Goal: Task Accomplishment & Management: Use online tool/utility

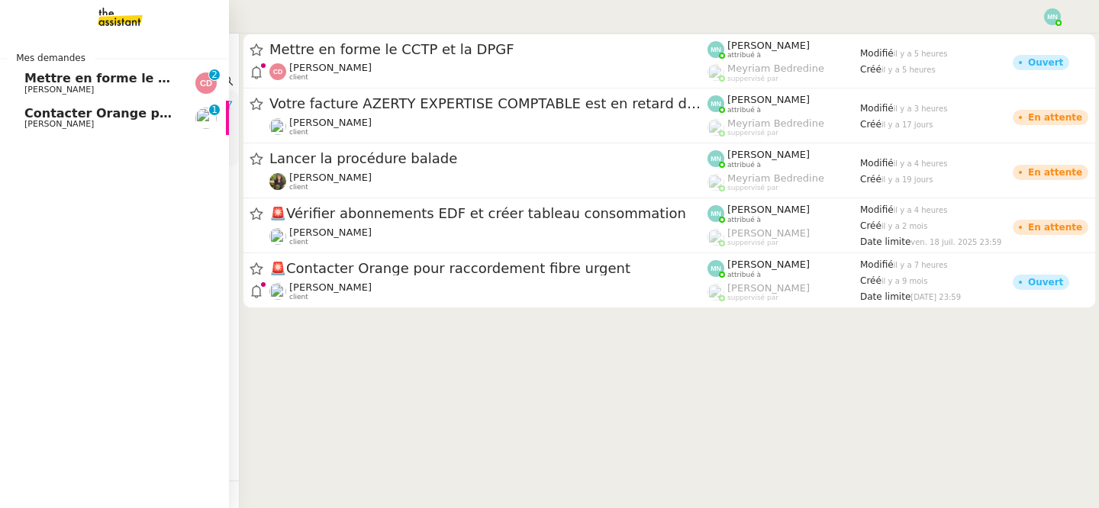
click at [62, 76] on span "Mettre en forme le CCTP et la DPGF" at bounding box center [147, 78] width 246 height 14
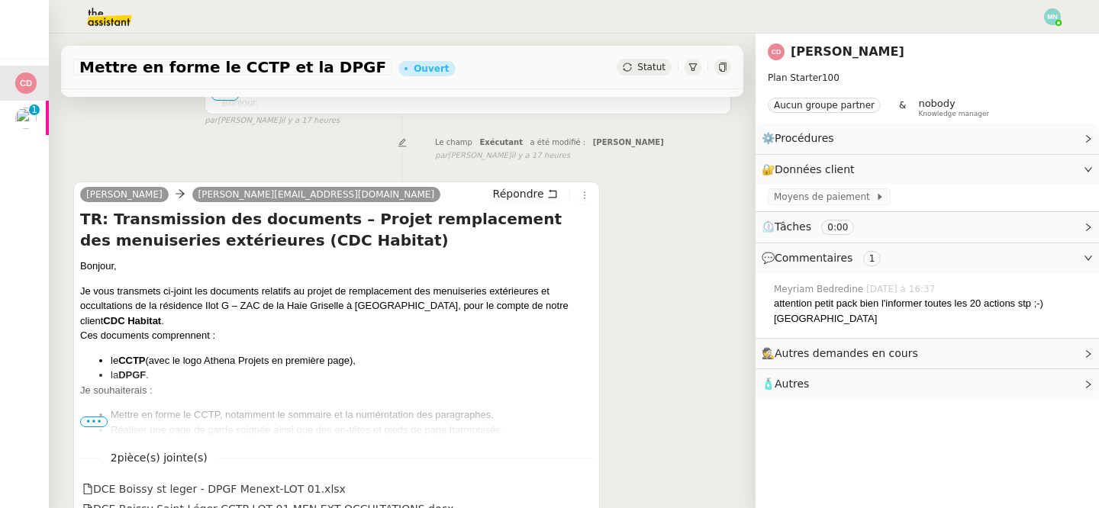
scroll to position [539, 0]
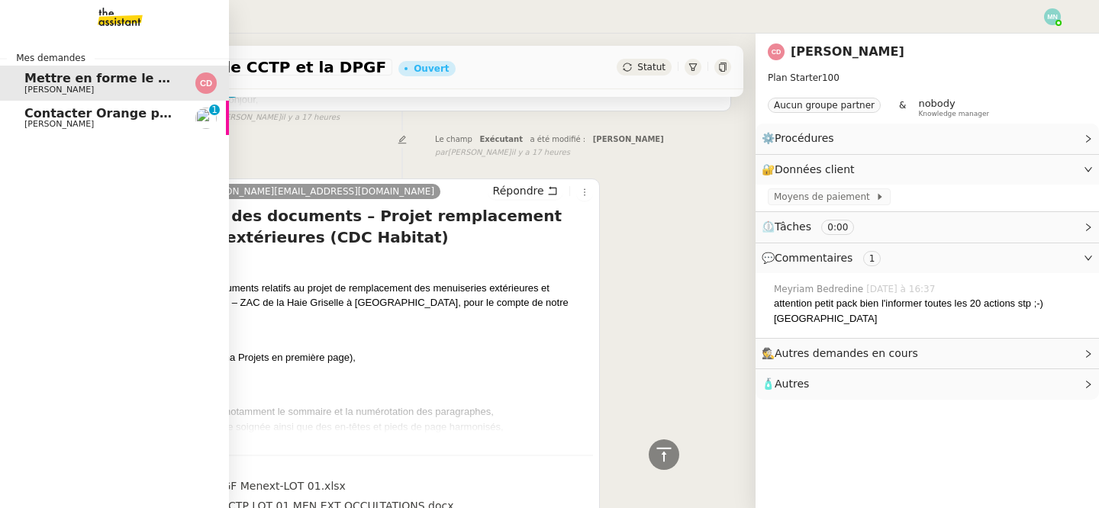
click at [41, 117] on span "Contacter Orange pour raccordement fibre urgent" at bounding box center [196, 113] width 345 height 14
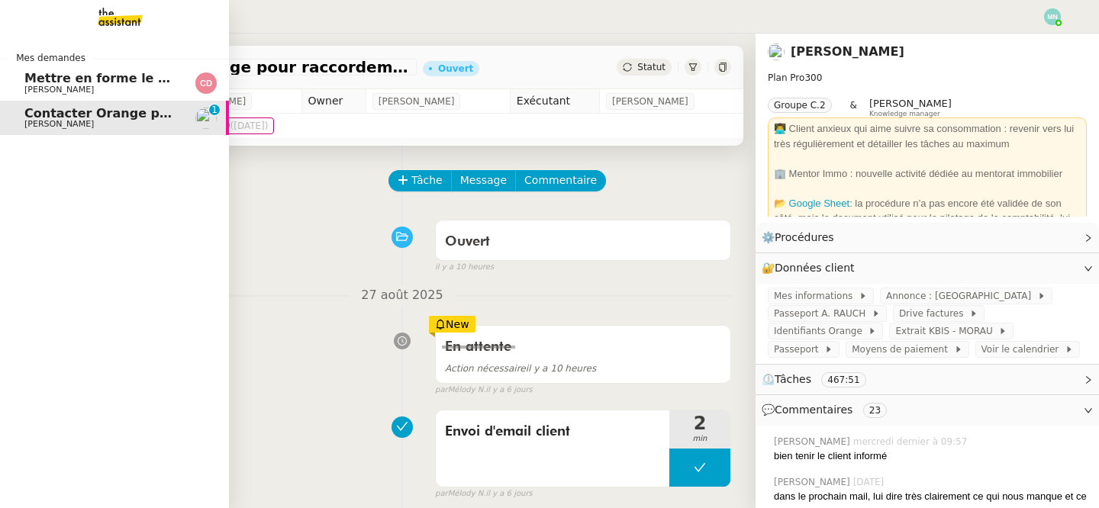
click at [47, 85] on span "Cedric DOMENECH" at bounding box center [58, 90] width 69 height 10
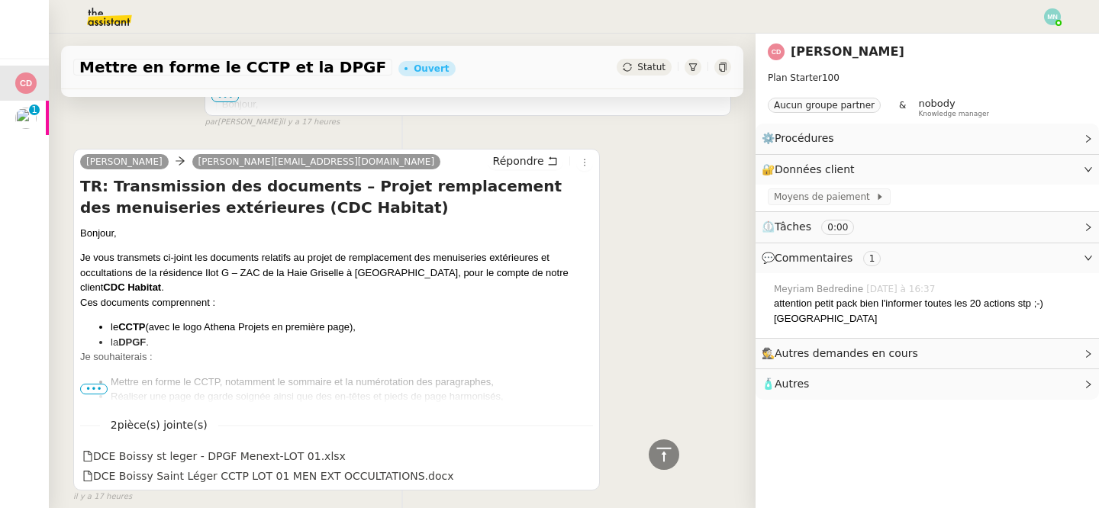
scroll to position [603, 0]
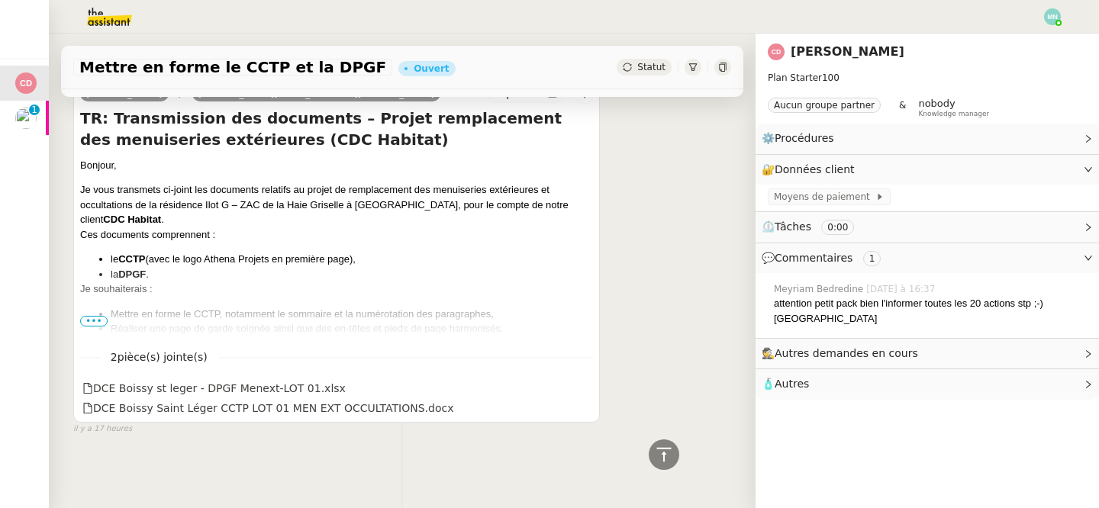
click at [96, 324] on span "•••" at bounding box center [93, 321] width 27 height 11
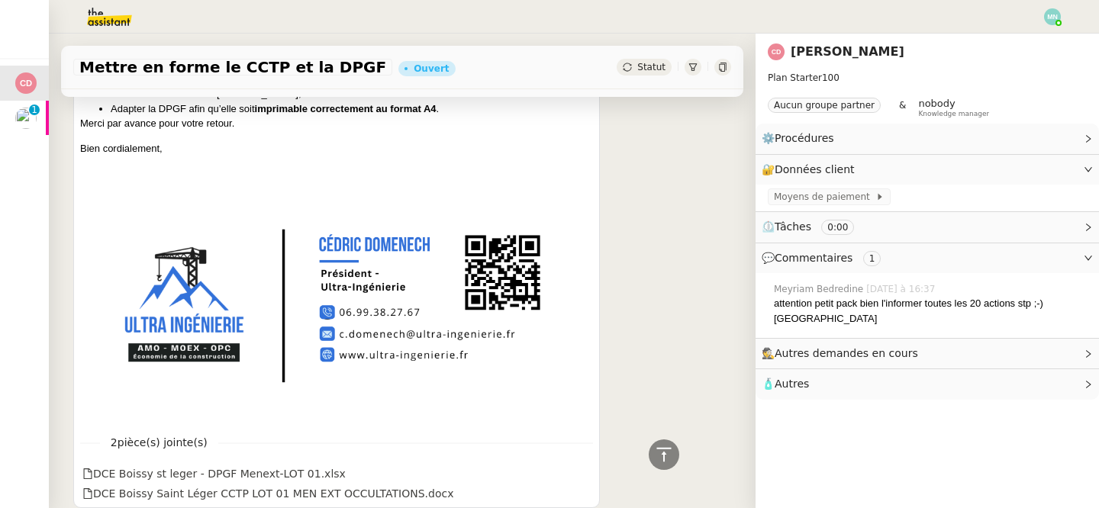
scroll to position [983, 0]
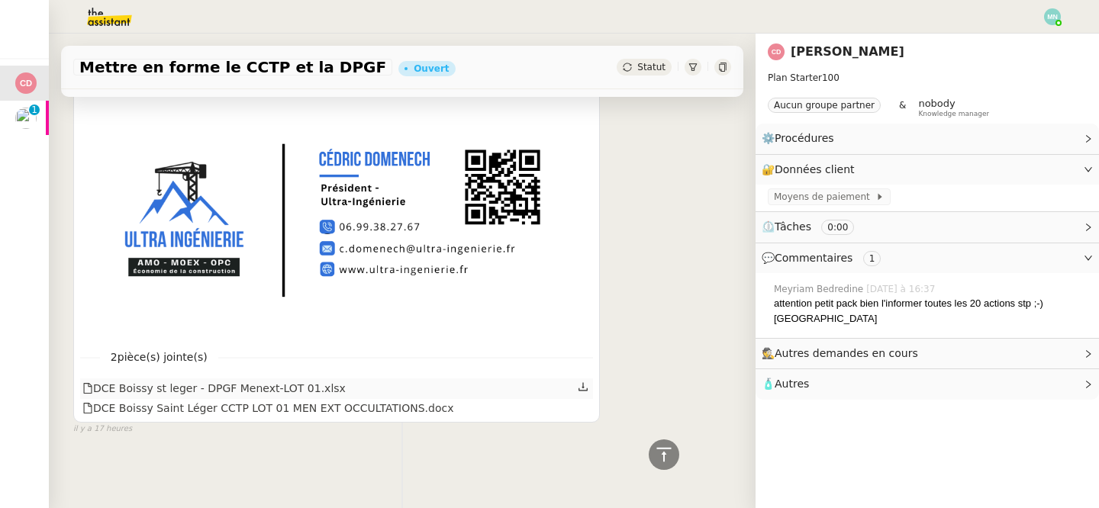
click at [579, 386] on icon at bounding box center [583, 386] width 11 height 11
click at [581, 406] on icon at bounding box center [583, 407] width 11 height 11
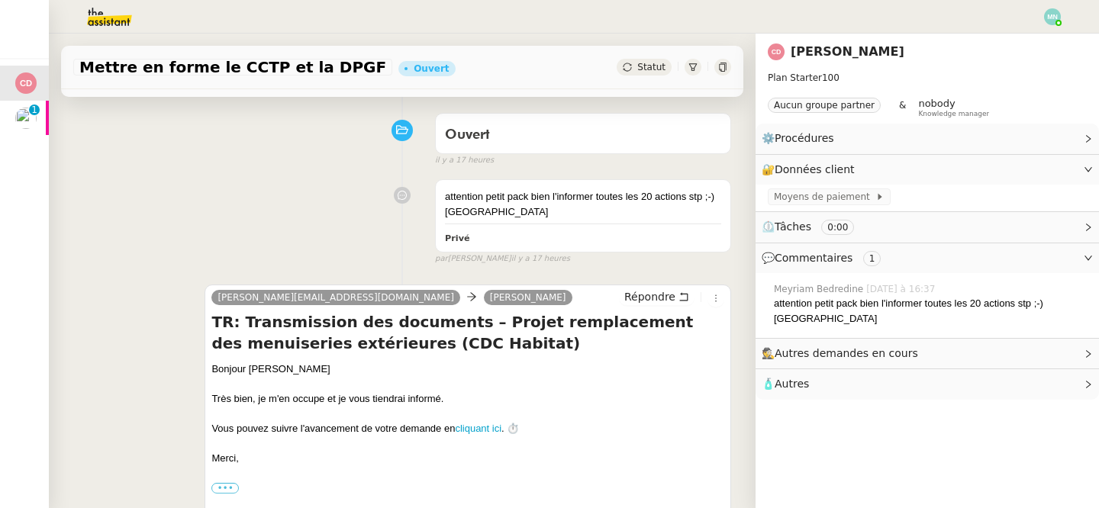
scroll to position [0, 0]
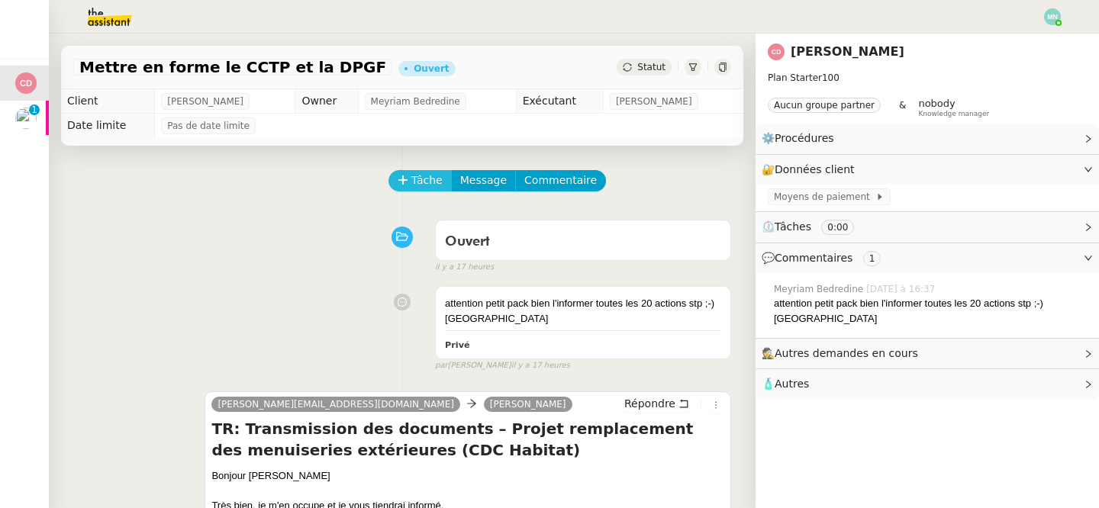
click at [412, 179] on span "Tâche" at bounding box center [426, 181] width 31 height 18
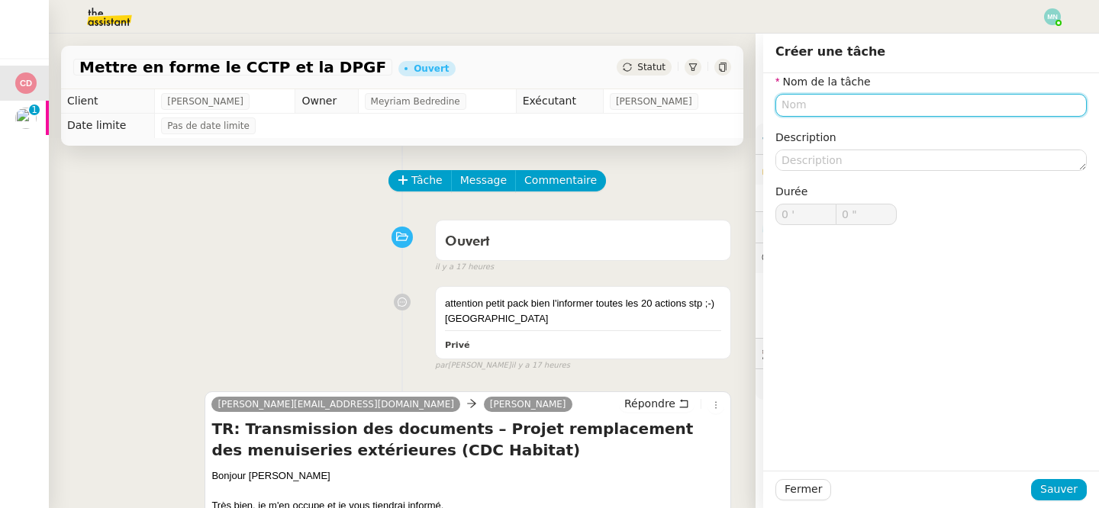
click at [817, 104] on input "text" at bounding box center [930, 105] width 311 height 22
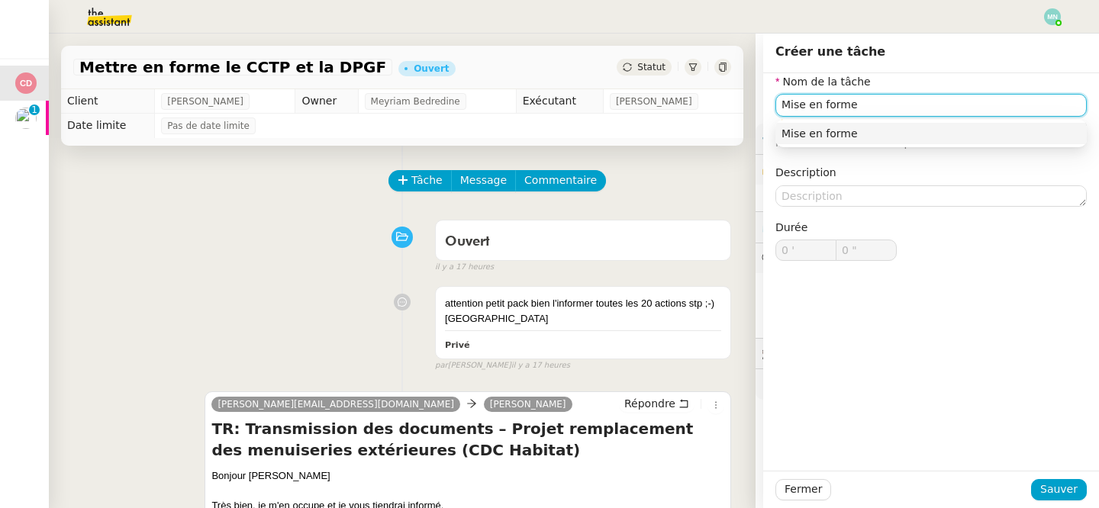
click at [874, 139] on div "Mise en forme" at bounding box center [930, 134] width 299 height 14
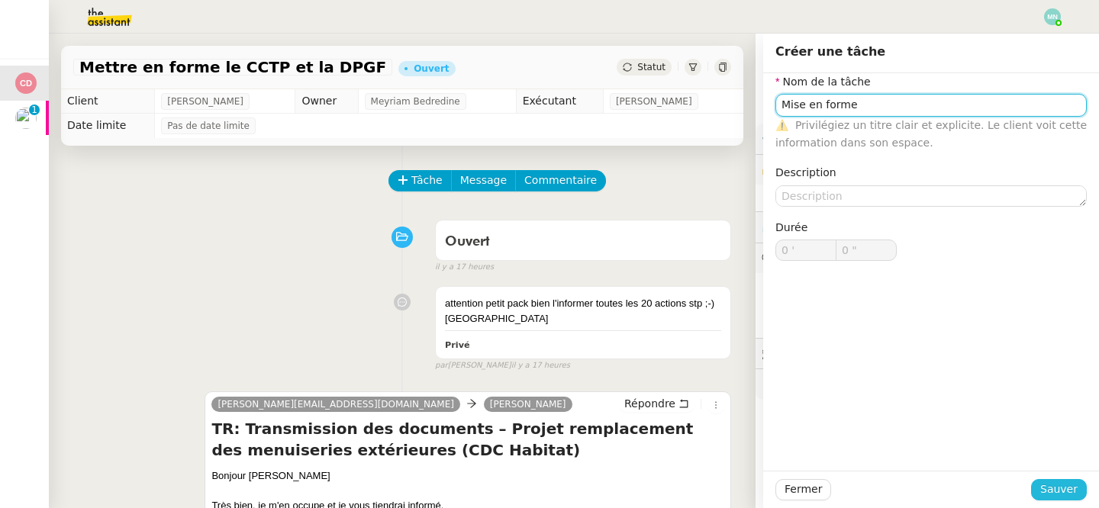
type input "Mise en forme"
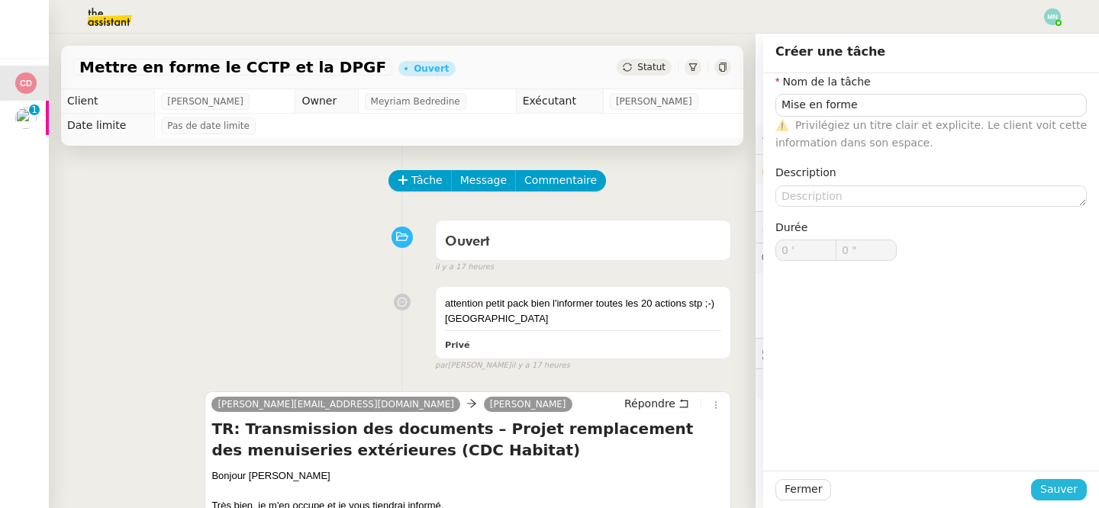
click at [1058, 488] on span "Sauver" at bounding box center [1058, 490] width 37 height 18
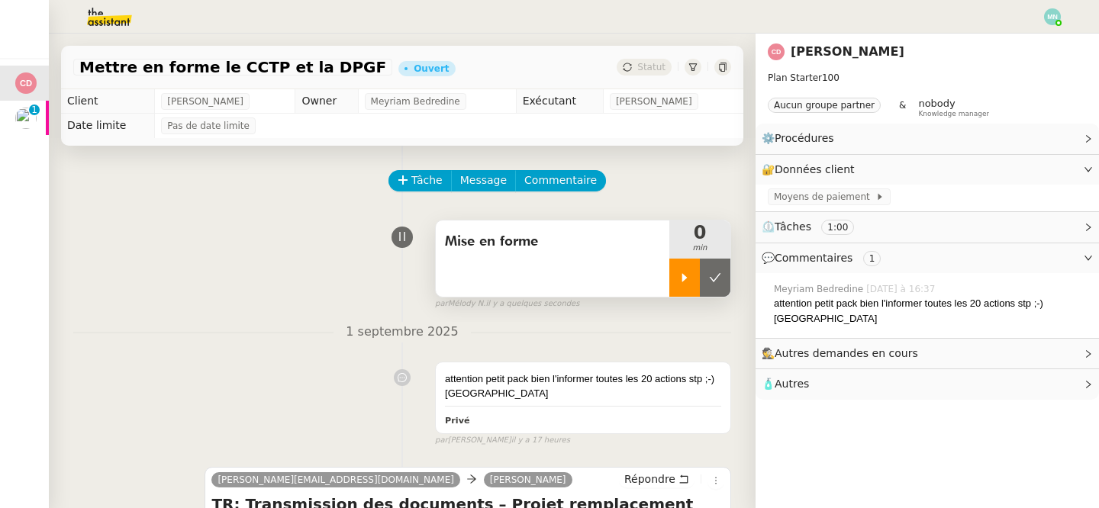
click at [674, 293] on div at bounding box center [684, 278] width 31 height 38
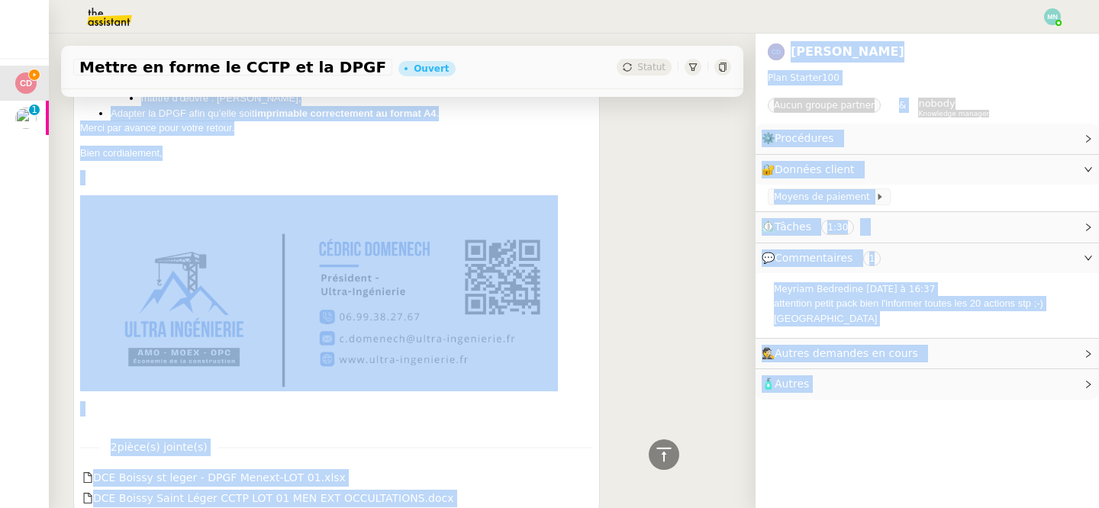
scroll to position [1058, 0]
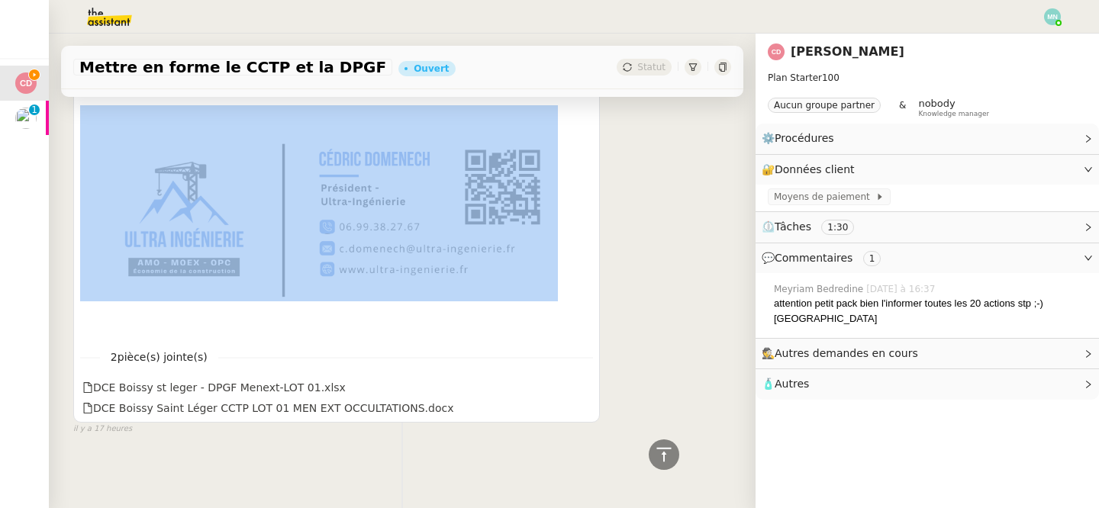
drag, startPoint x: 81, startPoint y: 347, endPoint x: 199, endPoint y: 94, distance: 279.6
click at [199, 95] on div "Bonjour, Je vous transmets ci-joint les documents relatifs au projet de remplac…" at bounding box center [336, 52] width 513 height 549
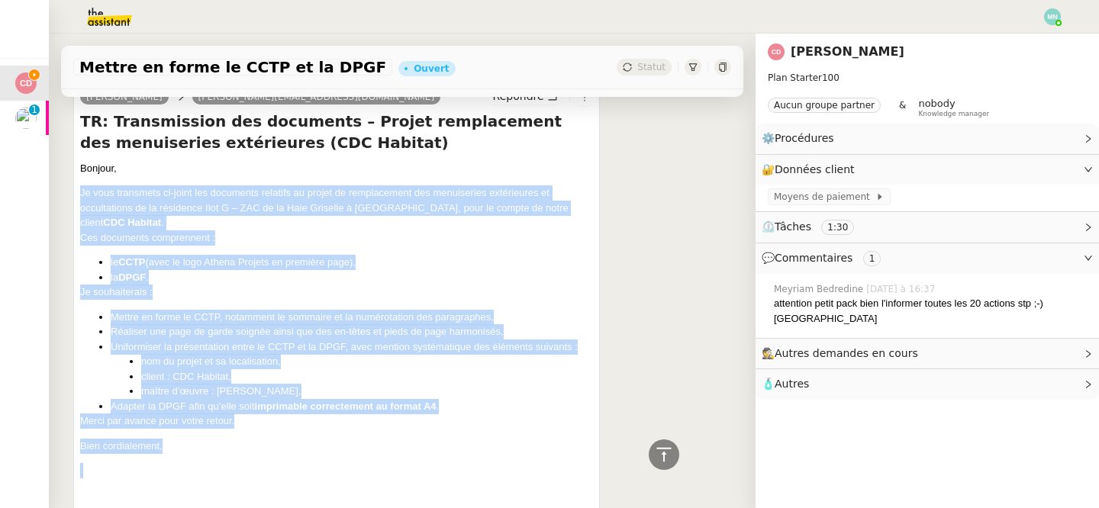
scroll to position [677, 0]
copy div "Je vous transmets ci-joint les documents relatifs au projet de remplacement des…"
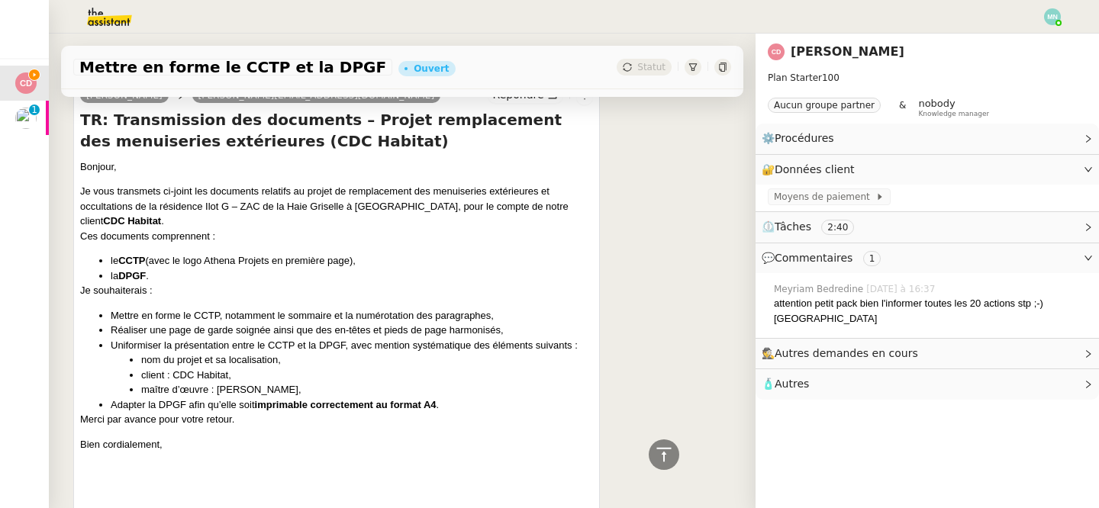
click at [329, 374] on li "client : CDC Habitat," at bounding box center [367, 375] width 452 height 15
drag, startPoint x: 266, startPoint y: 345, endPoint x: 339, endPoint y: 341, distance: 72.6
click at [340, 342] on li "Uniformiser la présentation entre le CCTP et la DPGF, avec mention systématique…" at bounding box center [352, 345] width 482 height 15
click at [324, 376] on li "client : CDC Habitat," at bounding box center [367, 375] width 452 height 15
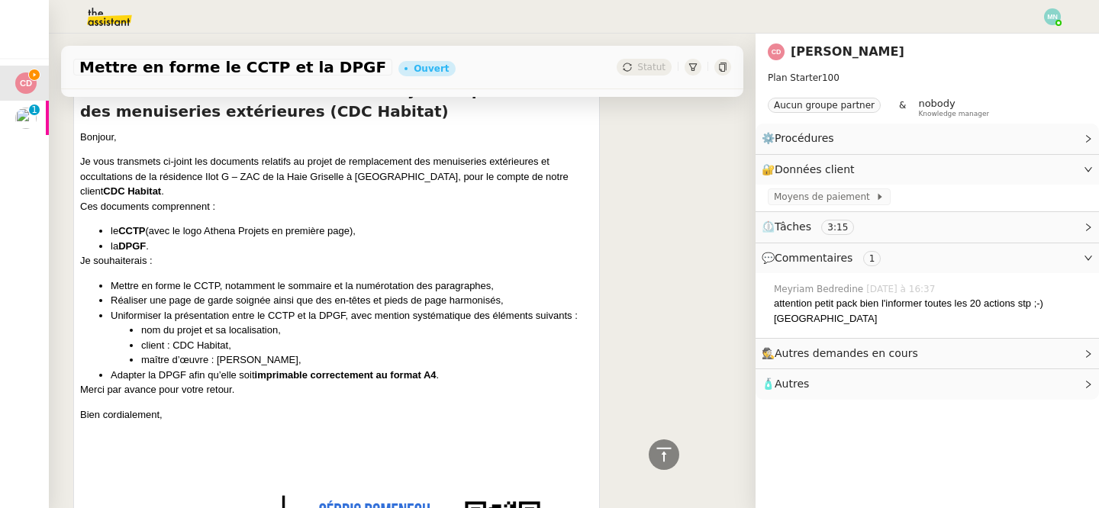
scroll to position [709, 0]
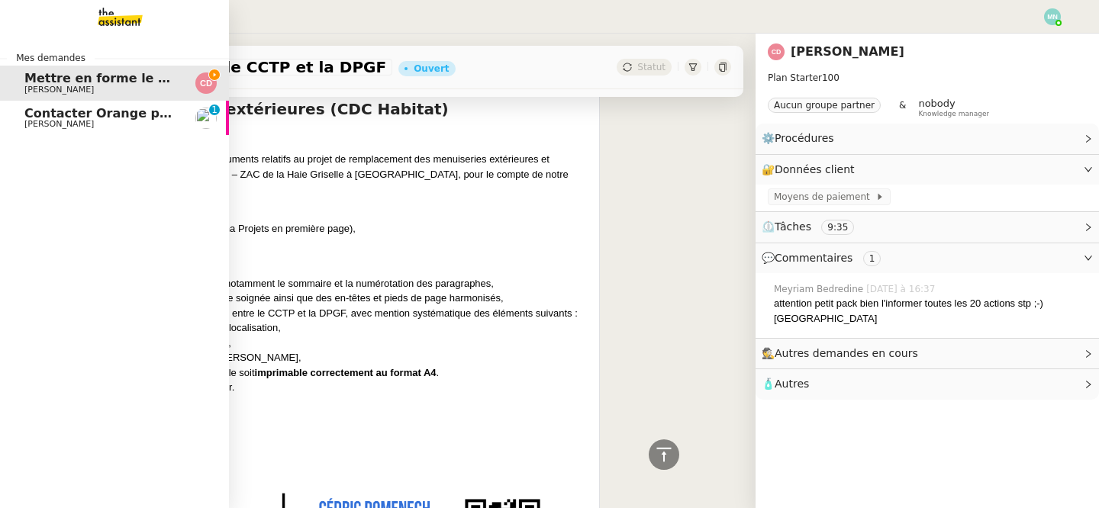
click at [28, 116] on span "Contacter Orange pour raccordement fibre urgent" at bounding box center [196, 113] width 345 height 14
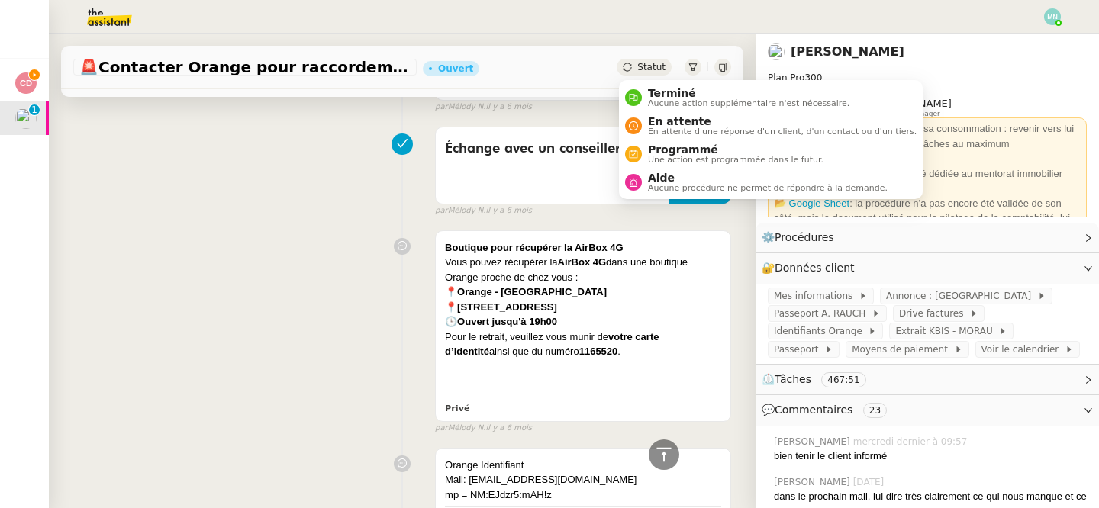
click at [655, 63] on span "Statut" at bounding box center [651, 67] width 28 height 11
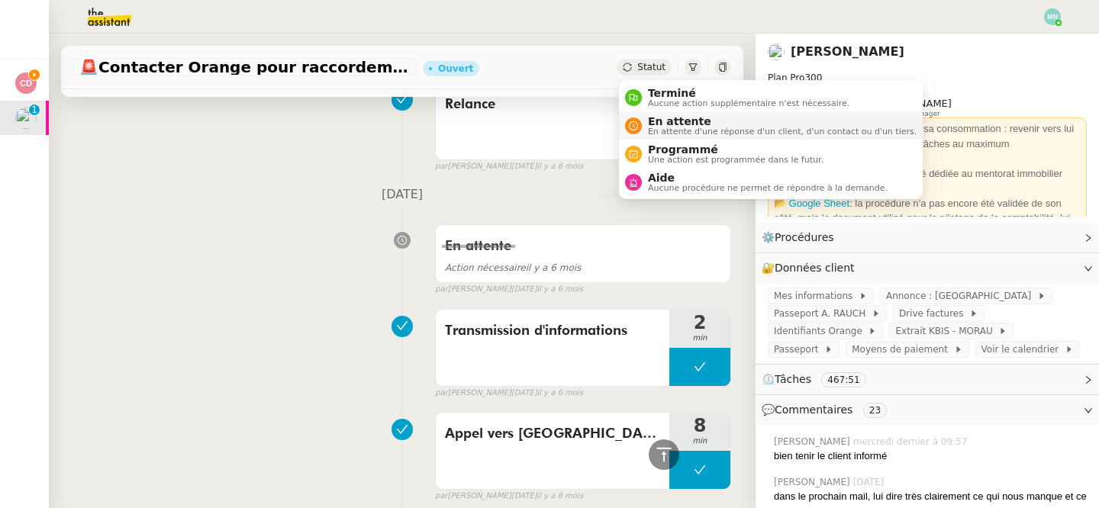
click at [697, 121] on span "En attente" at bounding box center [782, 121] width 269 height 12
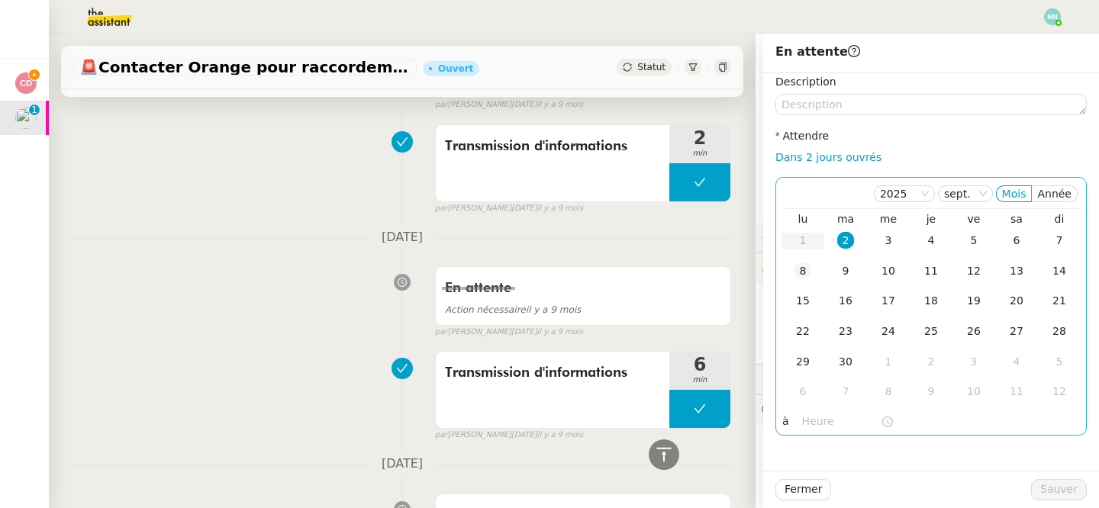
click at [804, 276] on div "8" at bounding box center [802, 270] width 17 height 17
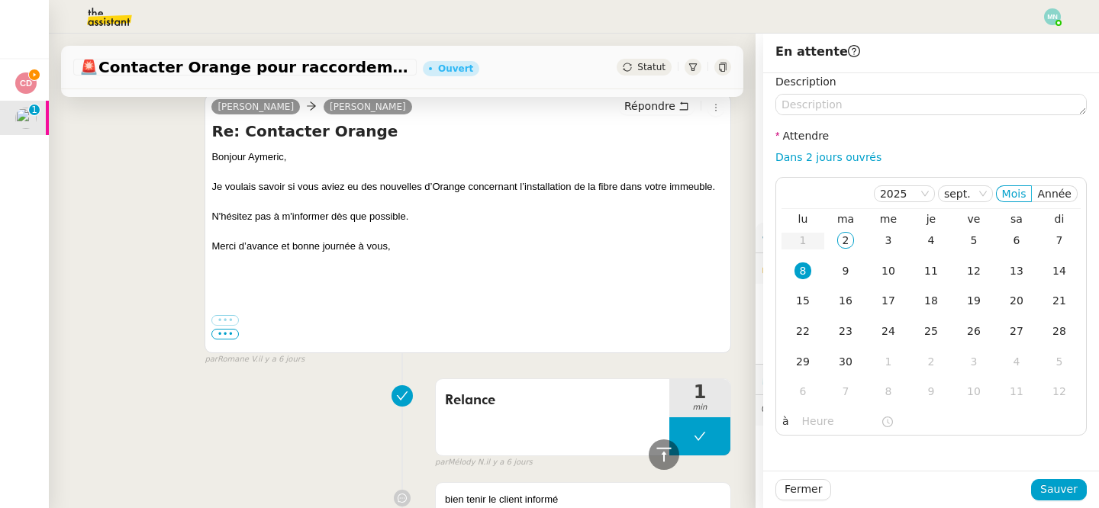
scroll to position [417, 0]
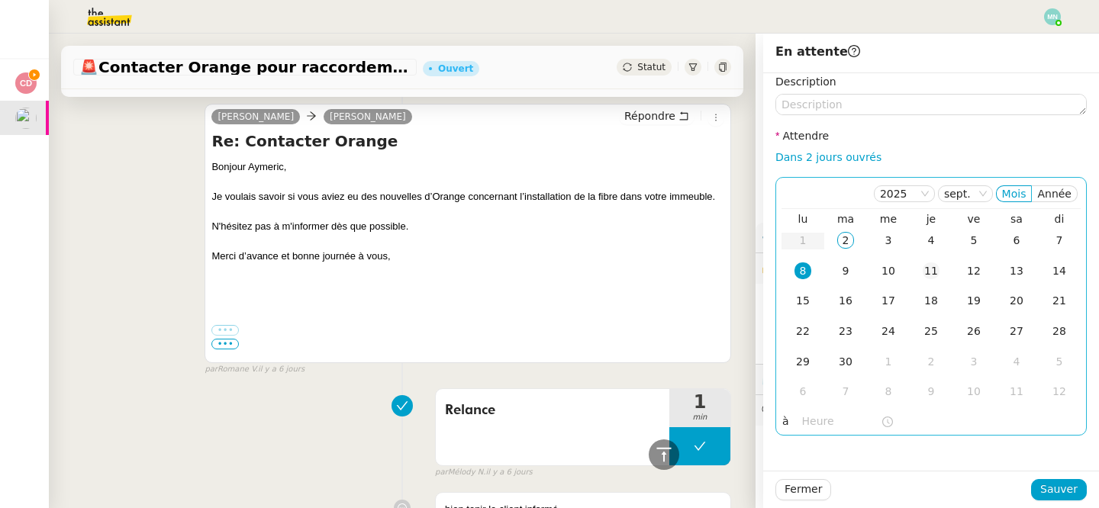
click at [927, 239] on div "4" at bounding box center [930, 240] width 17 height 17
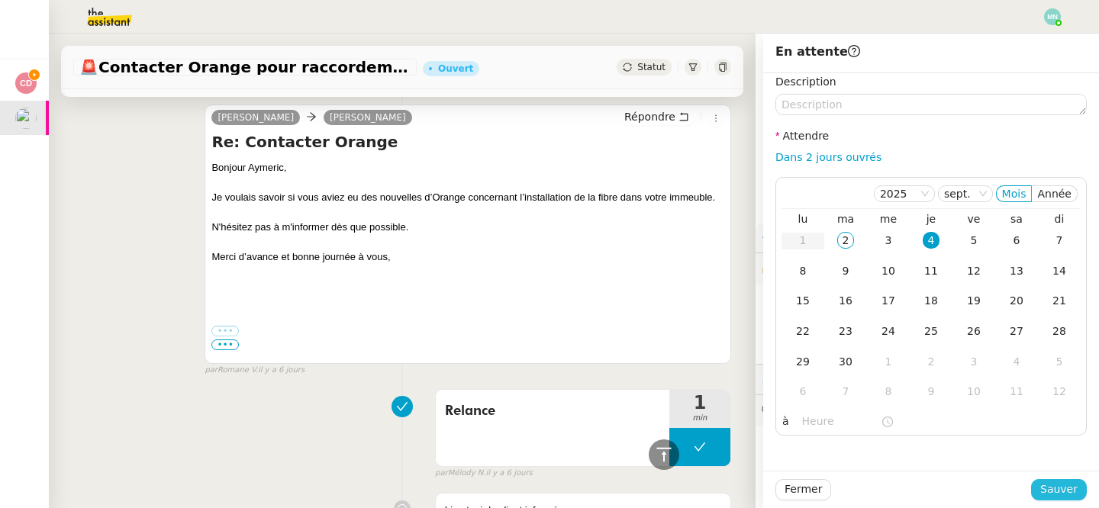
click at [1048, 485] on span "Sauver" at bounding box center [1058, 490] width 37 height 18
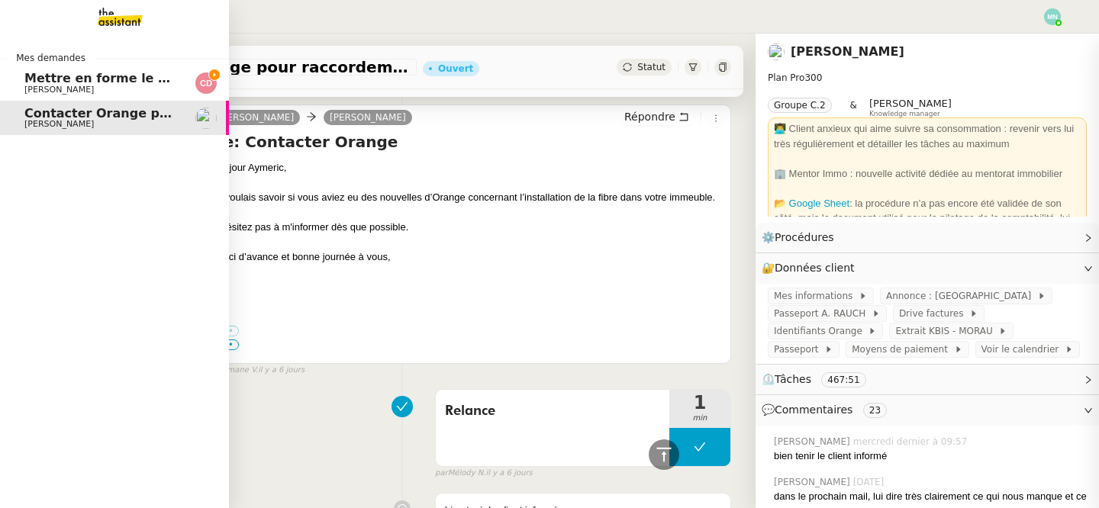
click at [195, 82] on img at bounding box center [205, 82] width 21 height 21
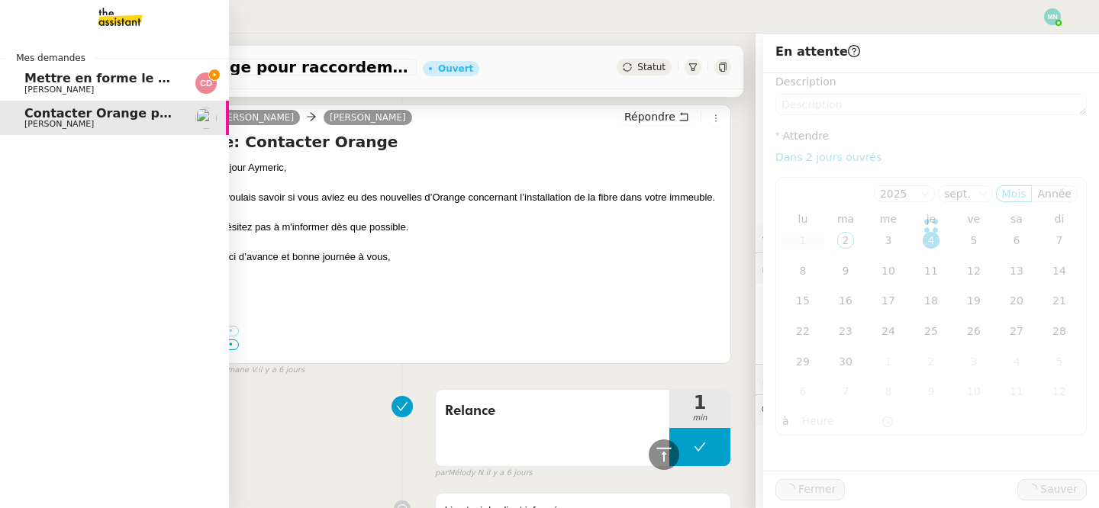
click at [24, 76] on span "Mettre en forme le CCTP et la DPGF" at bounding box center [147, 78] width 246 height 14
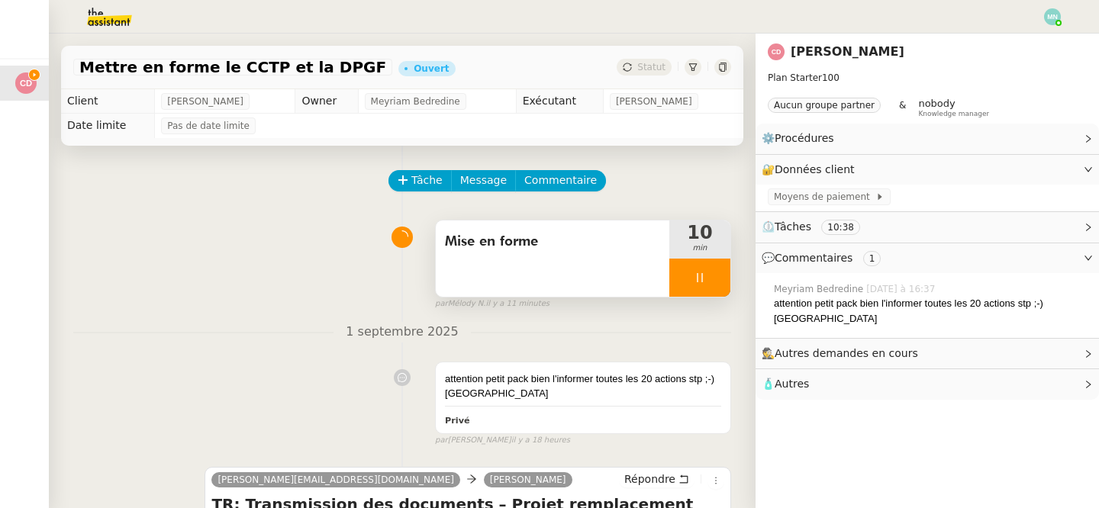
click at [672, 275] on div at bounding box center [699, 278] width 61 height 38
click at [722, 277] on button at bounding box center [715, 278] width 31 height 38
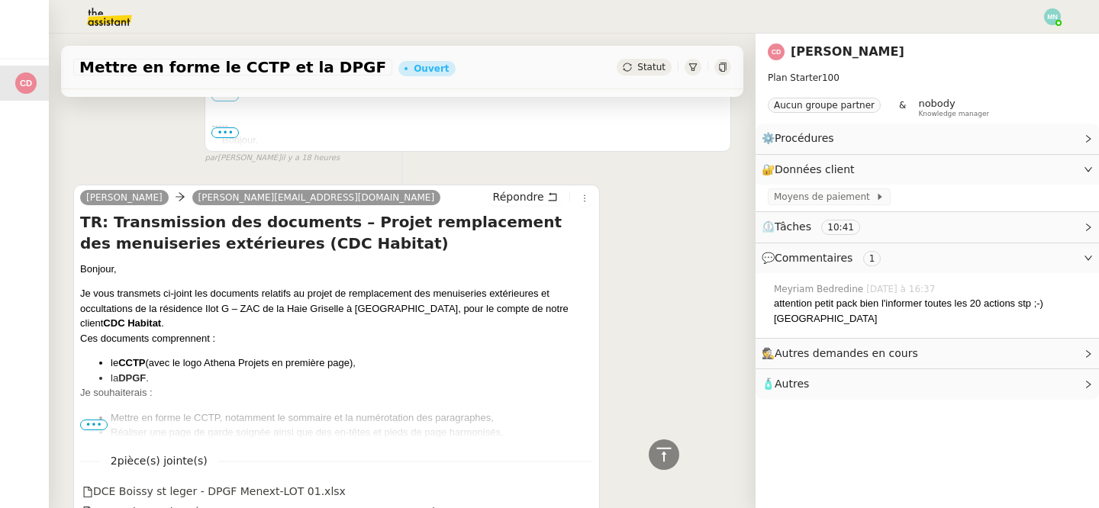
scroll to position [678, 0]
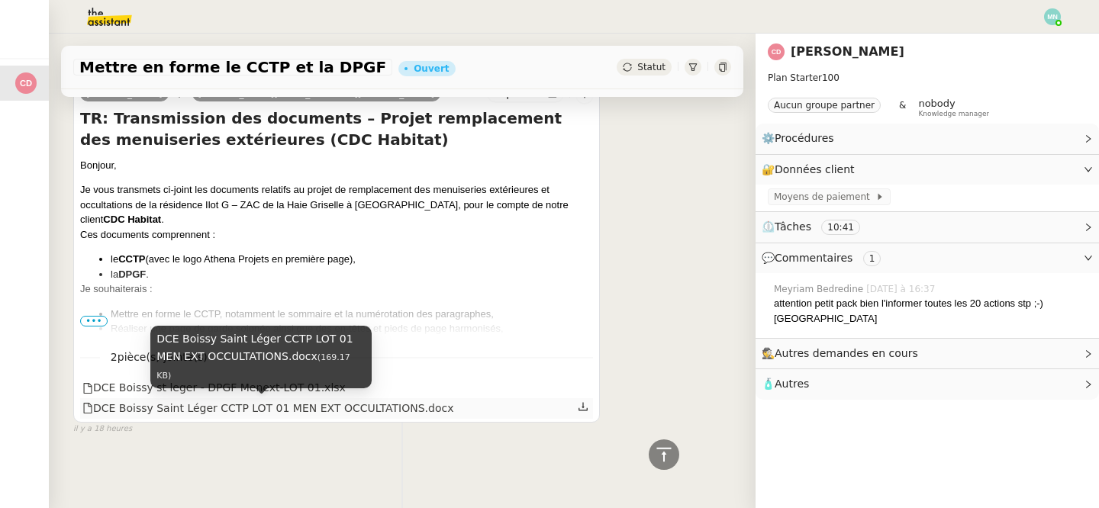
click at [346, 410] on div "DCE Boissy Saint Léger CCTP LOT 01 MEN EXT OCCULTATIONS.docx" at bounding box center [268, 409] width 372 height 18
click at [338, 410] on div "DCE Boissy Saint Léger CCTP LOT 01 MEN EXT OCCULTATIONS.docx" at bounding box center [268, 409] width 372 height 18
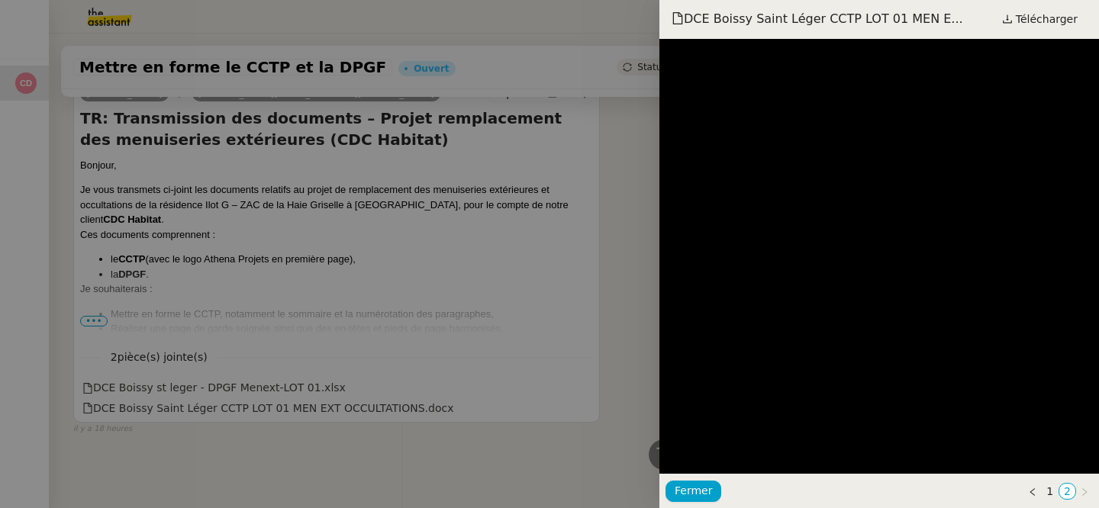
click at [348, 296] on div at bounding box center [549, 254] width 1099 height 508
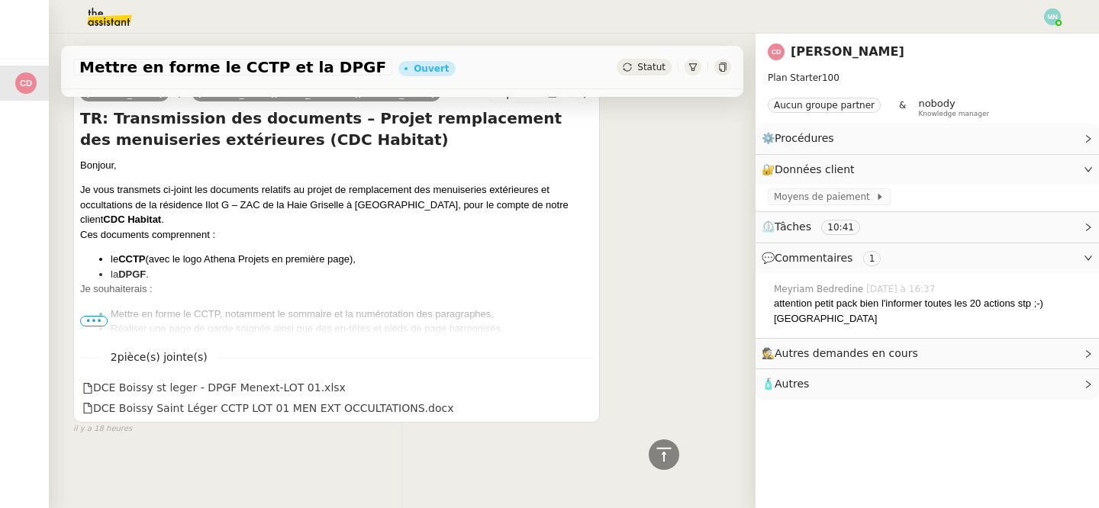
click at [92, 320] on span "•••" at bounding box center [93, 321] width 27 height 11
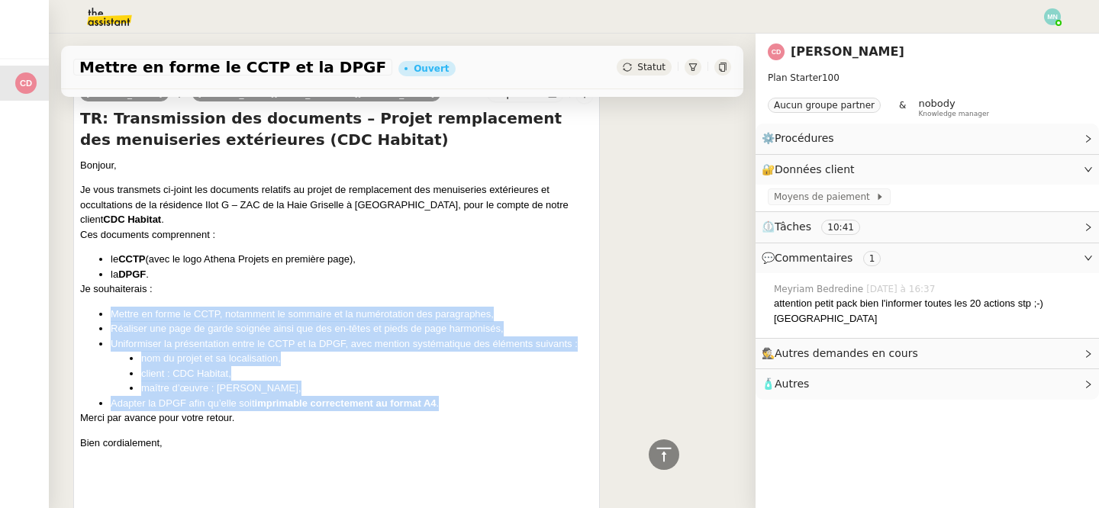
drag, startPoint x: 108, startPoint y: 314, endPoint x: 455, endPoint y: 401, distance: 357.9
click at [455, 401] on ul "Mettre en forme le CCTP, notamment le sommaire et la numérotation des paragraph…" at bounding box center [336, 359] width 513 height 105
copy ul "Mettre en forme le CCTP, notamment le sommaire et la numérotation des paragraph…"
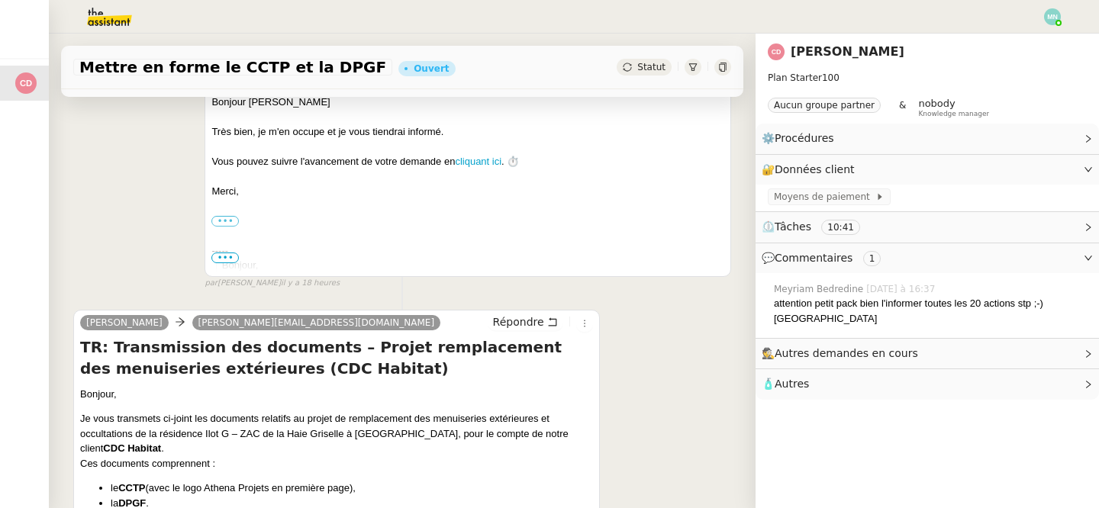
scroll to position [536, 0]
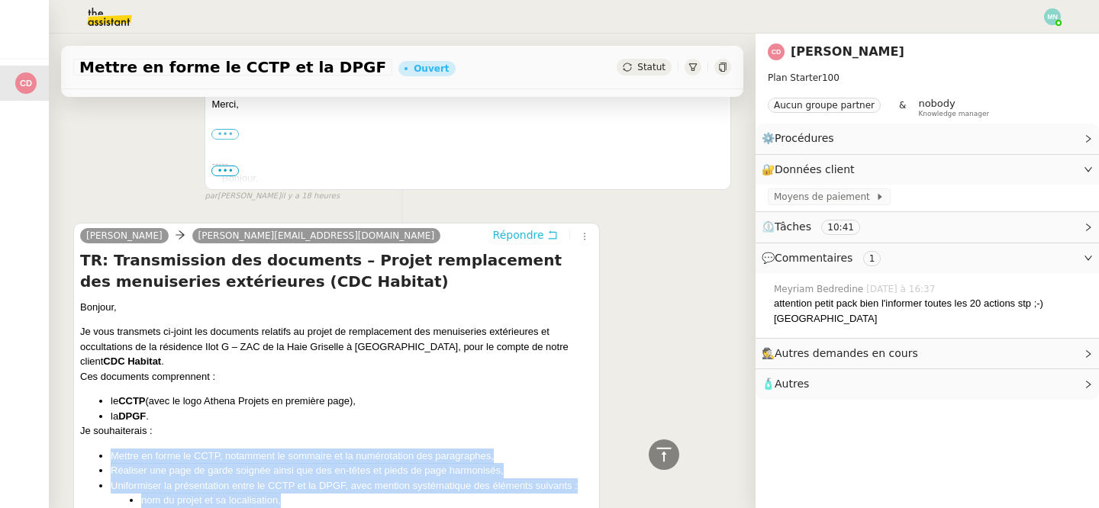
click at [527, 230] on span "Répondre" at bounding box center [518, 234] width 51 height 15
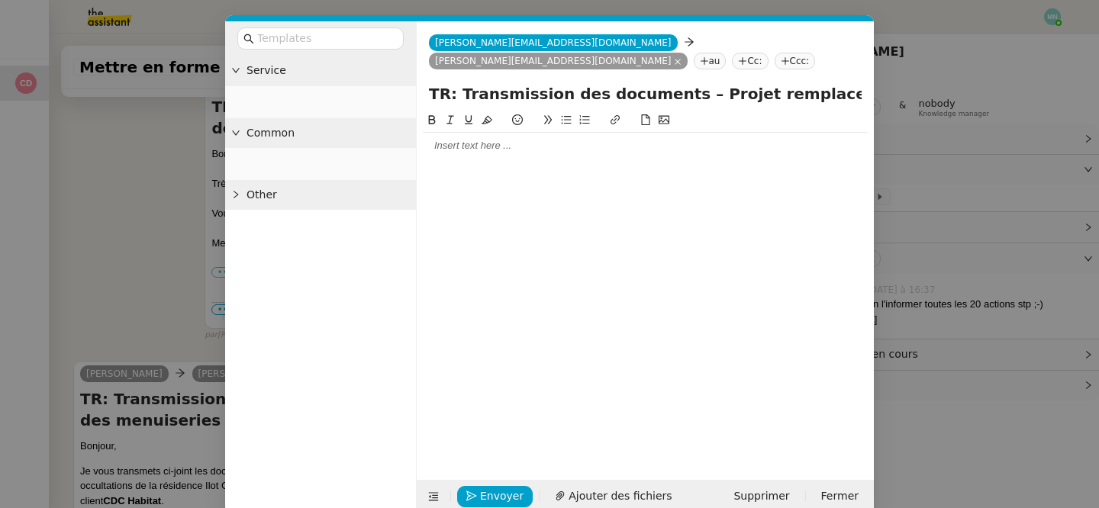
scroll to position [675, 0]
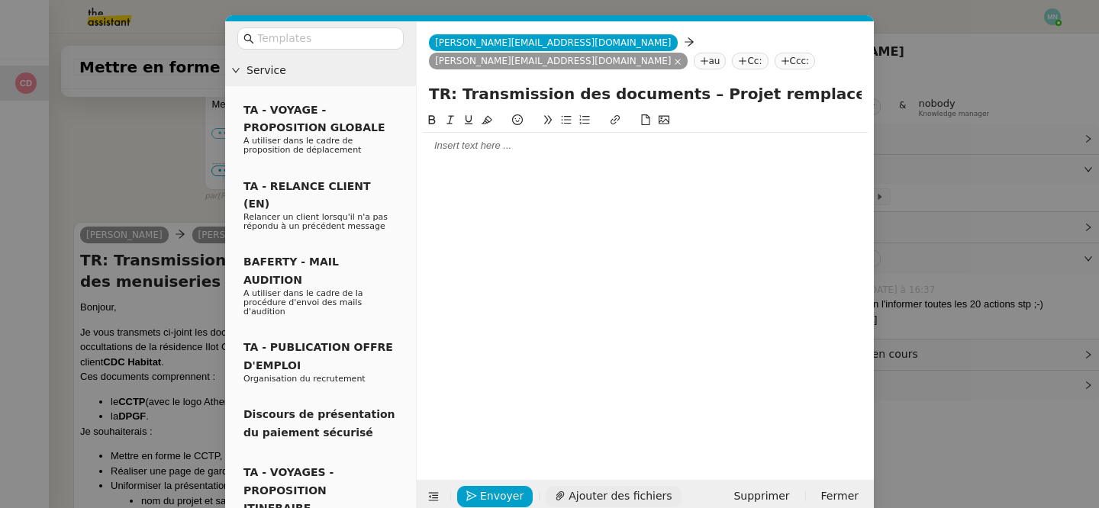
click at [595, 497] on span "Ajouter des fichiers" at bounding box center [619, 497] width 103 height 18
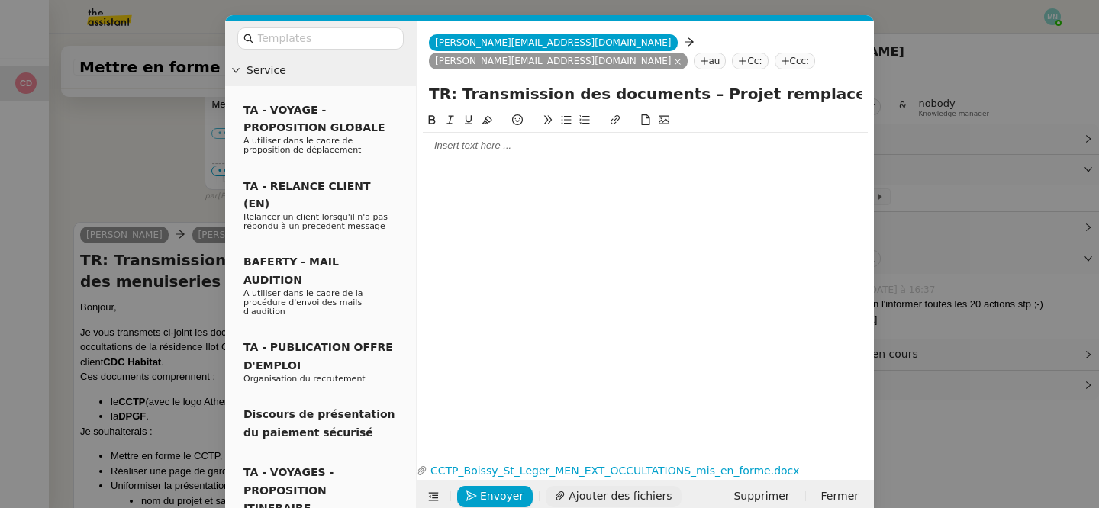
scroll to position [738, 0]
click at [548, 472] on link "CCTP_Boissy_St_Leger_MEN_EXT_OCCULTATIONS_mis_en_forme.docx" at bounding box center [633, 471] width 413 height 18
click at [866, 472] on icon "button" at bounding box center [865, 470] width 9 height 9
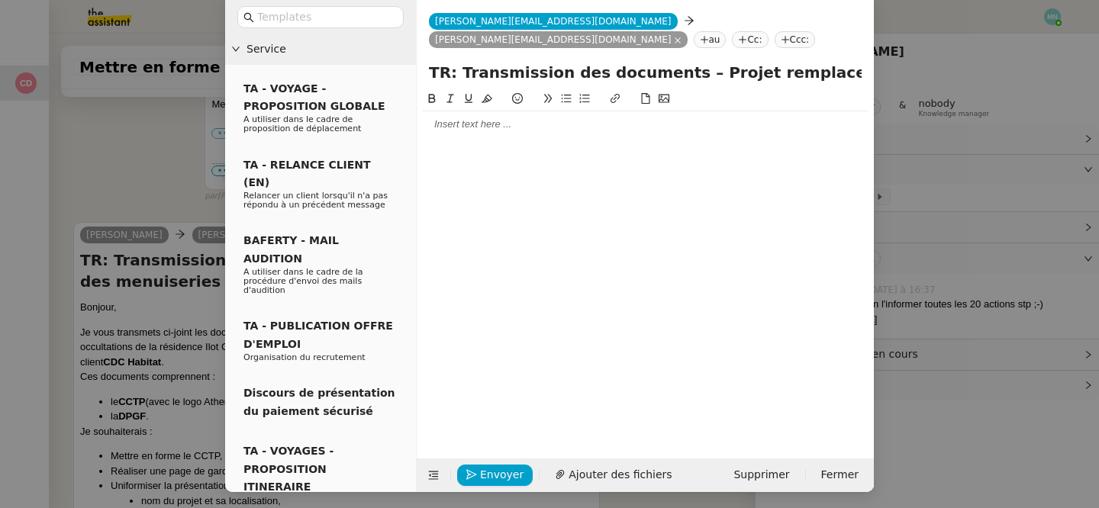
scroll to position [24, 0]
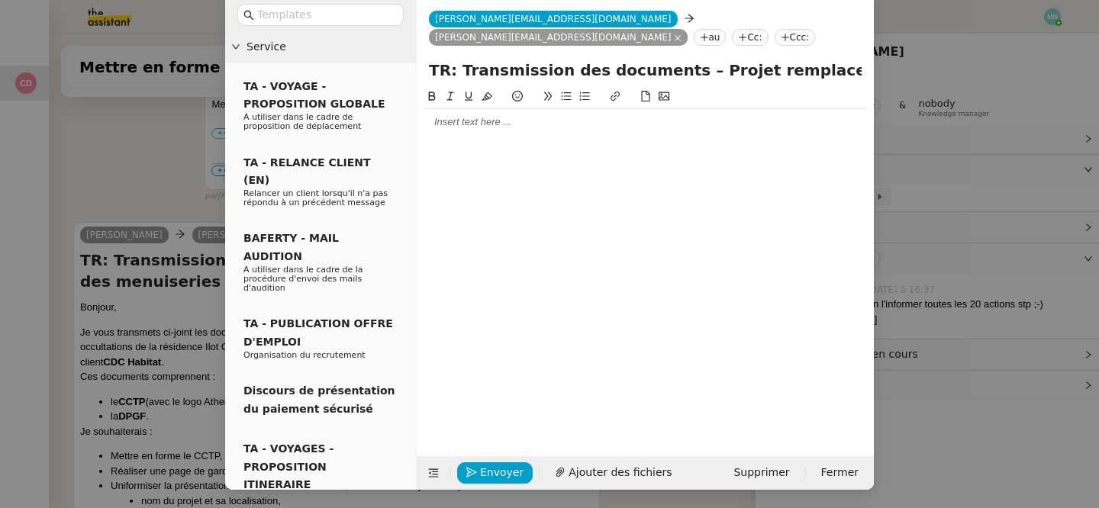
click at [113, 166] on nz-modal-container "Service TA - VOYAGE - PROPOSITION GLOBALE A utiliser dans le cadre de propositi…" at bounding box center [549, 254] width 1099 height 508
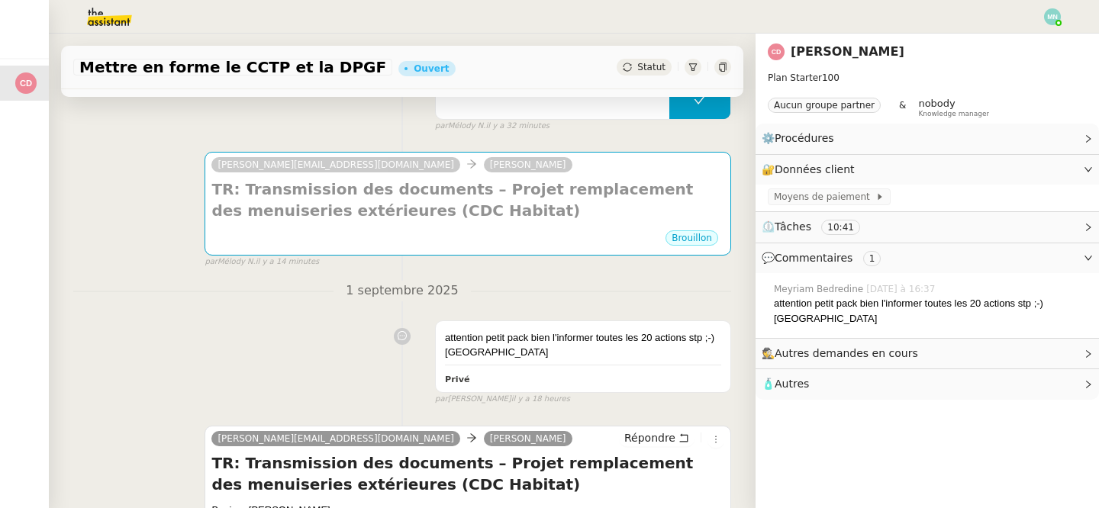
scroll to position [0, 0]
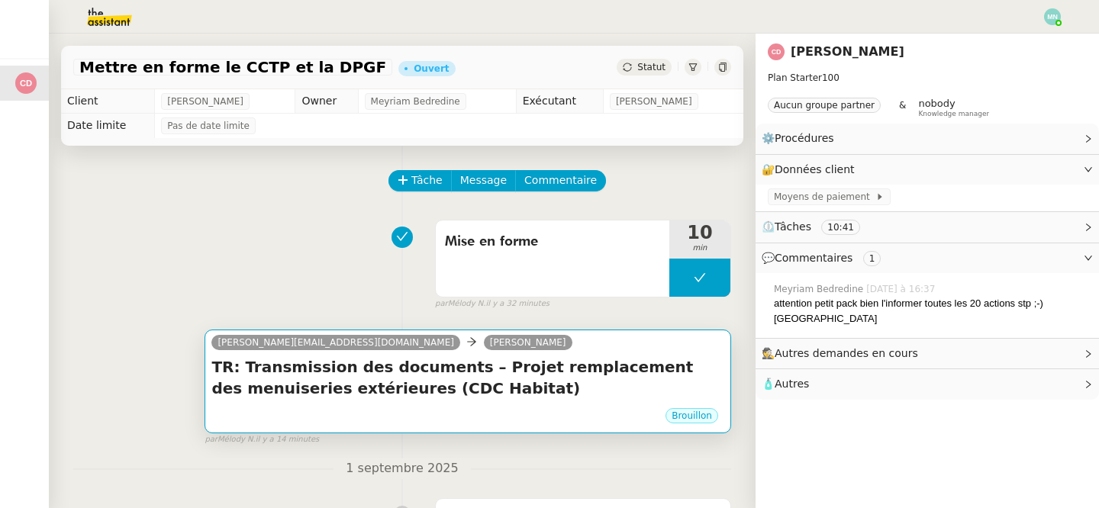
click at [587, 407] on div "Brouillon" at bounding box center [467, 418] width 513 height 23
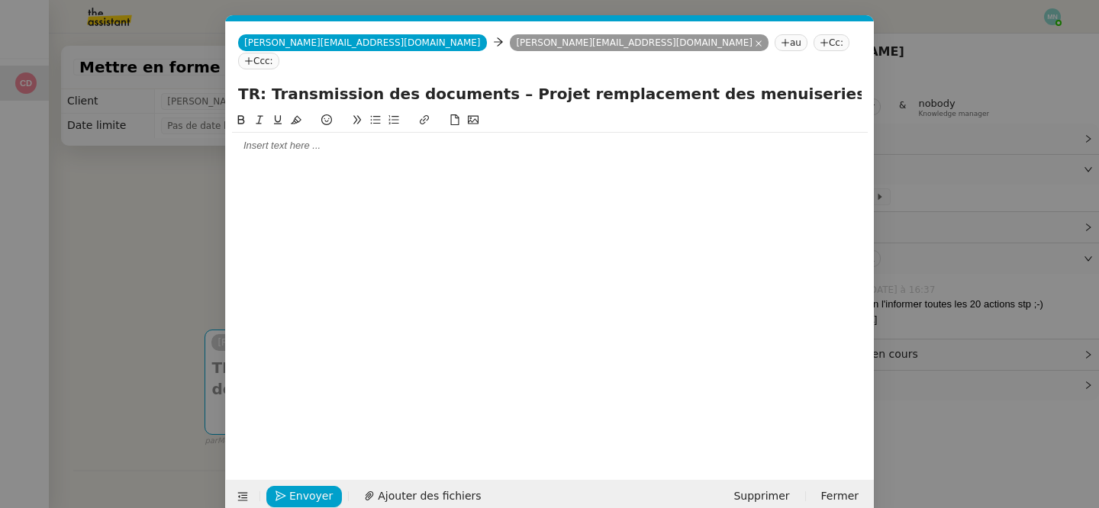
scroll to position [0, 32]
click at [847, 500] on span "Fermer" at bounding box center [839, 497] width 37 height 18
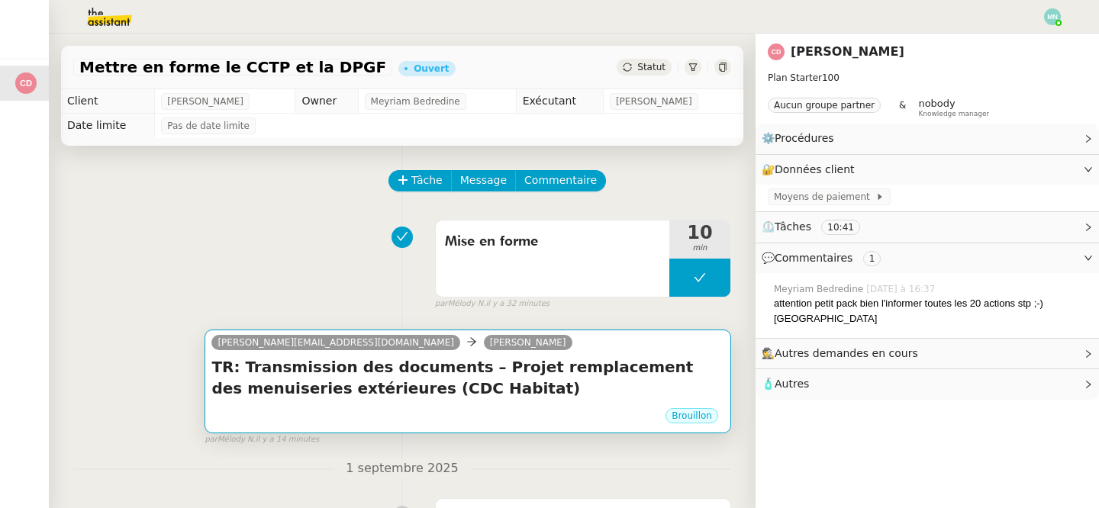
click at [638, 393] on h4 "TR: Transmission des documents – Projet remplacement des menuiseries extérieure…" at bounding box center [467, 377] width 513 height 43
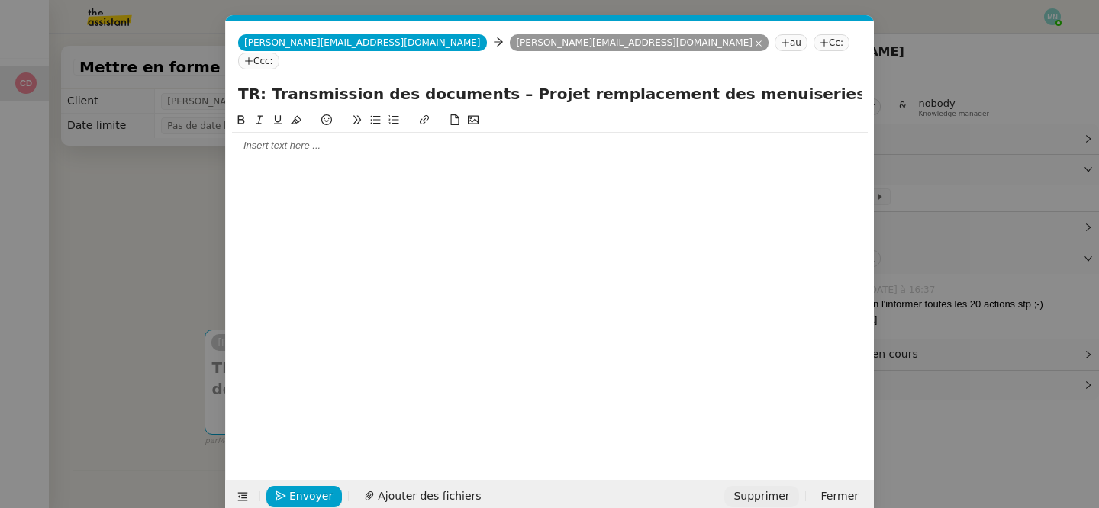
click at [780, 497] on span "Supprimer" at bounding box center [761, 497] width 56 height 18
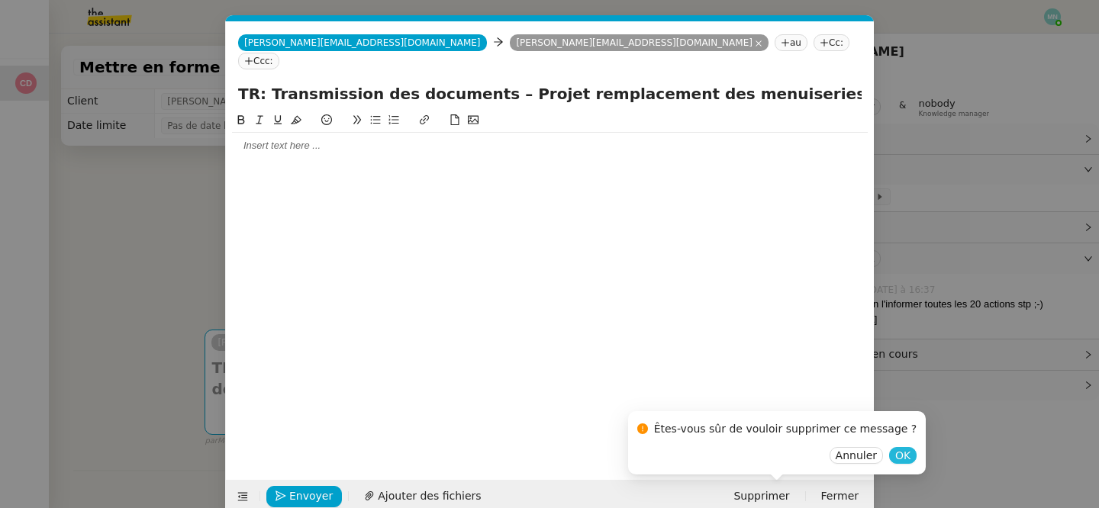
click at [895, 453] on span "OK" at bounding box center [902, 455] width 15 height 15
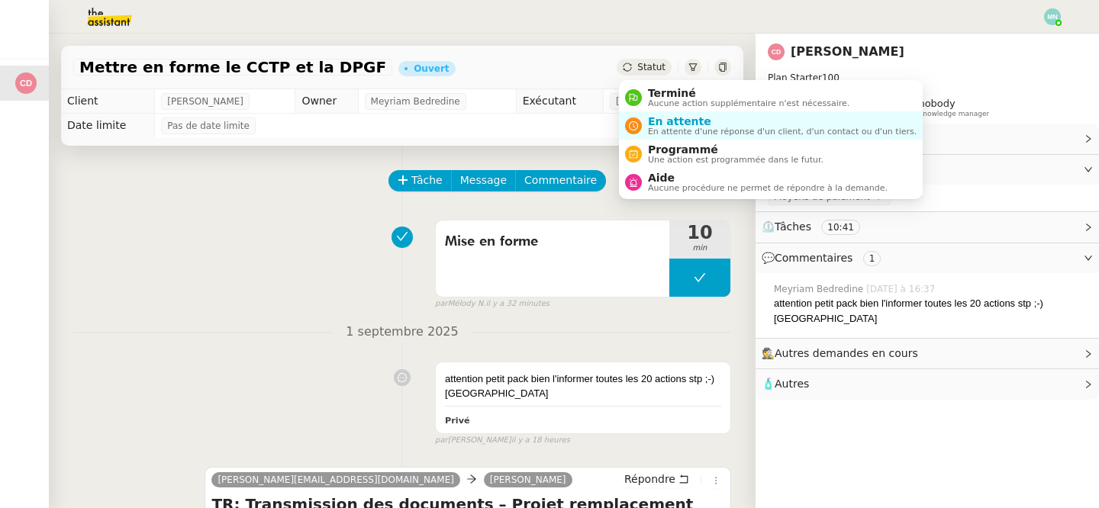
click at [661, 69] on span "Statut" at bounding box center [651, 67] width 28 height 11
click at [665, 188] on span "Aucune procédure ne permet de répondre à la demande." at bounding box center [768, 188] width 240 height 8
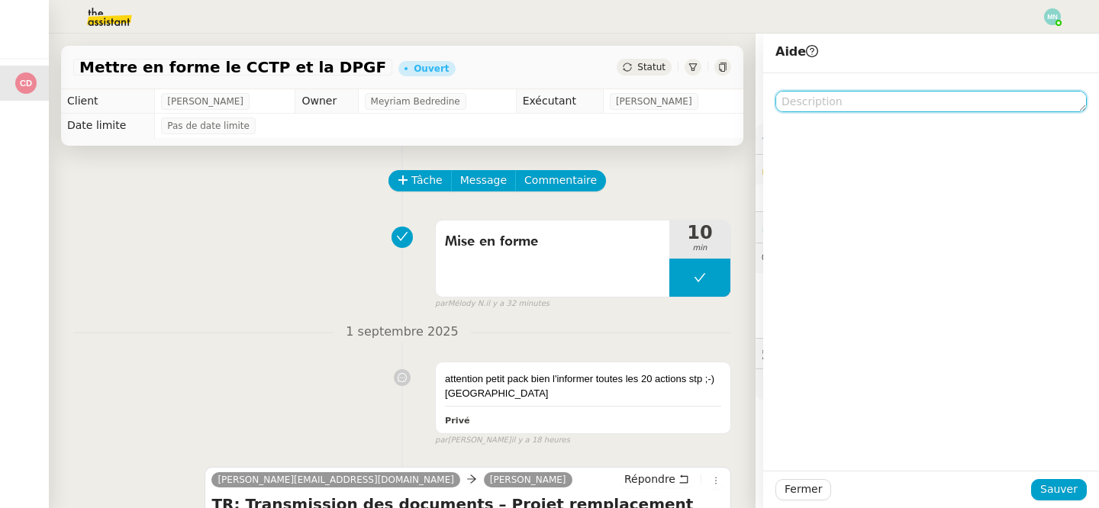
click at [806, 107] on textarea at bounding box center [930, 101] width 311 height 21
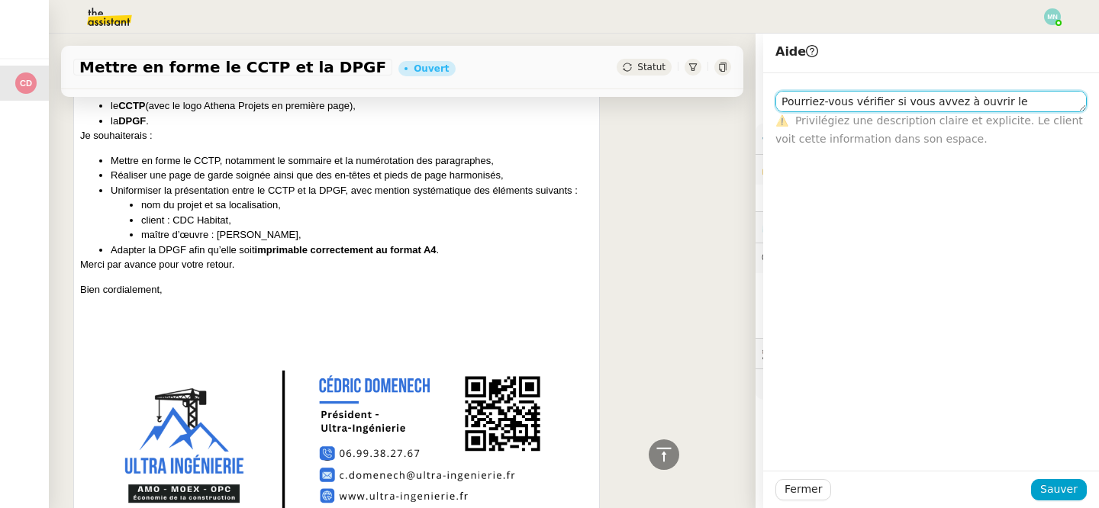
scroll to position [781, 0]
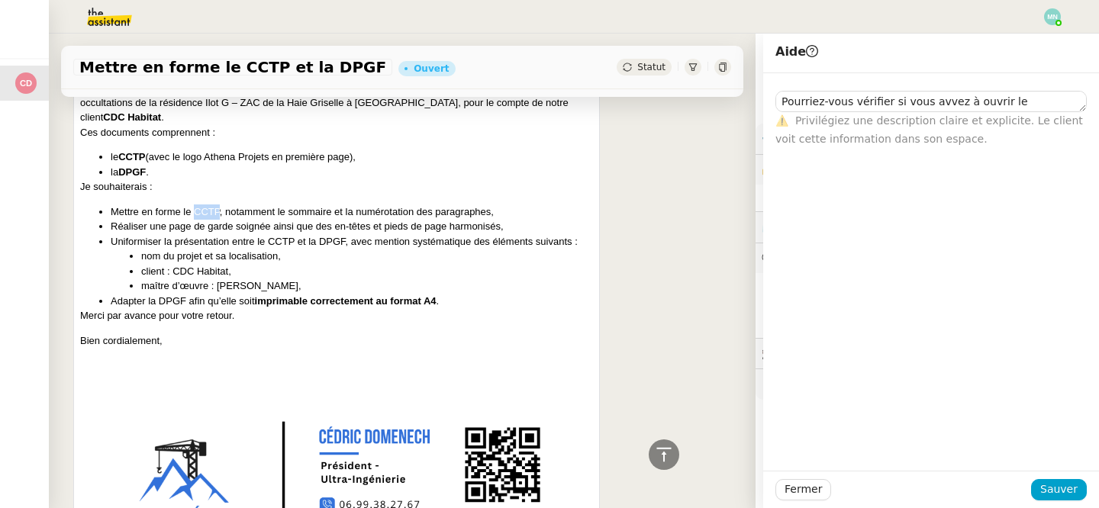
drag, startPoint x: 220, startPoint y: 212, endPoint x: 194, endPoint y: 211, distance: 26.0
click at [194, 211] on li "Mettre en forme le CCTP, notamment le sommaire et la numérotation des paragraph…" at bounding box center [352, 211] width 482 height 15
copy li "CCTP"
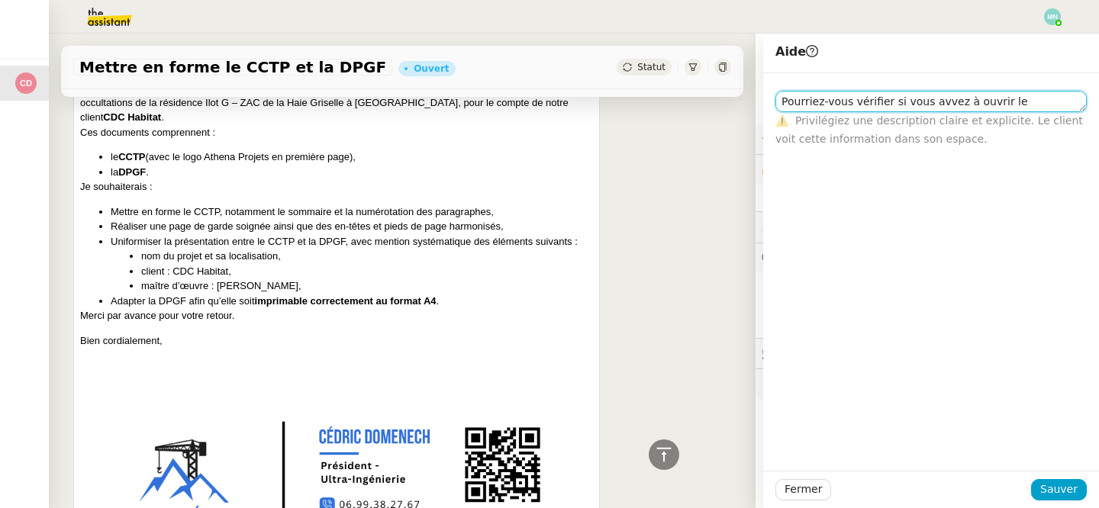
click at [1061, 105] on textarea "Pourriez-vous vérifier si vous avvez à ouvrir le document" at bounding box center [930, 101] width 311 height 21
paste textarea "CCTP"
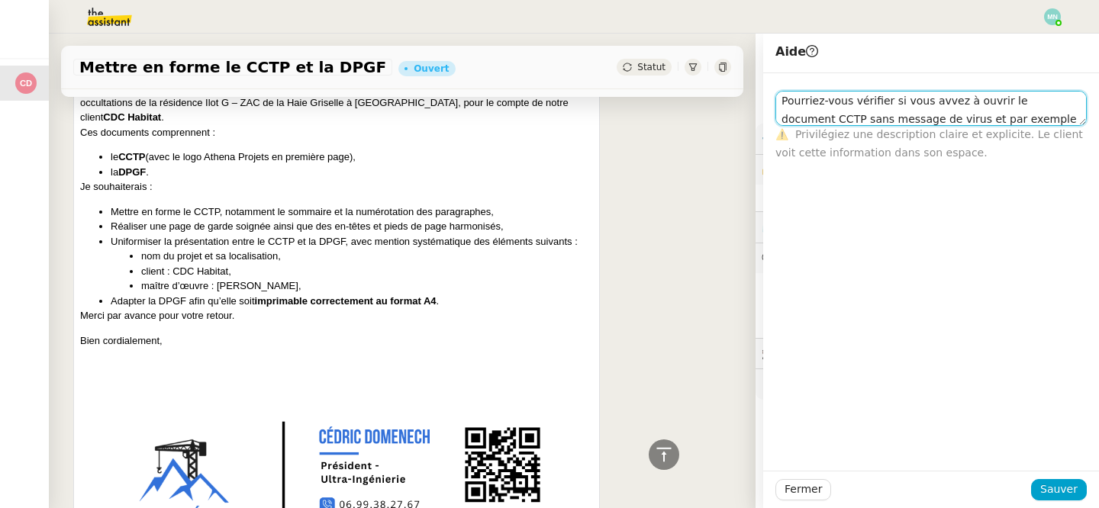
scroll to position [0, 0]
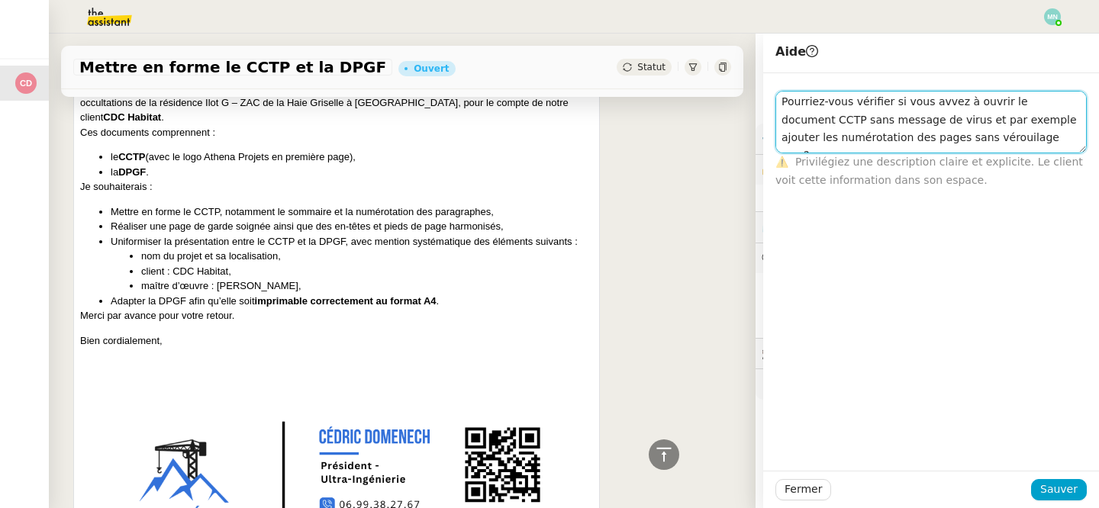
drag, startPoint x: 1035, startPoint y: 136, endPoint x: 768, endPoint y: 97, distance: 269.9
click at [768, 97] on div "Pourriez-vous vérifier si vous avvez à ouvrir le document CCTP sans message de …" at bounding box center [931, 131] width 336 height 116
type textarea "Pourriez-vous vérifier si vous avvez à ouvrir le document CCTP sans message de …"
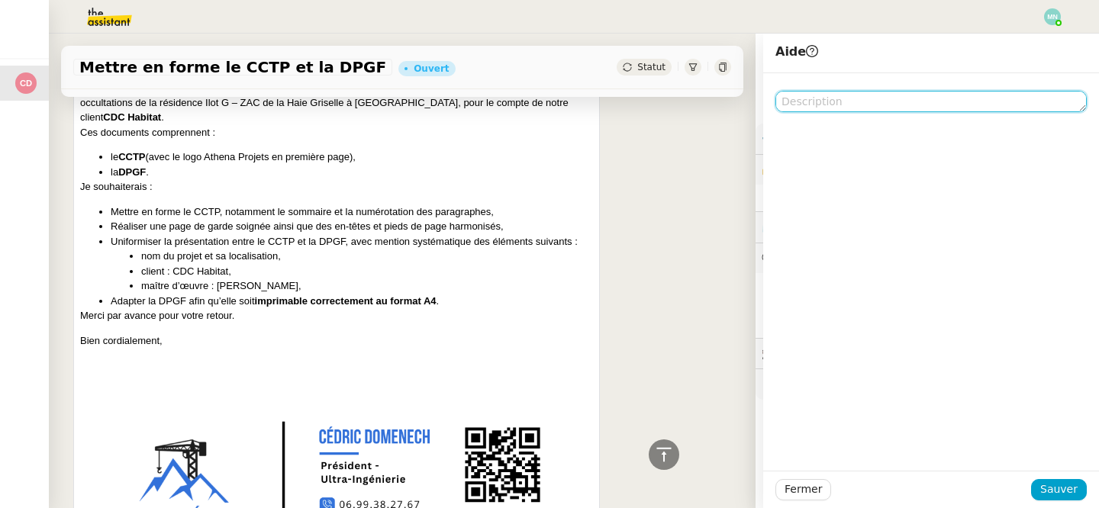
paste textarea "Pourriez-vous vérifier si vous parvenez à ouvrir le document CCTP sans message …"
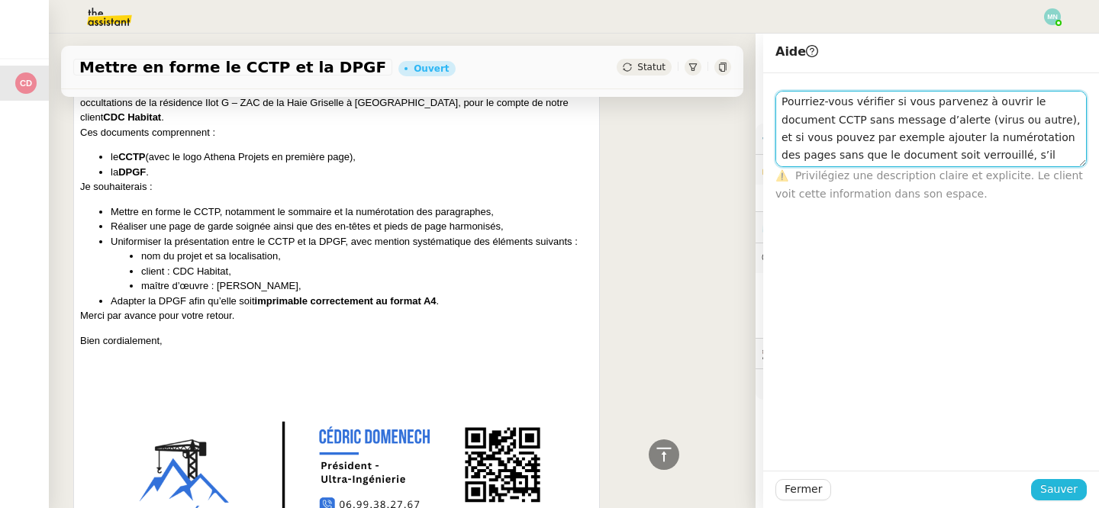
type textarea "Pourriez-vous vérifier si vous parvenez à ouvrir le document CCTP sans message …"
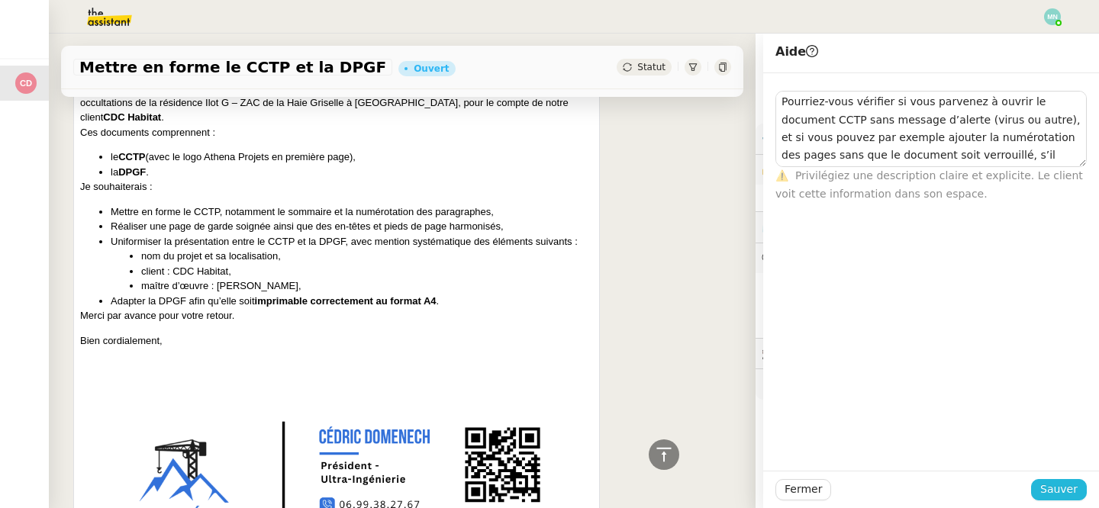
click at [1070, 479] on button "Sauver" at bounding box center [1059, 489] width 56 height 21
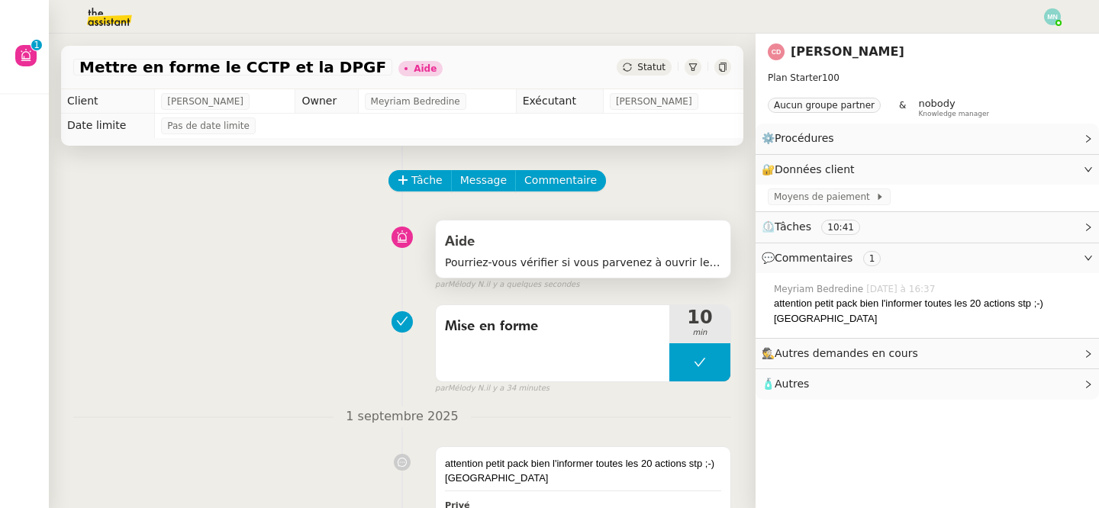
click at [600, 256] on span "Pourriez-vous vérifier si vous parvenez à ouvrir le document CCTP sans message …" at bounding box center [583, 263] width 276 height 18
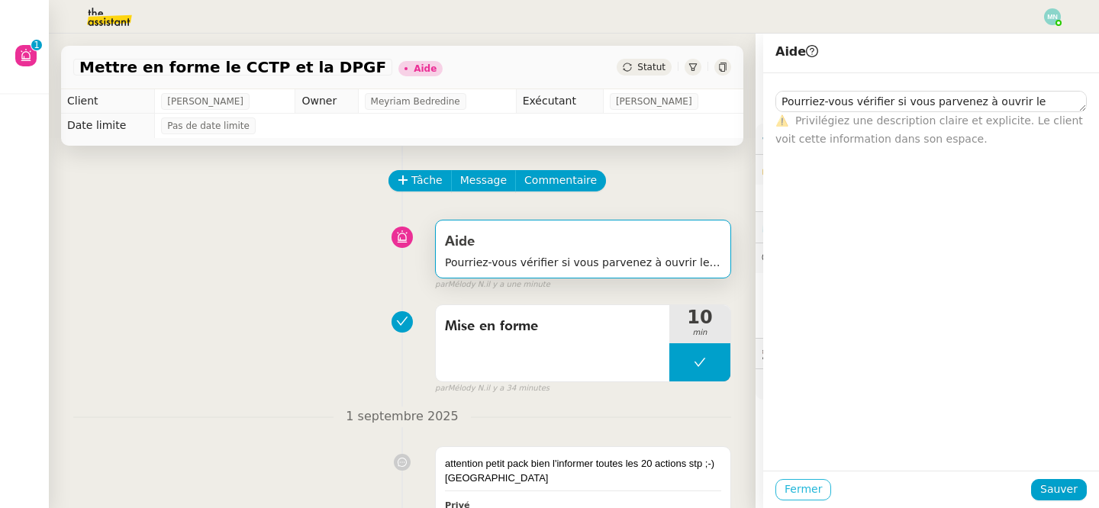
click at [803, 486] on span "Fermer" at bounding box center [802, 490] width 37 height 18
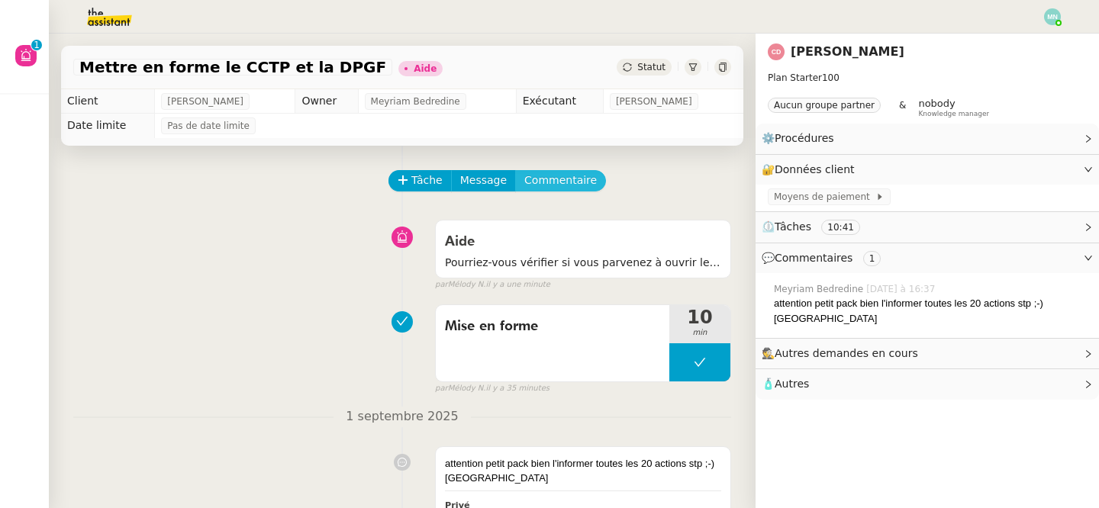
click at [581, 182] on span "Commentaire" at bounding box center [560, 181] width 72 height 18
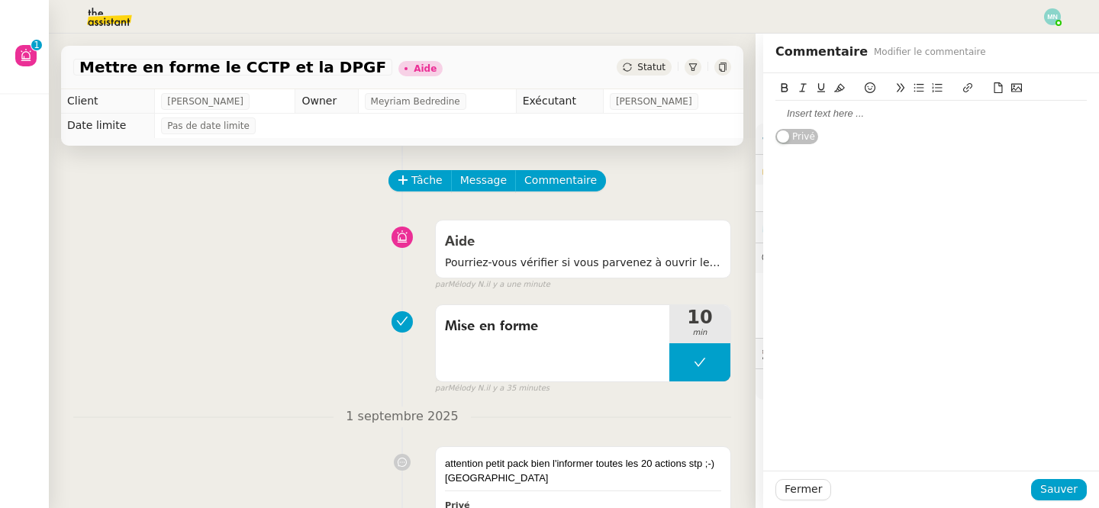
click at [803, 111] on div at bounding box center [930, 114] width 311 height 14
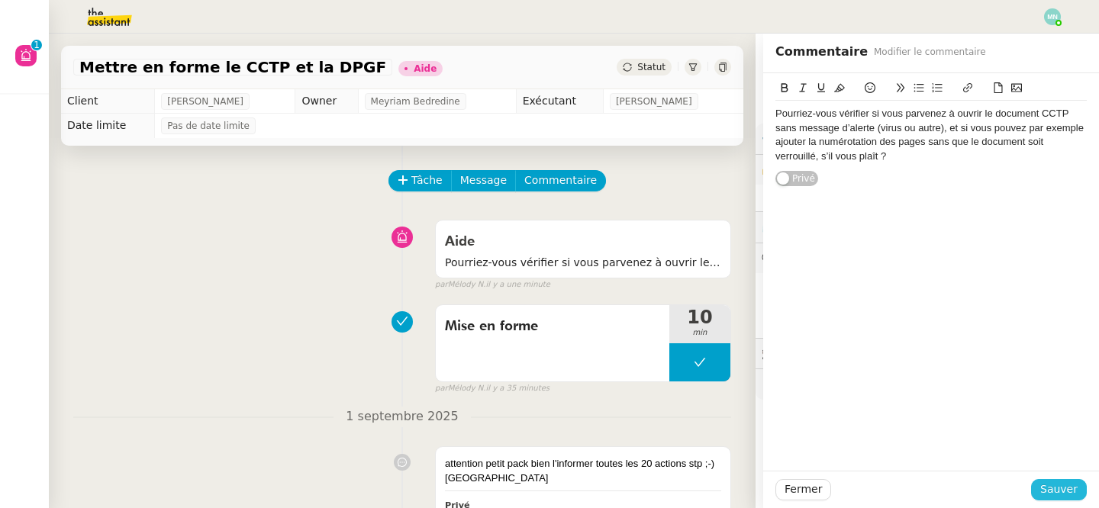
click at [1067, 493] on span "Sauver" at bounding box center [1058, 490] width 37 height 18
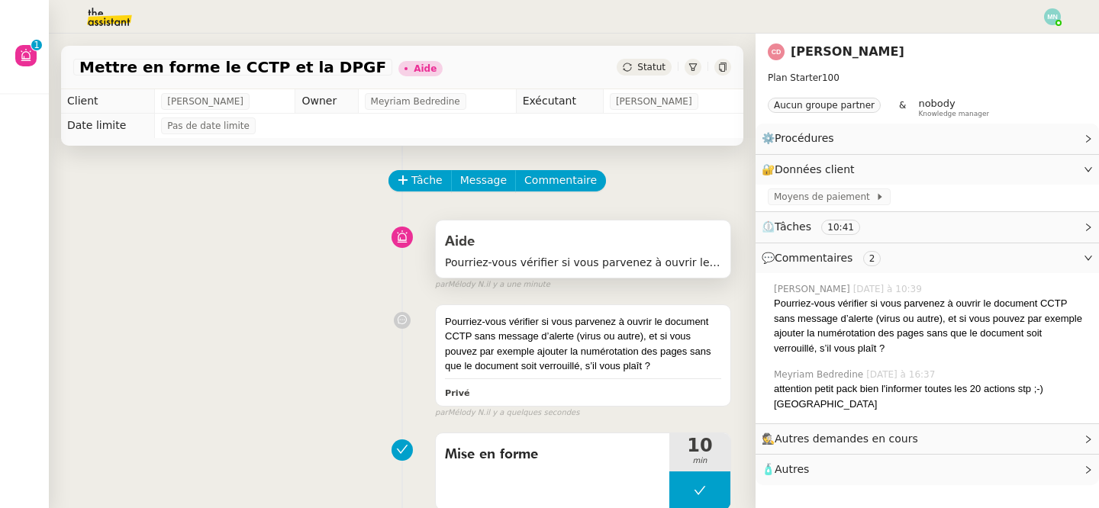
click at [516, 246] on div "Aide" at bounding box center [583, 242] width 276 height 24
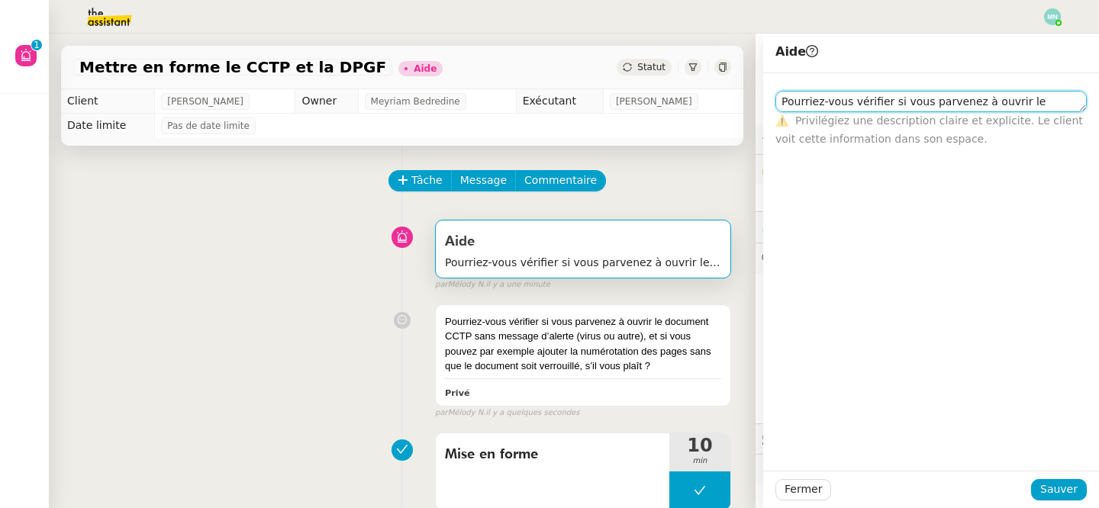
drag, startPoint x: 783, startPoint y: 101, endPoint x: 1098, endPoint y: 99, distance: 315.1
click at [1098, 99] on div "Pourriez-vous vérifier si vous parvenez à ouvrir le document CCTP sans message …" at bounding box center [931, 110] width 336 height 75
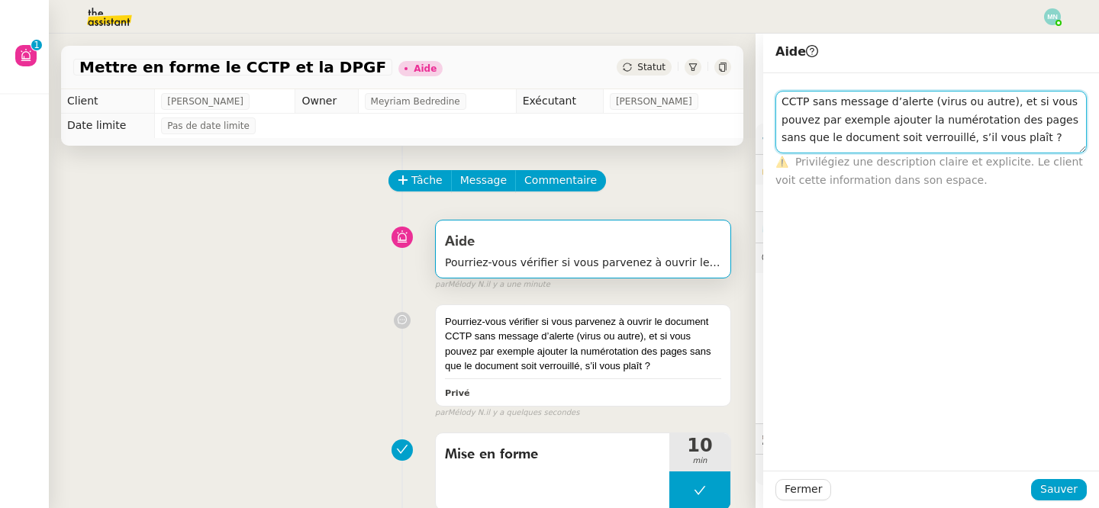
drag, startPoint x: 1020, startPoint y: 134, endPoint x: 752, endPoint y: 89, distance: 272.2
click at [752, 89] on app-ticket "Mettre en forme le CCTP et la DPGF Aide Statut Client Cedric DOMENECH Owner Mey…" at bounding box center [574, 271] width 1050 height 475
click at [914, 145] on textarea "CCTP sans message d’alerte (virus ou autre), et si vous pouvez par exemple ajou…" at bounding box center [930, 122] width 311 height 63
drag, startPoint x: 940, startPoint y: 137, endPoint x: 729, endPoint y: 99, distance: 213.9
click at [729, 99] on app-ticket "Mettre en forme le CCTP et la DPGF Aide Statut Client Cedric DOMENECH Owner Mey…" at bounding box center [574, 271] width 1050 height 475
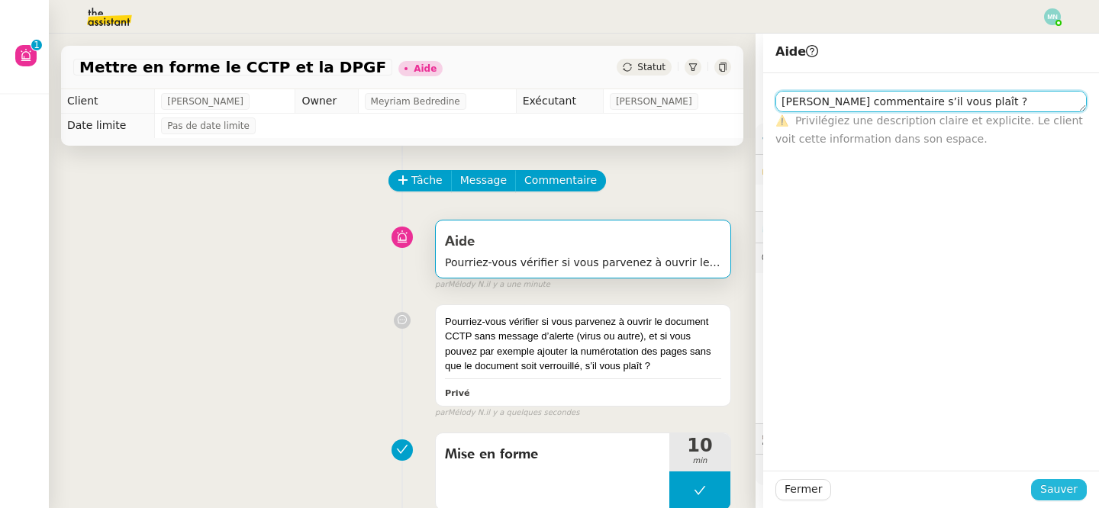
type textarea "Dernier commentaire s’il vous plaît ?"
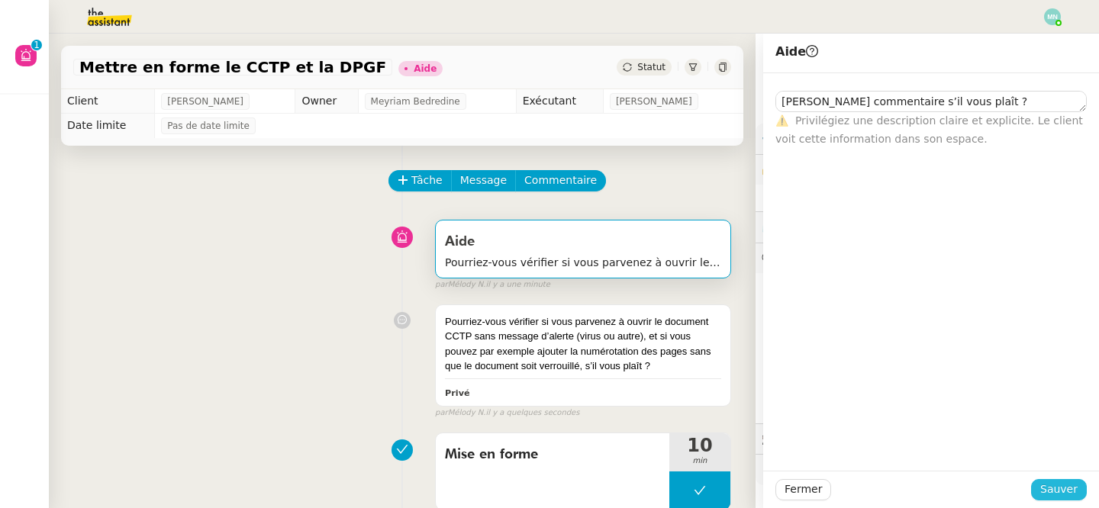
click at [1080, 488] on button "Sauver" at bounding box center [1059, 489] width 56 height 21
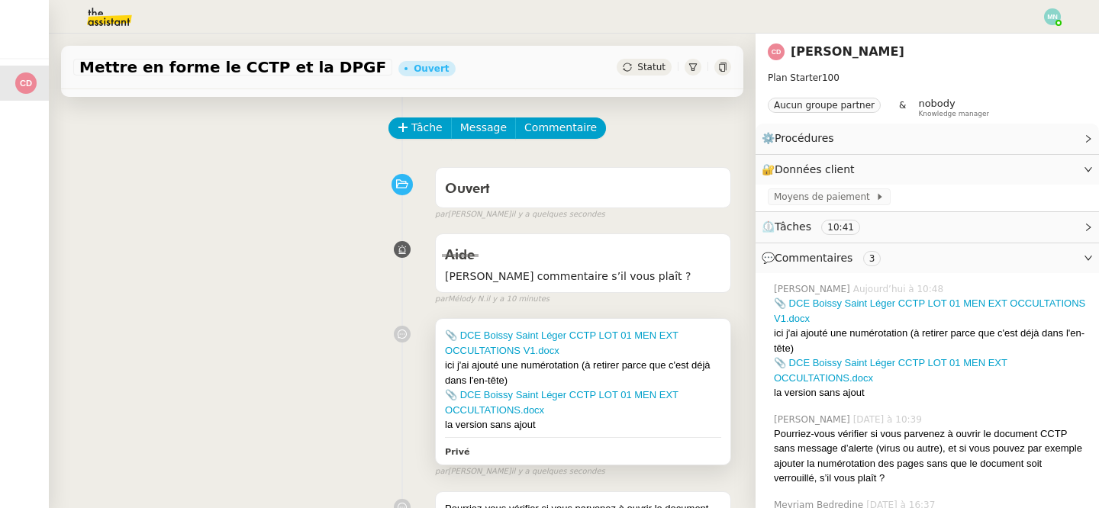
scroll to position [54, 0]
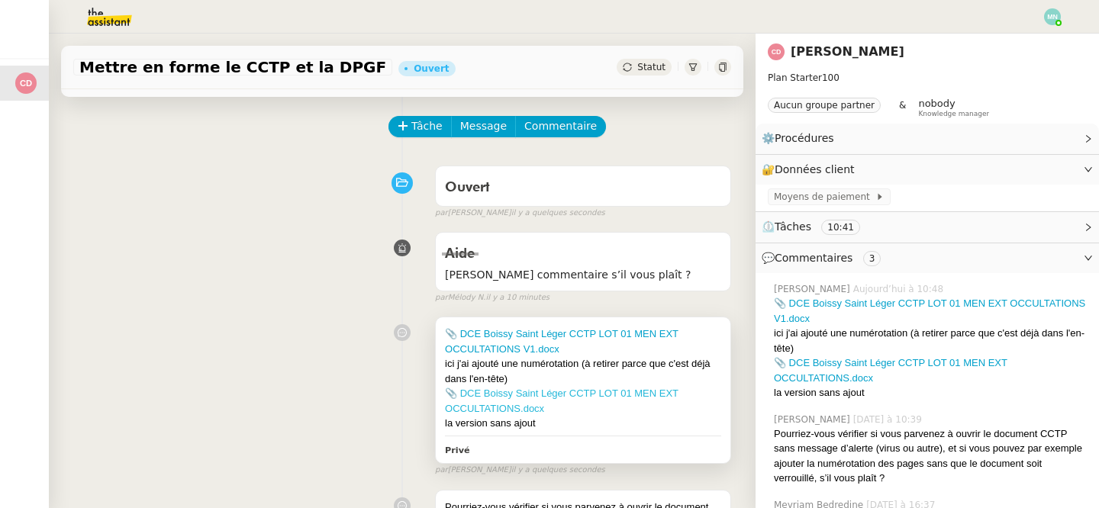
click at [501, 404] on link "📎 DCE Boissy Saint Léger CCTP LOT 01 MEN EXT OCCULTATIONS.docx" at bounding box center [561, 401] width 233 height 27
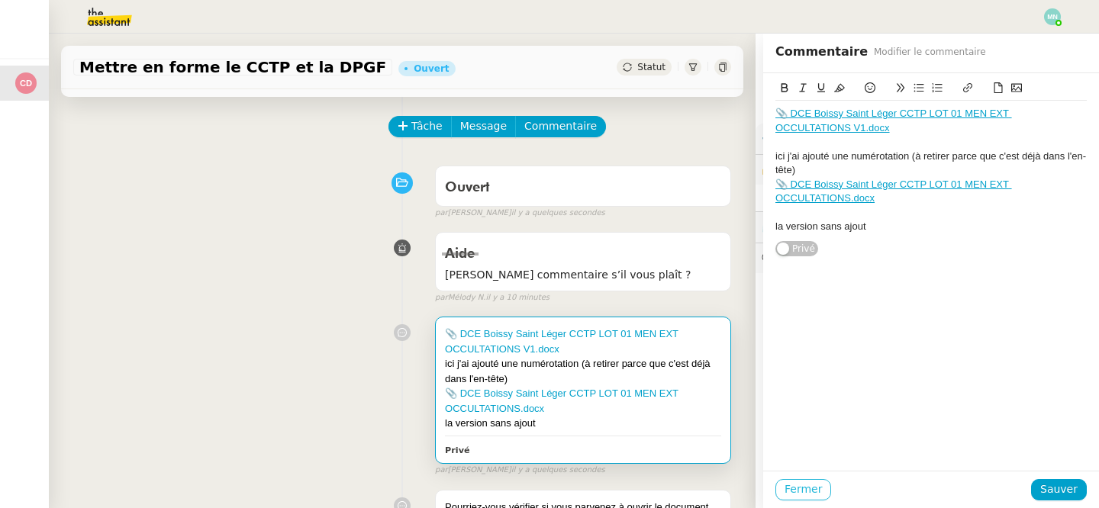
click at [821, 494] on button "Fermer" at bounding box center [803, 489] width 56 height 21
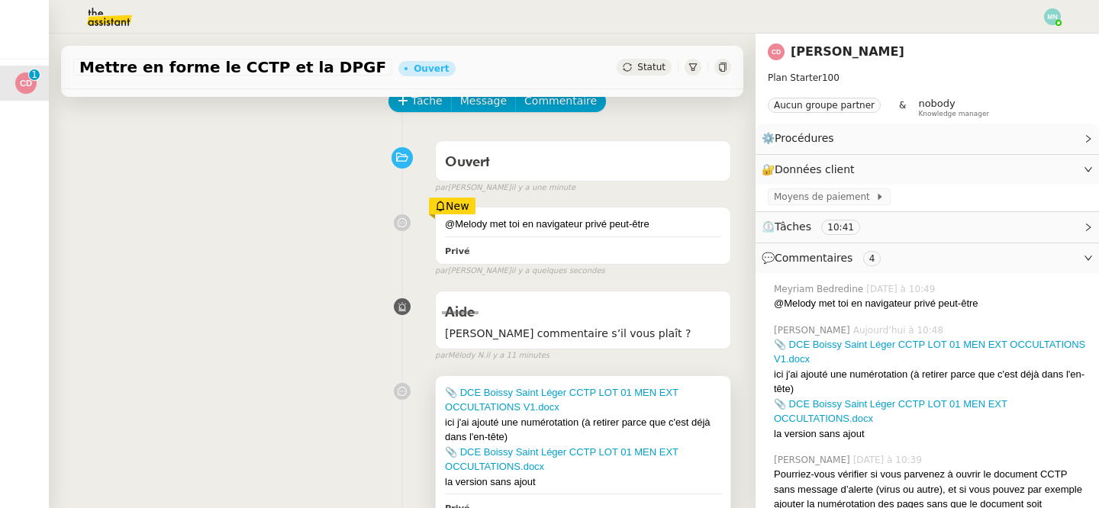
scroll to position [82, 0]
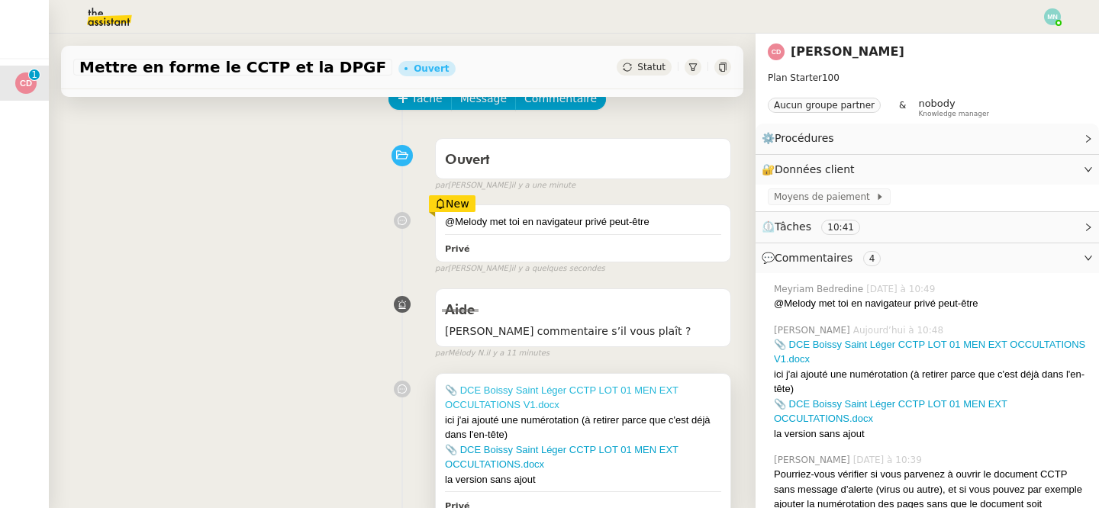
click at [540, 401] on link "📎 DCE Boissy Saint Léger CCTP LOT 01 MEN EXT OCCULTATIONS V1.docx" at bounding box center [561, 398] width 233 height 27
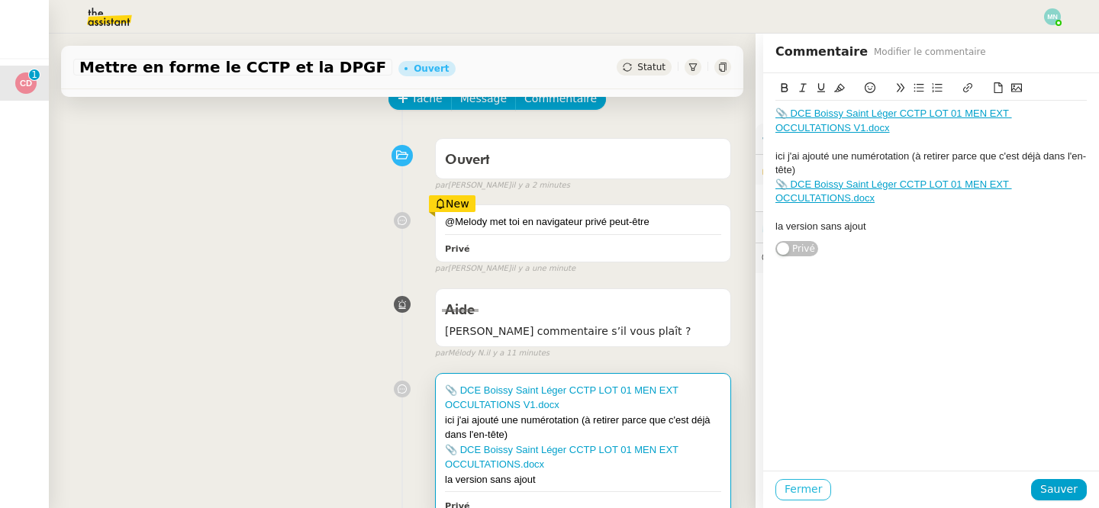
click at [792, 488] on span "Fermer" at bounding box center [802, 490] width 37 height 18
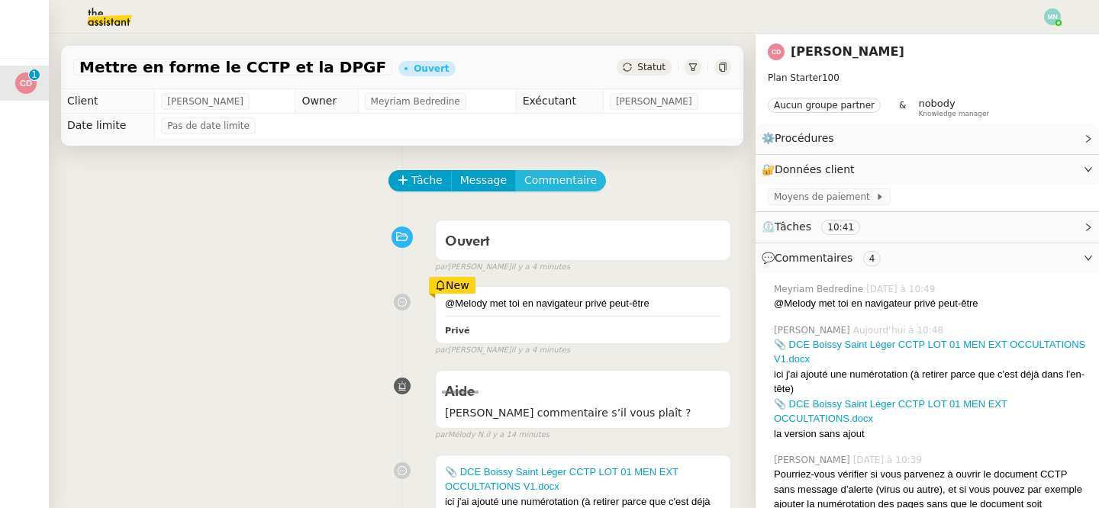
click at [564, 176] on span "Commentaire" at bounding box center [560, 181] width 72 height 18
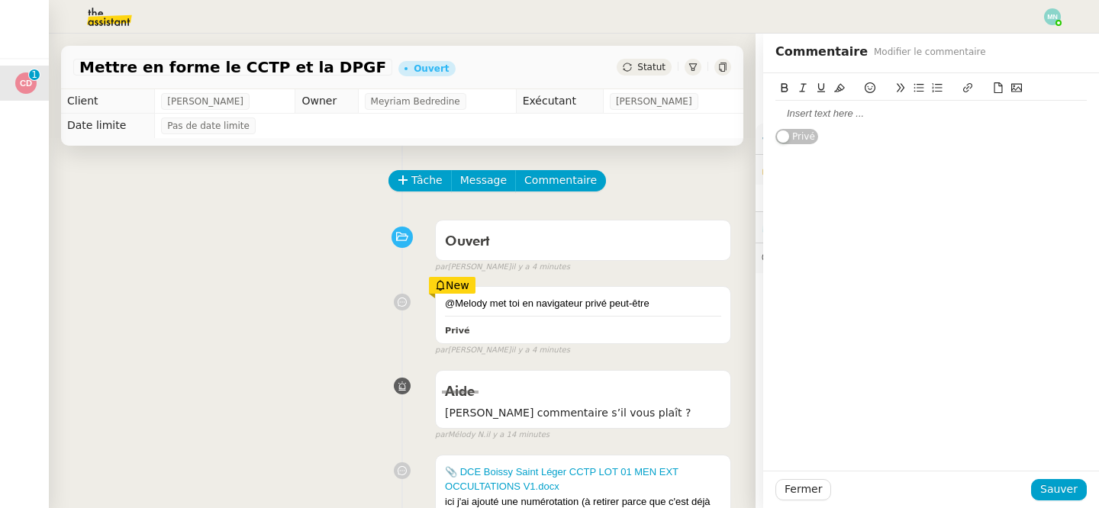
click at [786, 119] on div at bounding box center [930, 114] width 311 height 14
click at [1061, 495] on span "Sauver" at bounding box center [1058, 490] width 37 height 18
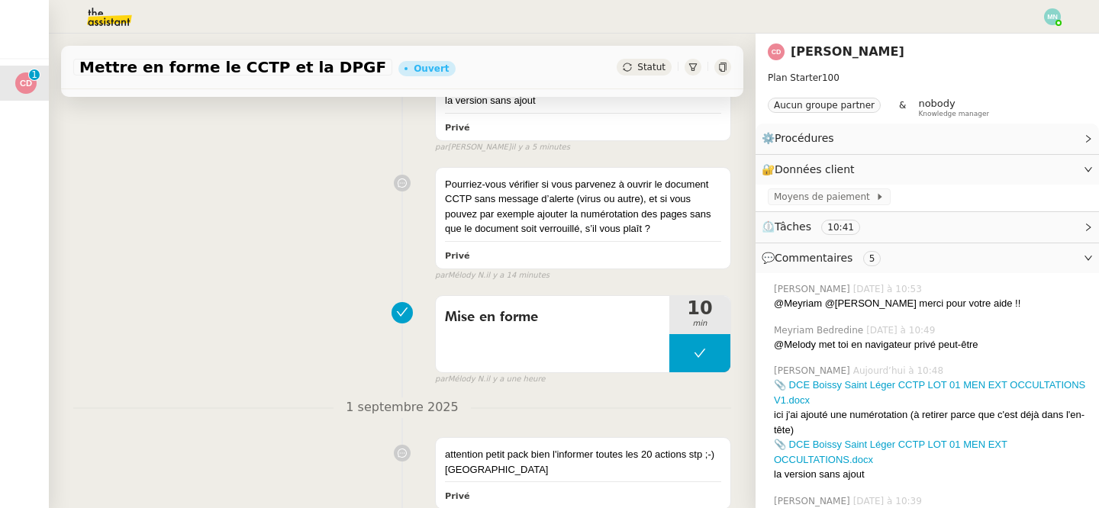
scroll to position [594, 0]
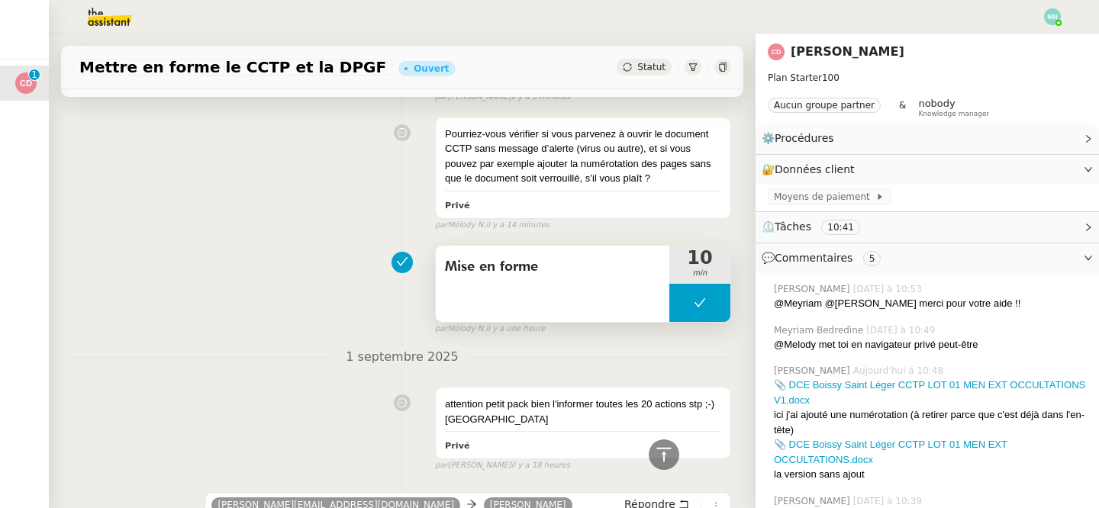
click at [694, 298] on icon at bounding box center [700, 303] width 12 height 12
click at [692, 301] on div at bounding box center [684, 303] width 31 height 38
click at [704, 304] on icon at bounding box center [700, 303] width 12 height 12
click at [712, 304] on icon at bounding box center [715, 302] width 11 height 8
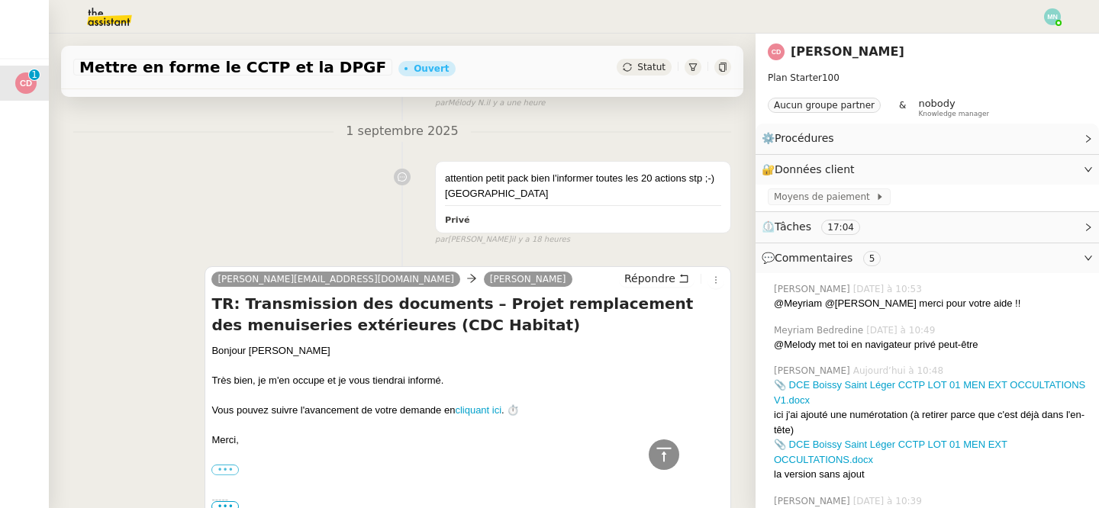
scroll to position [593, 0]
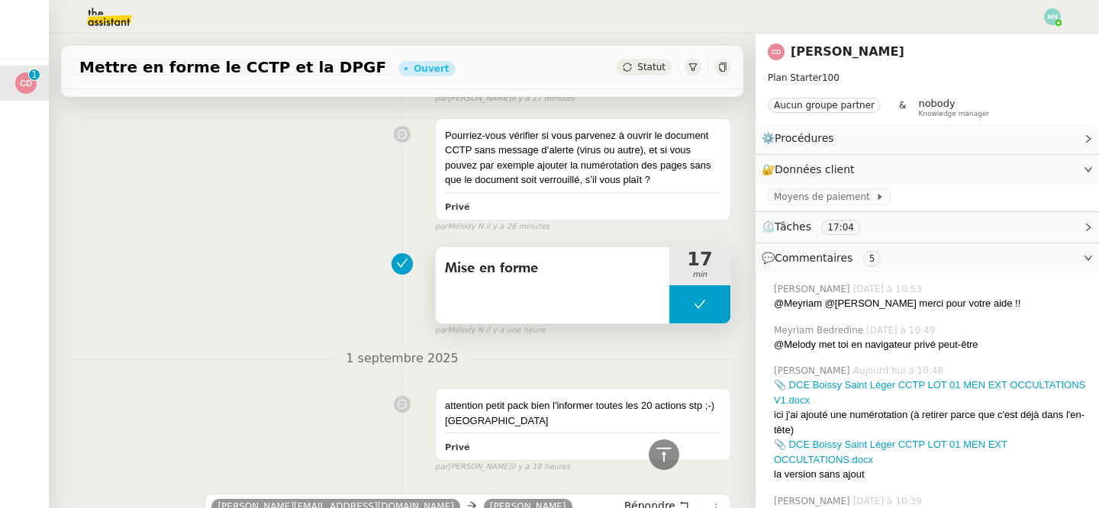
click at [690, 306] on button at bounding box center [699, 304] width 61 height 38
click at [684, 307] on icon at bounding box center [684, 304] width 5 height 8
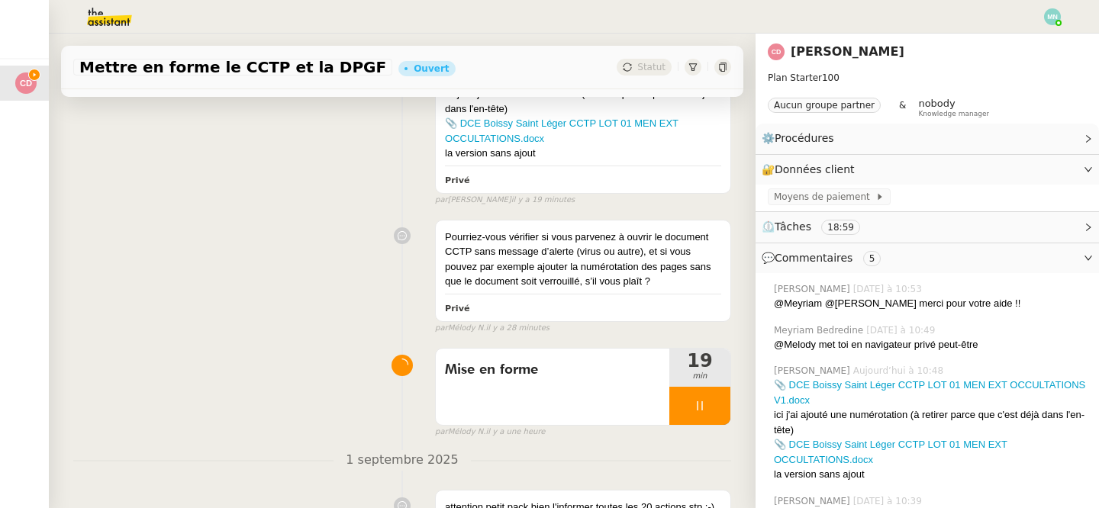
scroll to position [570, 0]
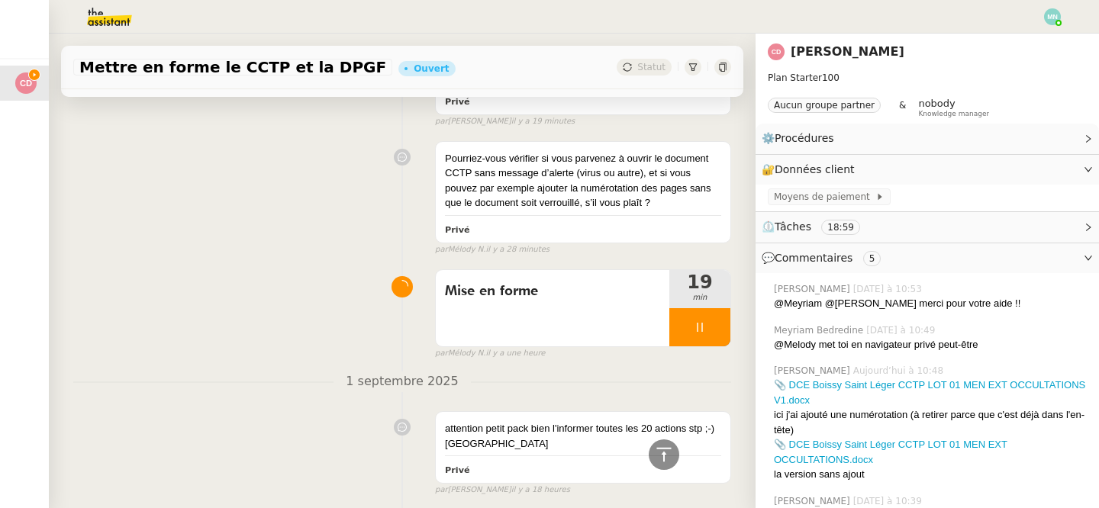
click at [706, 328] on div at bounding box center [699, 327] width 61 height 38
click at [711, 328] on icon at bounding box center [715, 327] width 11 height 8
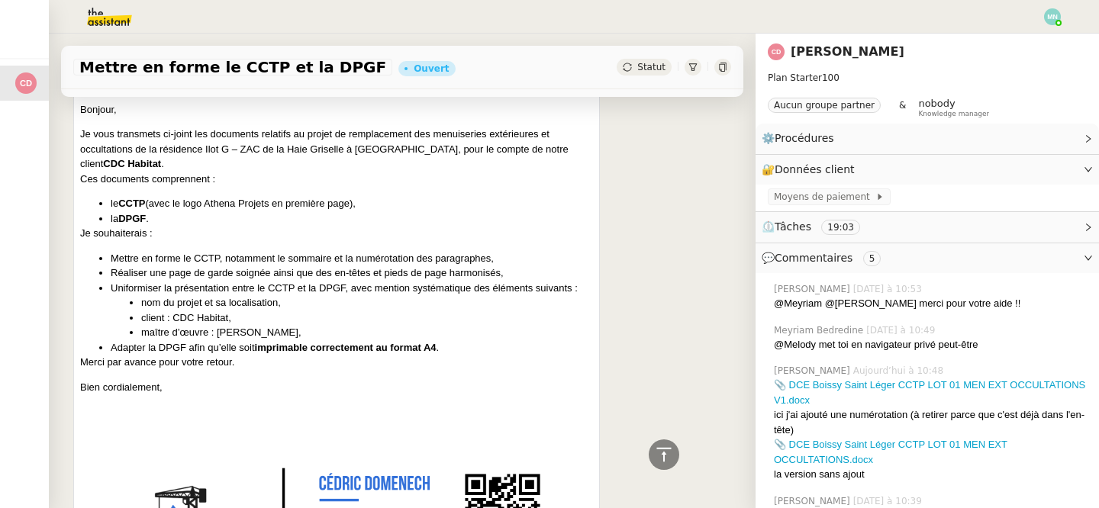
scroll to position [1354, 0]
drag, startPoint x: 291, startPoint y: 336, endPoint x: 217, endPoint y: 335, distance: 74.0
click at [217, 335] on li "maître d’œuvre : Athena Projets," at bounding box center [367, 331] width 452 height 15
copy li "Athena Projets,"
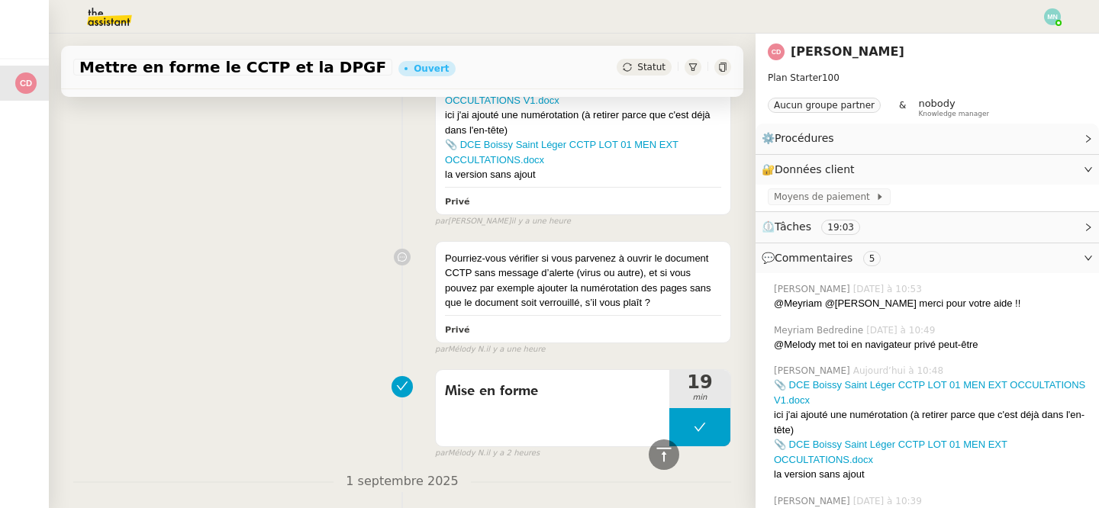
scroll to position [0, 0]
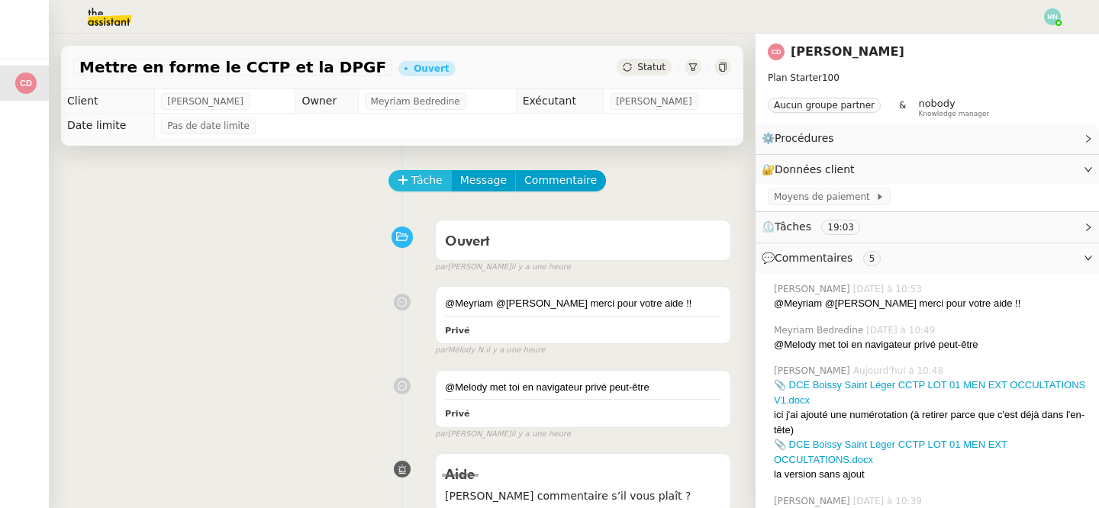
click at [408, 179] on button "Tâche" at bounding box center [419, 180] width 63 height 21
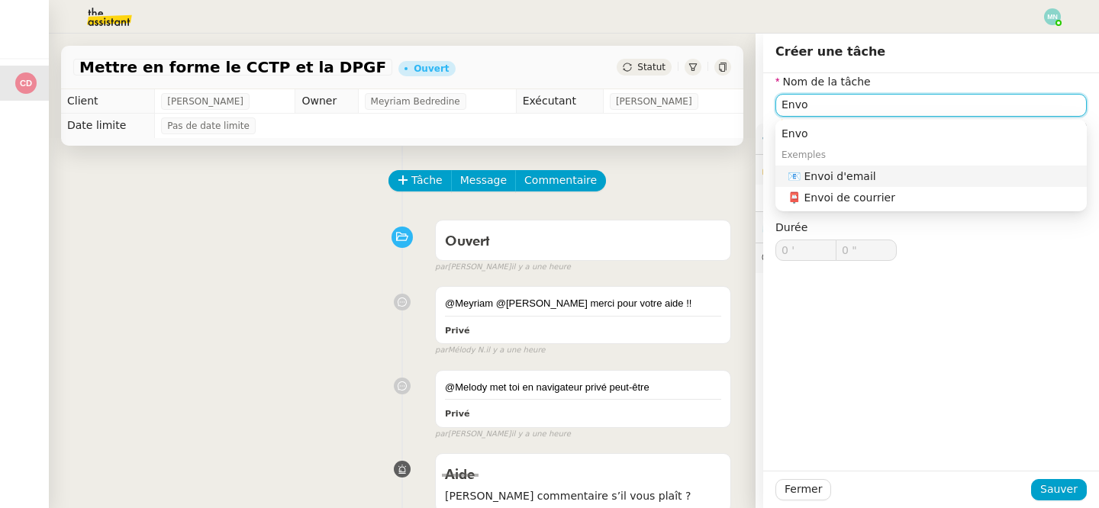
click at [885, 174] on div "📧 Envoi d'email" at bounding box center [933, 176] width 293 height 14
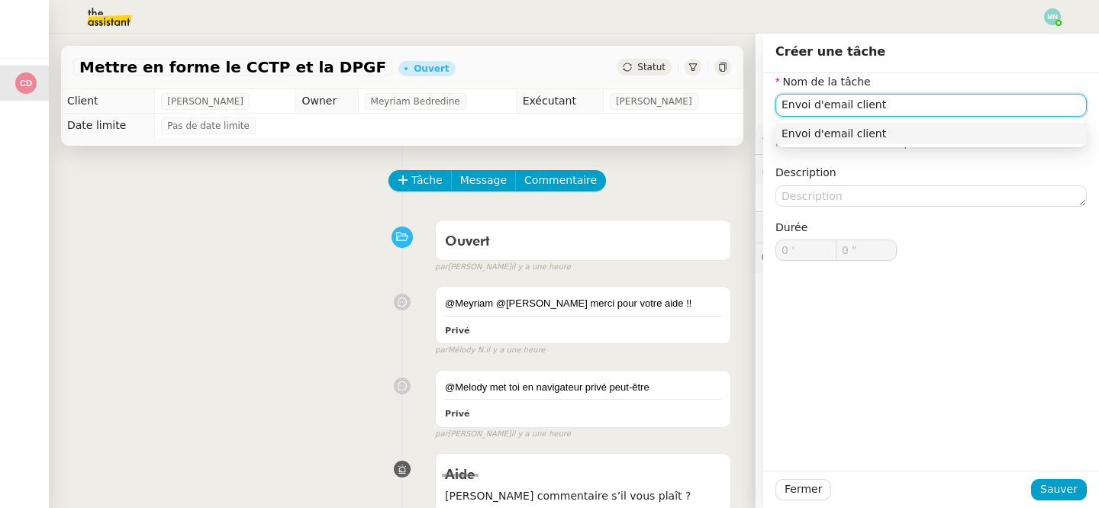
type input "Envoi d'email client"
click at [869, 145] on div "Envoi d'email client" at bounding box center [930, 133] width 311 height 27
click at [868, 136] on div "Envoi d'email client" at bounding box center [930, 134] width 299 height 14
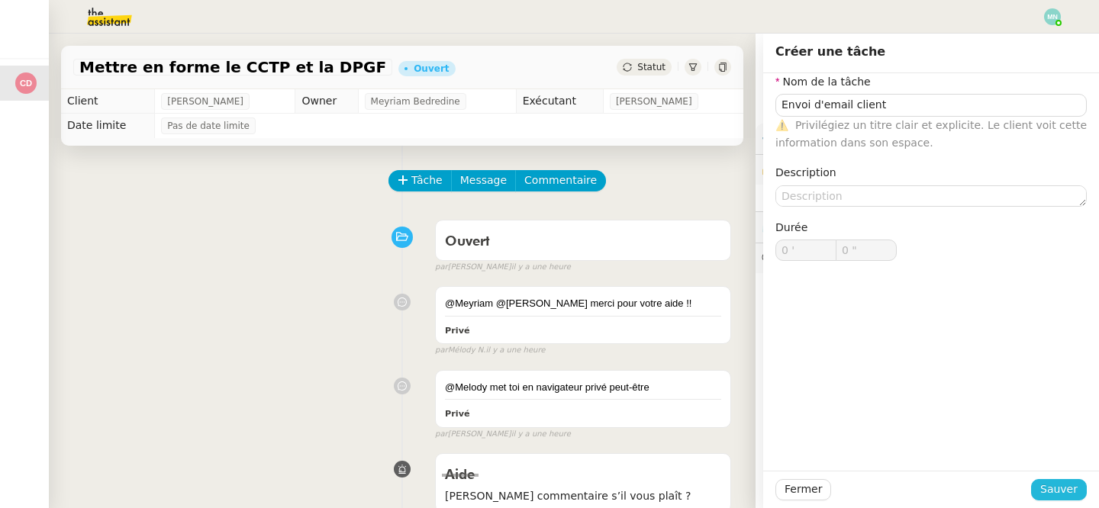
click at [1057, 483] on span "Sauver" at bounding box center [1058, 490] width 37 height 18
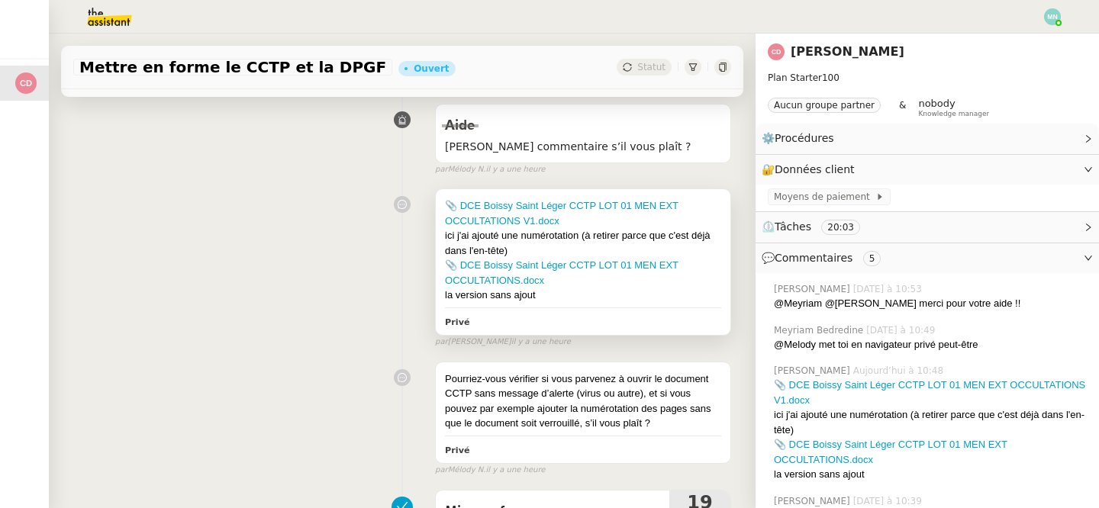
scroll to position [591, 0]
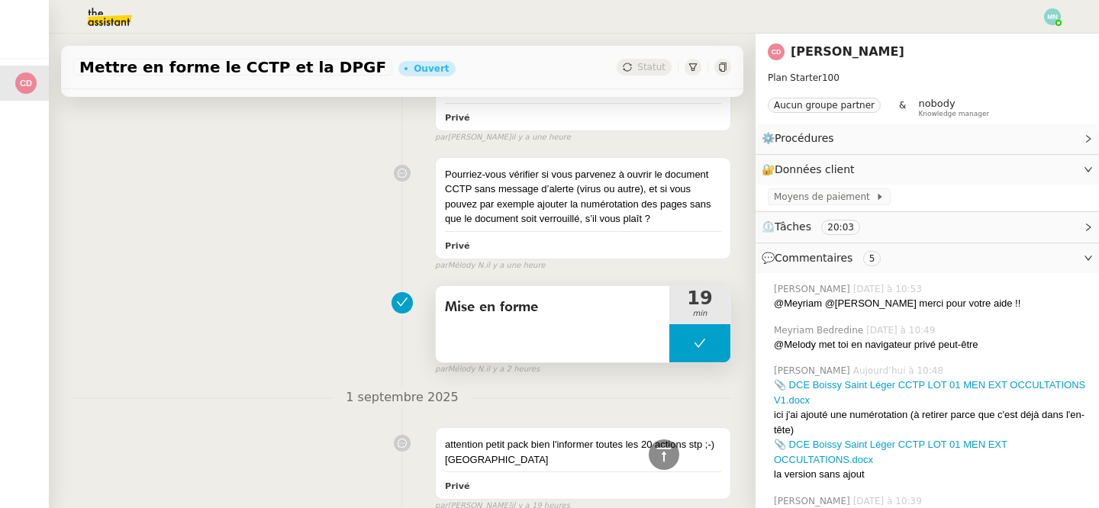
click at [690, 336] on button at bounding box center [699, 343] width 61 height 38
click at [687, 340] on icon at bounding box center [684, 343] width 12 height 12
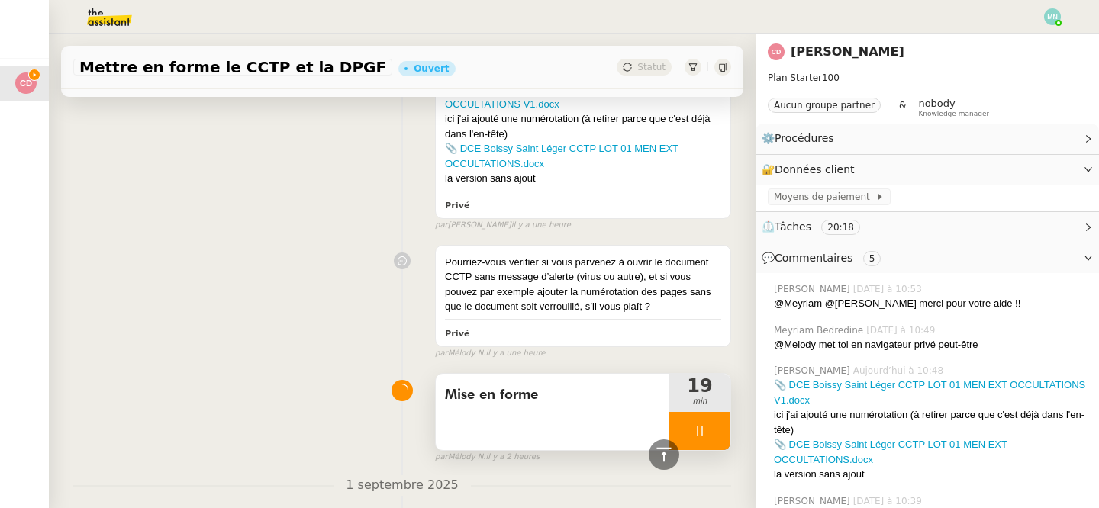
scroll to position [506, 0]
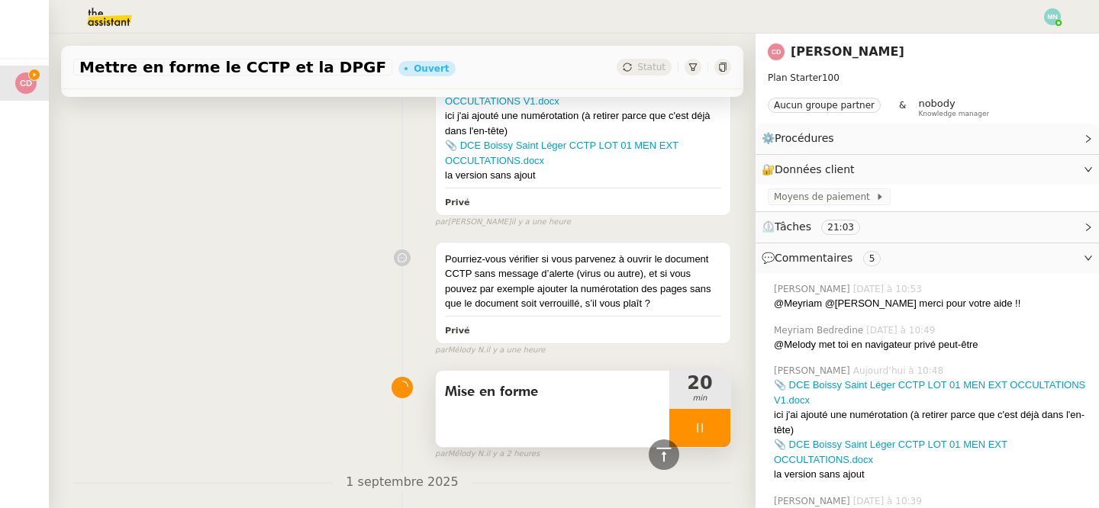
click at [688, 414] on div at bounding box center [699, 428] width 61 height 38
drag, startPoint x: 689, startPoint y: 433, endPoint x: 694, endPoint y: 414, distance: 19.8
click at [689, 433] on icon at bounding box center [684, 428] width 12 height 12
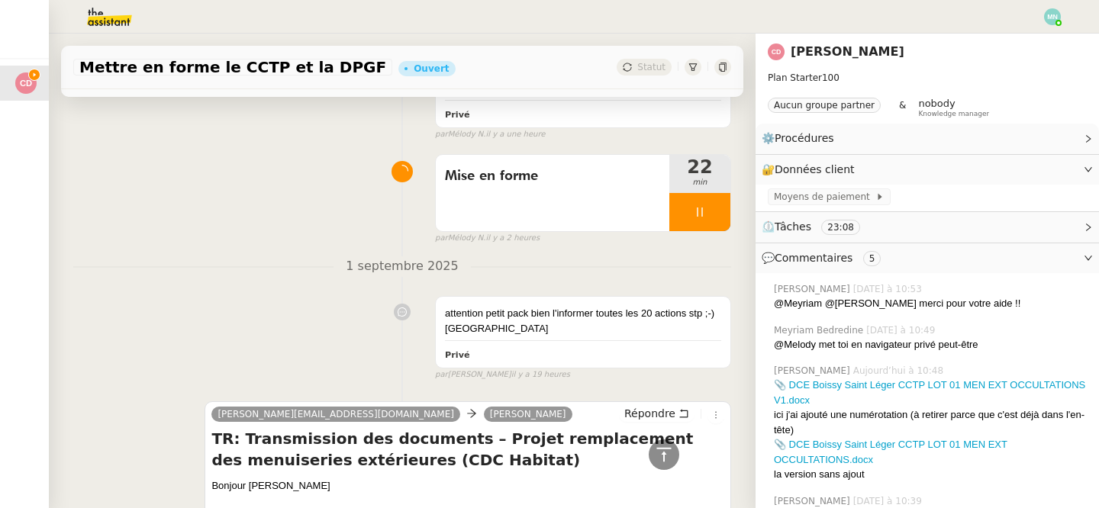
scroll to position [696, 0]
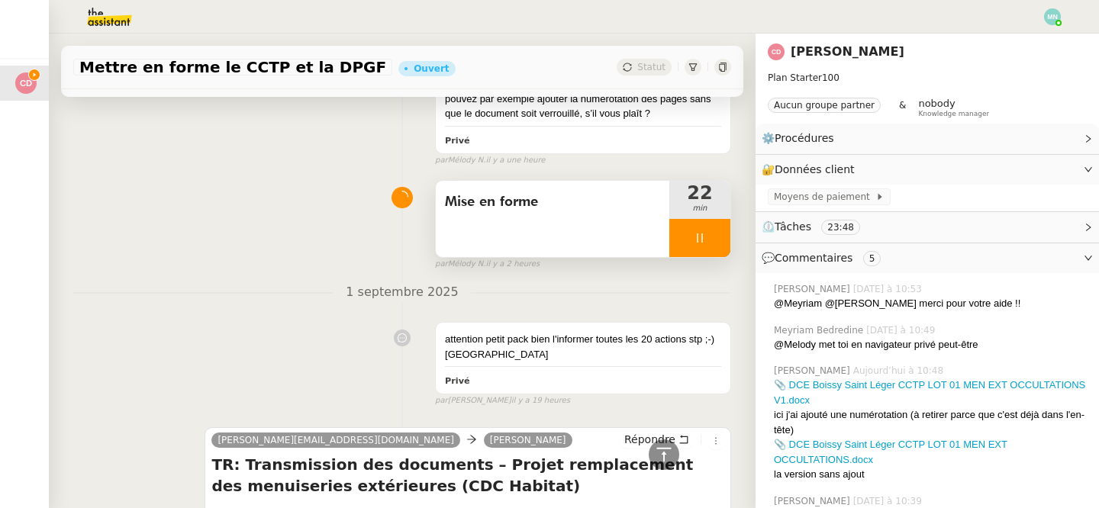
click at [688, 240] on div at bounding box center [699, 238] width 61 height 38
click at [711, 230] on button at bounding box center [715, 238] width 31 height 38
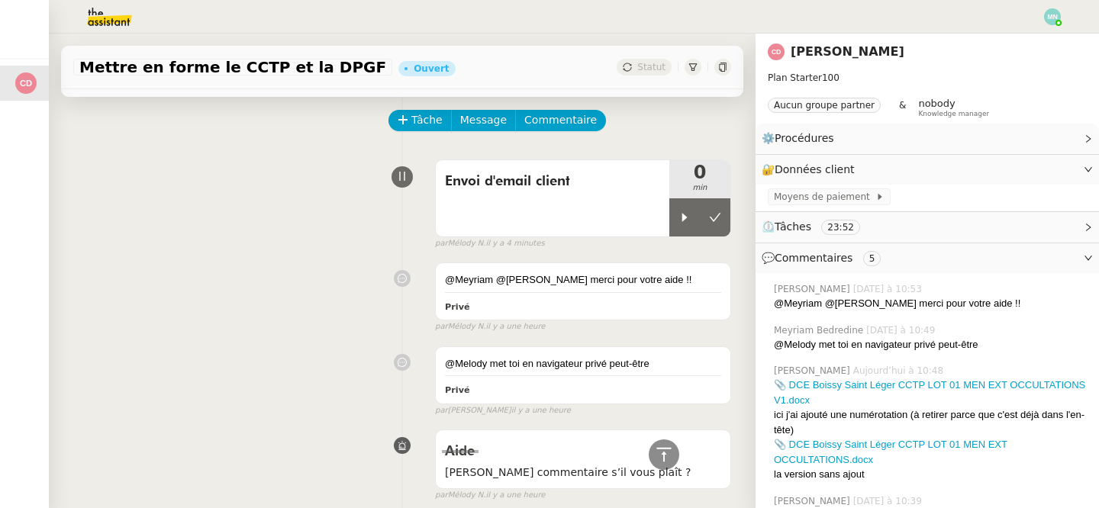
scroll to position [0, 0]
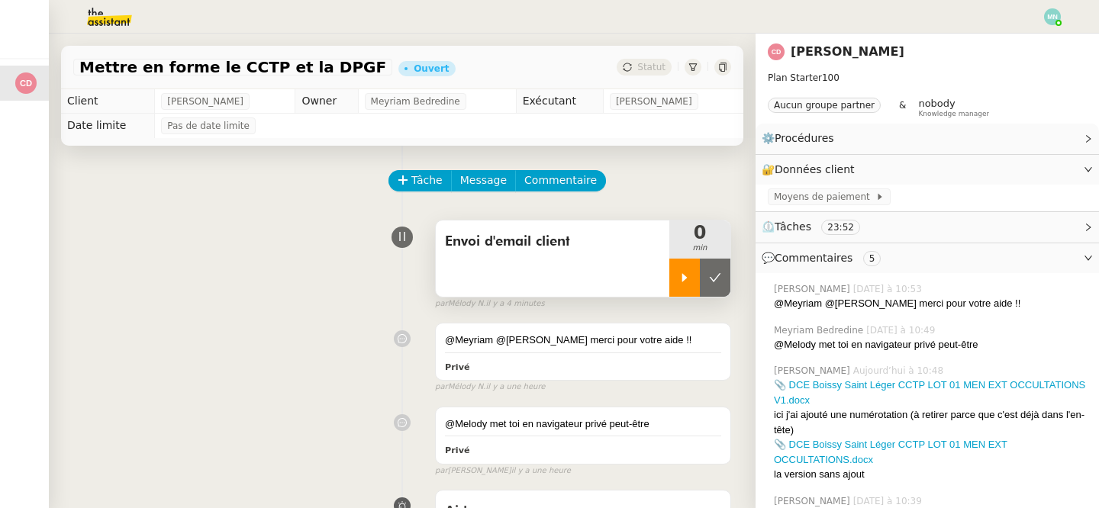
click at [684, 261] on div at bounding box center [684, 278] width 31 height 38
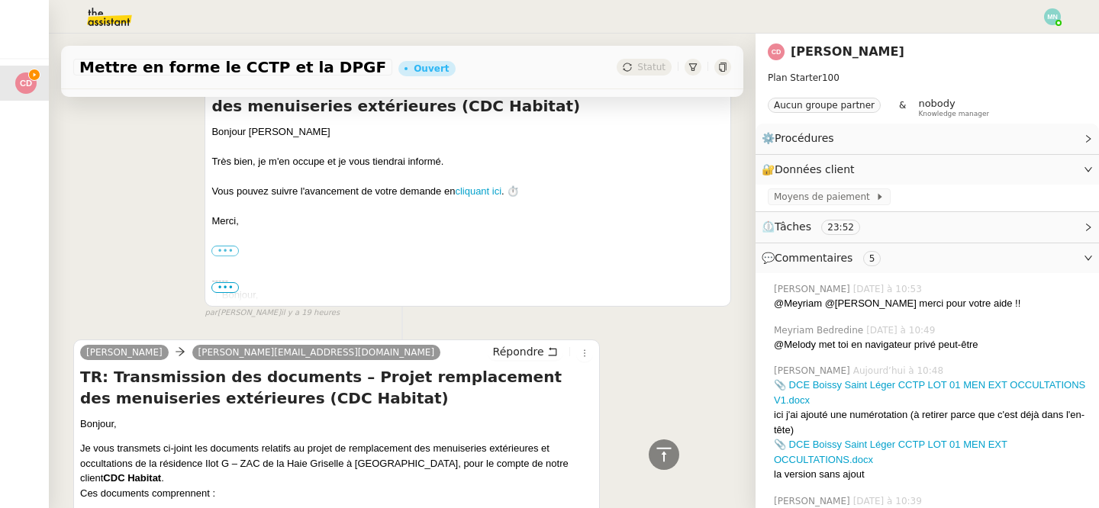
scroll to position [1116, 0]
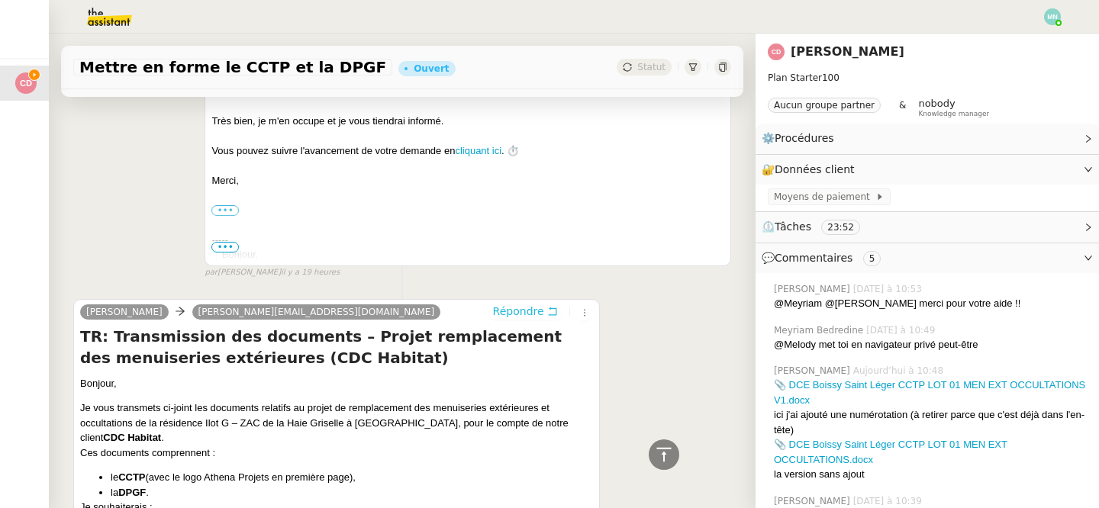
click at [520, 309] on span "Répondre" at bounding box center [518, 311] width 51 height 15
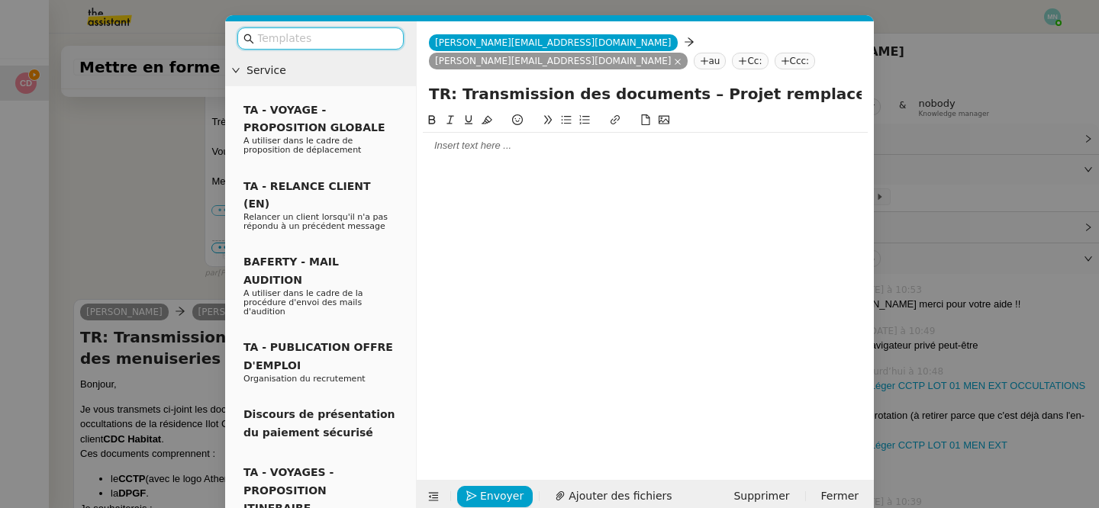
click at [472, 153] on div at bounding box center [645, 146] width 445 height 26
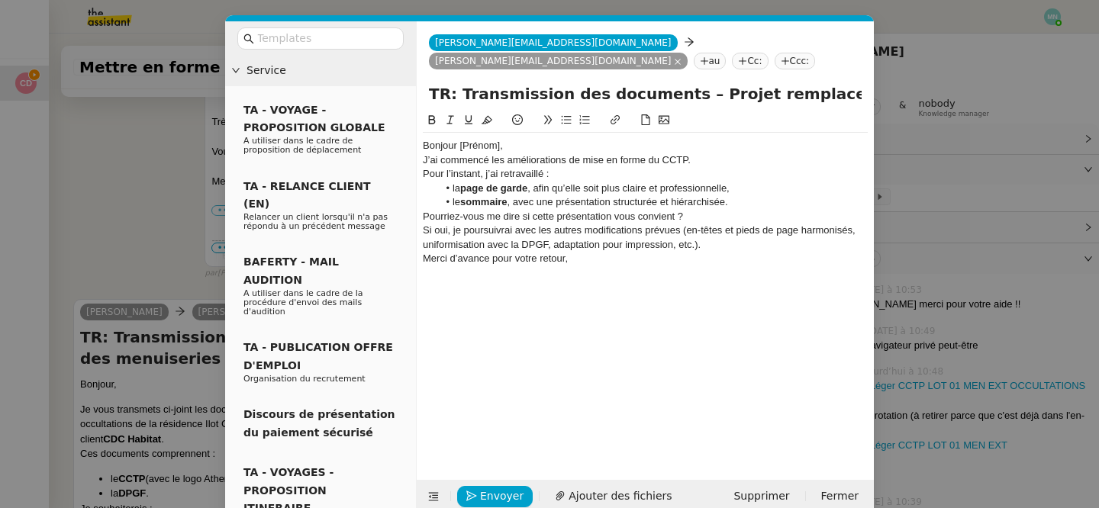
scroll to position [1423, 0]
click at [131, 239] on nz-modal-container "Service TA - VOYAGE - PROPOSITION GLOBALE A utiliser dans le cadre de propositi…" at bounding box center [549, 254] width 1099 height 508
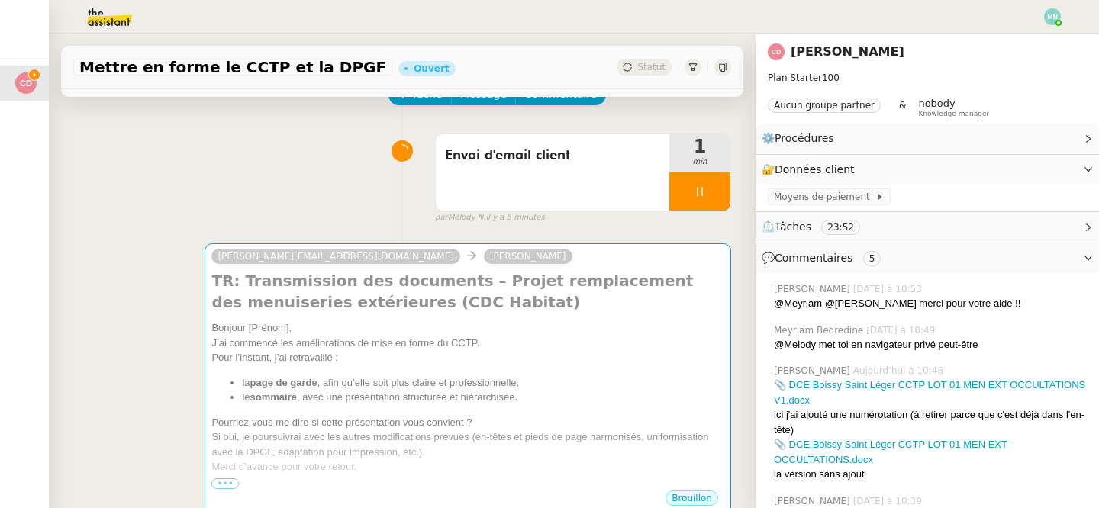
scroll to position [21, 0]
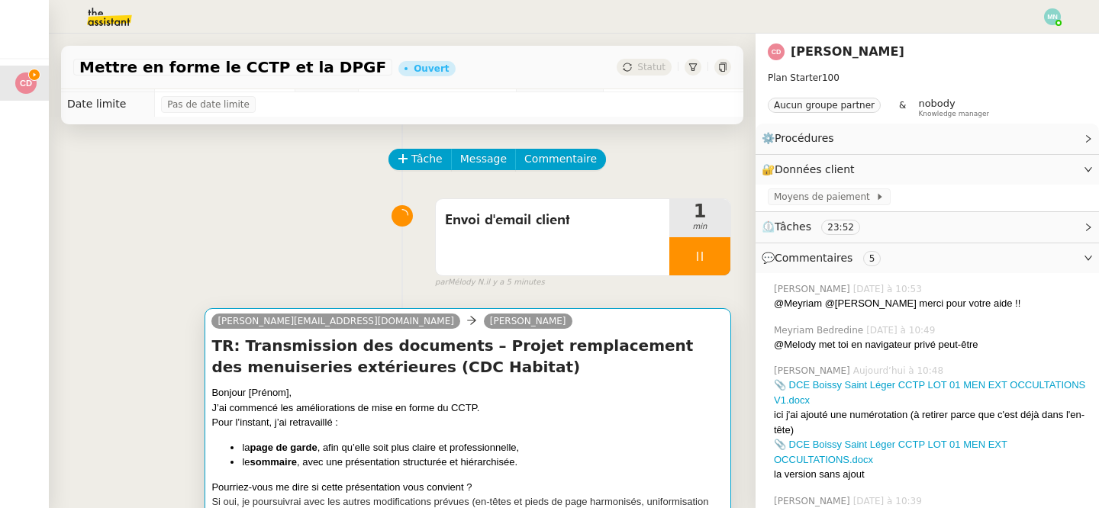
click at [301, 424] on div "Pour l’instant, j’ai retravaillé :" at bounding box center [467, 422] width 513 height 15
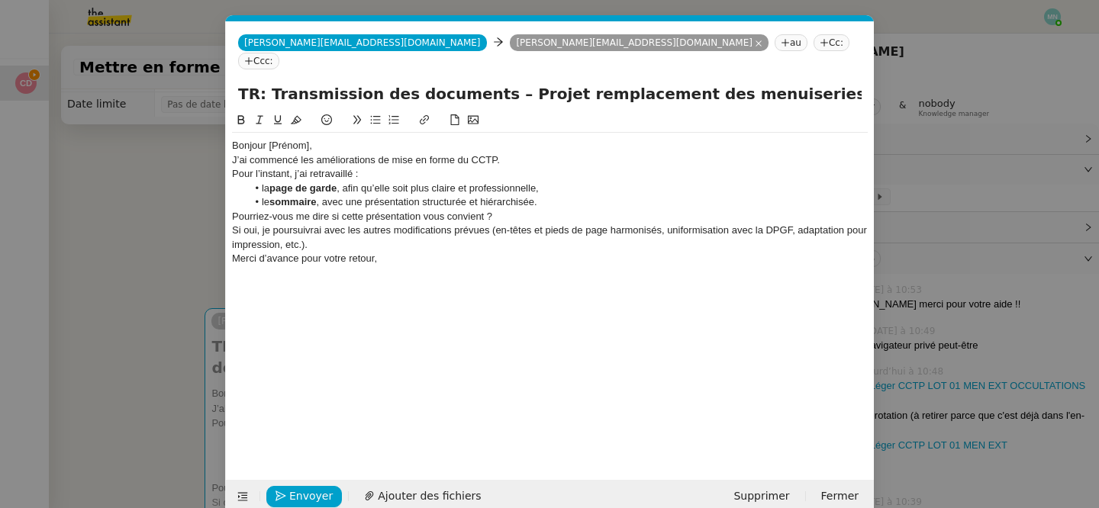
scroll to position [0, 32]
click at [308, 139] on div "Bonjour [Prénom]," at bounding box center [550, 146] width 636 height 14
click at [310, 139] on div "Bonjour [Prénom]," at bounding box center [550, 146] width 636 height 14
click at [326, 139] on div "Bonjour Cédric," at bounding box center [550, 146] width 636 height 14
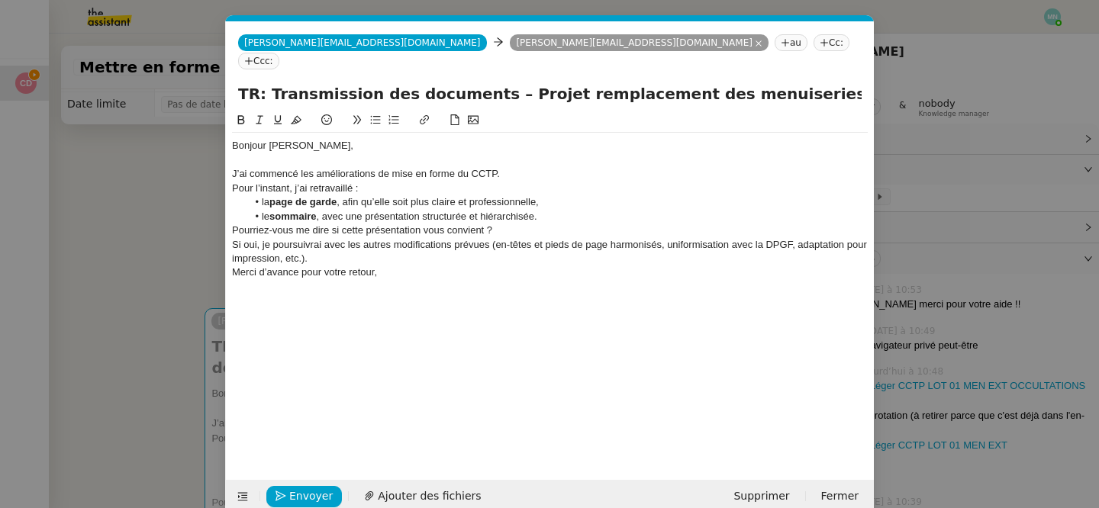
click at [503, 167] on div "J’ai commencé les améliorations de mise en forme du CCTP." at bounding box center [550, 174] width 636 height 14
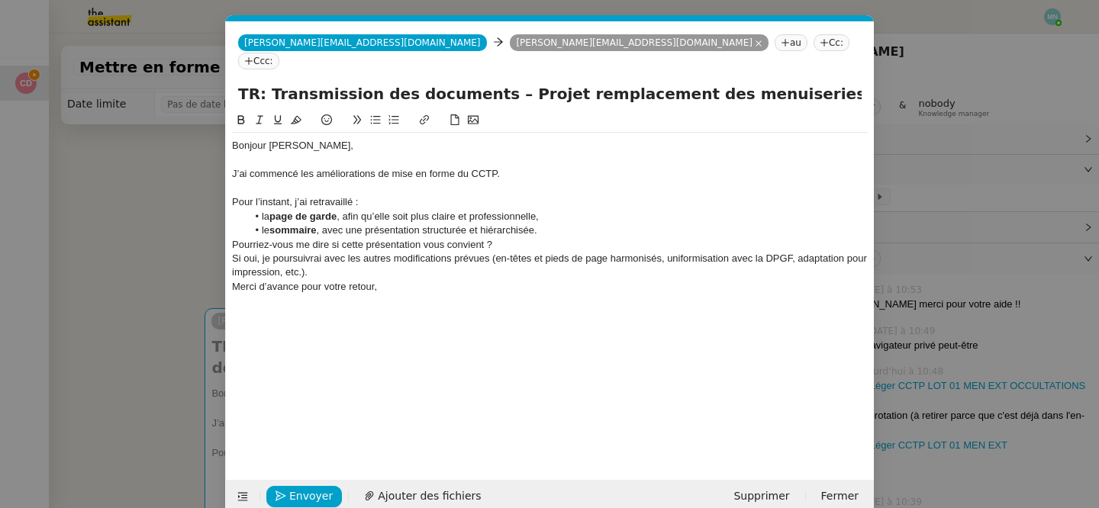
click at [362, 195] on div "Pour l’instant, j’ai retravaillé :" at bounding box center [550, 202] width 636 height 14
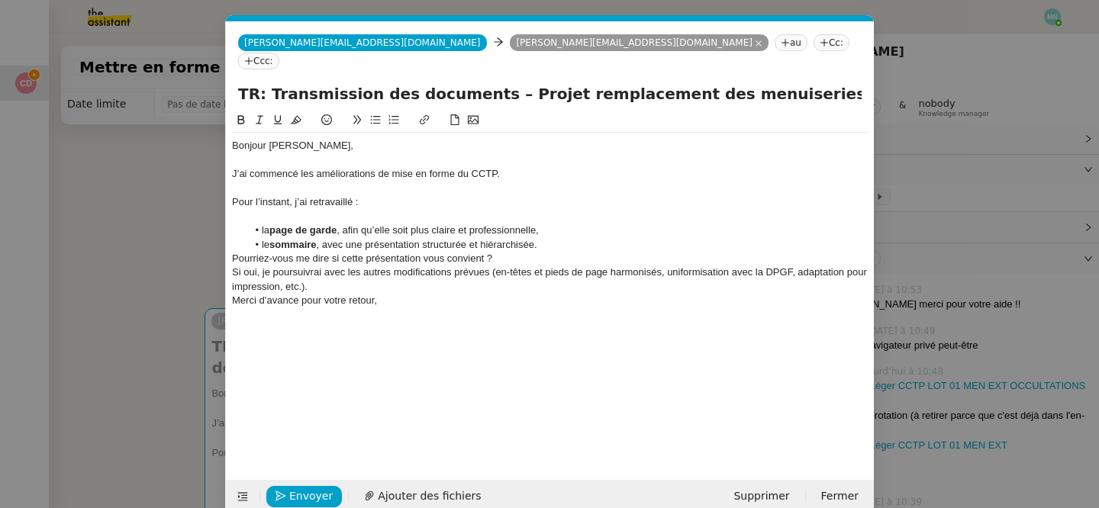
click at [553, 238] on li "le sommaire , avec une présentation structurée et hiérarchisée." at bounding box center [557, 245] width 621 height 14
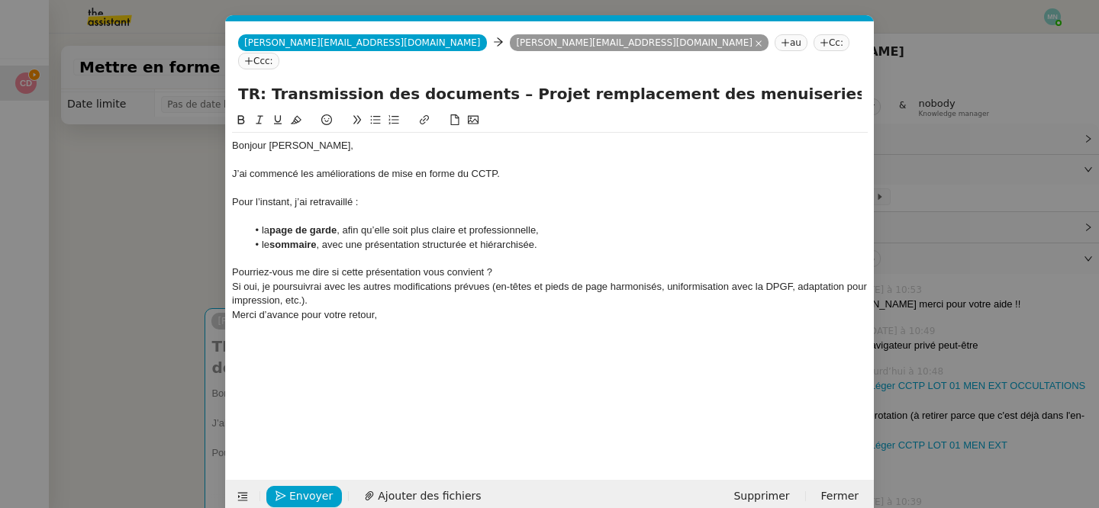
click at [504, 266] on div "Pourriez-vous me dire si cette présentation vous convient ?" at bounding box center [550, 273] width 636 height 14
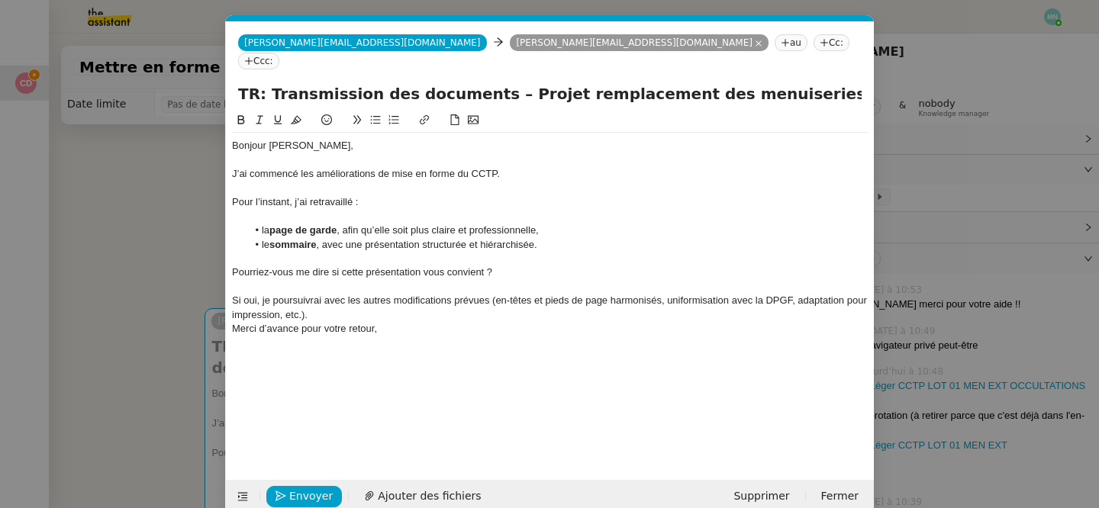
click at [346, 294] on div "Si oui, je poursuivrai avec les autres modifications prévues (en-têtes et pieds…" at bounding box center [550, 308] width 636 height 28
drag, startPoint x: 375, startPoint y: 327, endPoint x: 258, endPoint y: 327, distance: 116.7
click at [258, 336] on div "Merci d’avance pour votre retour," at bounding box center [550, 343] width 636 height 14
drag, startPoint x: 501, startPoint y: 254, endPoint x: 211, endPoint y: 251, distance: 289.2
click at [211, 253] on nz-modal-container "Service TA - VOYAGE - PROPOSITION GLOBALE A utiliser dans le cadre de propositi…" at bounding box center [549, 254] width 1099 height 508
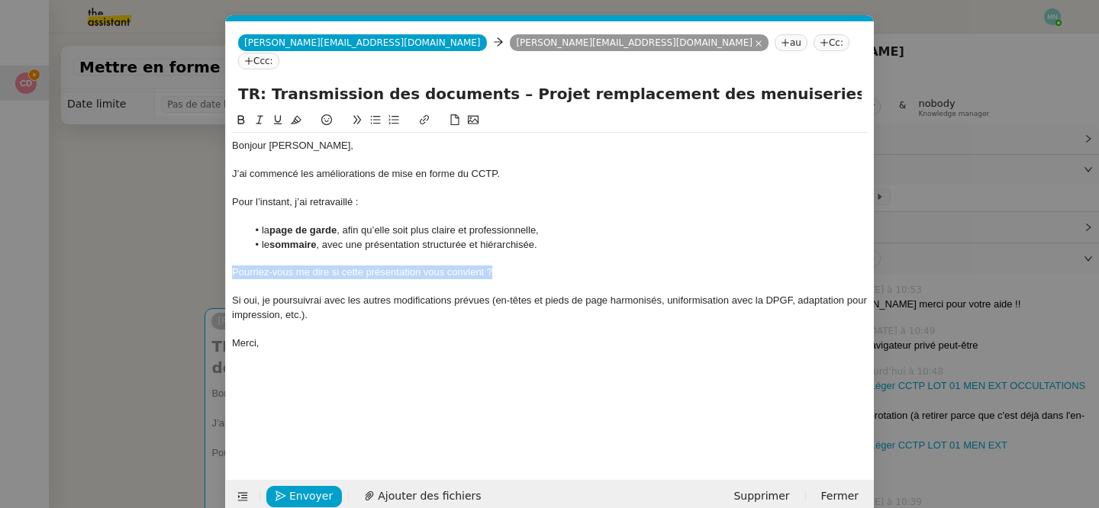
click at [375, 114] on icon at bounding box center [375, 119] width 11 height 11
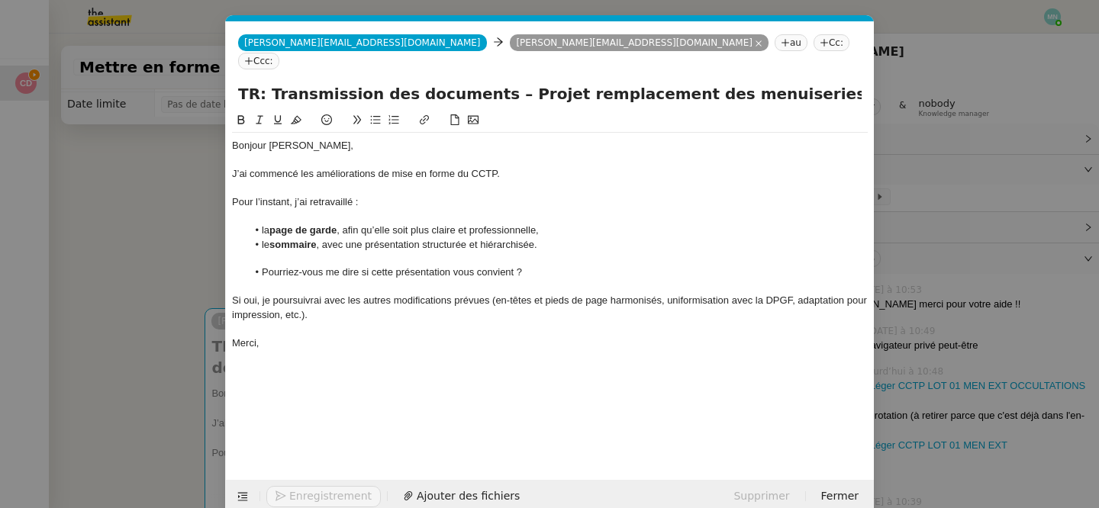
click at [518, 182] on div at bounding box center [550, 189] width 636 height 14
click at [536, 153] on div at bounding box center [550, 160] width 636 height 14
drag, startPoint x: 497, startPoint y: 152, endPoint x: 471, endPoint y: 154, distance: 26.8
click at [471, 167] on div "J’ai commencé les améliorations de mise en forme du CCTP." at bounding box center [550, 174] width 636 height 14
click at [424, 114] on icon at bounding box center [424, 119] width 11 height 11
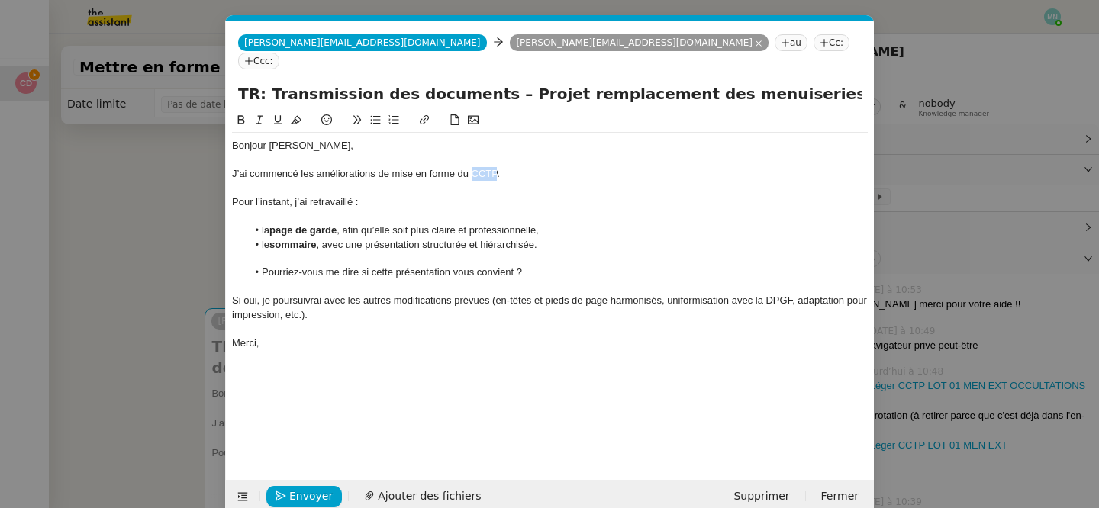
type input "CCTP"
paste input "https://docs.google.com/document/d/17vdYZDx6kFjKXl8QJcCJkDco_njdTb9-TIor3O84IEk…"
type input "https://docs.google.com/document/d/17vdYZDx6kFjKXl8QJcCJkDco_njdTb9-TIor3O84IEk…"
click at [587, 196] on link at bounding box center [574, 201] width 35 height 11
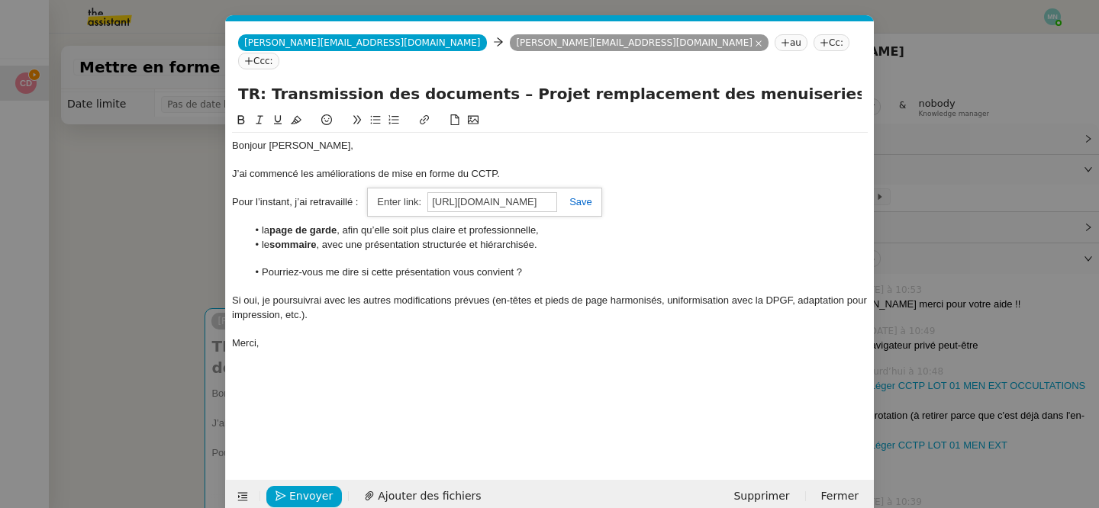
scroll to position [0, 0]
click at [610, 252] on div at bounding box center [550, 259] width 636 height 14
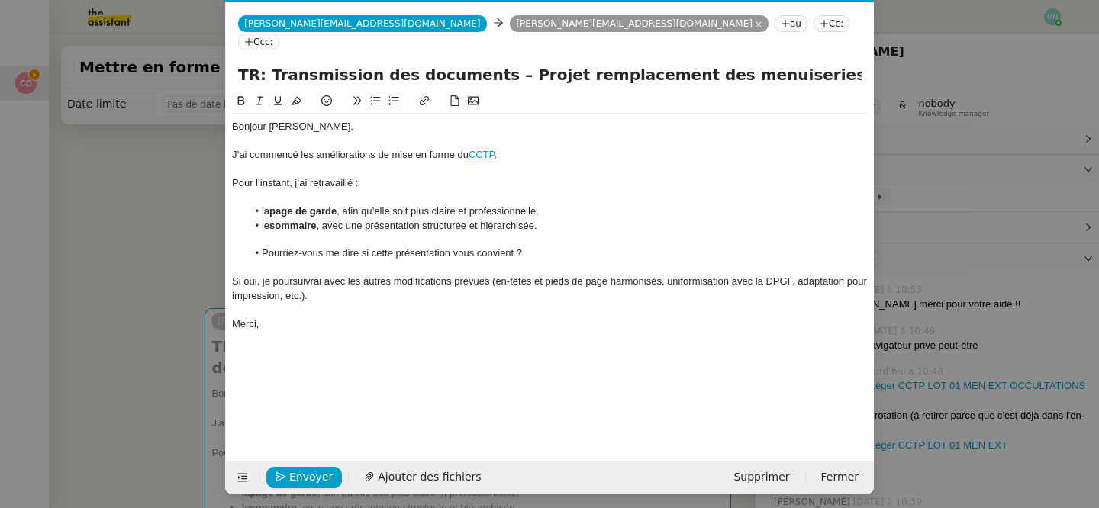
scroll to position [24, 0]
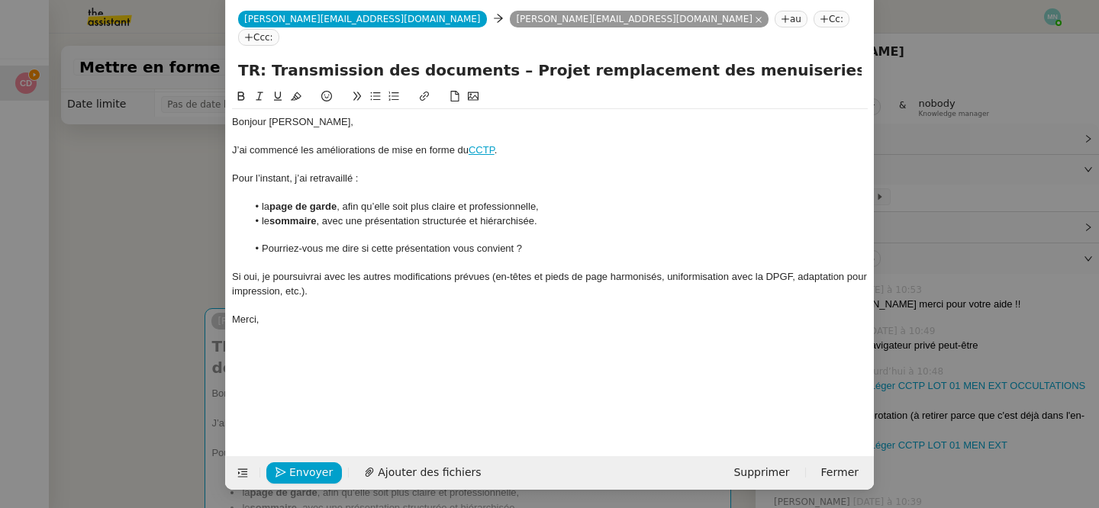
click at [192, 364] on nz-modal-container "Service TA - VOYAGE - PROPOSITION GLOBALE A utiliser dans le cadre de propositi…" at bounding box center [549, 254] width 1099 height 508
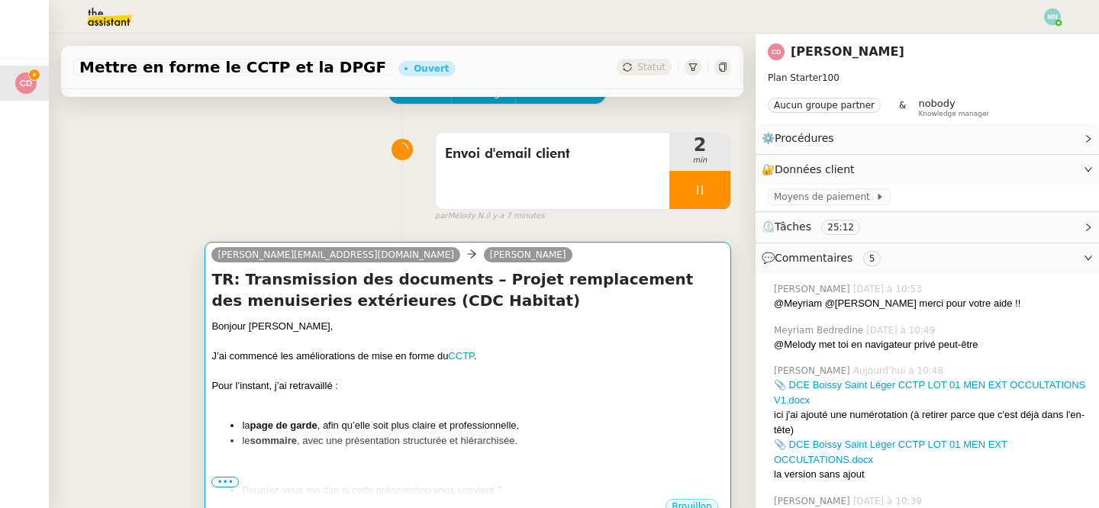
scroll to position [106, 0]
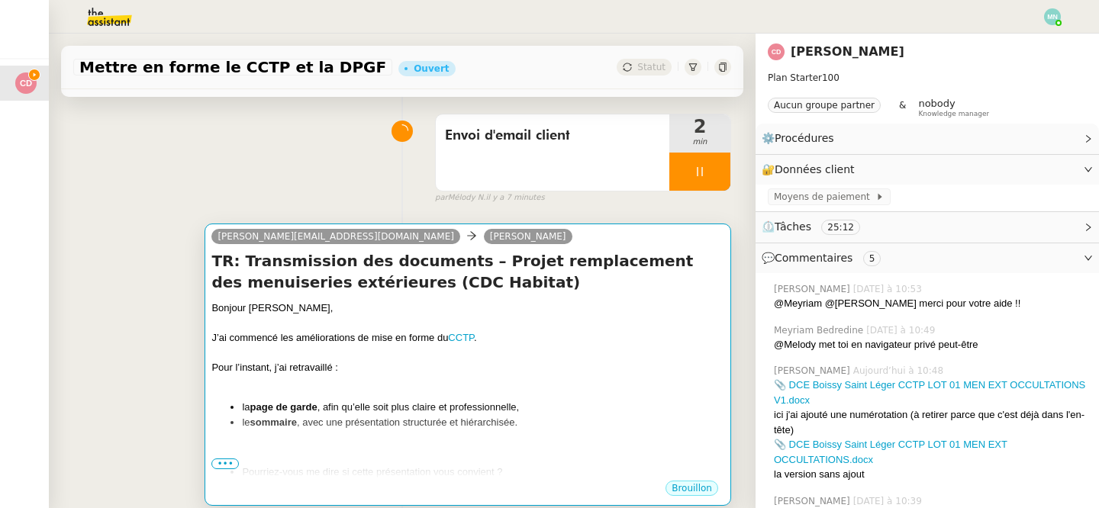
click at [560, 403] on li "la page de garde , afin qu’elle soit plus claire et professionnelle," at bounding box center [483, 407] width 482 height 15
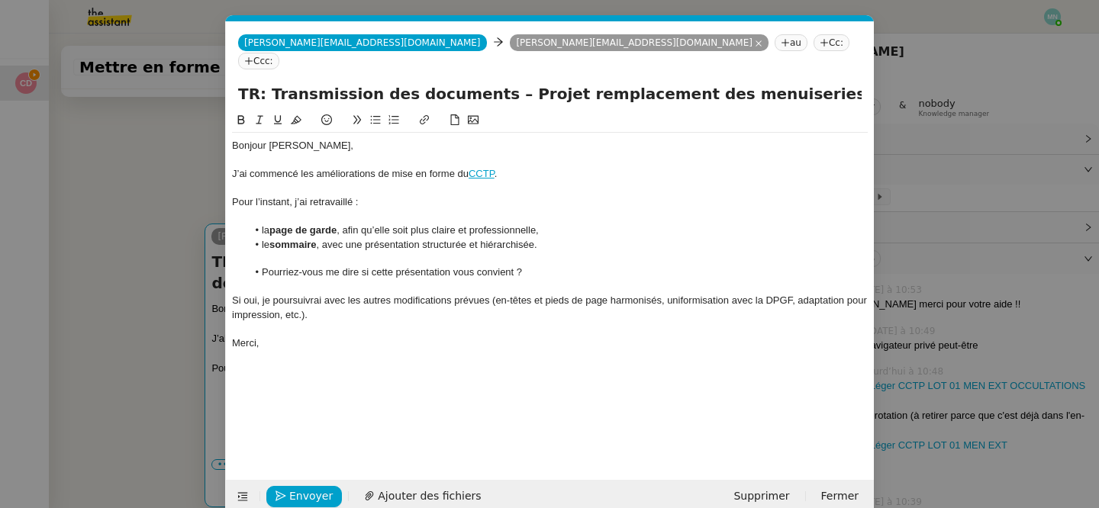
scroll to position [24, 0]
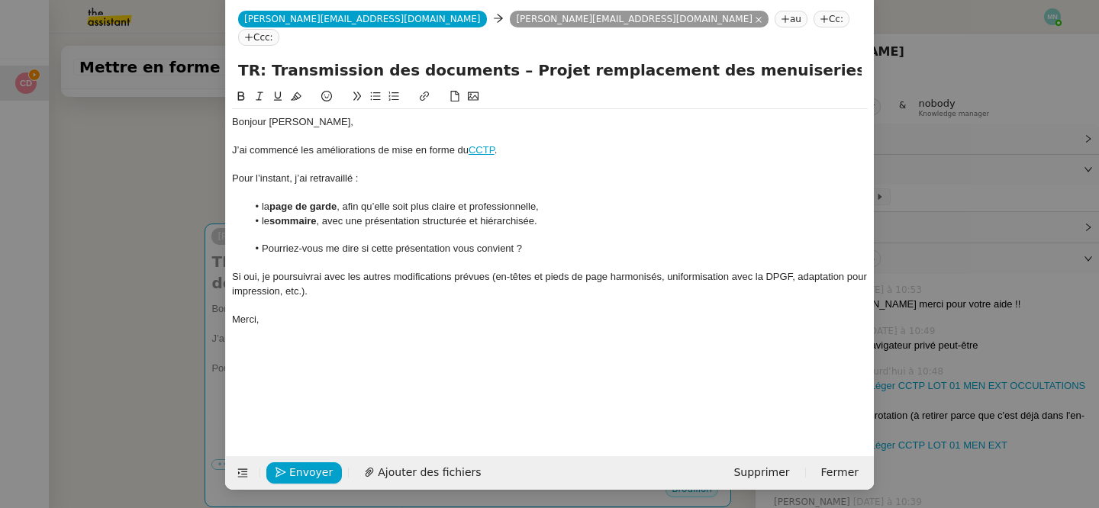
click at [25, 373] on nz-modal-container "Service TA - VOYAGE - PROPOSITION GLOBALE A utiliser dans le cadre de propositi…" at bounding box center [549, 254] width 1099 height 508
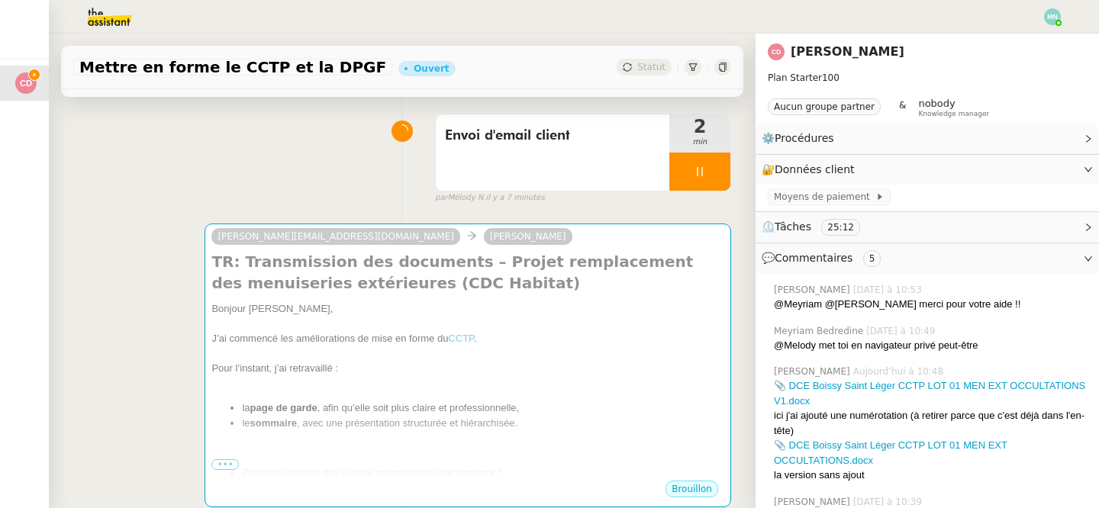
scroll to position [8, 0]
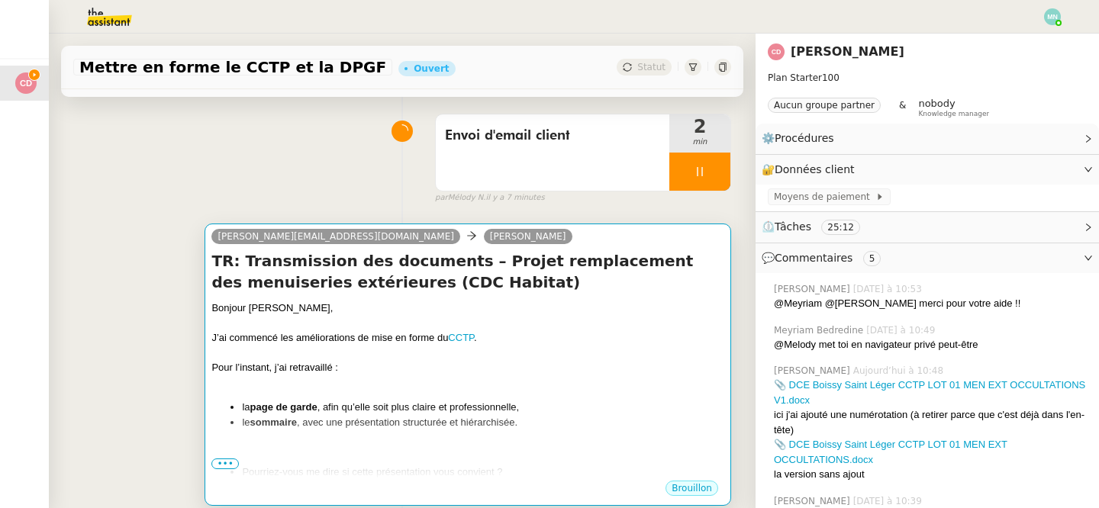
click at [327, 391] on div "Bonjour Cédric, J’ai commencé les améliorations de mise en forme du CCTP . Pour…" at bounding box center [467, 432] width 513 height 263
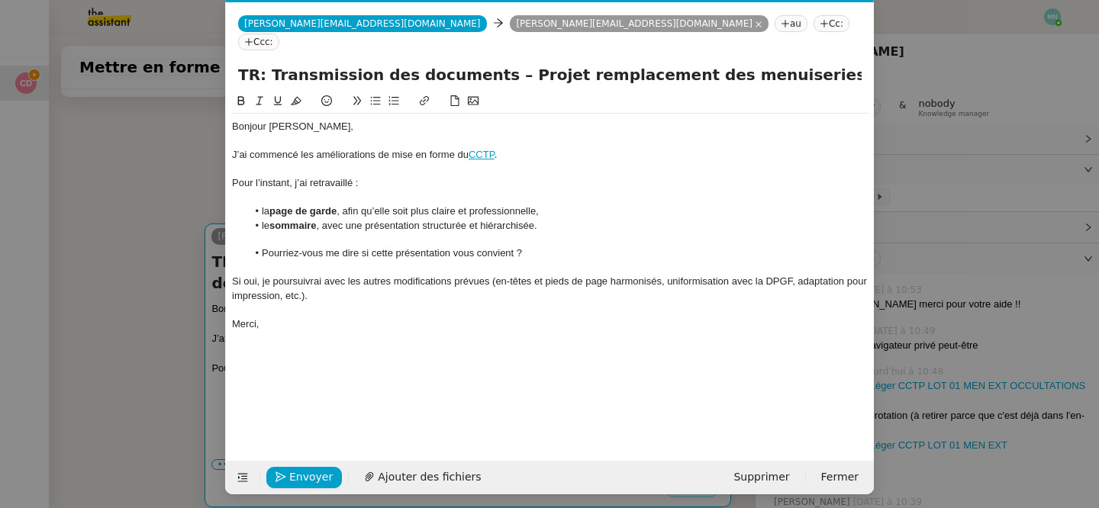
scroll to position [24, 0]
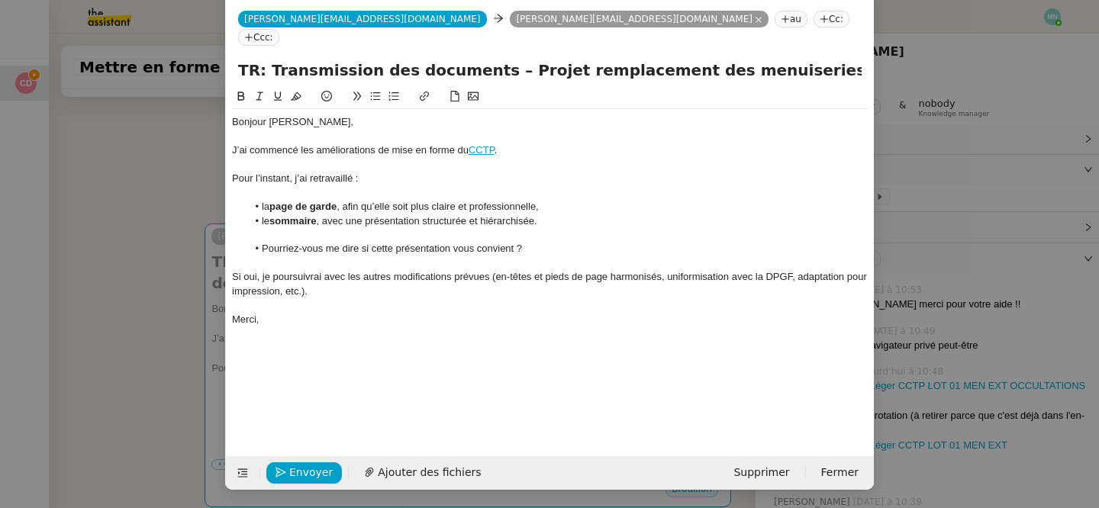
click at [59, 298] on nz-modal-container "Service TA - VOYAGE - PROPOSITION GLOBALE A utiliser dans le cadre de propositi…" at bounding box center [549, 254] width 1099 height 508
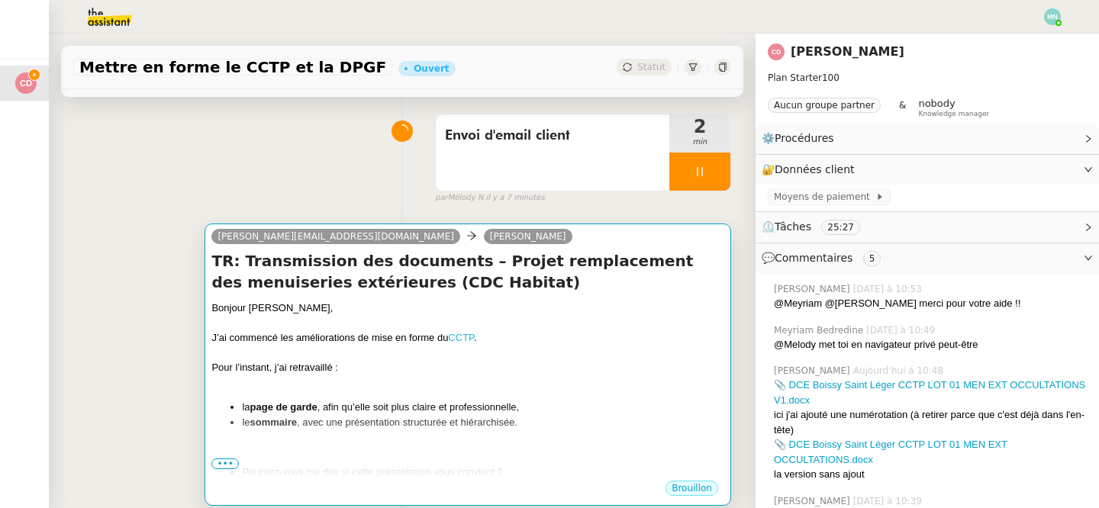
click at [459, 337] on link "CCTP" at bounding box center [461, 337] width 26 height 11
click at [458, 354] on div at bounding box center [467, 353] width 513 height 15
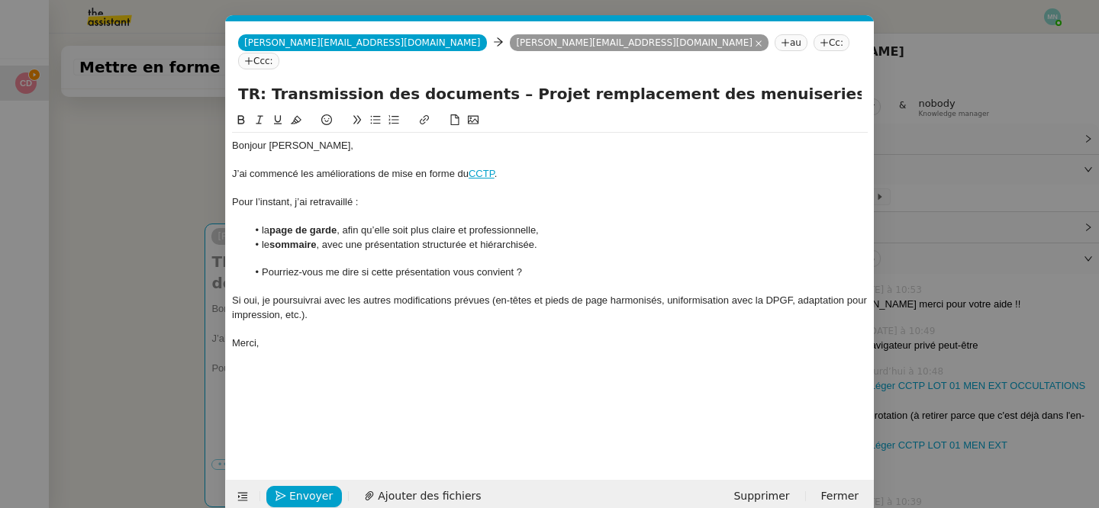
scroll to position [0, 32]
click at [482, 153] on div at bounding box center [550, 160] width 636 height 14
click at [483, 168] on link "CCTP" at bounding box center [481, 173] width 26 height 11
click at [483, 192] on link "https://docs.google.com/document/d/17vdYZDx6kFjKXl8QJcCJkDco_njdTb9-TIor3O84IEk…" at bounding box center [446, 202] width 105 height 20
click at [446, 345] on div "Bonjour Cédric, J’ai commencé les améliorations de mise en forme du CCTP . Pour…" at bounding box center [550, 283] width 636 height 345
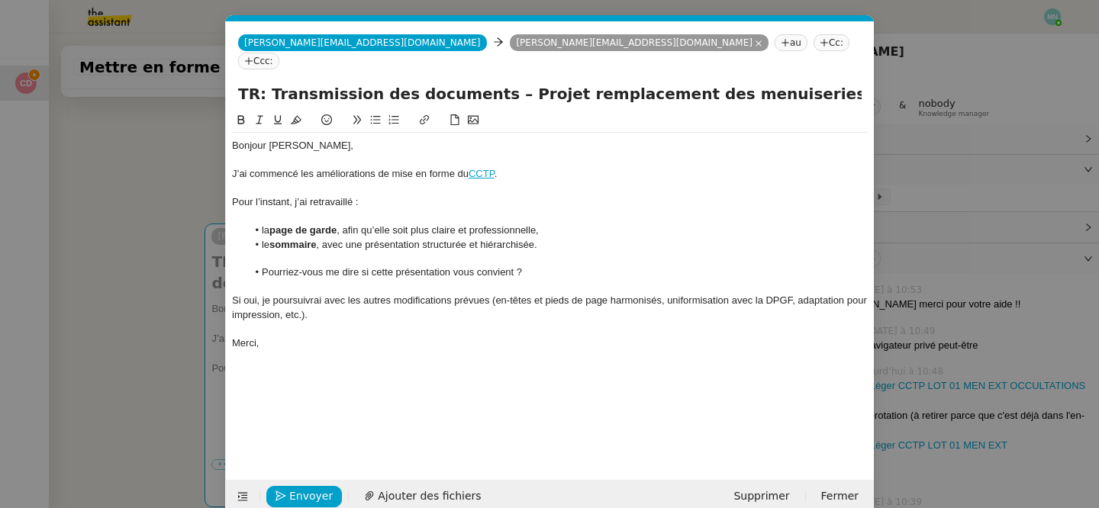
click at [50, 304] on nz-modal-container "Service TA - VOYAGE - PROPOSITION GLOBALE A utiliser dans le cadre de propositi…" at bounding box center [549, 254] width 1099 height 508
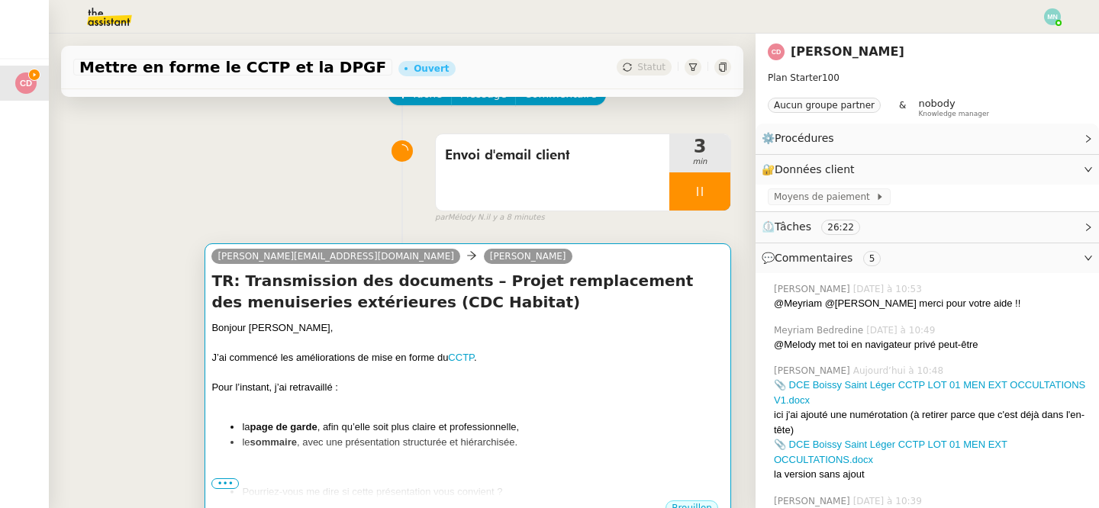
scroll to position [83, 0]
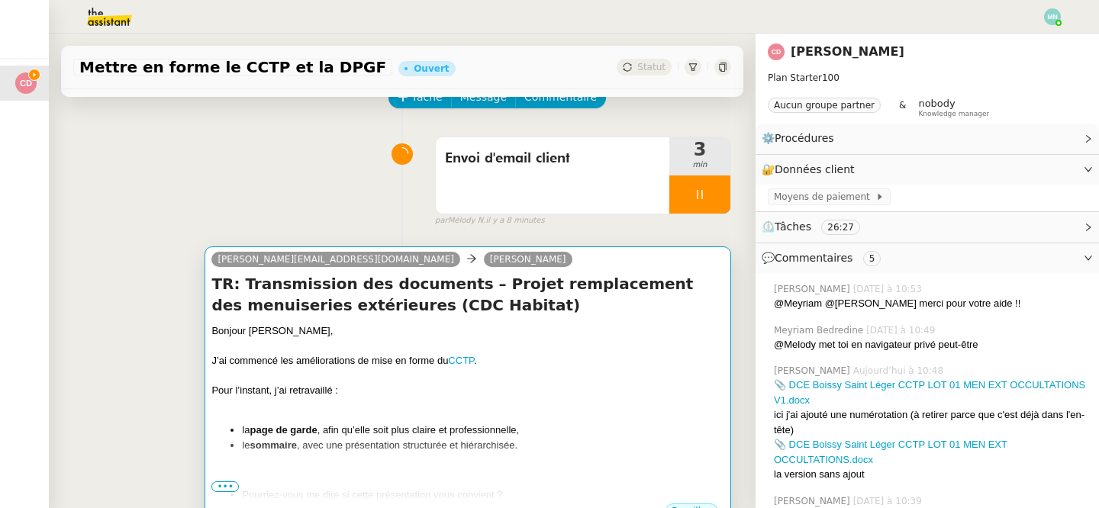
click at [543, 385] on div "Pour l’instant, j’ai retravaillé :" at bounding box center [467, 390] width 513 height 15
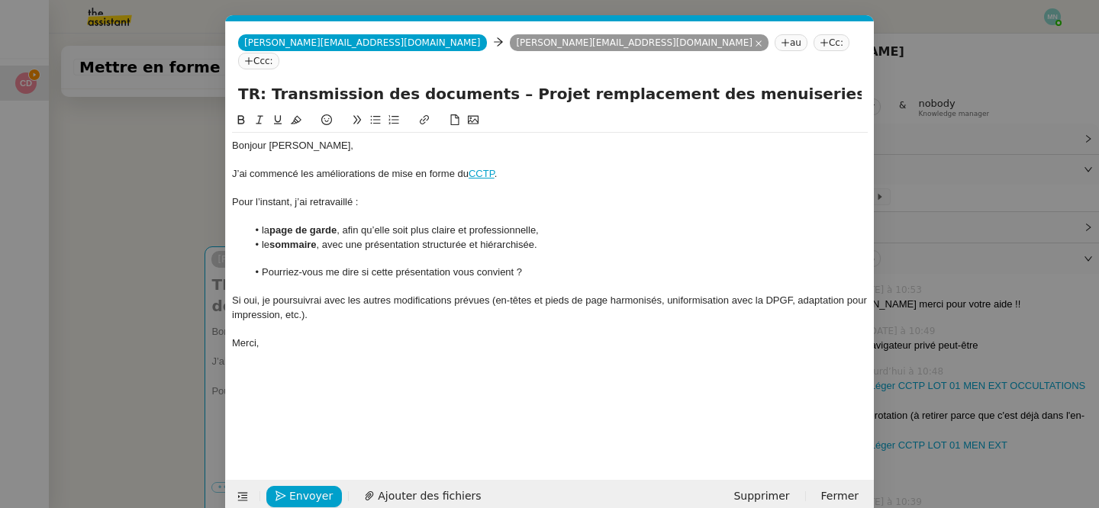
scroll to position [0, 32]
click at [299, 494] on span "Envoyer" at bounding box center [310, 497] width 43 height 18
click at [299, 494] on span "Confirmer l'envoi" at bounding box center [335, 497] width 92 height 18
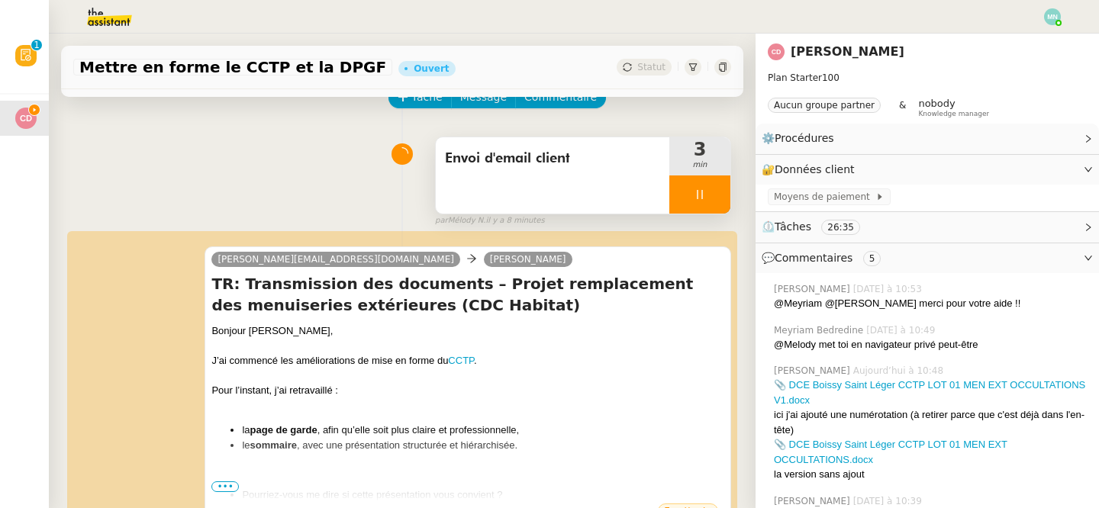
click at [690, 188] on div at bounding box center [699, 194] width 61 height 38
click at [708, 193] on button at bounding box center [715, 194] width 31 height 38
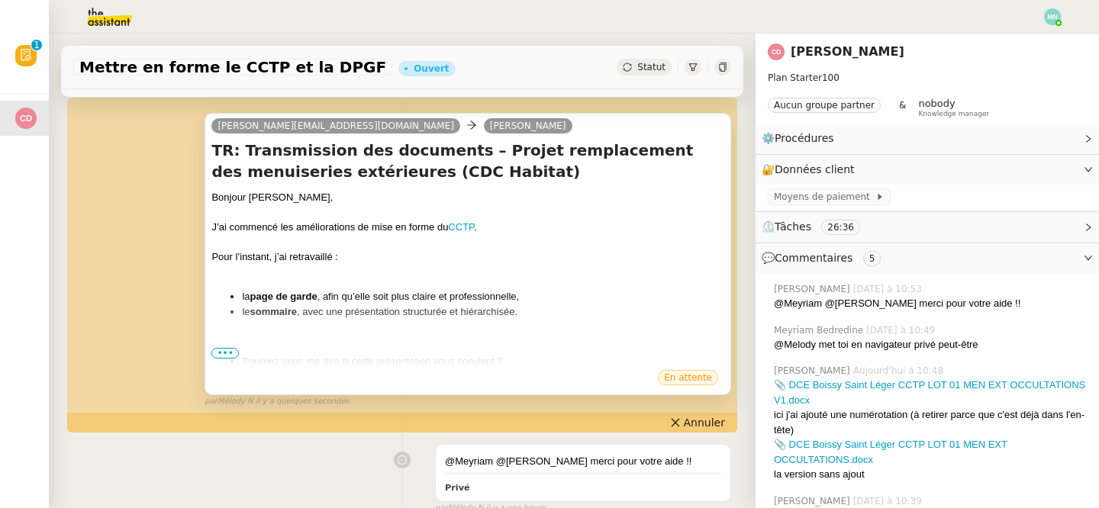
scroll to position [217, 0]
click at [225, 350] on span "•••" at bounding box center [224, 352] width 27 height 11
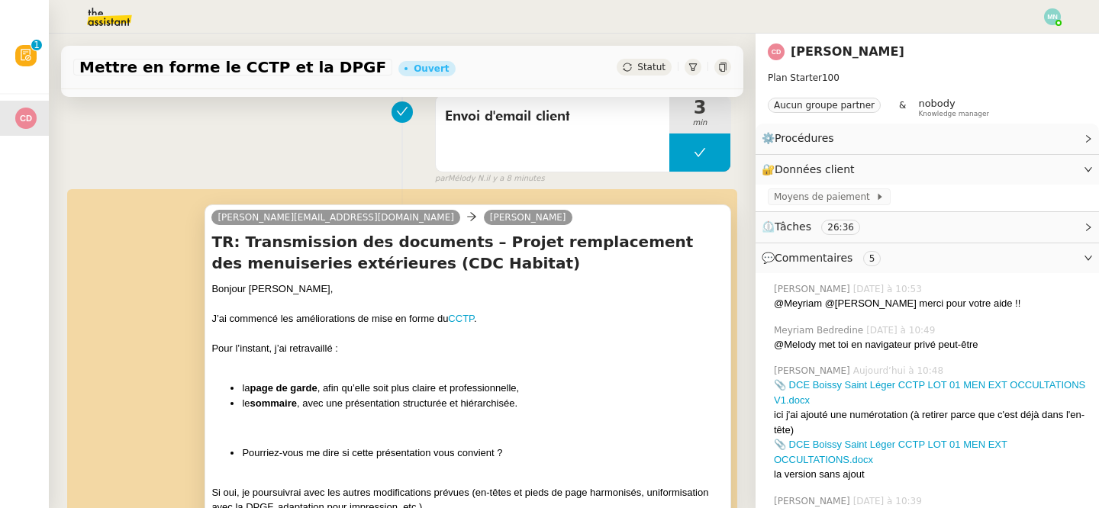
scroll to position [0, 0]
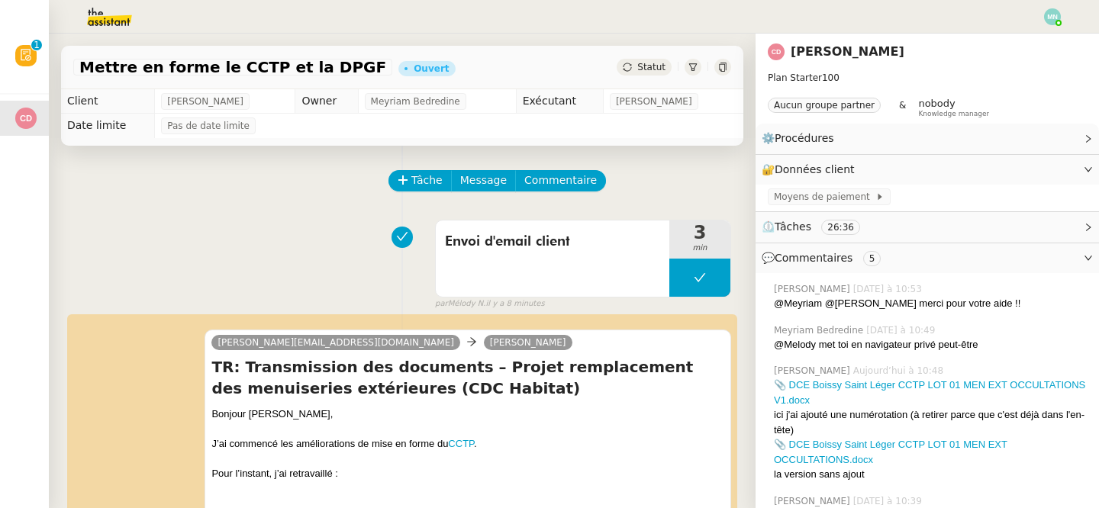
click at [570, 176] on span "Commentaire" at bounding box center [560, 181] width 72 height 18
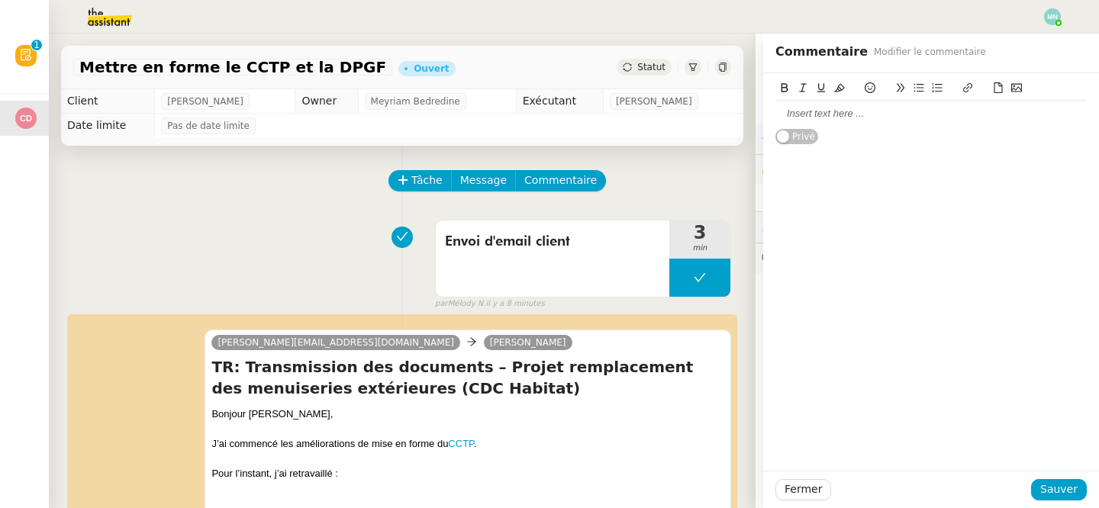
click at [833, 117] on div at bounding box center [930, 114] width 311 height 14
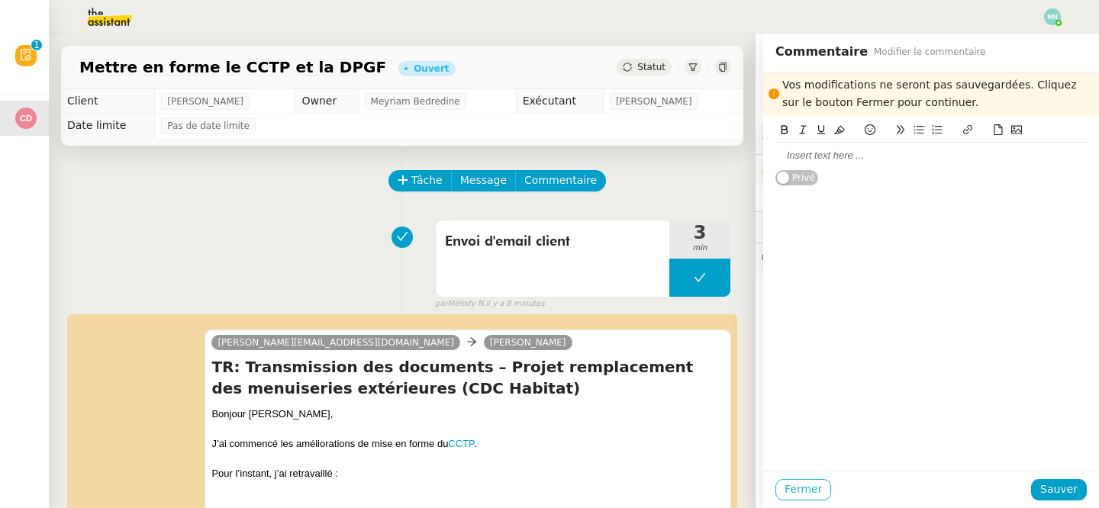
click at [810, 485] on span "Fermer" at bounding box center [802, 490] width 37 height 18
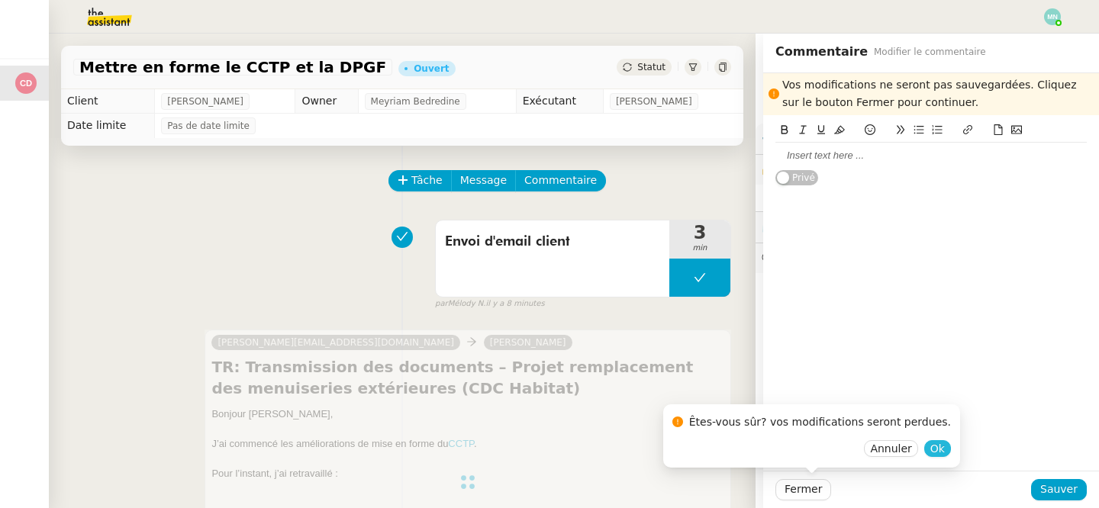
click at [924, 453] on button "Ok" at bounding box center [937, 448] width 27 height 17
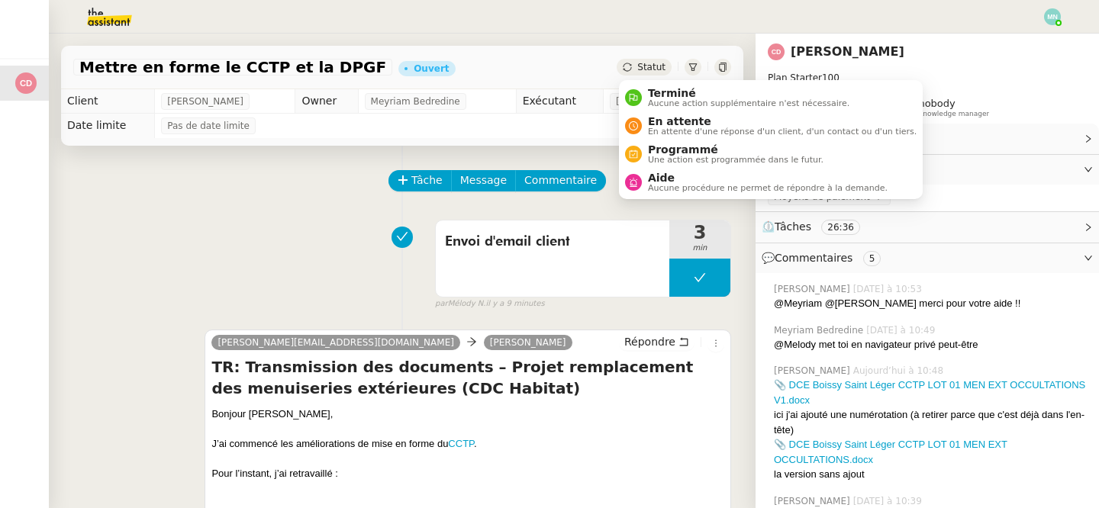
click at [645, 64] on span "Statut" at bounding box center [651, 67] width 28 height 11
click at [669, 130] on span "En attente d'une réponse d'un client, d'un contact ou d'un tiers." at bounding box center [782, 131] width 269 height 8
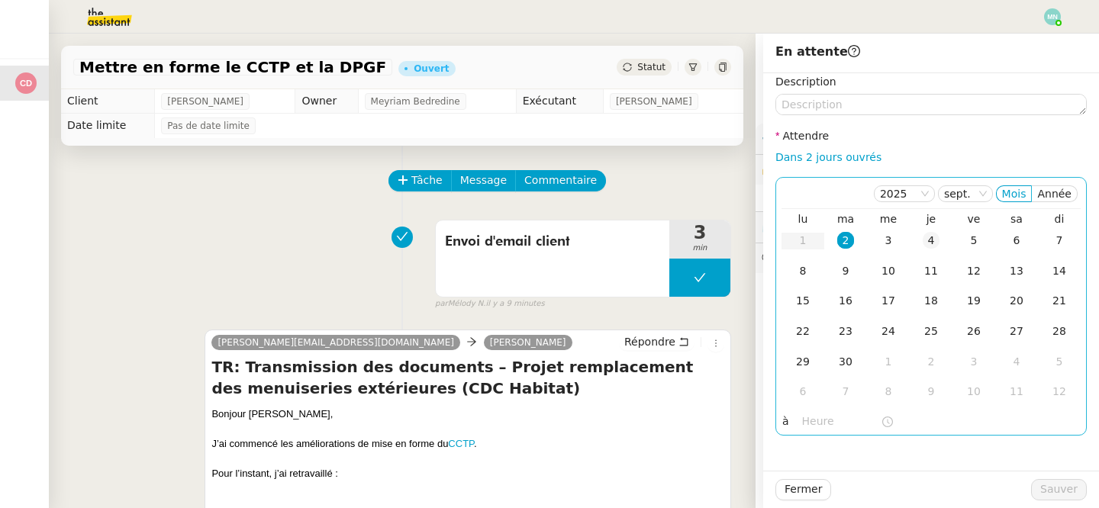
click at [928, 244] on div "4" at bounding box center [930, 240] width 17 height 17
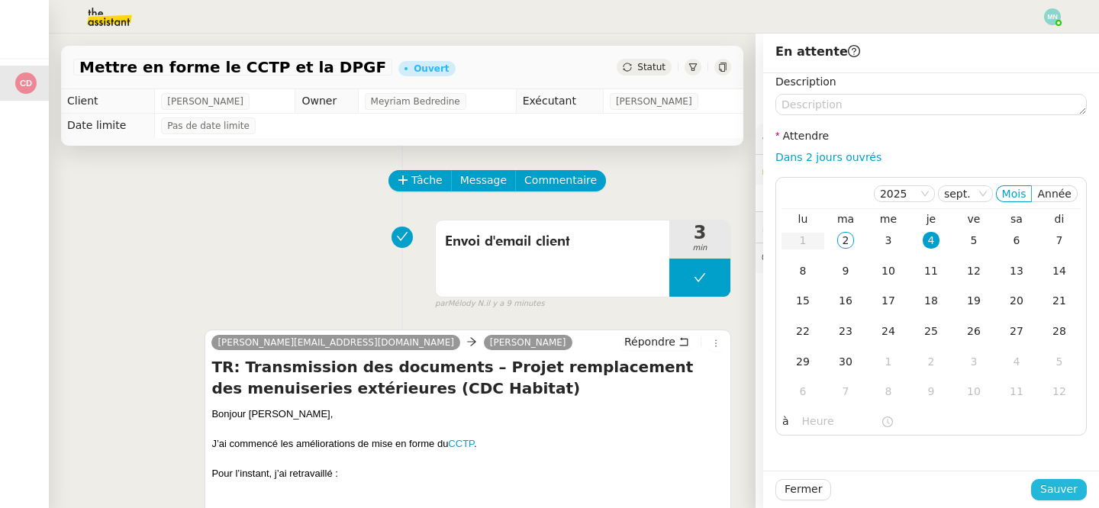
click at [1061, 488] on span "Sauver" at bounding box center [1058, 490] width 37 height 18
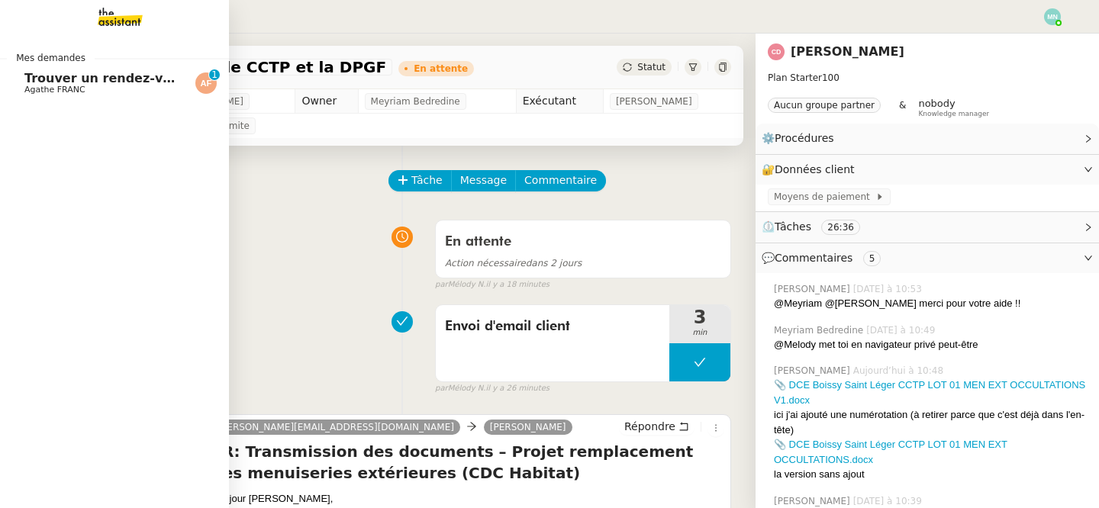
click at [33, 89] on span "Agathe FRANC" at bounding box center [54, 90] width 61 height 10
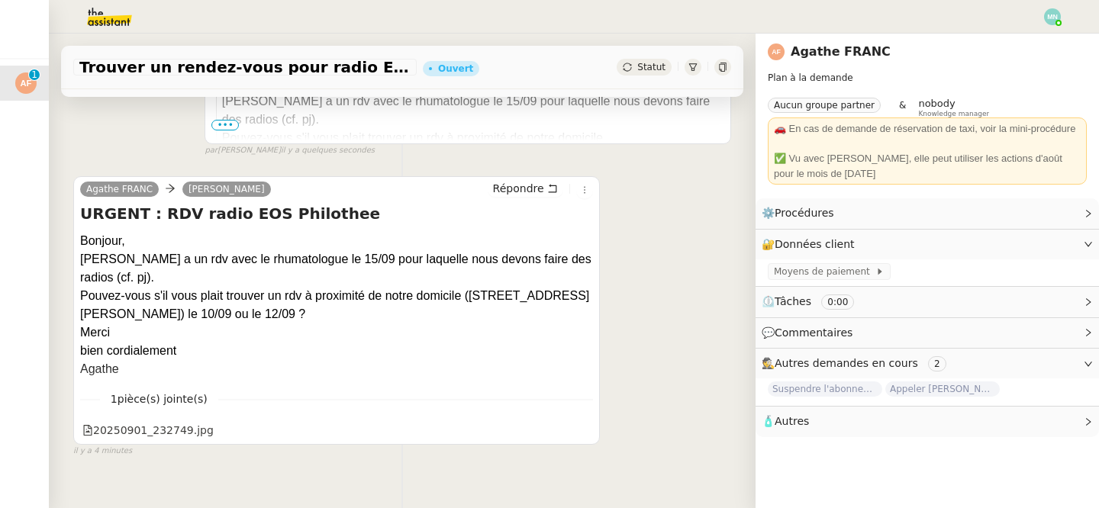
scroll to position [465, 0]
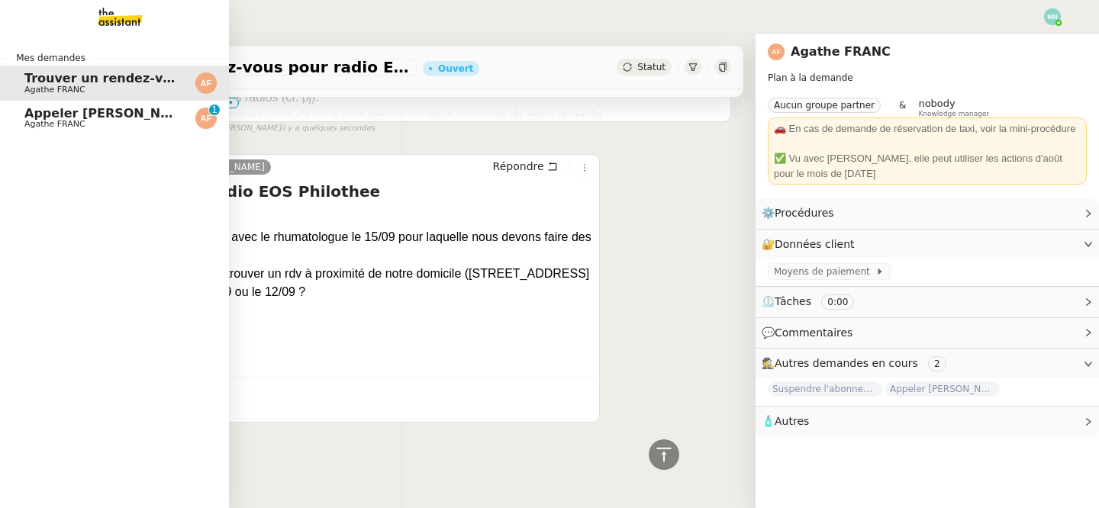
click at [30, 117] on span "Appeler [PERSON_NAME] pour inscription danse" at bounding box center [189, 113] width 330 height 14
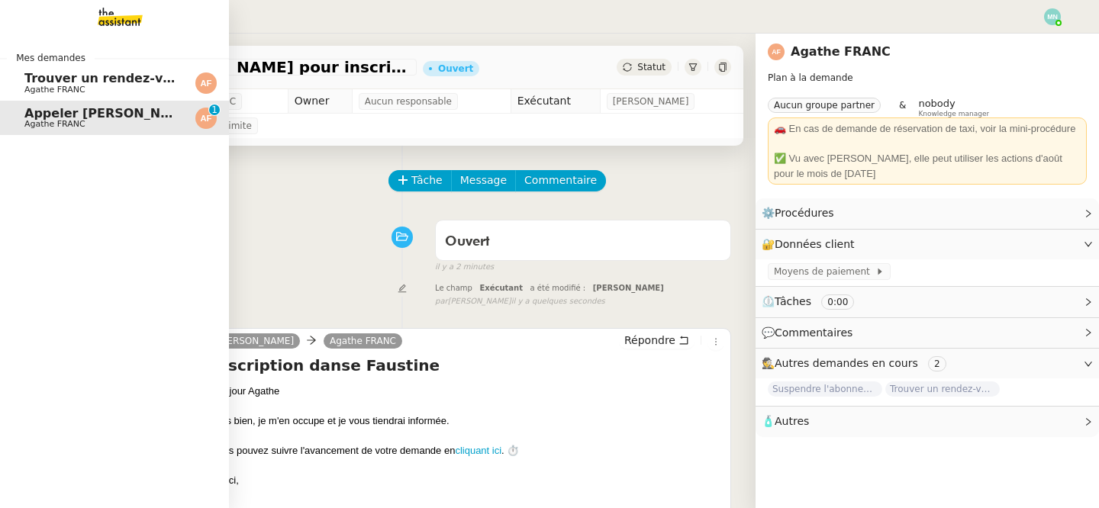
click at [109, 74] on span "Trouver un rendez-vous pour radio EOS" at bounding box center [159, 78] width 270 height 14
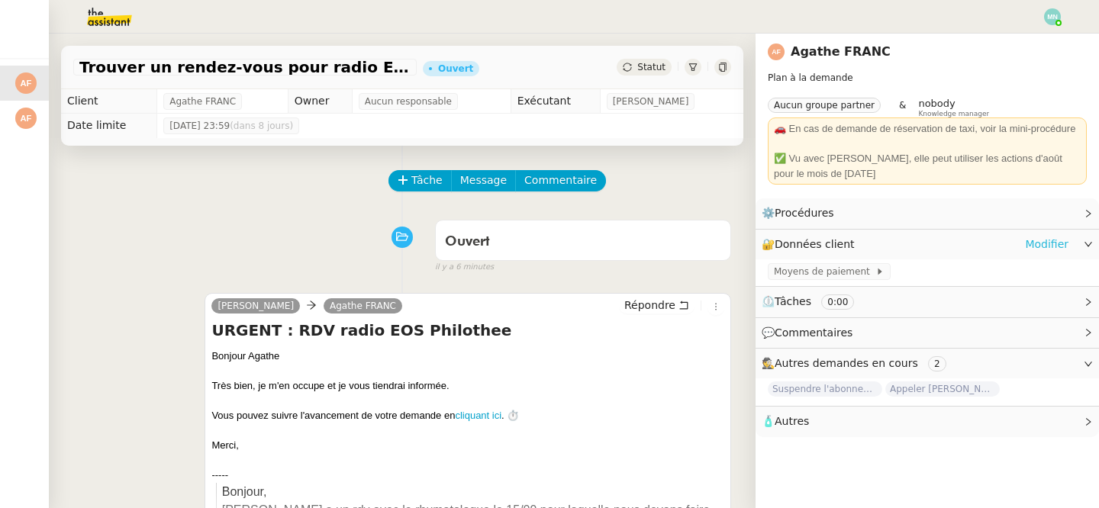
click at [1048, 241] on link "Modifier" at bounding box center [1046, 245] width 43 height 18
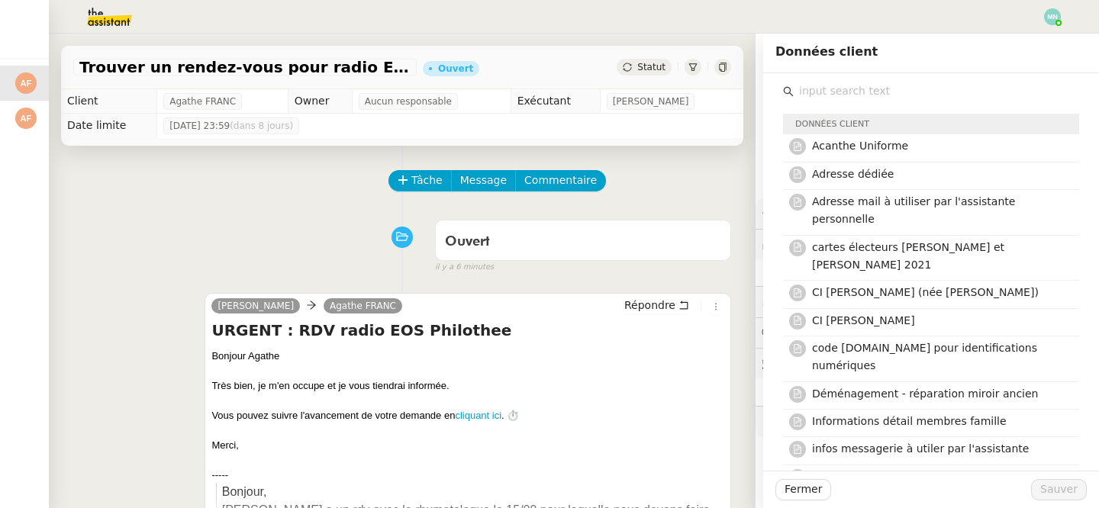
click at [830, 83] on input "text" at bounding box center [936, 91] width 285 height 21
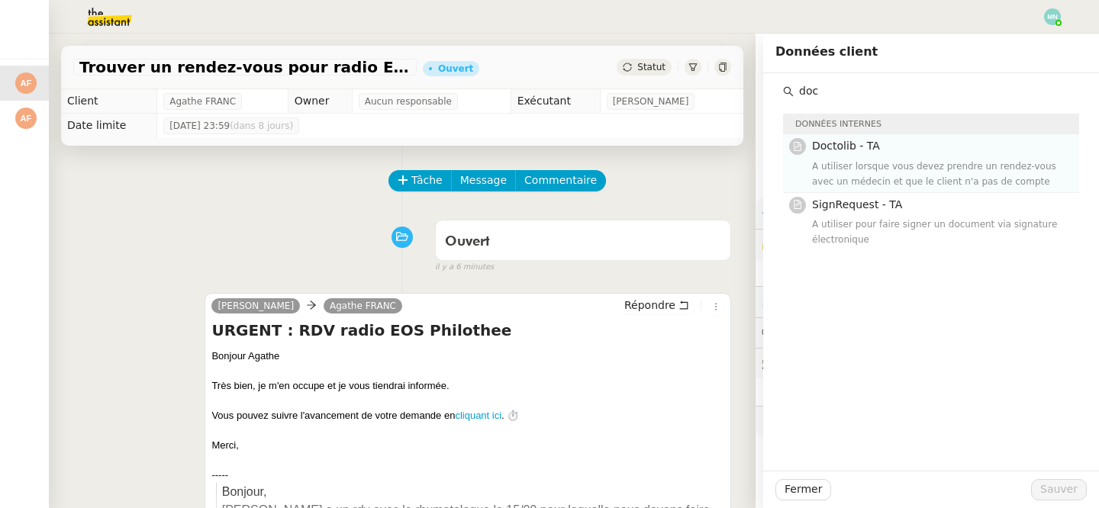
type input "doc"
click at [871, 163] on div "A utiliser lorsque vous devez prendre un rendez-vous avec un médecin et que le …" at bounding box center [941, 174] width 258 height 31
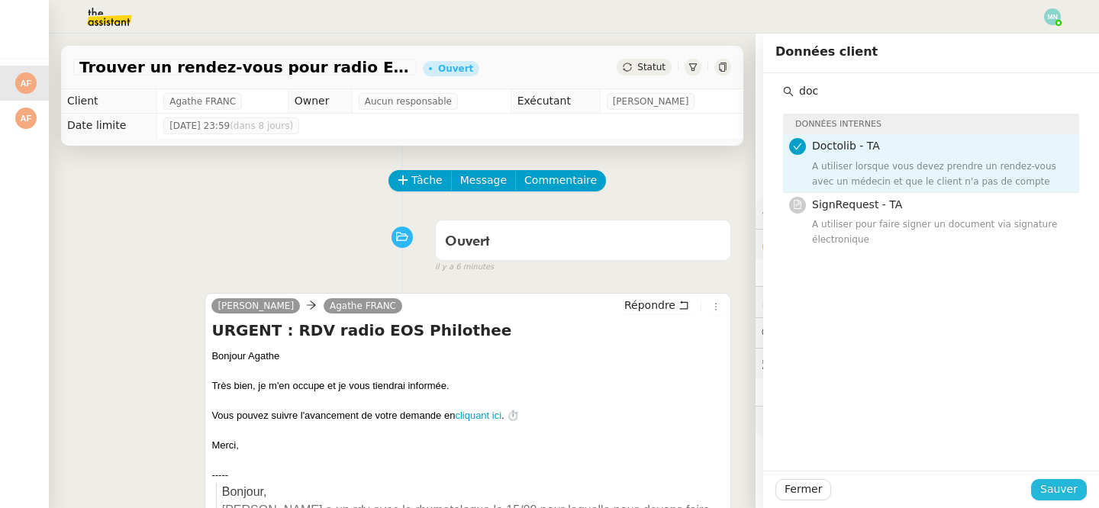
click at [1076, 493] on span "Sauver" at bounding box center [1058, 490] width 37 height 18
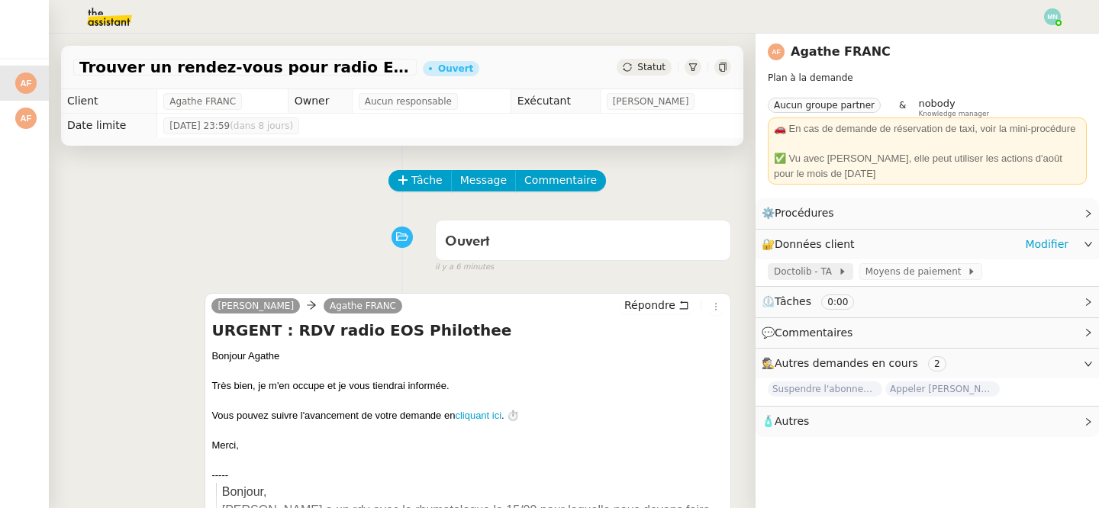
click at [810, 269] on span "Doctolib - TA" at bounding box center [806, 271] width 64 height 15
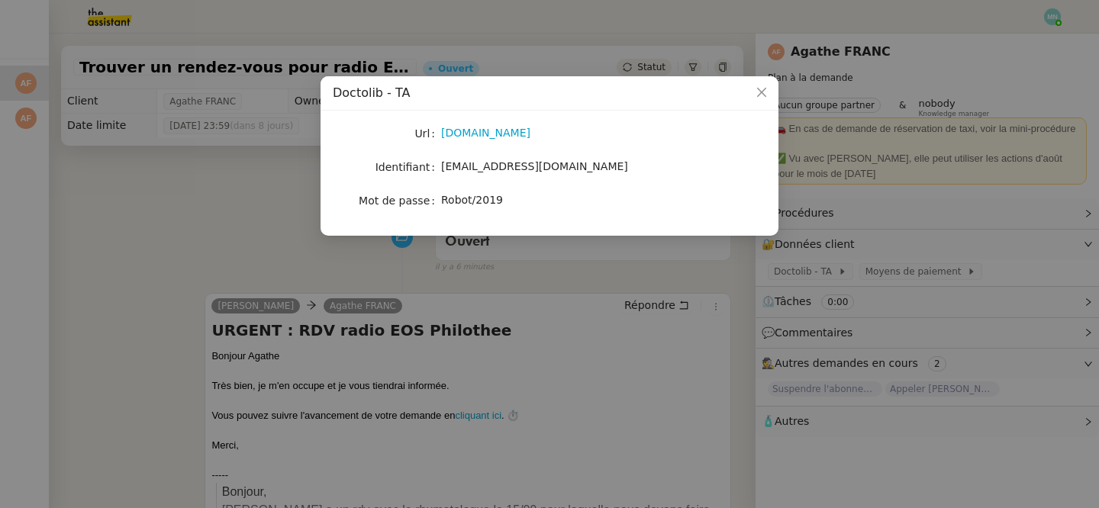
drag, startPoint x: 631, startPoint y: 171, endPoint x: 491, endPoint y: 167, distance: 140.4
click at [491, 167] on div "operations@team.theassistant.com" at bounding box center [567, 167] width 253 height 18
click at [481, 128] on link "www.doctolib.fr" at bounding box center [485, 133] width 89 height 12
drag, startPoint x: 504, startPoint y: 199, endPoint x: 428, endPoint y: 200, distance: 76.3
click at [428, 200] on nz-form-item "Mot de passe Robot/2019" at bounding box center [549, 200] width 433 height 21
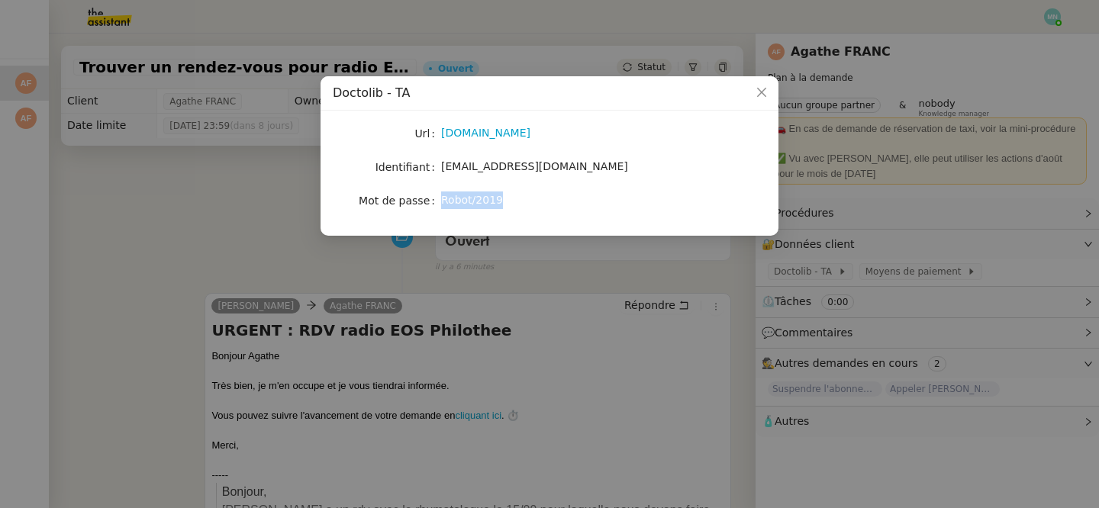
copy nz-form-item "Robot/2019"
click at [539, 40] on nz-modal-container "Doctolib - TA Url www.doctolib.fr Identifiant operations@team.theassistant.com …" at bounding box center [549, 254] width 1099 height 508
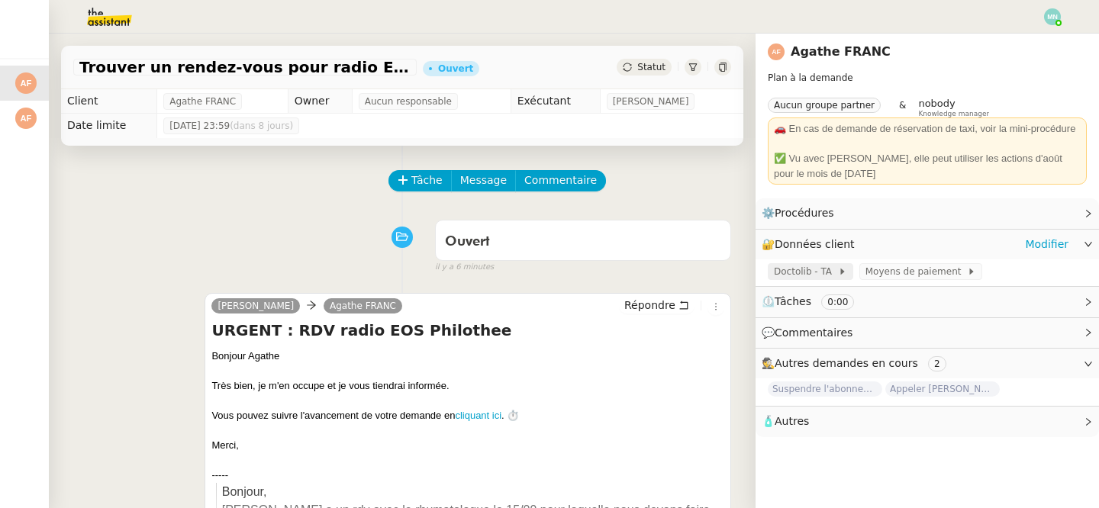
click at [803, 272] on span "Doctolib - TA" at bounding box center [806, 271] width 64 height 15
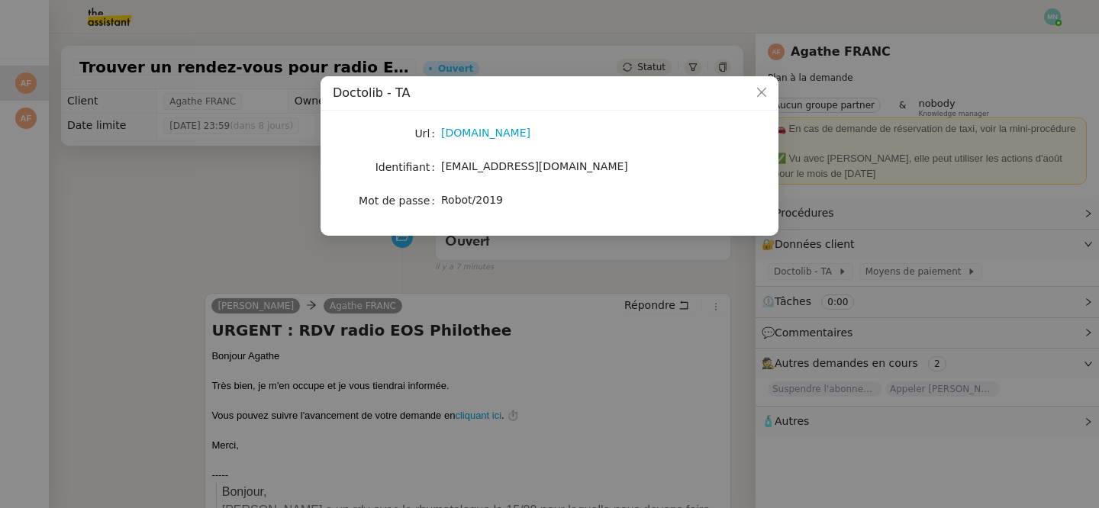
click at [349, 236] on nz-modal-container "Doctolib - TA Url www.doctolib.fr Identifiant operations@team.theassistant.com …" at bounding box center [549, 254] width 1099 height 508
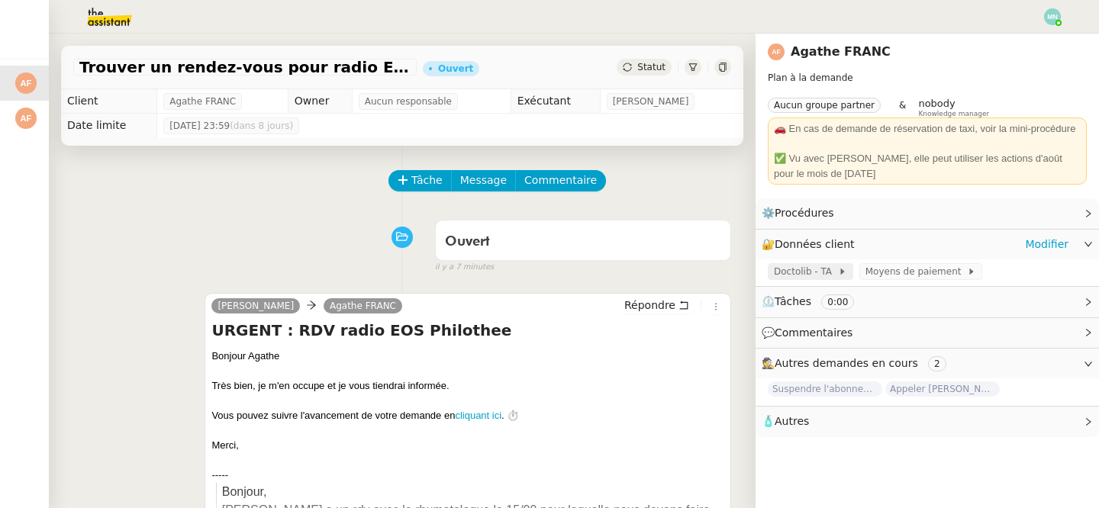
click at [819, 274] on span "Doctolib - TA" at bounding box center [806, 271] width 64 height 15
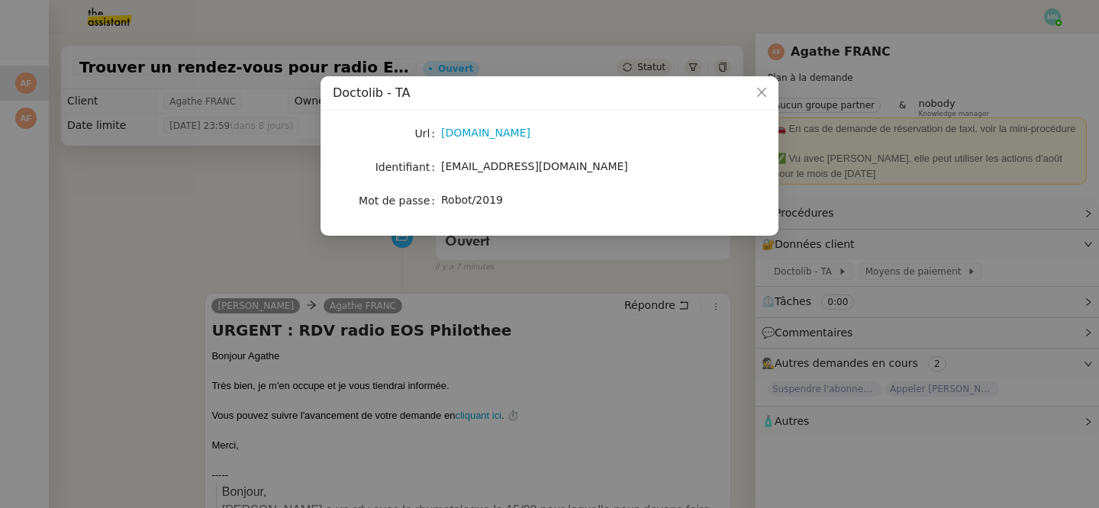
click at [571, 259] on nz-modal-container "Doctolib - TA Url www.doctolib.fr Identifiant operations@team.theassistant.com …" at bounding box center [549, 254] width 1099 height 508
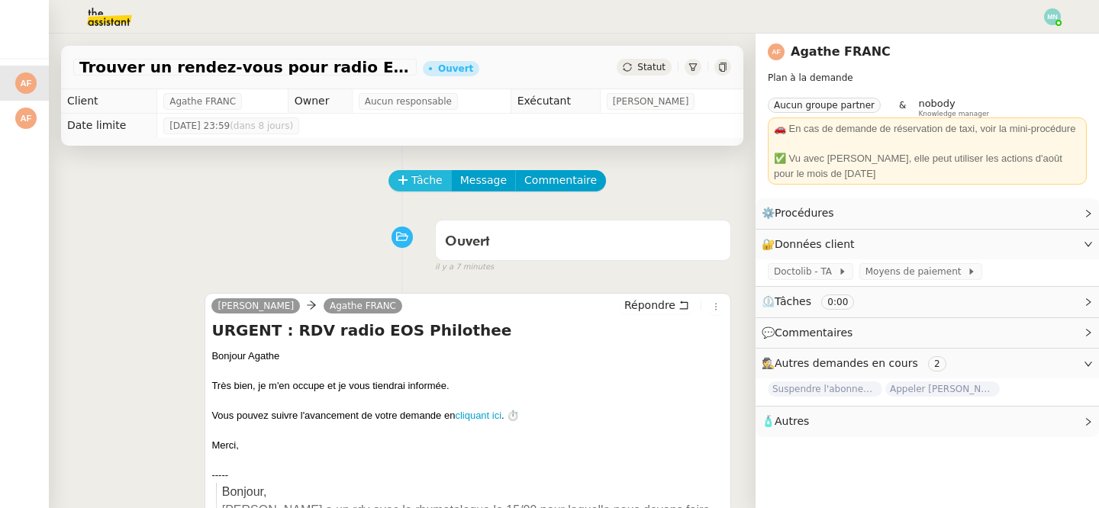
click at [415, 175] on span "Tâche" at bounding box center [426, 181] width 31 height 18
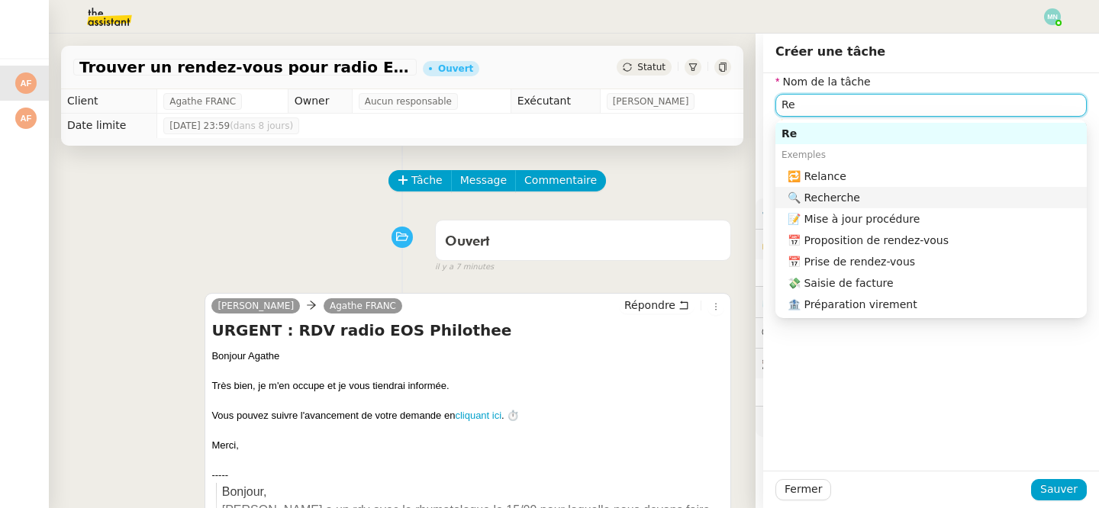
click at [861, 193] on div "🔍 Recherche" at bounding box center [933, 198] width 293 height 14
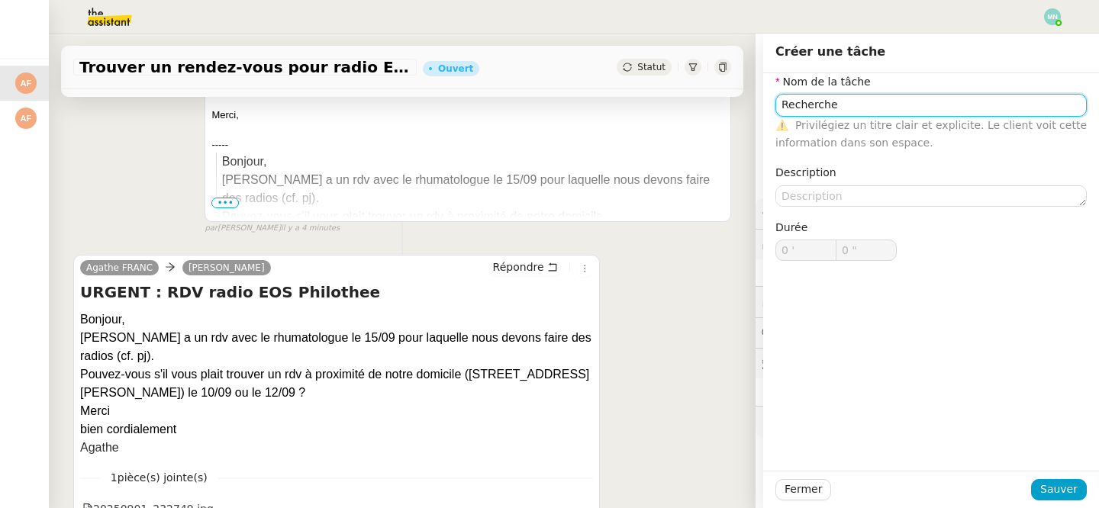
scroll to position [431, 0]
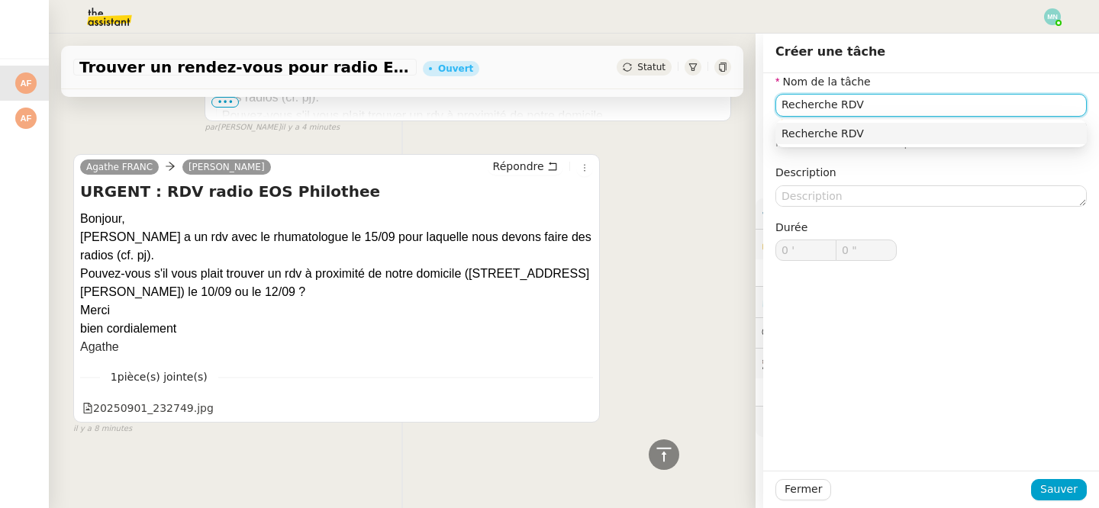
click at [851, 137] on div "Recherche RDV" at bounding box center [930, 134] width 299 height 14
type input "Recherche RDV"
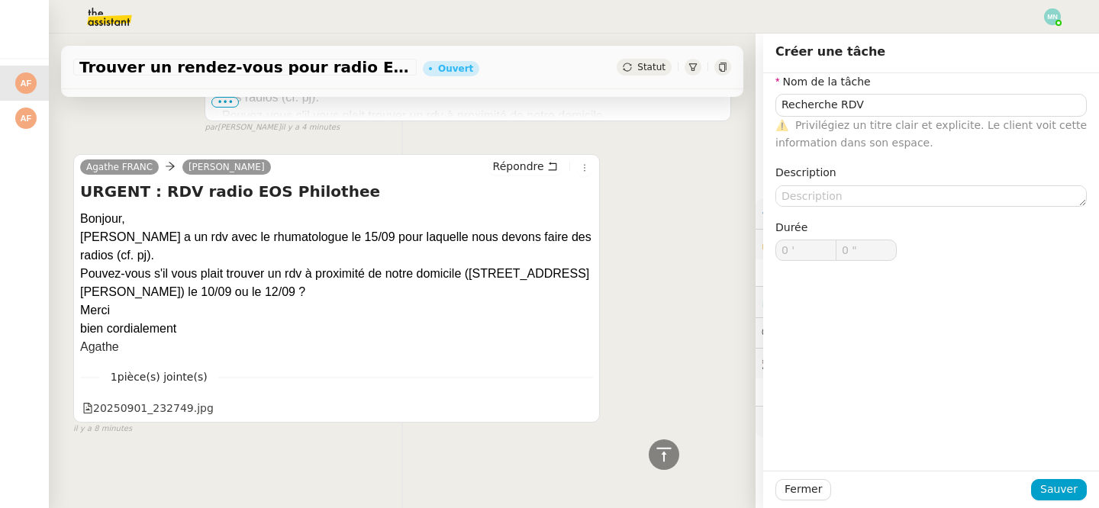
click at [1065, 475] on div "Fermer Sauver" at bounding box center [931, 489] width 336 height 37
click at [1067, 491] on span "Sauver" at bounding box center [1058, 490] width 37 height 18
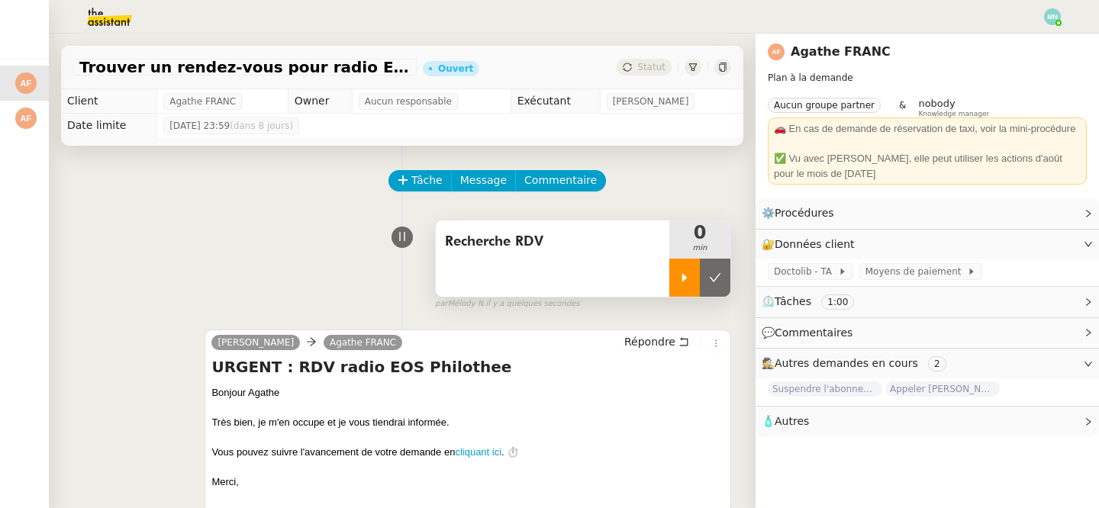
click at [674, 278] on div at bounding box center [684, 278] width 31 height 38
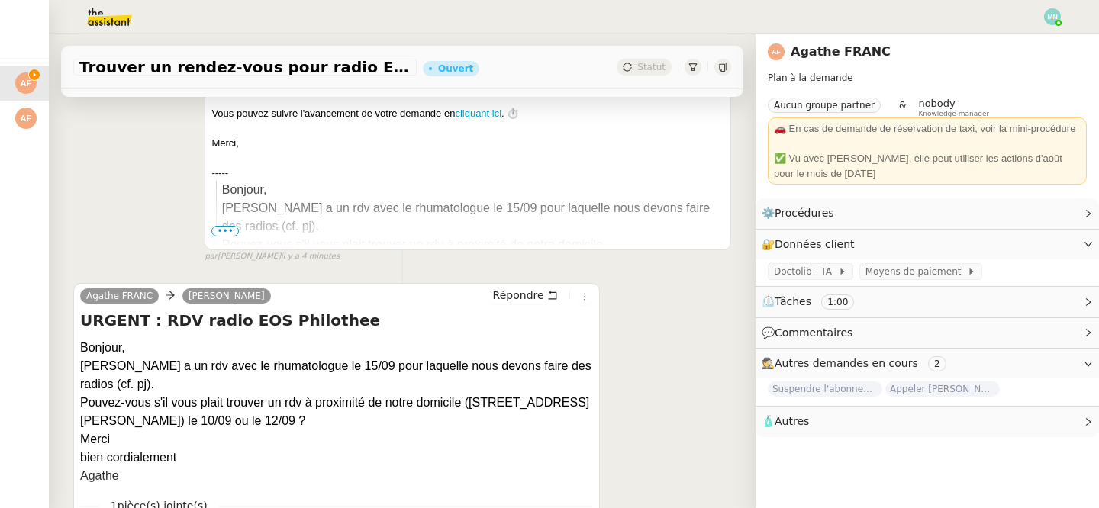
scroll to position [468, 0]
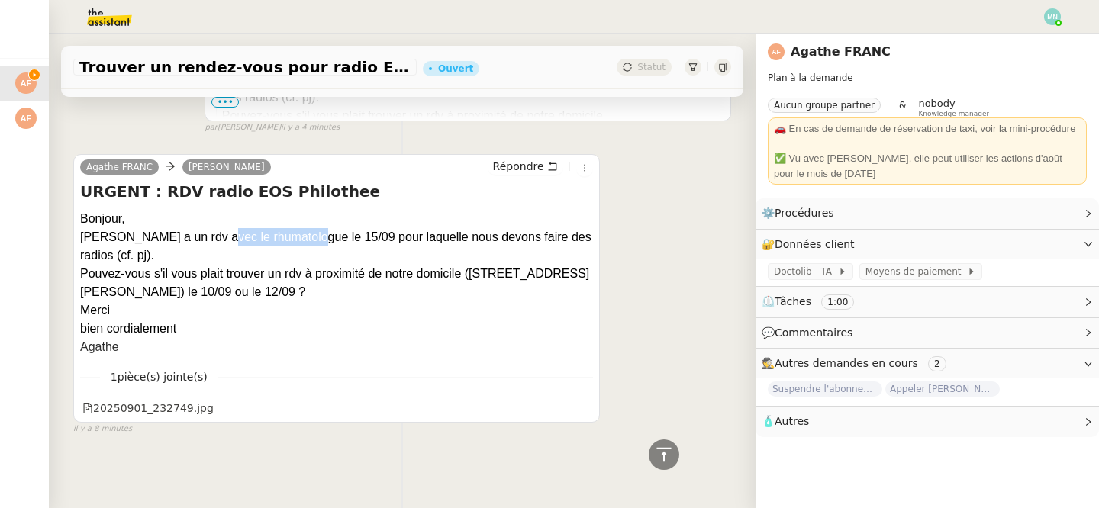
drag, startPoint x: 209, startPoint y: 237, endPoint x: 303, endPoint y: 230, distance: 94.1
click at [303, 230] on div "[PERSON_NAME] a un rdv avec le rhumatologue le 15/09 pour laquelle nous devons …" at bounding box center [336, 246] width 513 height 37
copy div "le rhumatologue"
drag, startPoint x: 475, startPoint y: 275, endPoint x: 577, endPoint y: 274, distance: 102.2
click at [576, 274] on div "Pouvez-vous s'il vous plait trouver un rdv à proximité de notre domicile ([STRE…" at bounding box center [336, 283] width 513 height 37
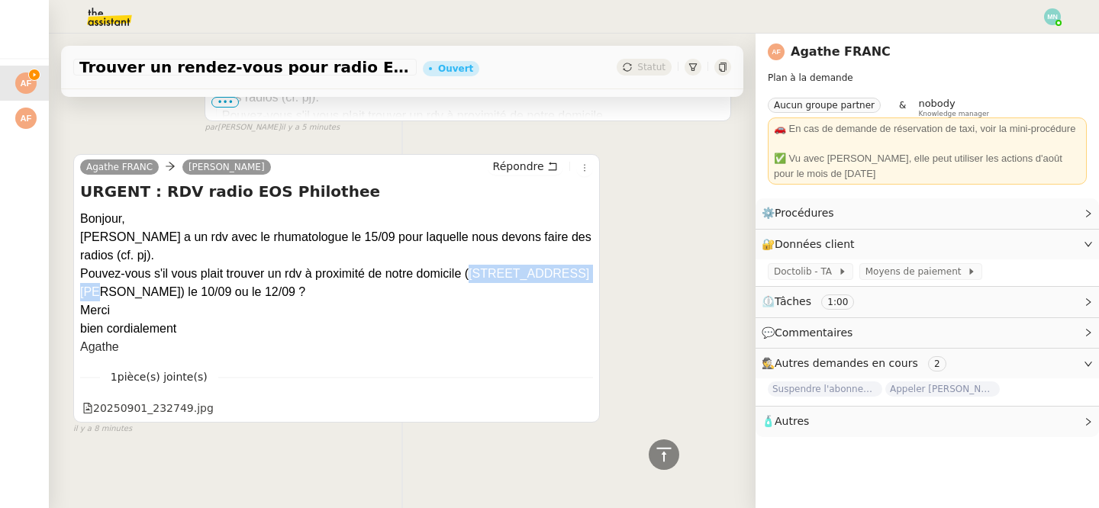
copy div "18 rue Daniel Stern"
click at [530, 293] on div "Pouvez-vous s'il vous plait trouver un rdv à proximité de notre domicile ([STRE…" at bounding box center [336, 283] width 513 height 37
drag, startPoint x: 474, startPoint y: 270, endPoint x: 577, endPoint y: 272, distance: 103.0
click at [577, 273] on div "Pouvez-vous s'il vous plait trouver un rdv à proximité de notre domicile ([STRE…" at bounding box center [336, 283] width 513 height 37
copy div "18 rue Daniel Stern"
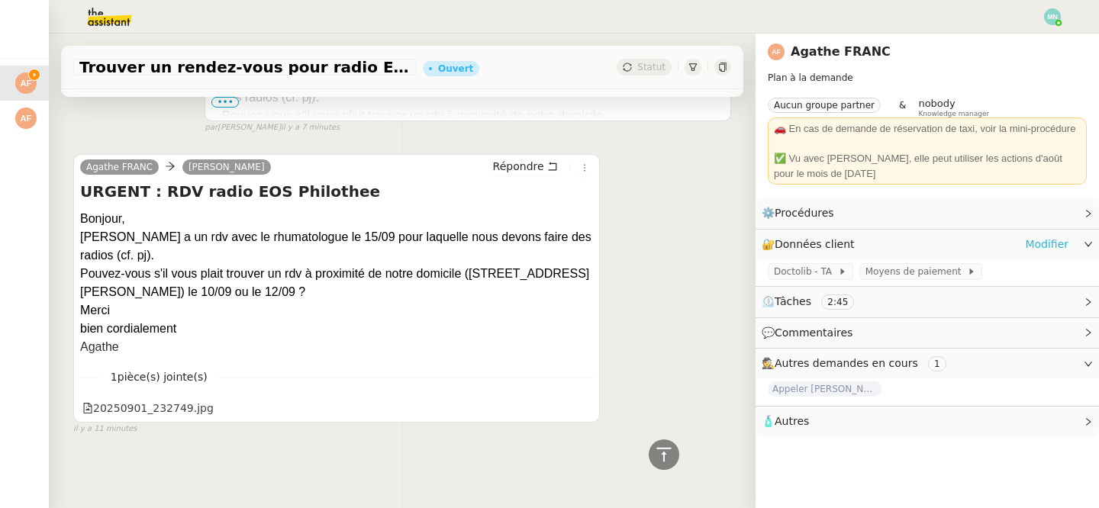
click at [1059, 240] on link "Modifier" at bounding box center [1046, 245] width 43 height 18
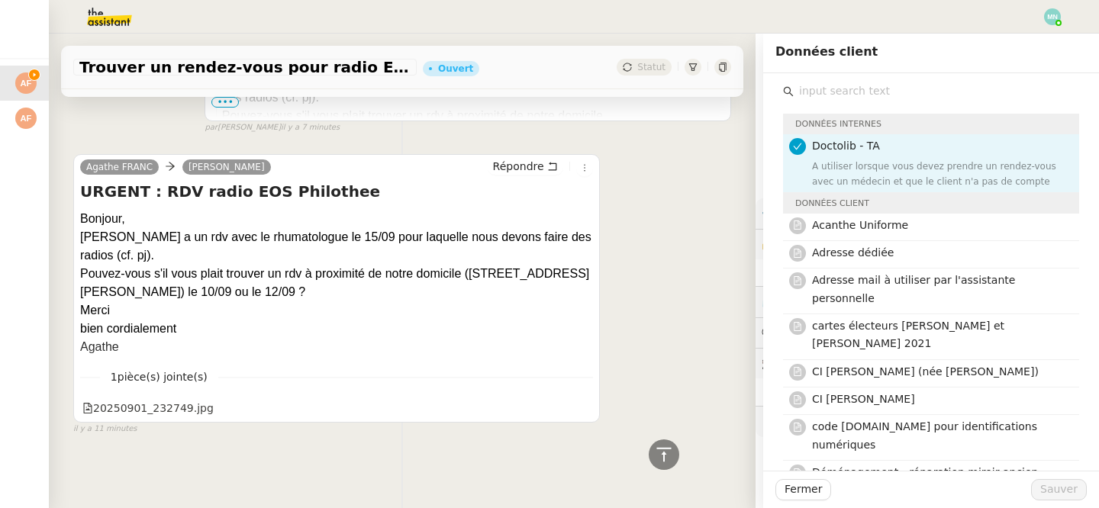
click at [819, 92] on input "text" at bounding box center [936, 91] width 285 height 21
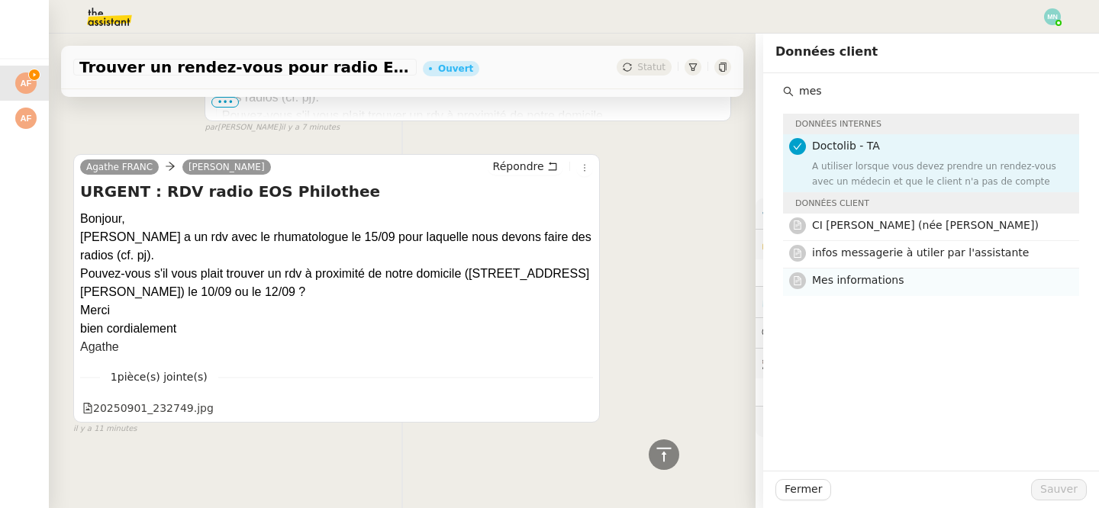
type input "mes"
click at [881, 293] on nz-list-item "Mes informations" at bounding box center [931, 282] width 296 height 27
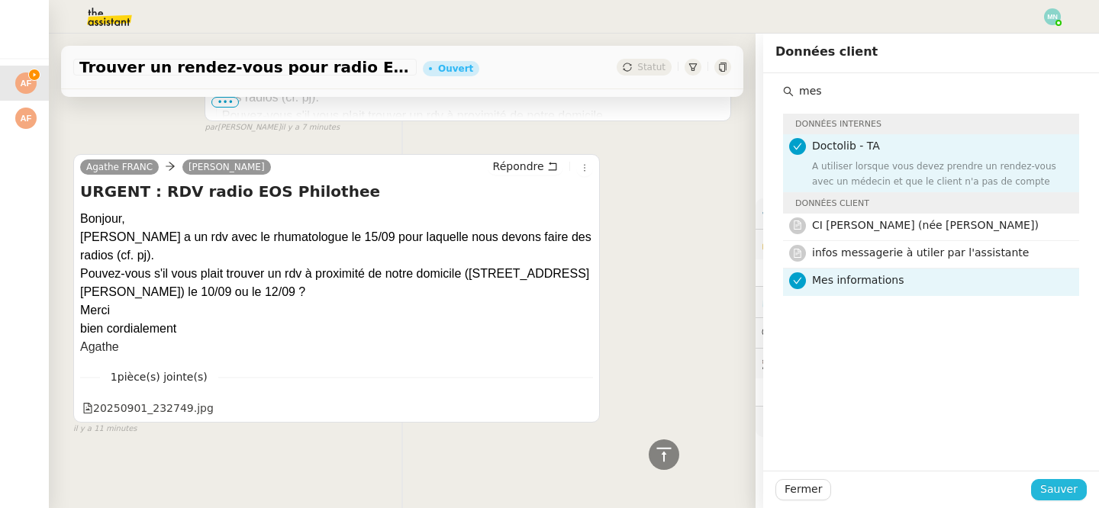
click at [1068, 481] on span "Sauver" at bounding box center [1058, 490] width 37 height 18
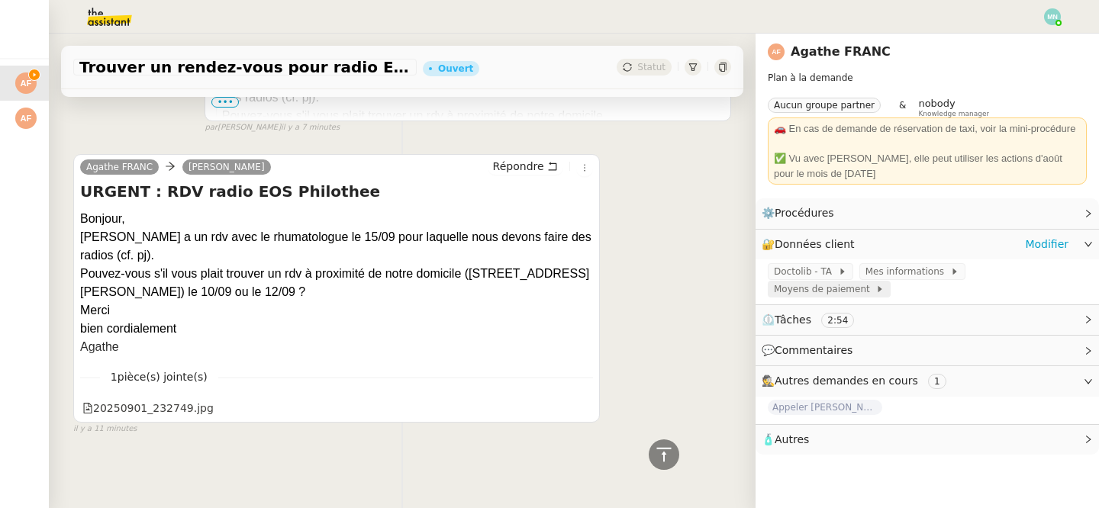
click at [875, 282] on span "Moyens de paiement" at bounding box center [824, 289] width 101 height 15
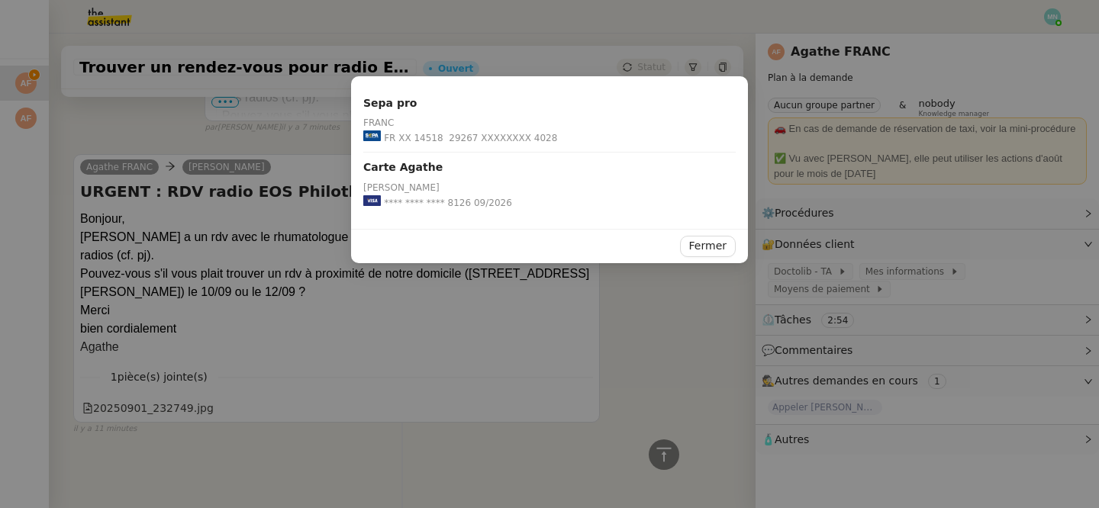
click at [914, 265] on nz-modal-container "Sepa pro FRANC FR XX 14518 29267 XXXXXXXX 4028 Carte Agathe FRANC Agathe **** *…" at bounding box center [549, 254] width 1099 height 508
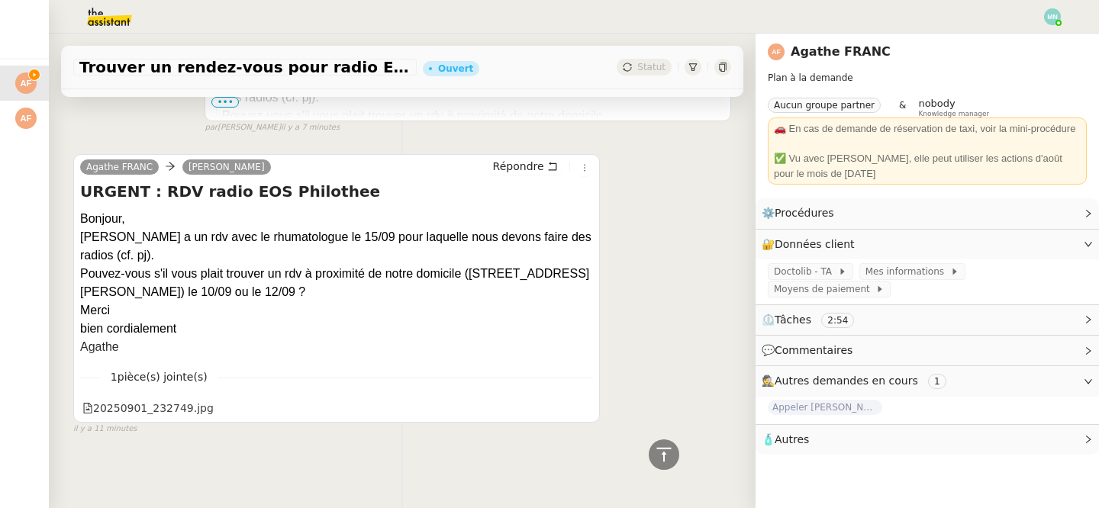
click at [913, 273] on span "Mes informations" at bounding box center [907, 271] width 85 height 15
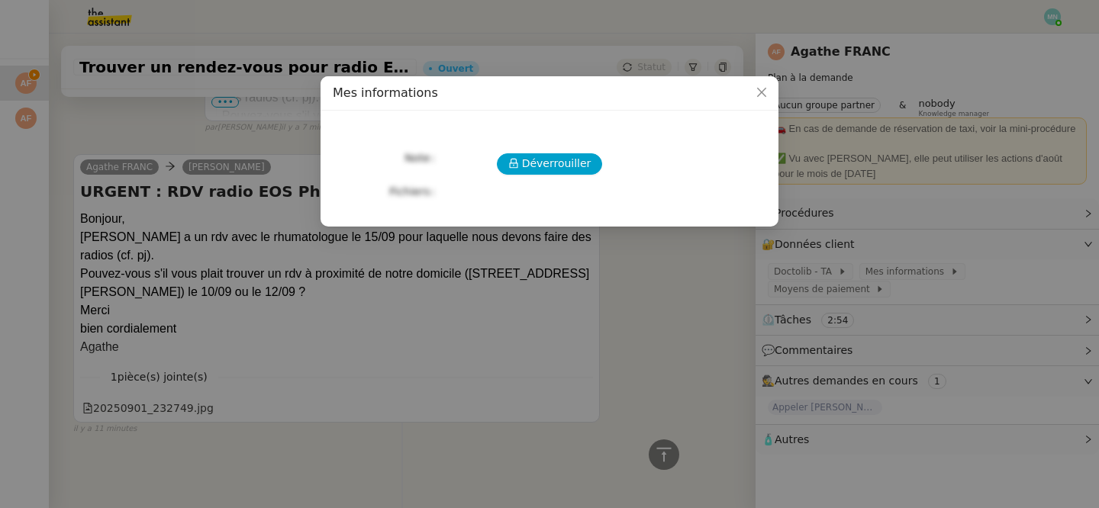
click at [550, 176] on div "Déverrouiller Note Fichiers Upload" at bounding box center [549, 162] width 433 height 79
click at [550, 164] on span "Déverrouiller" at bounding box center [556, 164] width 69 height 18
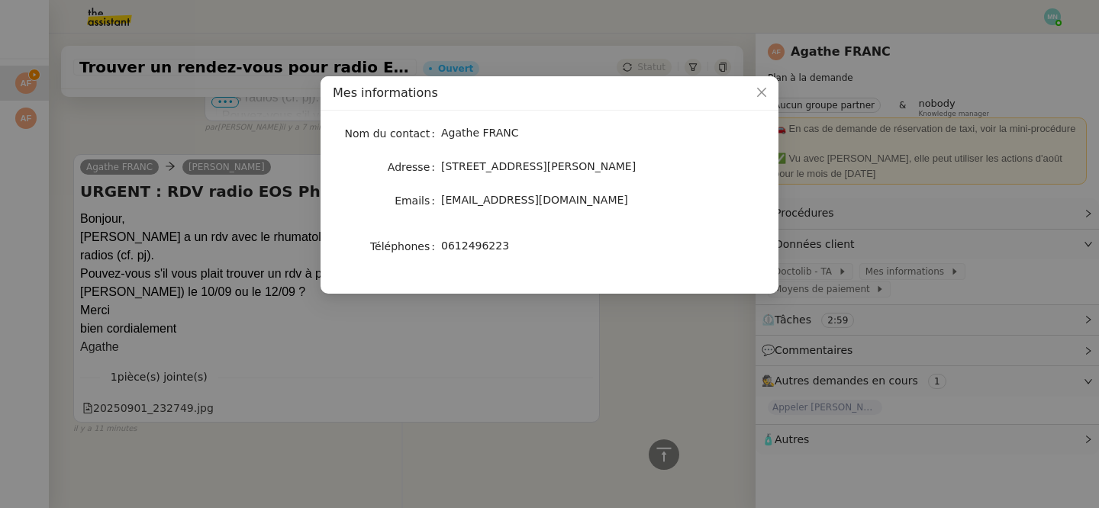
drag, startPoint x: 648, startPoint y: 170, endPoint x: 433, endPoint y: 166, distance: 215.2
click at [433, 166] on nz-form-item "Adresse 18 Rue Daniel Stern, 75015 Paris, France" at bounding box center [549, 166] width 433 height 21
copy nz-form-item "18 Rue Daniel Stern, 75015 Paris, France"
click at [257, 301] on nz-modal-container "Mes informations Nom du contact Agathe FRANC Adresse 18 Rue Daniel Stern, 75015…" at bounding box center [549, 254] width 1099 height 508
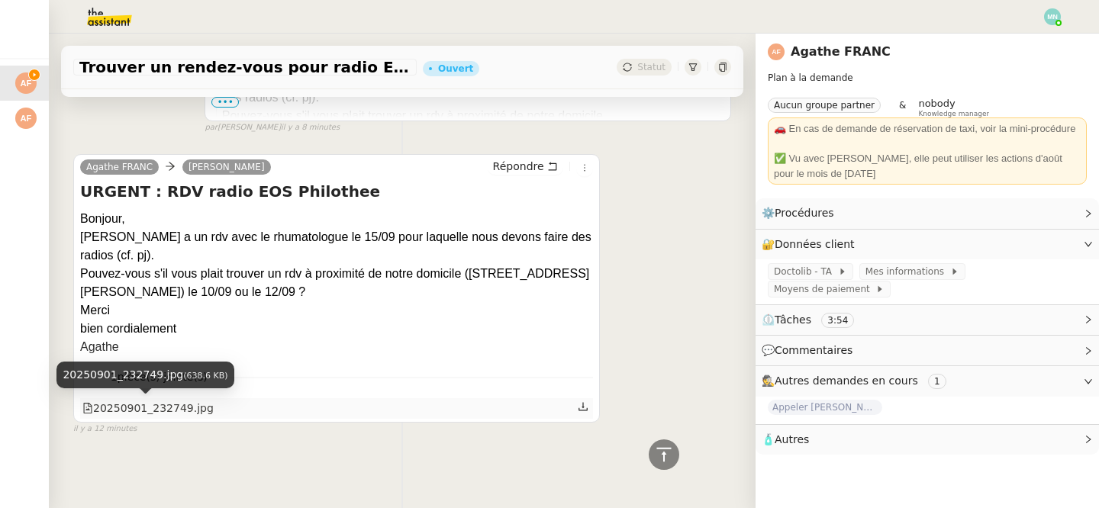
click at [178, 411] on div "20250901_232749.jpg" at bounding box center [147, 409] width 131 height 18
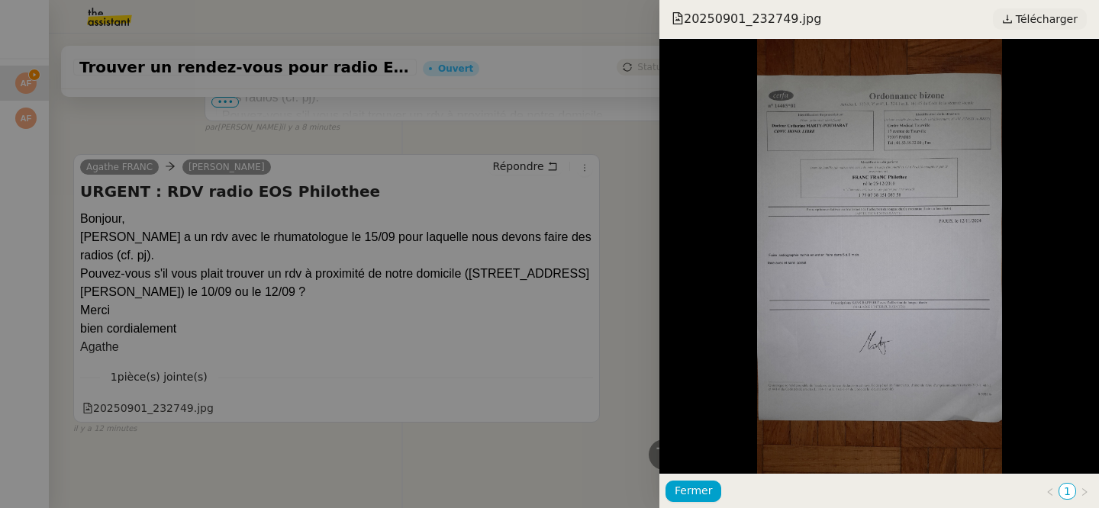
click at [1063, 20] on span "Télécharger" at bounding box center [1047, 19] width 62 height 20
click at [460, 270] on div at bounding box center [549, 254] width 1099 height 508
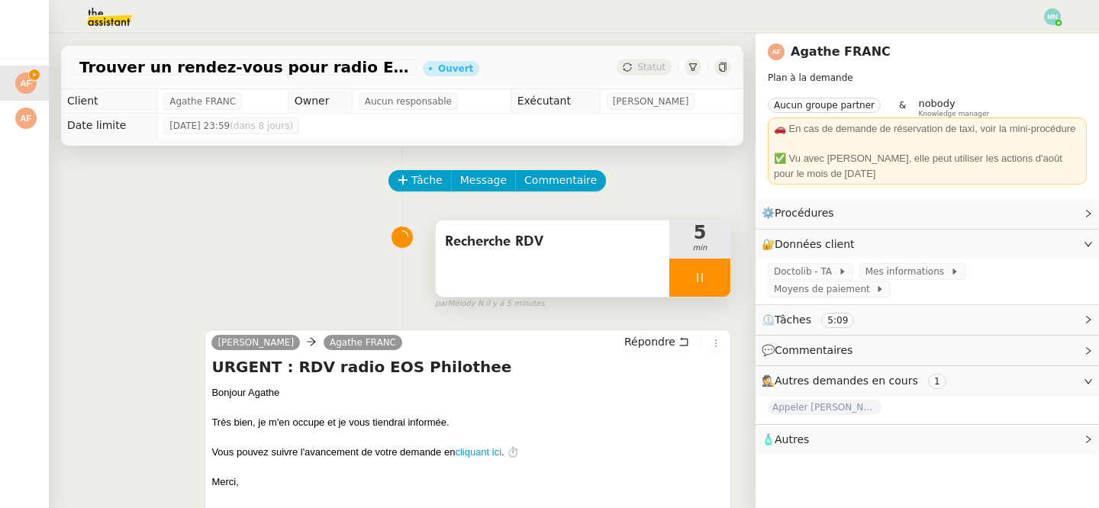
click at [679, 275] on div at bounding box center [699, 278] width 61 height 38
click at [711, 270] on button at bounding box center [715, 278] width 31 height 38
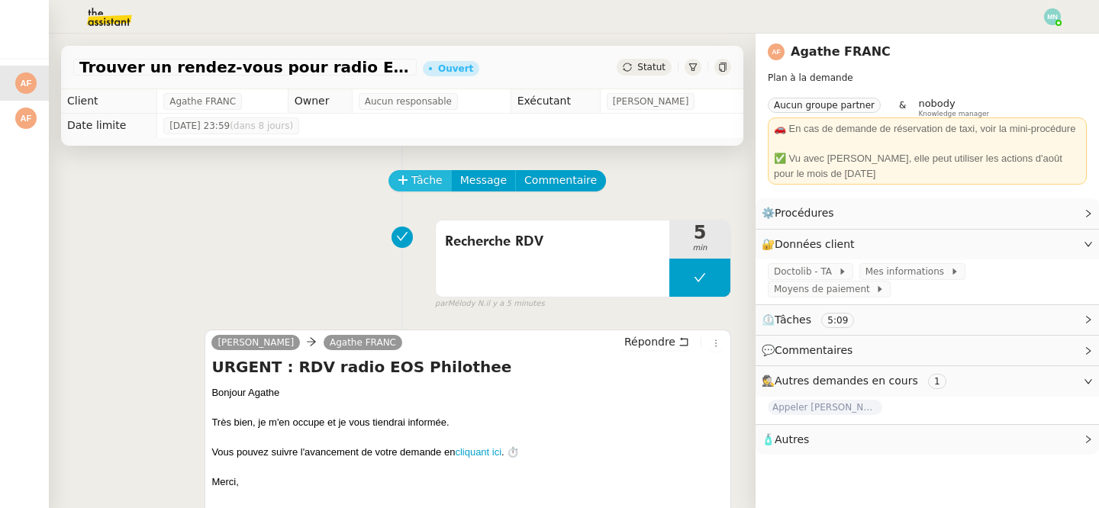
click at [417, 190] on button "Tâche" at bounding box center [419, 180] width 63 height 21
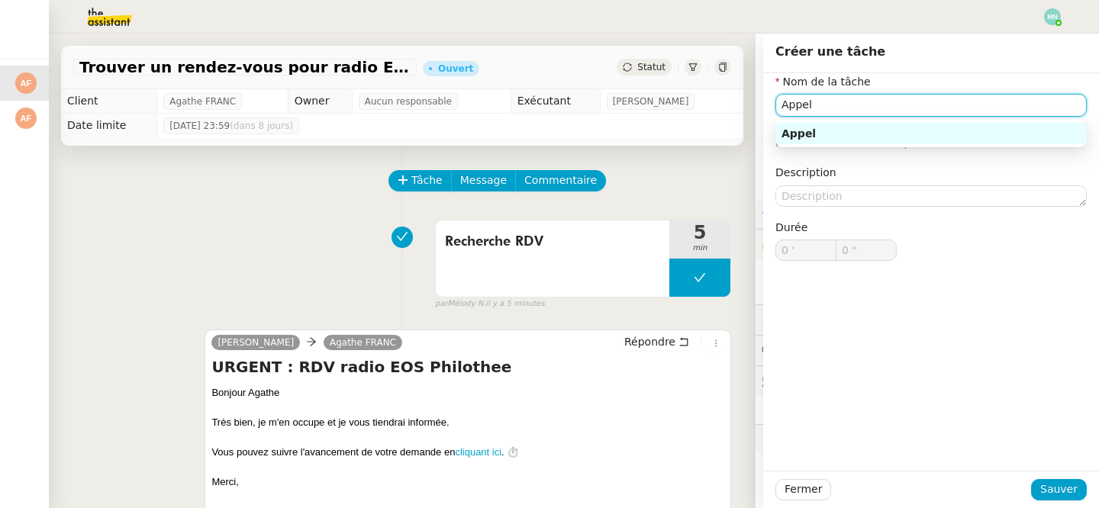
paste input "Centre d'Imagerie Médicale du Grand Pavois - Paris 15"
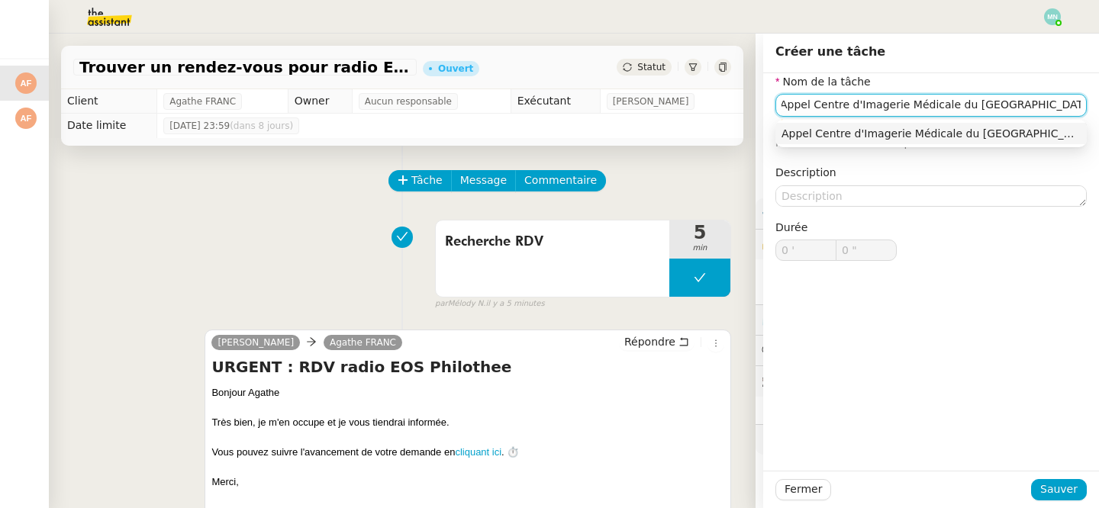
click at [922, 130] on div "Appel Centre d'Imagerie Médicale du [GEOGRAPHIC_DATA] - [GEOGRAPHIC_DATA] 15" at bounding box center [930, 134] width 299 height 14
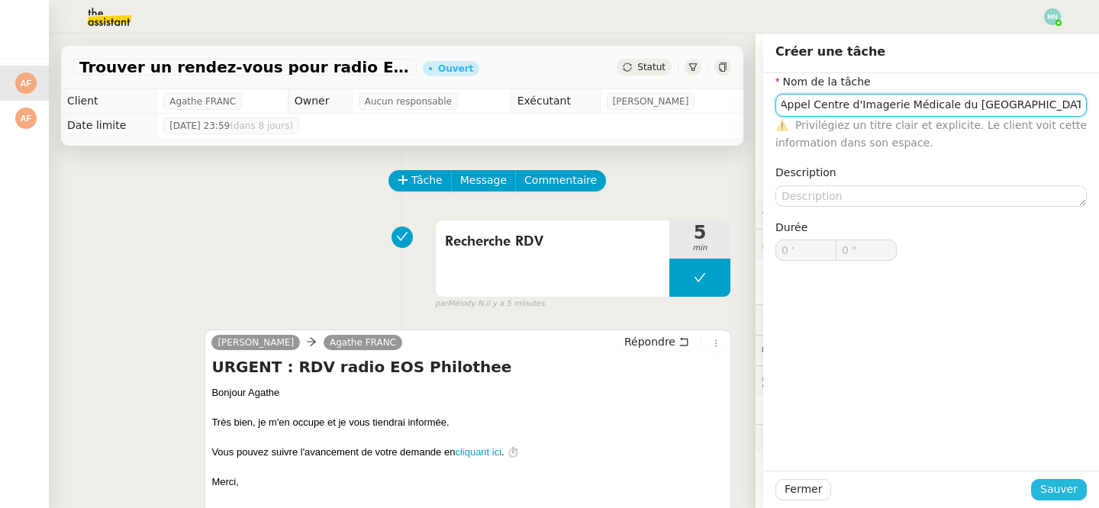
type input "Appel Centre d'Imagerie Médicale du [GEOGRAPHIC_DATA] - [GEOGRAPHIC_DATA] 15"
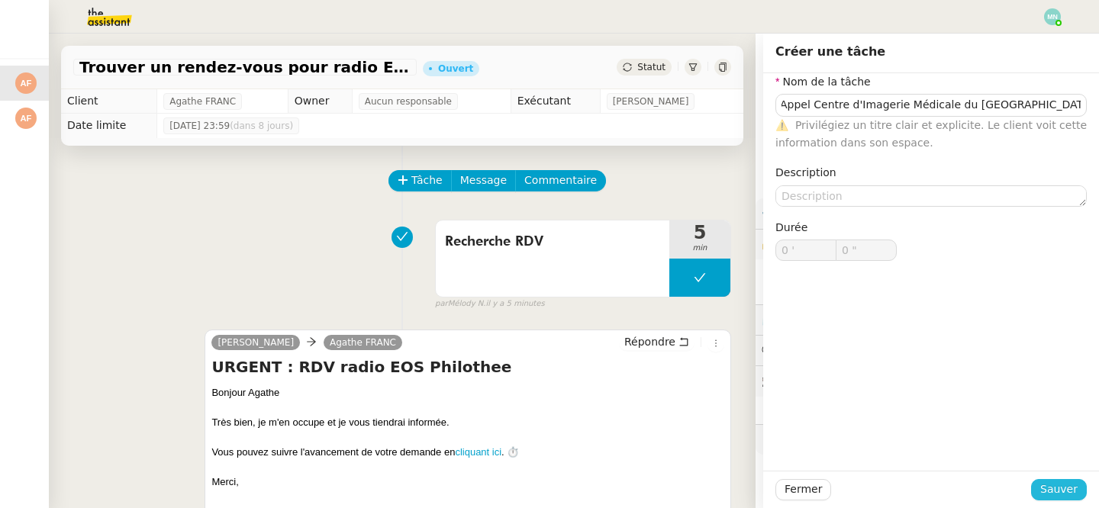
click at [1053, 484] on span "Sauver" at bounding box center [1058, 490] width 37 height 18
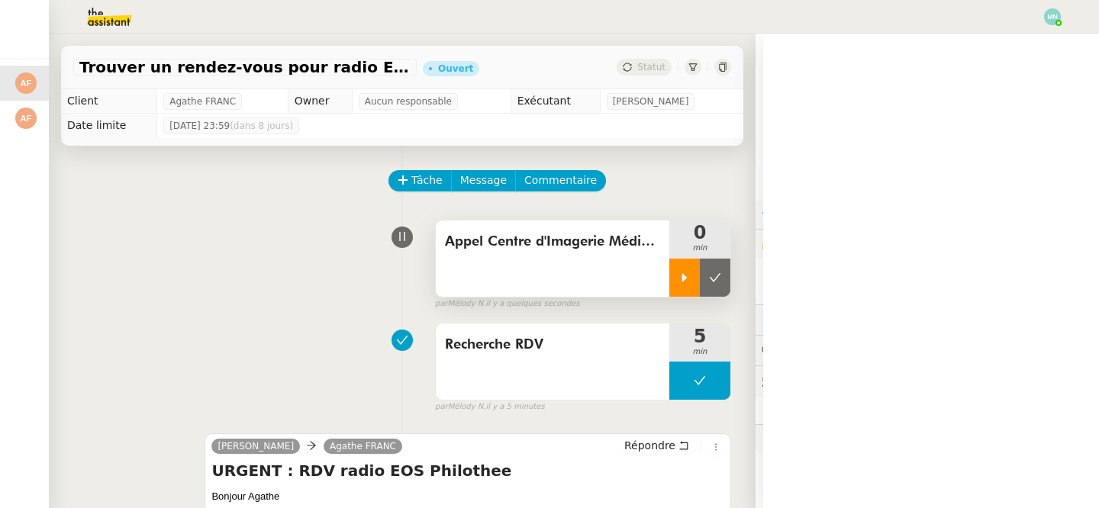
click at [684, 272] on icon at bounding box center [684, 278] width 12 height 12
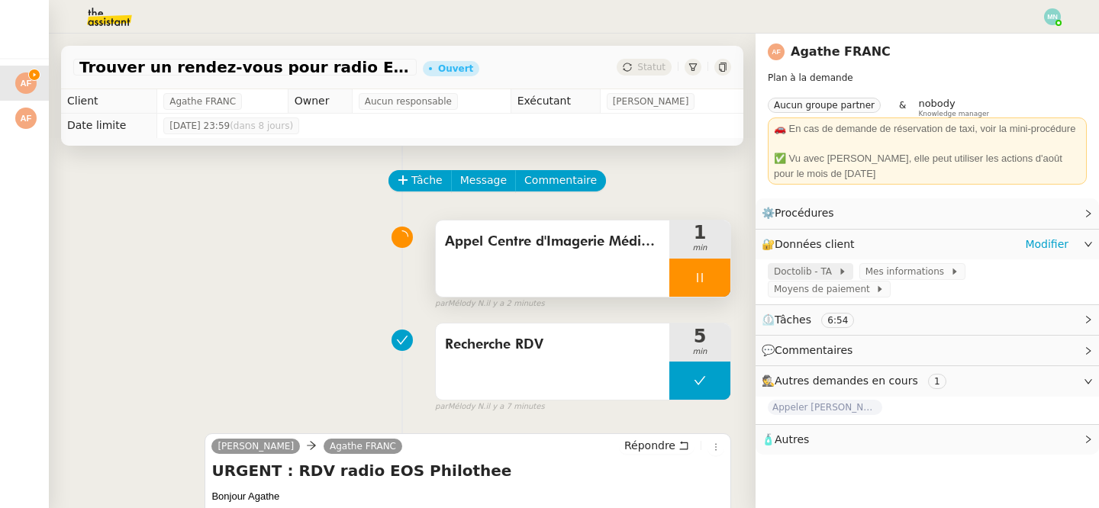
click at [817, 275] on span "Doctolib - TA" at bounding box center [806, 271] width 64 height 15
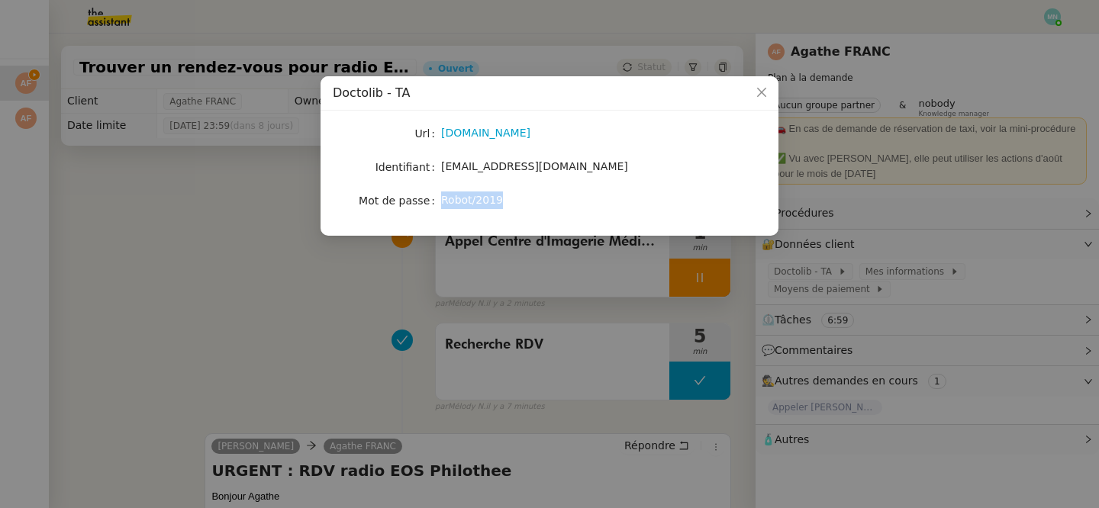
drag, startPoint x: 443, startPoint y: 201, endPoint x: 512, endPoint y: 201, distance: 69.4
click at [512, 201] on div "Robot/2019" at bounding box center [567, 201] width 253 height 18
copy span "Robot/2019"
click at [757, 86] on span "Close" at bounding box center [762, 93] width 34 height 34
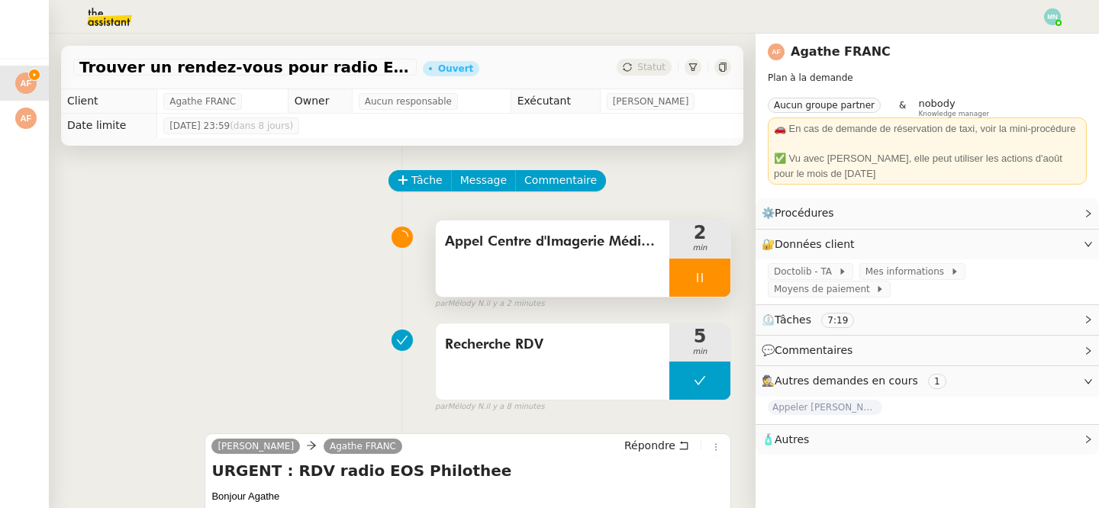
click at [682, 281] on div at bounding box center [699, 278] width 61 height 38
click at [715, 281] on icon at bounding box center [715, 278] width 12 height 12
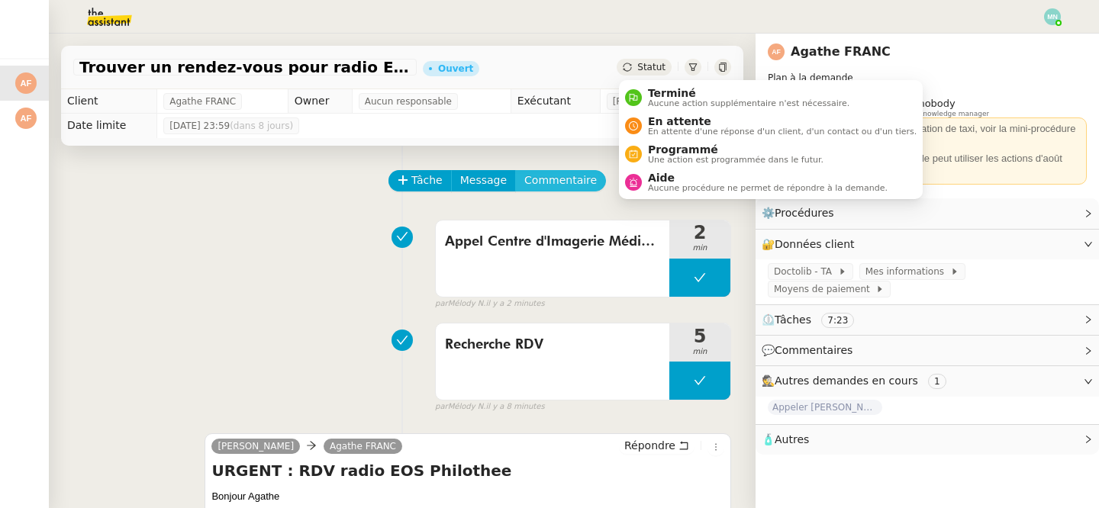
click at [562, 178] on span "Commentaire" at bounding box center [560, 181] width 72 height 18
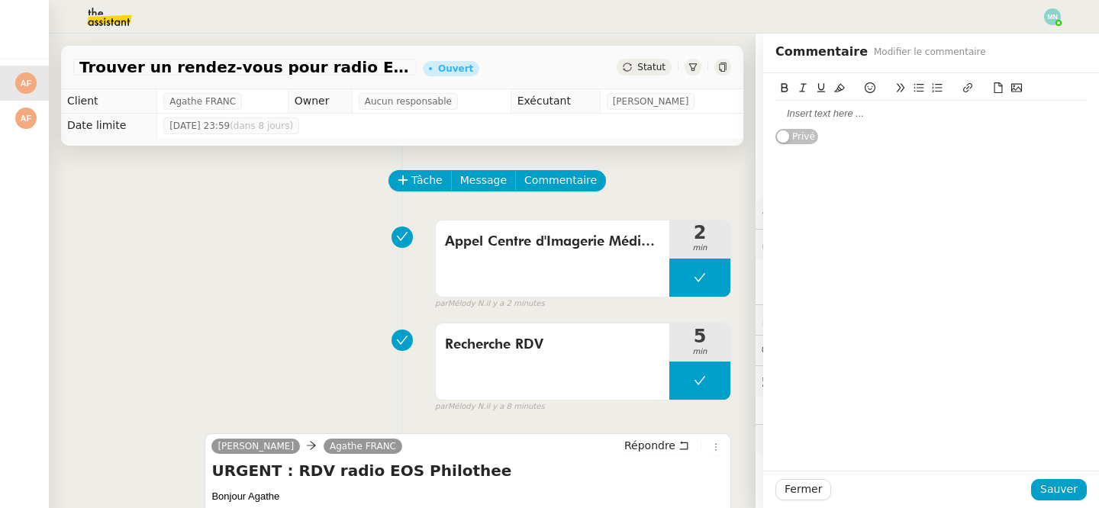
click at [1019, 86] on icon at bounding box center [1016, 87] width 11 height 11
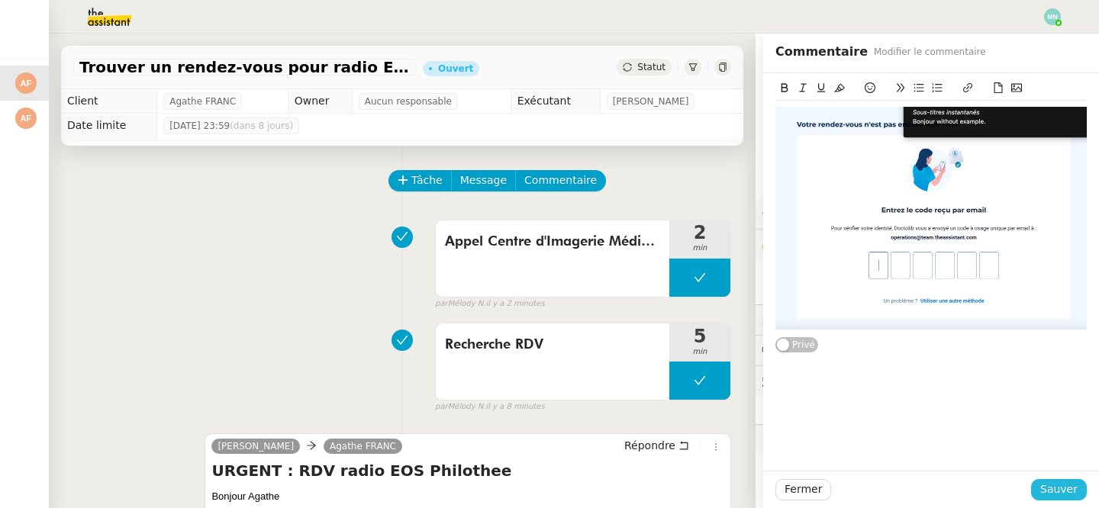
click at [1070, 490] on span "Sauver" at bounding box center [1058, 490] width 37 height 18
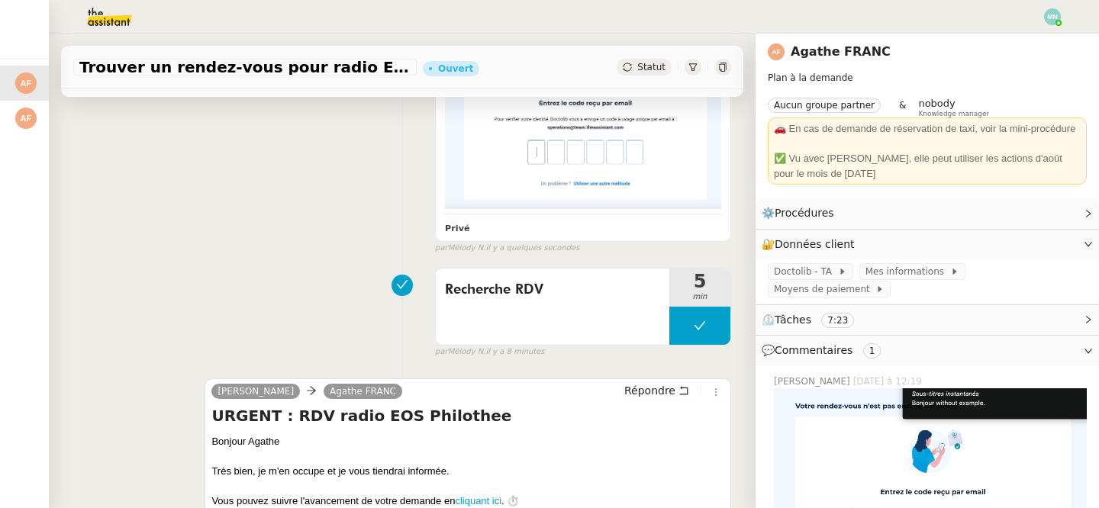
scroll to position [275, 0]
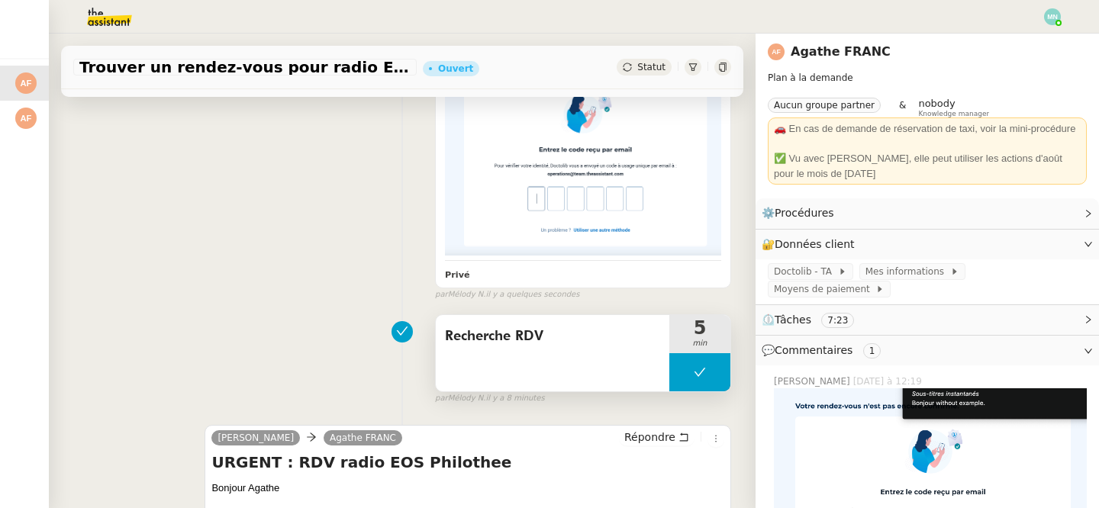
click at [683, 379] on button at bounding box center [699, 372] width 61 height 38
click at [683, 379] on div at bounding box center [684, 372] width 31 height 38
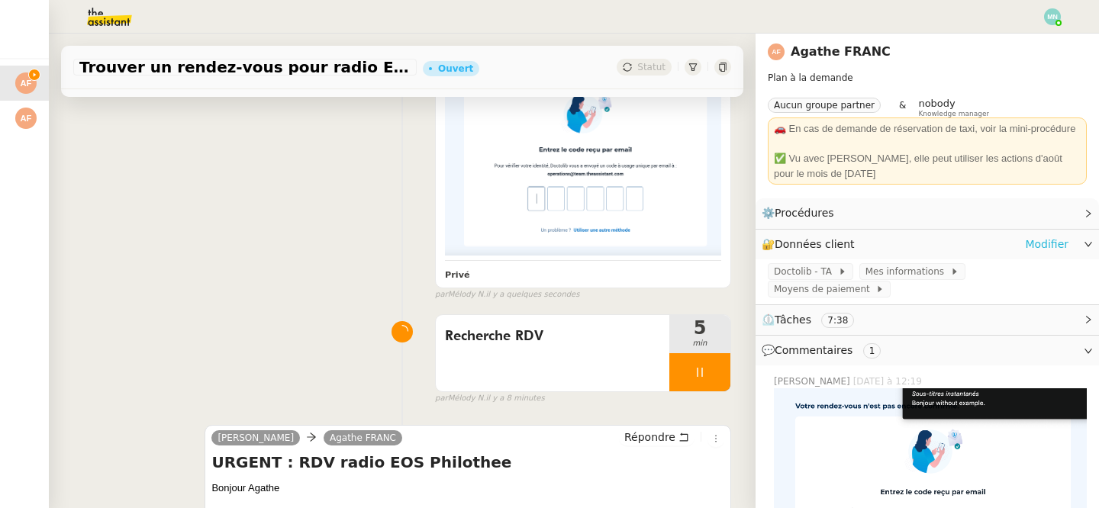
click at [1046, 246] on link "Modifier" at bounding box center [1046, 245] width 43 height 18
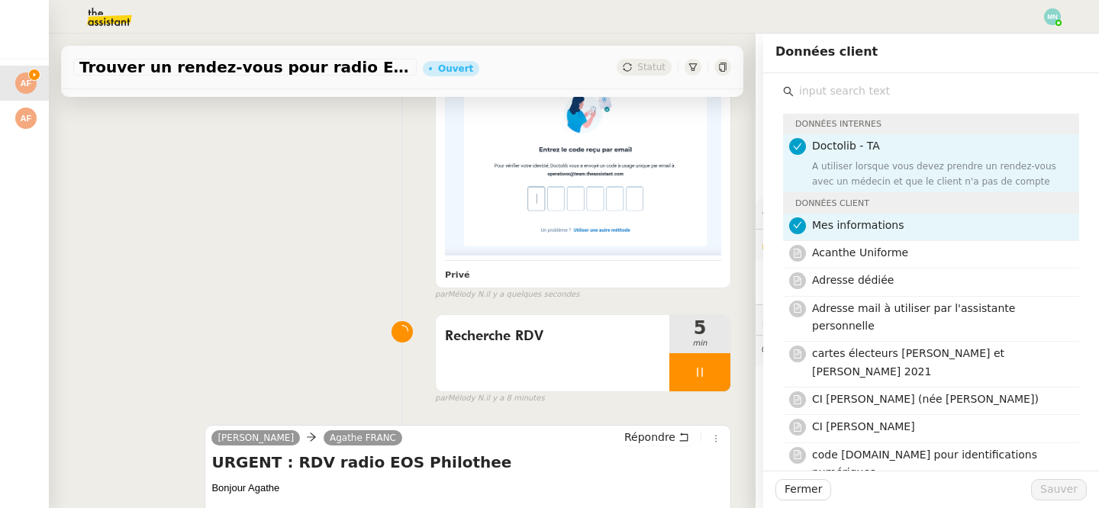
click at [861, 92] on input "text" at bounding box center [936, 91] width 285 height 21
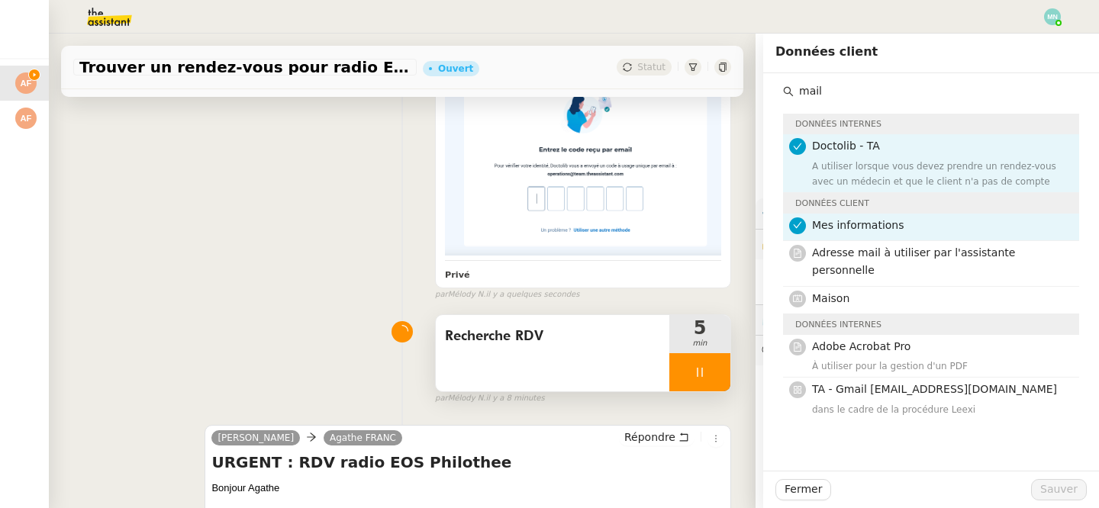
type input "mail"
click at [685, 370] on div at bounding box center [699, 372] width 61 height 38
click at [716, 381] on button at bounding box center [715, 372] width 31 height 38
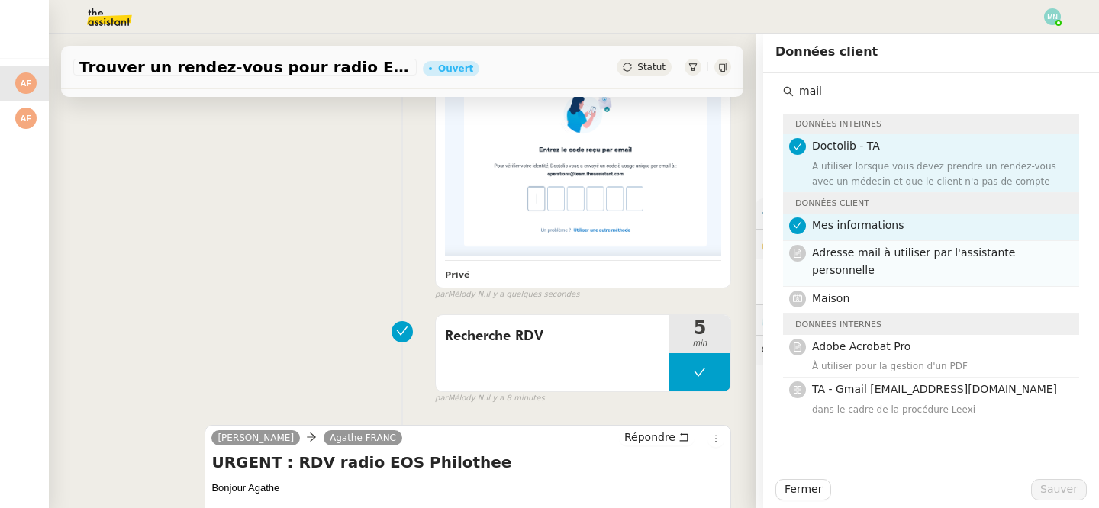
click at [849, 256] on span "Adresse mail à utiliser par l'assistante personnelle" at bounding box center [913, 261] width 203 height 30
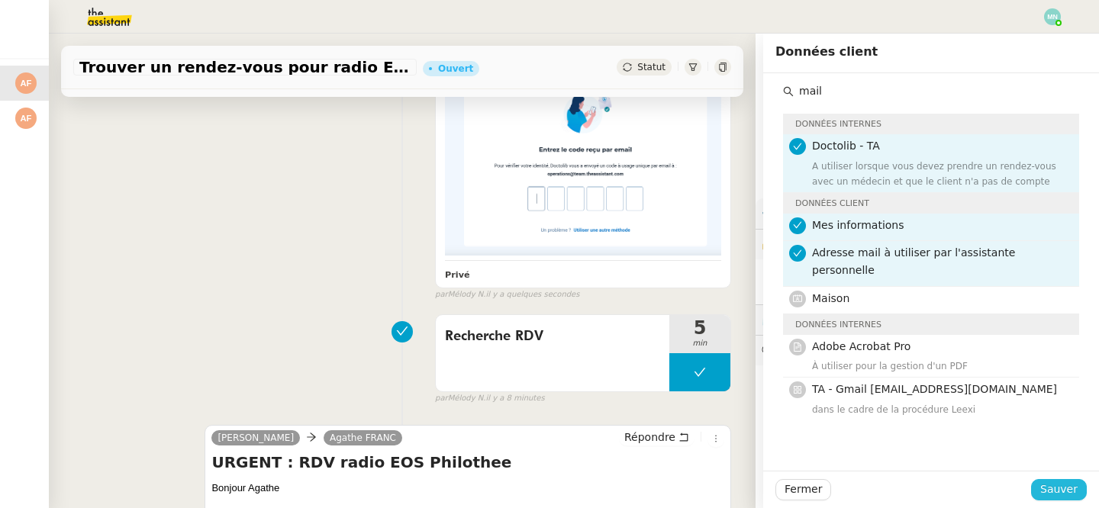
click at [1051, 494] on span "Sauver" at bounding box center [1058, 490] width 37 height 18
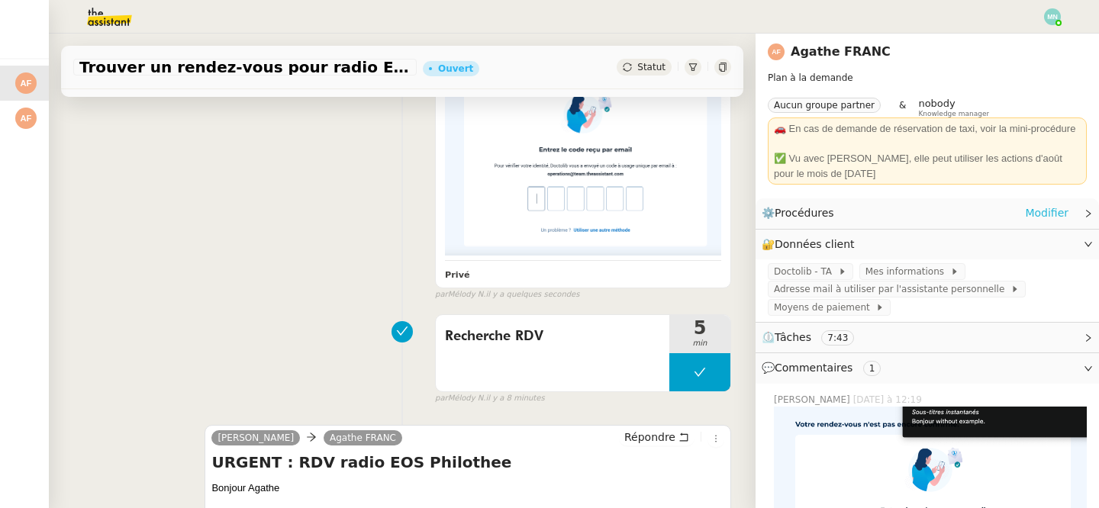
click at [1038, 214] on link "Modifier" at bounding box center [1046, 213] width 43 height 18
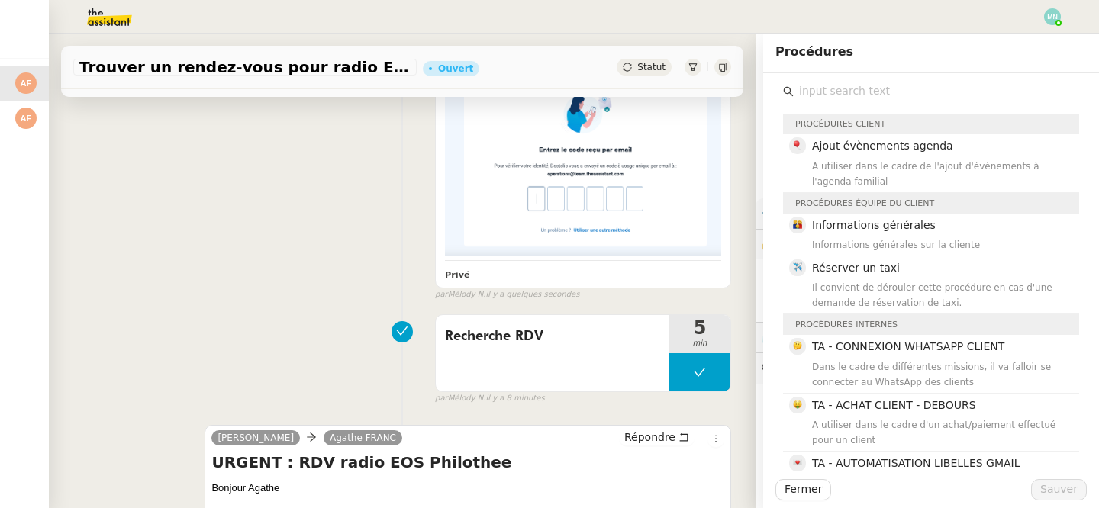
click at [832, 92] on input "text" at bounding box center [936, 91] width 285 height 21
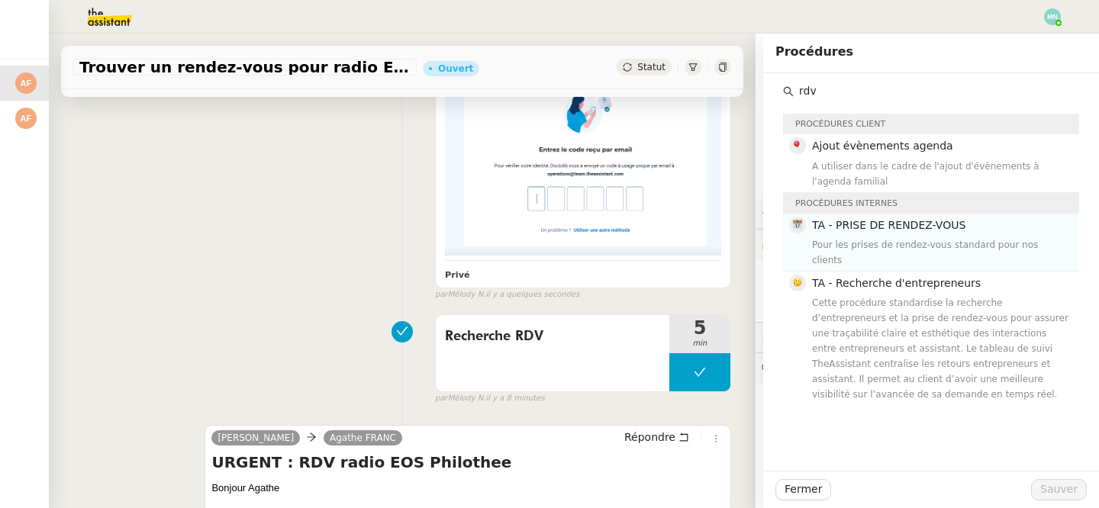
type input "rdv"
click at [899, 239] on div "Pour les prises de rendez-vous standard pour nos clients" at bounding box center [941, 252] width 258 height 31
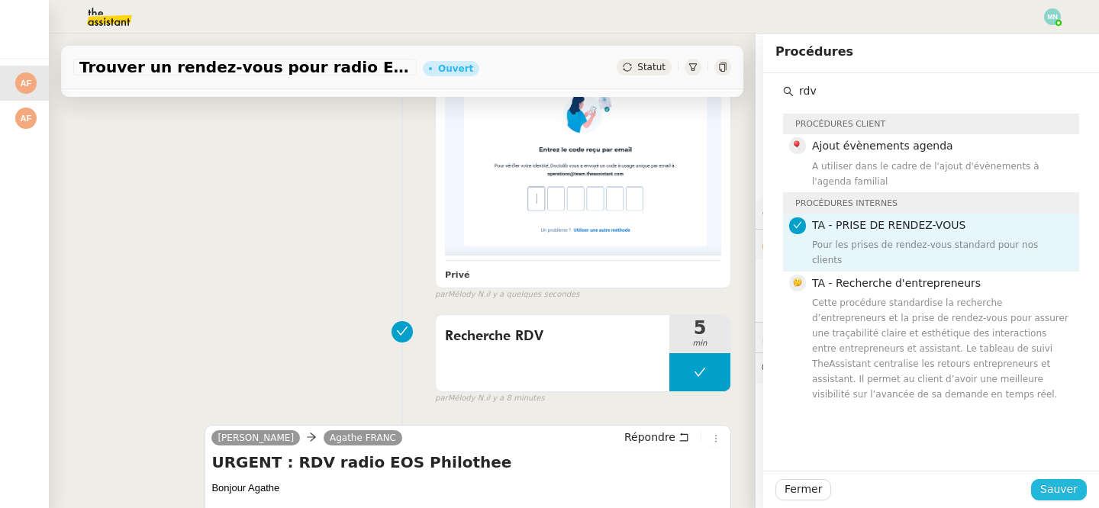
click at [1061, 481] on span "Sauver" at bounding box center [1058, 490] width 37 height 18
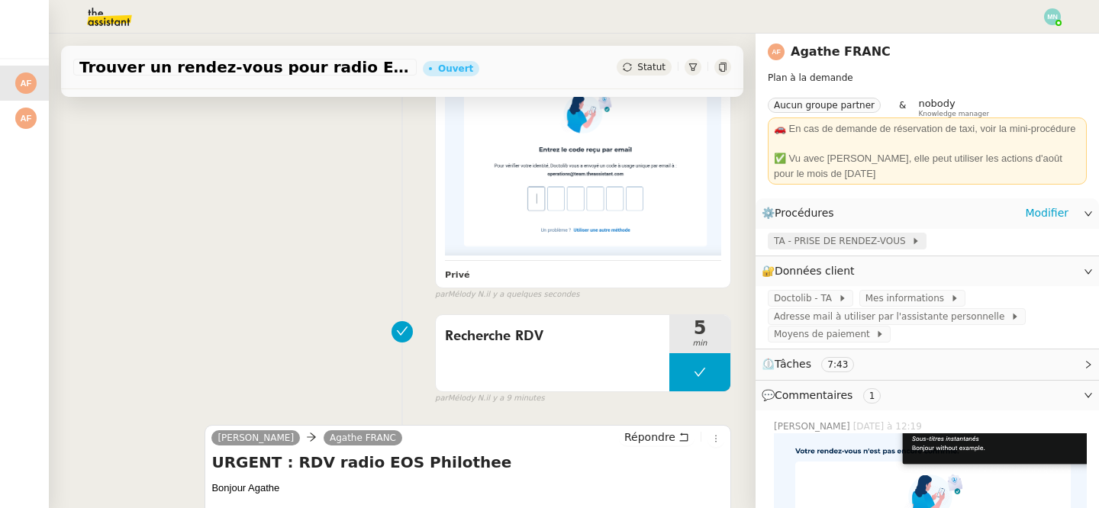
click at [840, 234] on span "TA - PRISE DE RENDEZ-VOUS" at bounding box center [842, 240] width 137 height 15
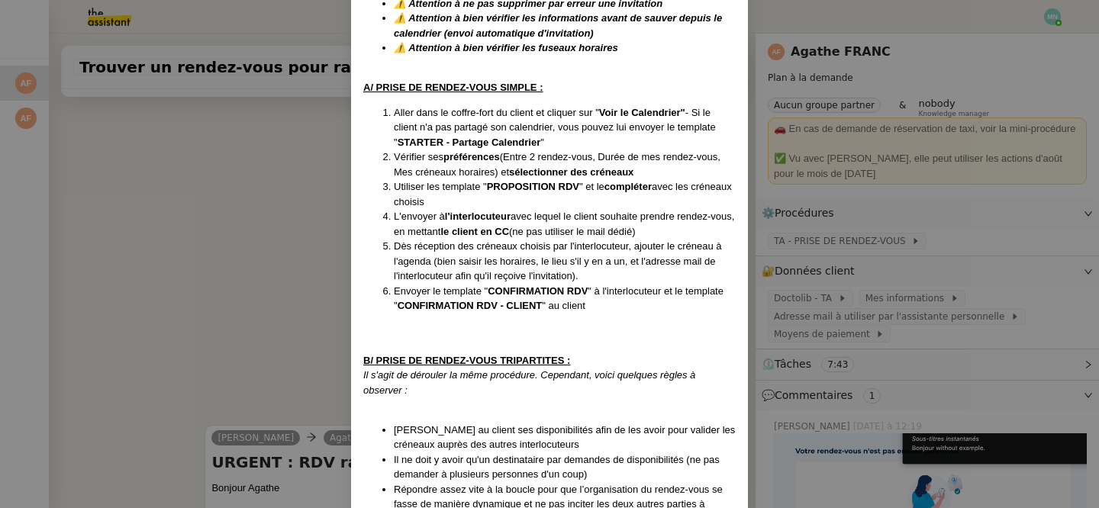
scroll to position [203, 0]
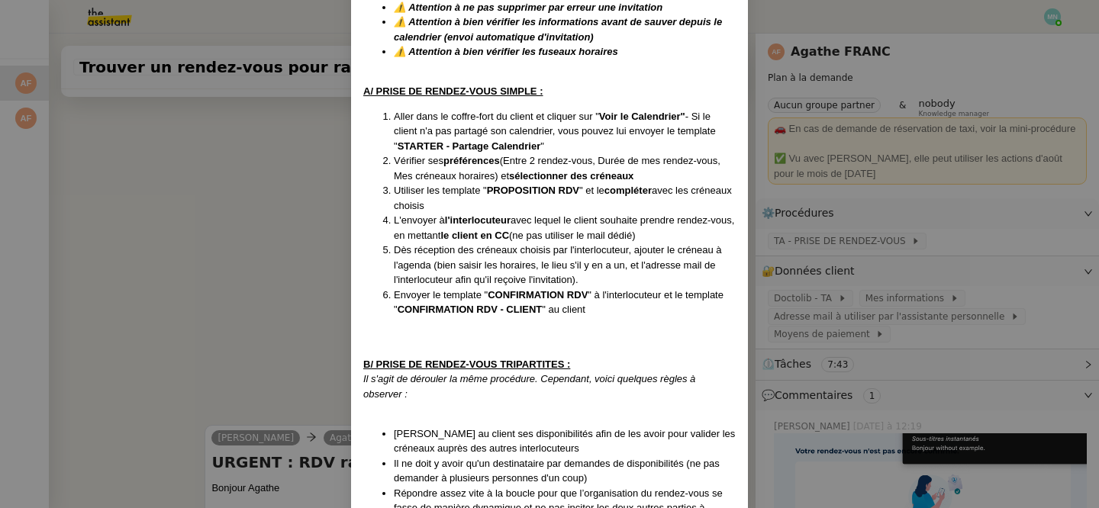
click at [990, 346] on nz-modal-container "MAJ le 26/12/24 Contexte : Cette procédure vous indique comment gérer une deman…" at bounding box center [549, 254] width 1099 height 508
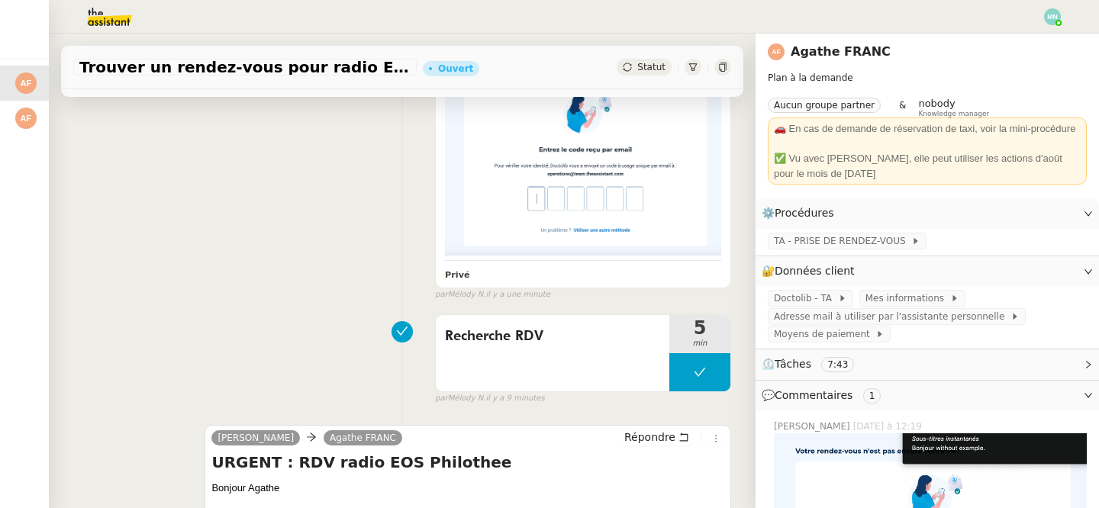
scroll to position [189, 0]
click at [948, 320] on span "Adresse mail à utiliser par l'assistante personnelle" at bounding box center [892, 316] width 237 height 15
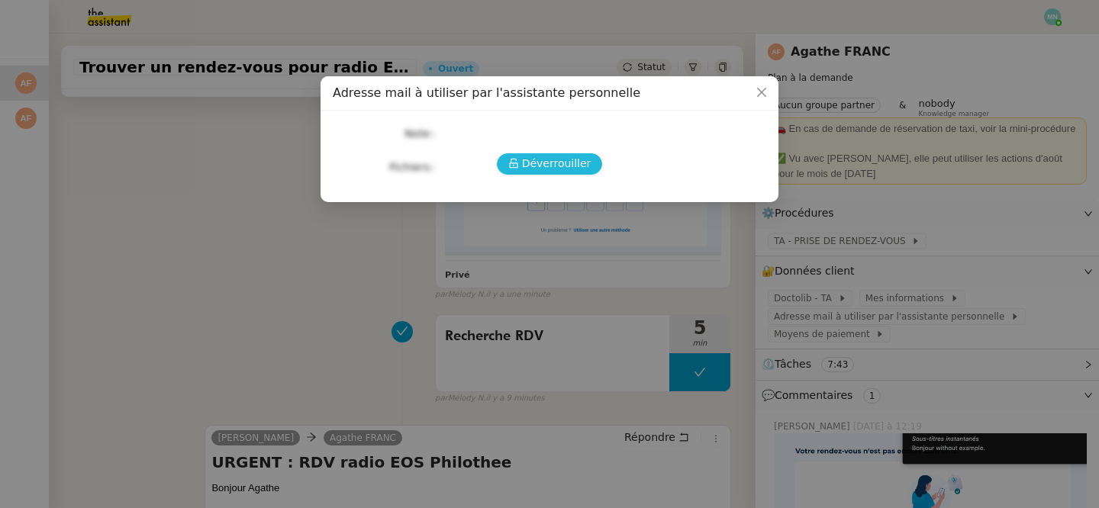
click at [539, 163] on span "Déverrouiller" at bounding box center [556, 164] width 69 height 18
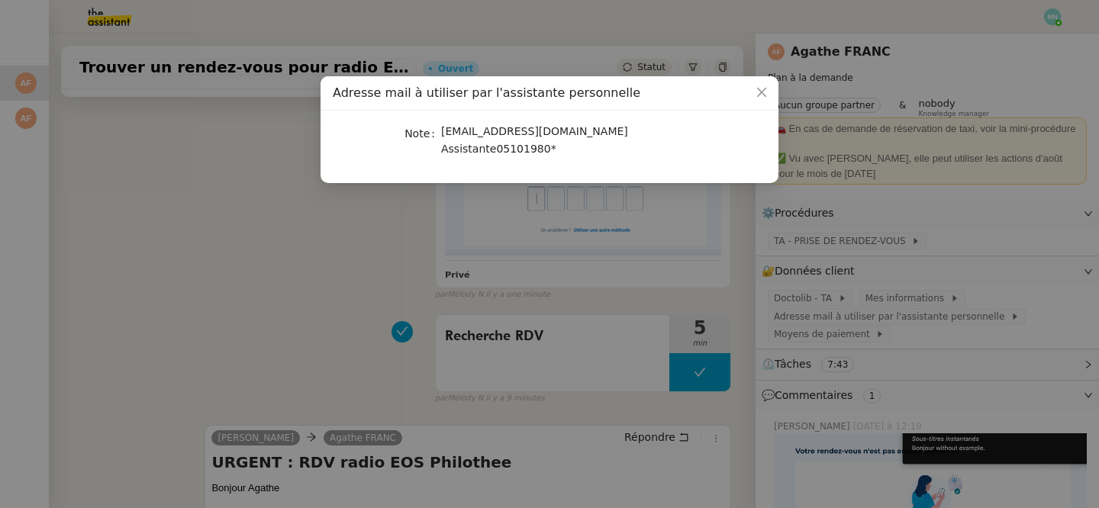
click at [729, 311] on nz-modal-container "Adresse mail à utiliser par l'assistante personnelle Note famillefranc.assistan…" at bounding box center [549, 254] width 1099 height 508
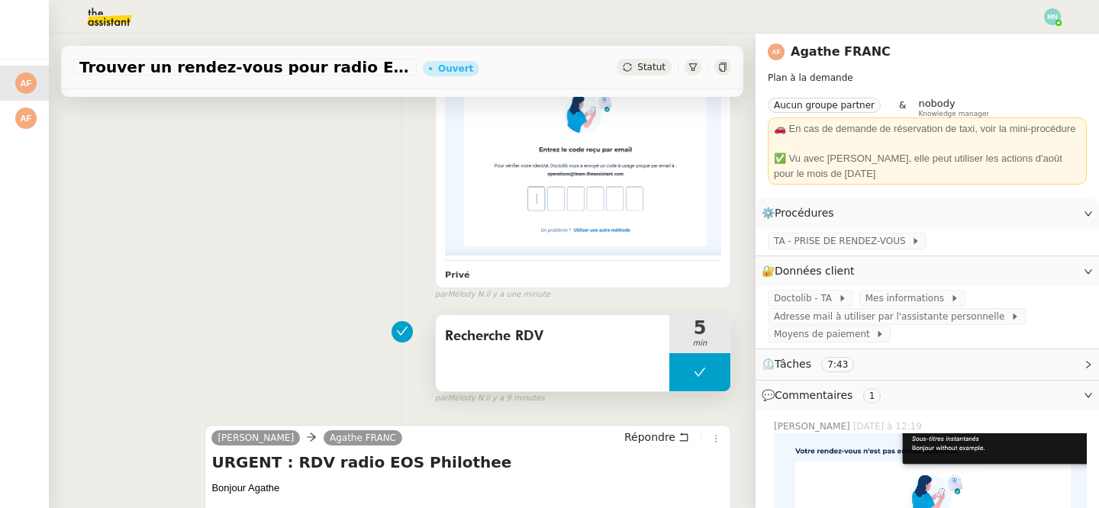
click at [679, 365] on button at bounding box center [699, 372] width 61 height 38
click at [679, 368] on icon at bounding box center [684, 372] width 12 height 12
click at [690, 355] on div at bounding box center [699, 372] width 61 height 38
click at [723, 371] on button at bounding box center [715, 372] width 31 height 38
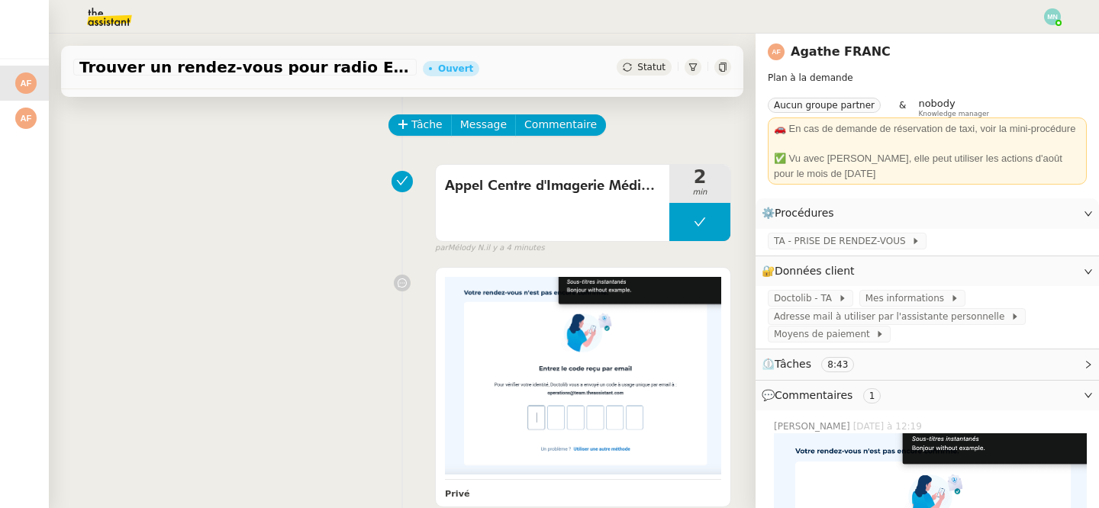
scroll to position [61, 0]
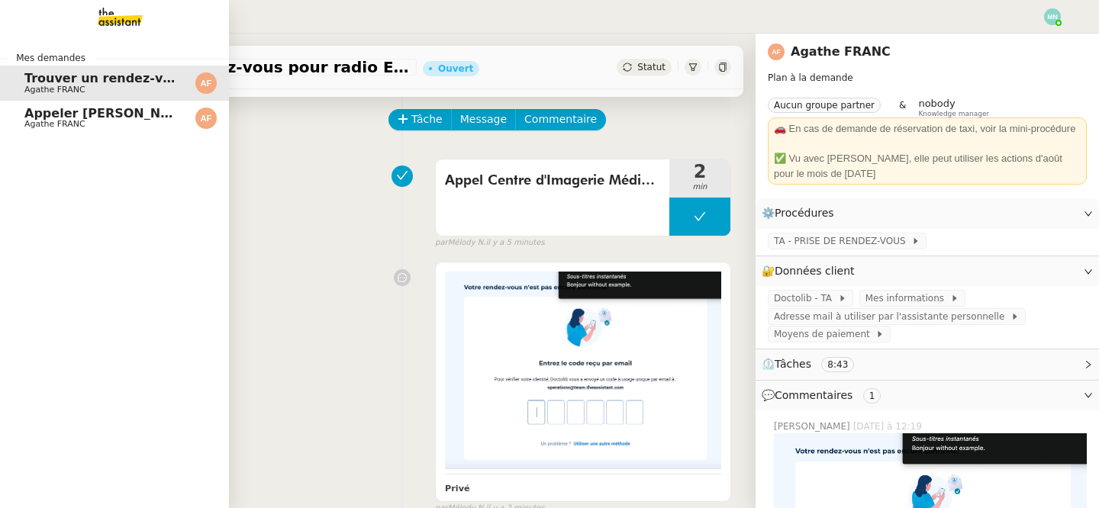
click at [30, 117] on span "Appeler [PERSON_NAME] pour inscription danse" at bounding box center [189, 113] width 330 height 14
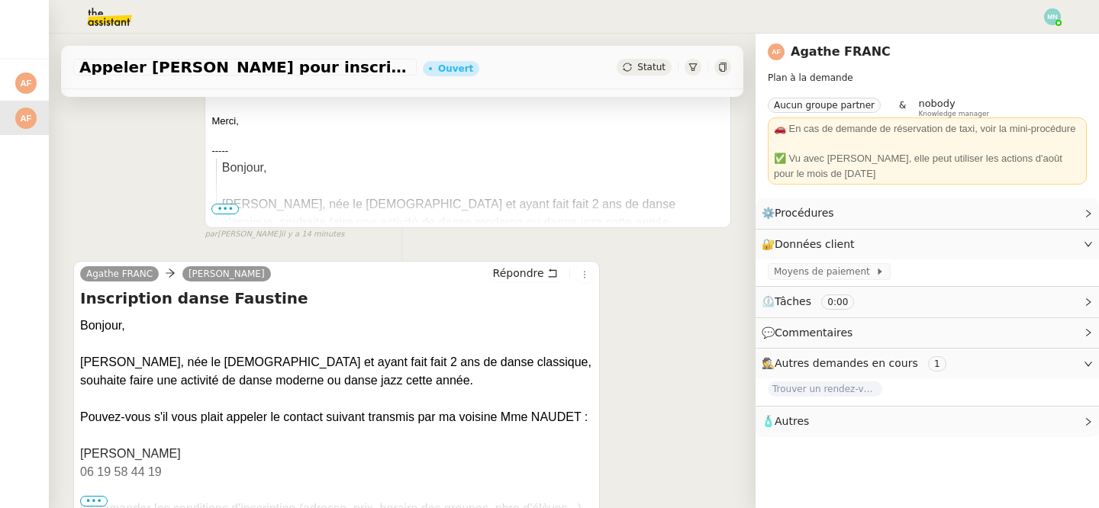
scroll to position [422, 0]
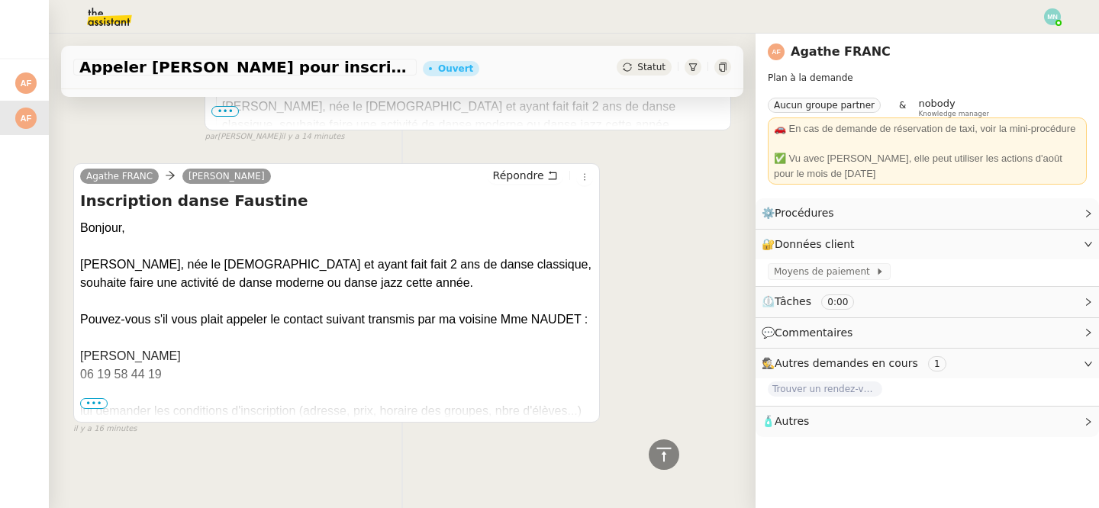
click at [98, 401] on span "•••" at bounding box center [93, 403] width 27 height 11
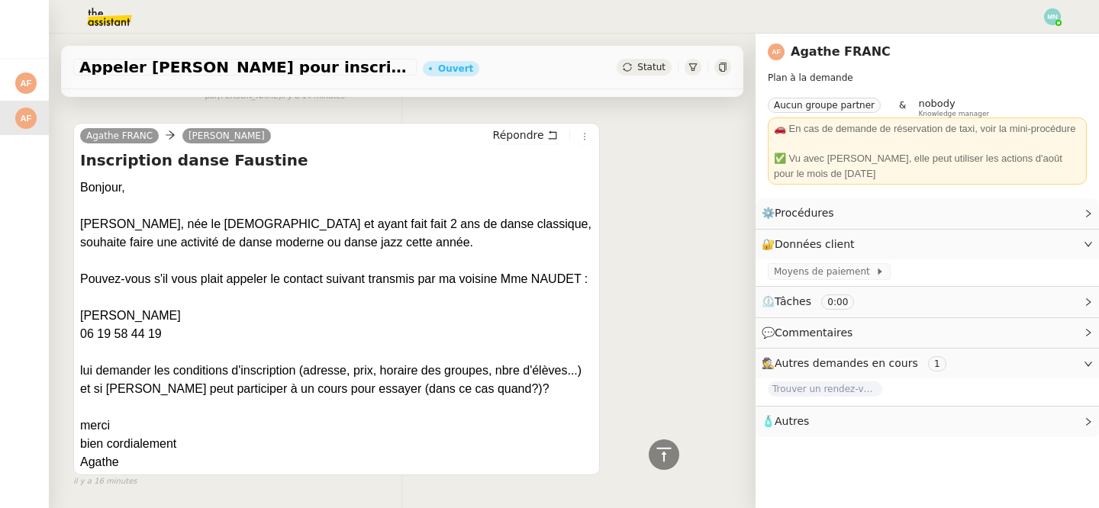
scroll to position [418, 0]
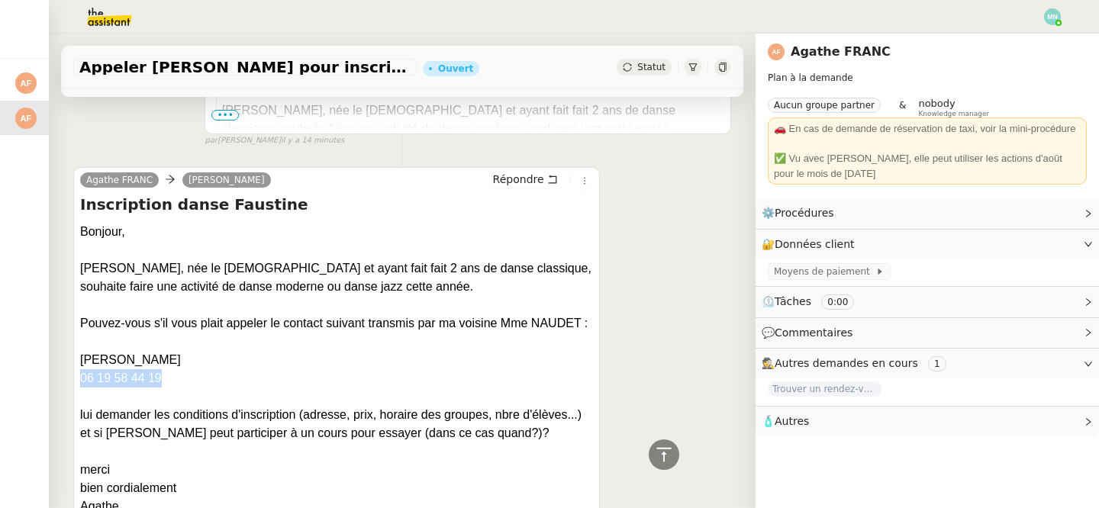
drag, startPoint x: 169, startPoint y: 378, endPoint x: 67, endPoint y: 380, distance: 101.5
click at [67, 380] on div "Tâche Message Commentaire Veuillez patienter une erreur s'est produite 👌👌👌 mess…" at bounding box center [402, 142] width 707 height 829
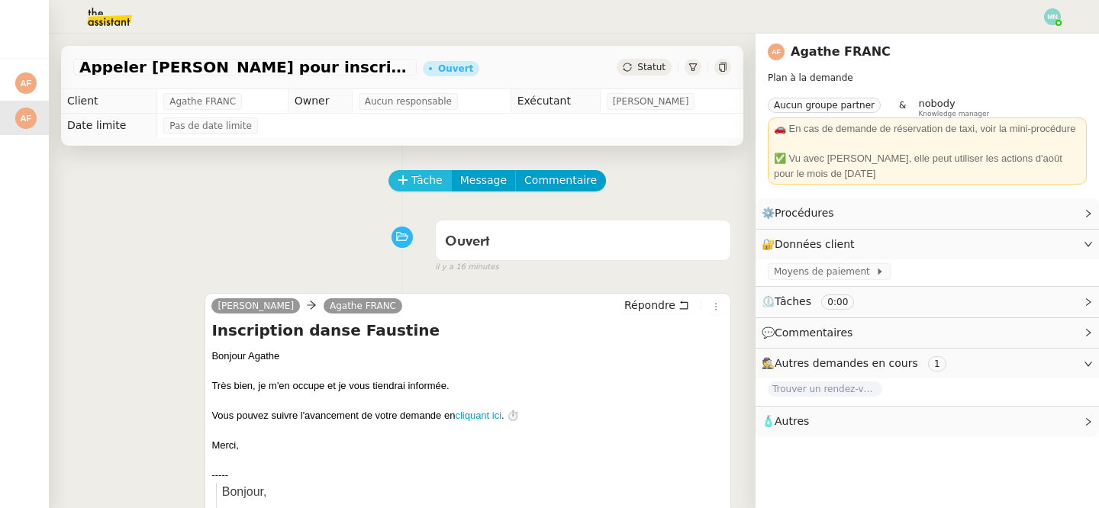
click at [432, 180] on span "Tâche" at bounding box center [426, 181] width 31 height 18
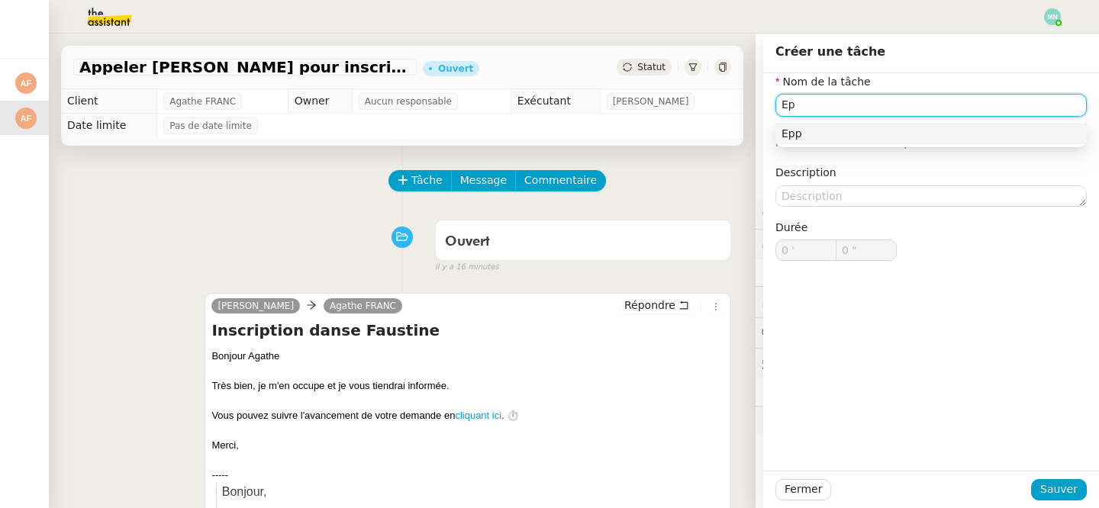
type input "E"
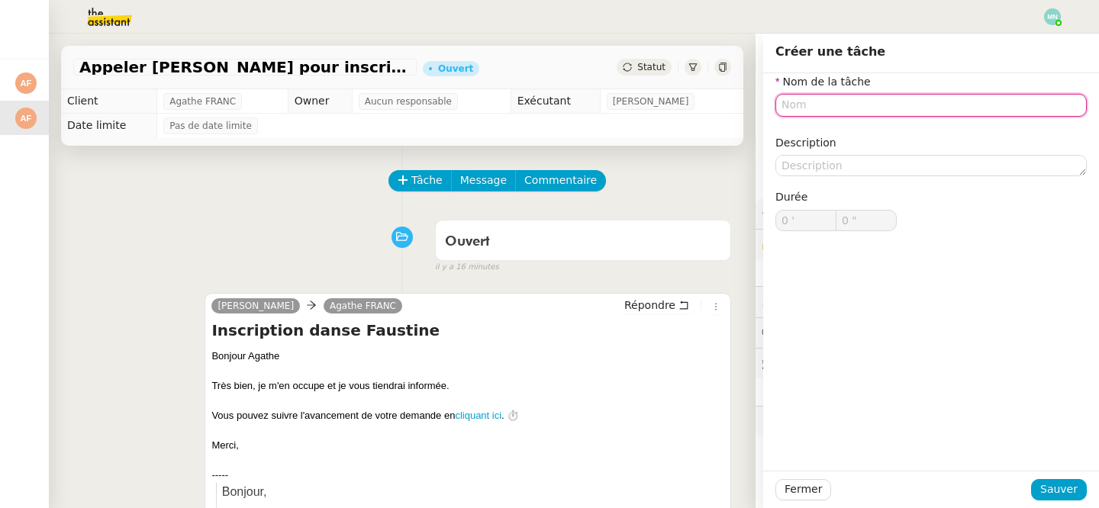
type input "a"
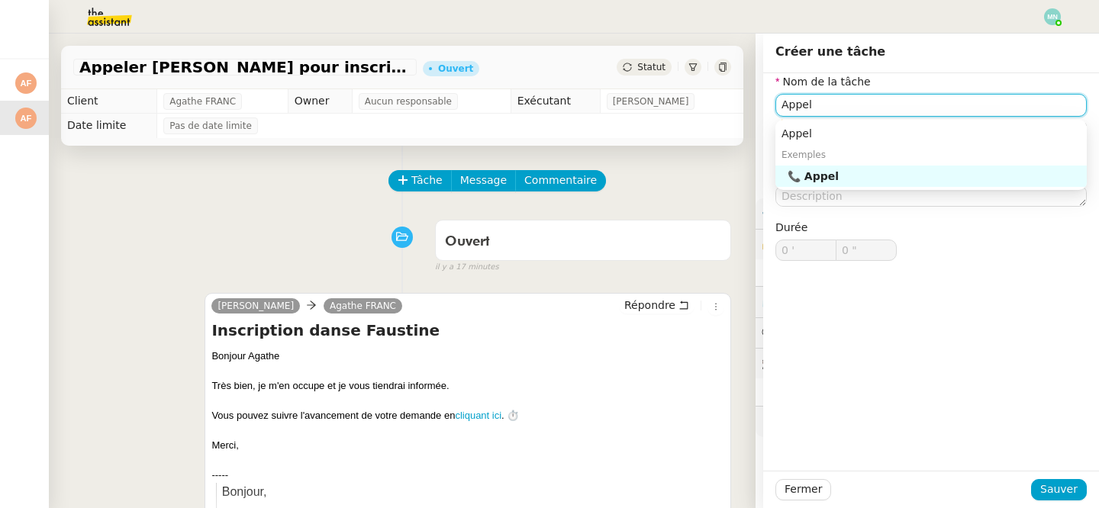
click at [932, 174] on div "📞 Appel" at bounding box center [933, 176] width 293 height 14
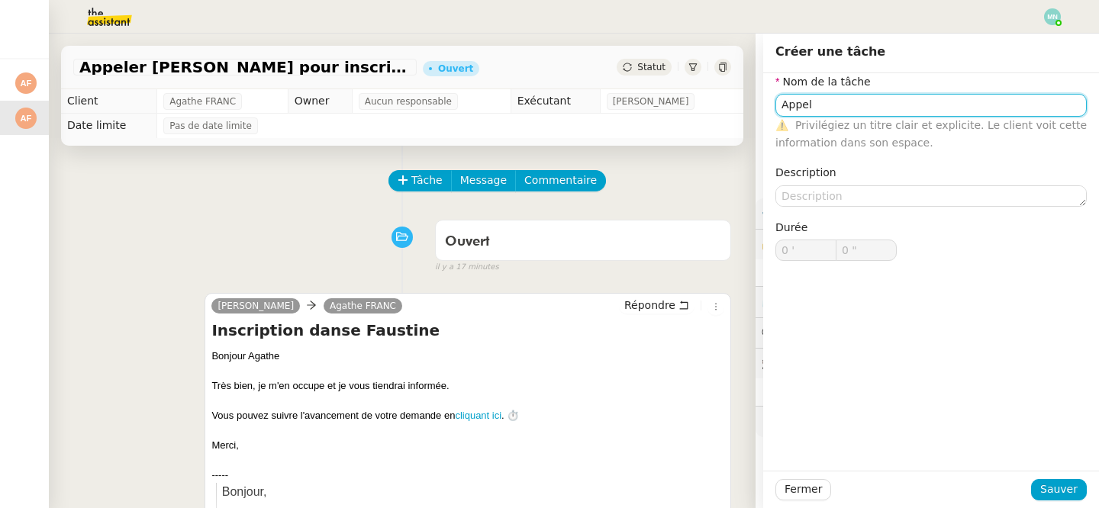
click at [896, 114] on input "Appel" at bounding box center [930, 105] width 311 height 22
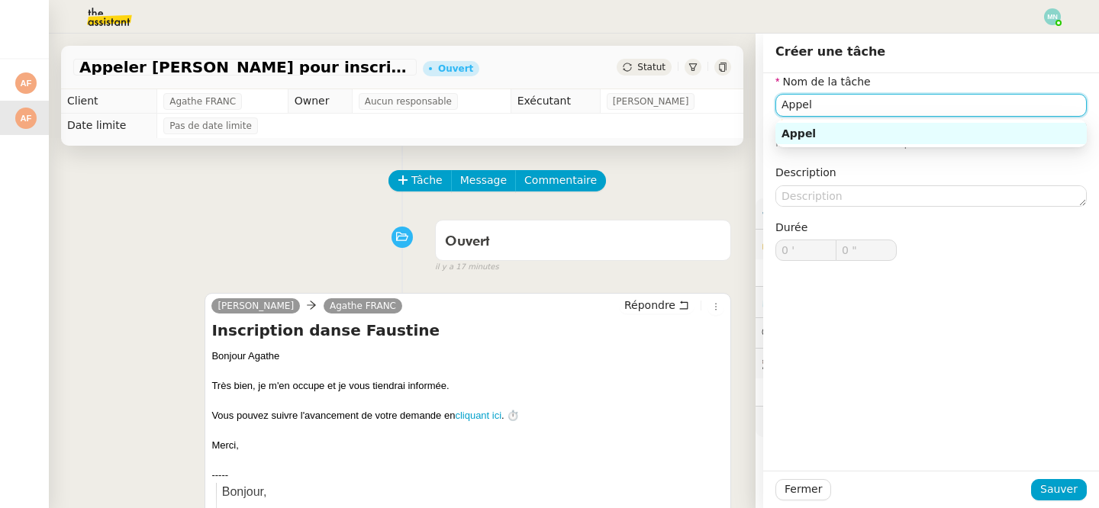
paste input "06 19 58 44 19"
type input "Appel [PHONE_NUMBER]"
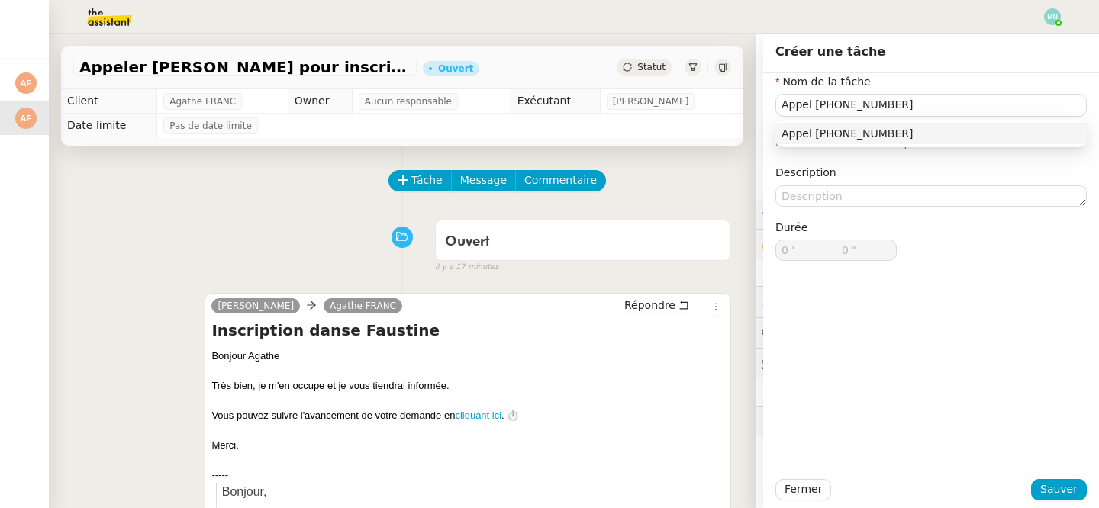
click at [1061, 503] on div "Fermer Sauver" at bounding box center [931, 489] width 336 height 37
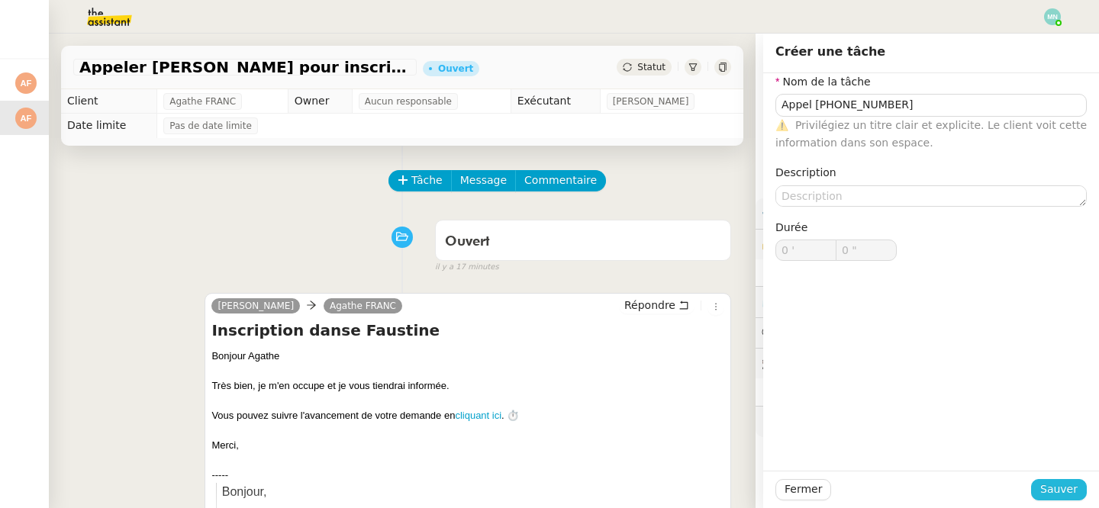
click at [1061, 481] on span "Sauver" at bounding box center [1058, 490] width 37 height 18
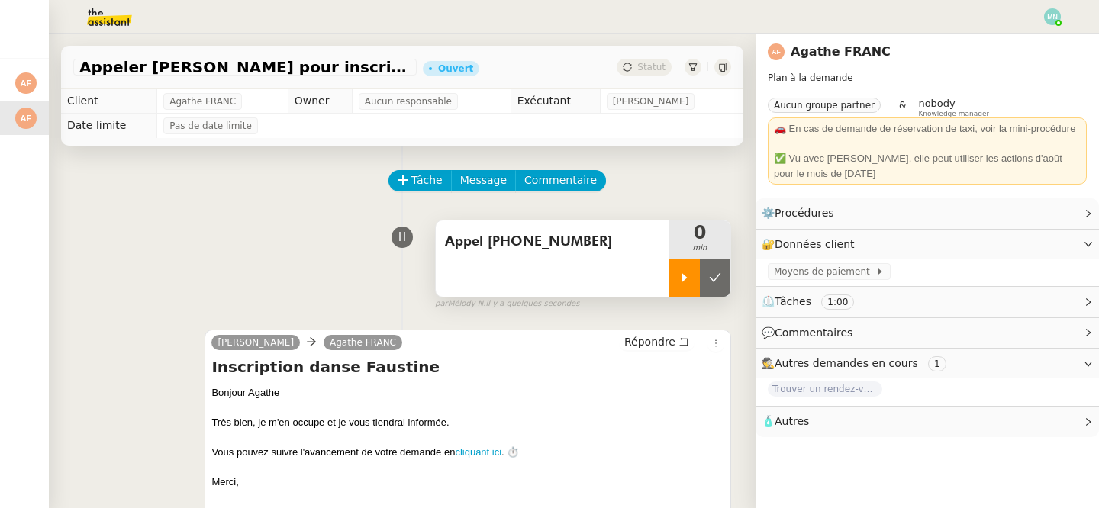
click at [675, 278] on div at bounding box center [684, 278] width 31 height 38
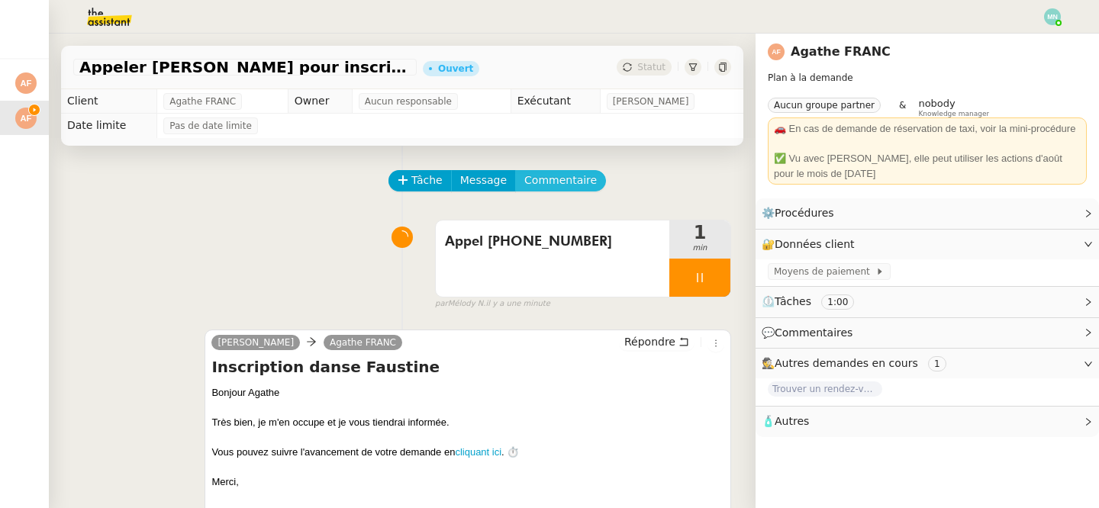
click at [552, 177] on span "Commentaire" at bounding box center [560, 181] width 72 height 18
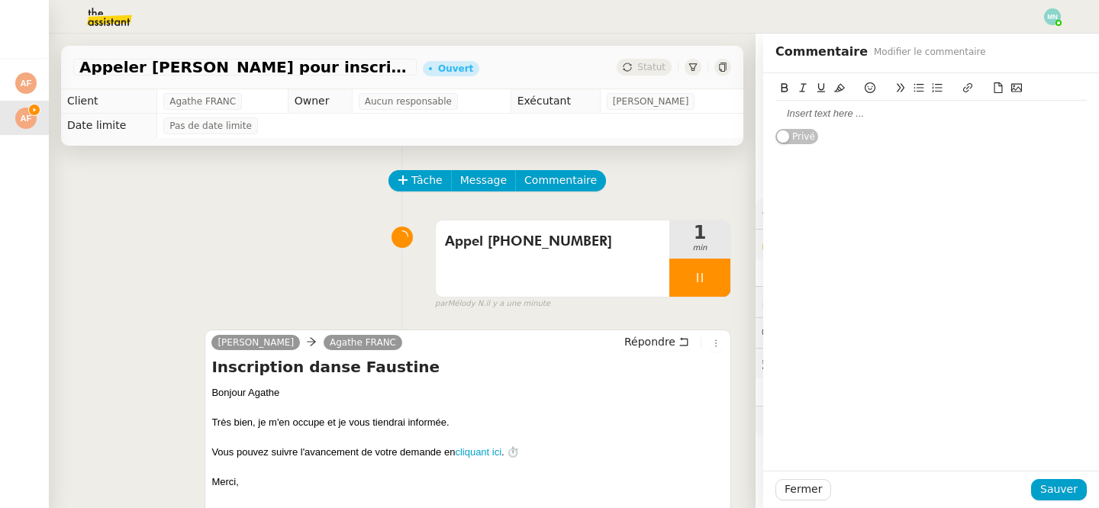
click at [784, 112] on div at bounding box center [930, 114] width 311 height 14
click at [698, 272] on icon at bounding box center [700, 278] width 12 height 12
click at [698, 272] on div at bounding box center [684, 278] width 31 height 38
click at [714, 273] on div at bounding box center [699, 278] width 61 height 38
click at [723, 273] on button at bounding box center [715, 278] width 31 height 38
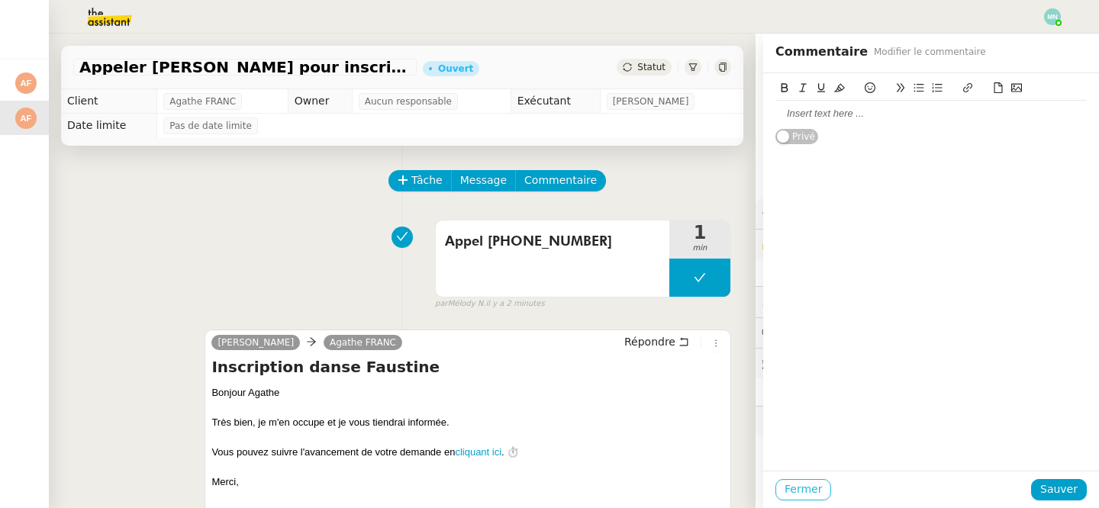
click at [795, 488] on span "Fermer" at bounding box center [802, 490] width 37 height 18
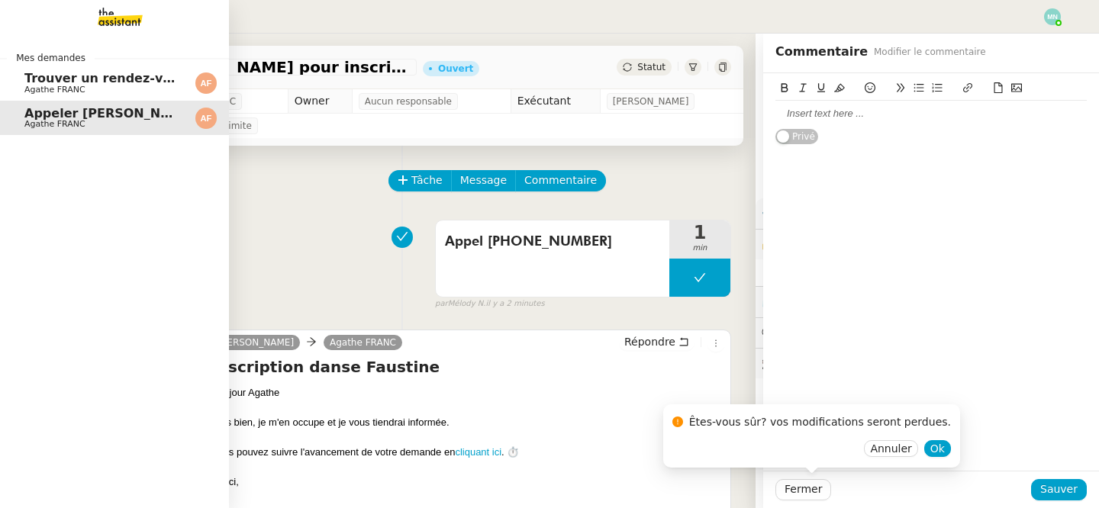
click at [70, 81] on span "Trouver un rendez-vous pour radio EOS" at bounding box center [159, 78] width 270 height 14
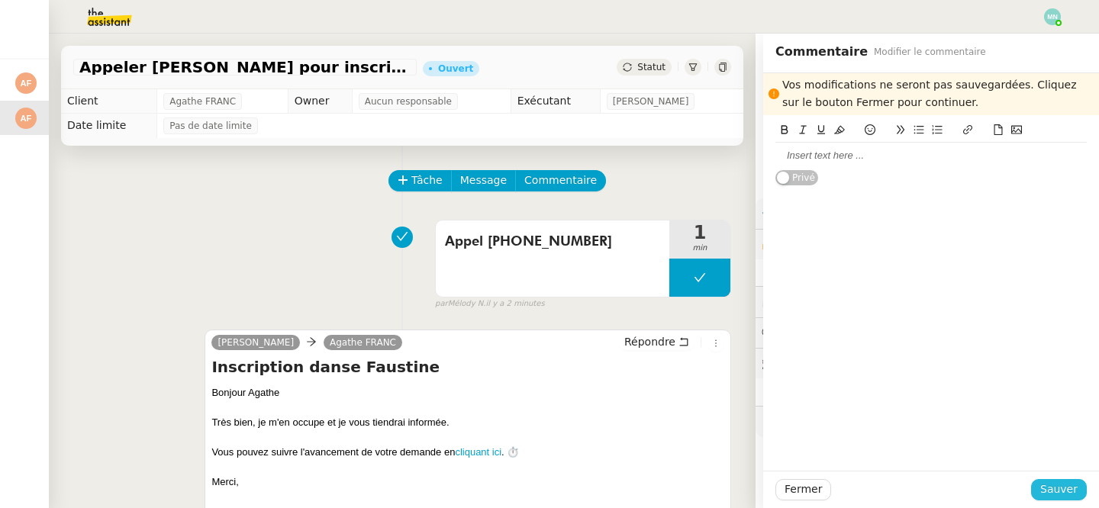
click at [1054, 483] on span "Sauver" at bounding box center [1058, 490] width 37 height 18
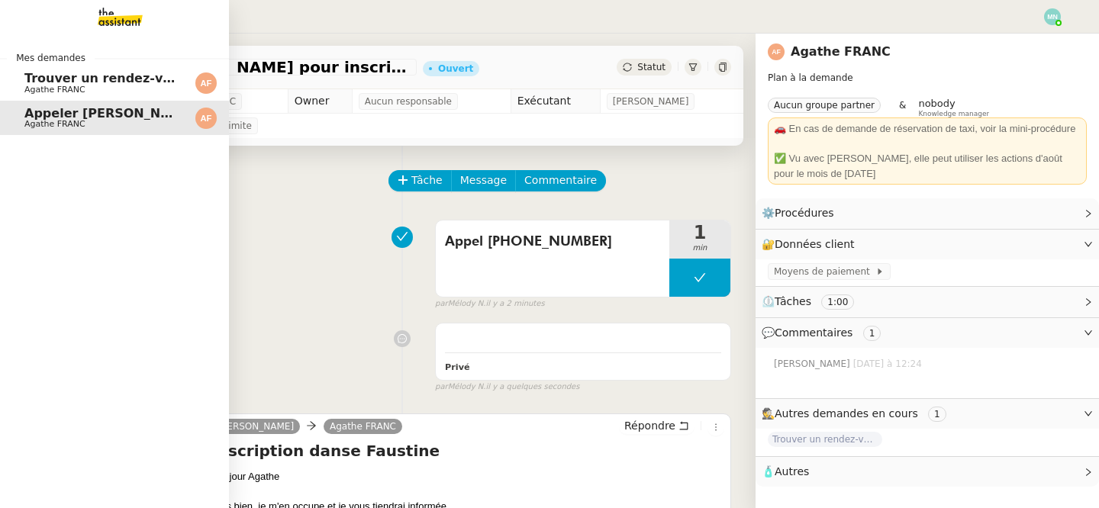
click at [24, 80] on span "Trouver un rendez-vous pour radio EOS" at bounding box center [159, 78] width 270 height 14
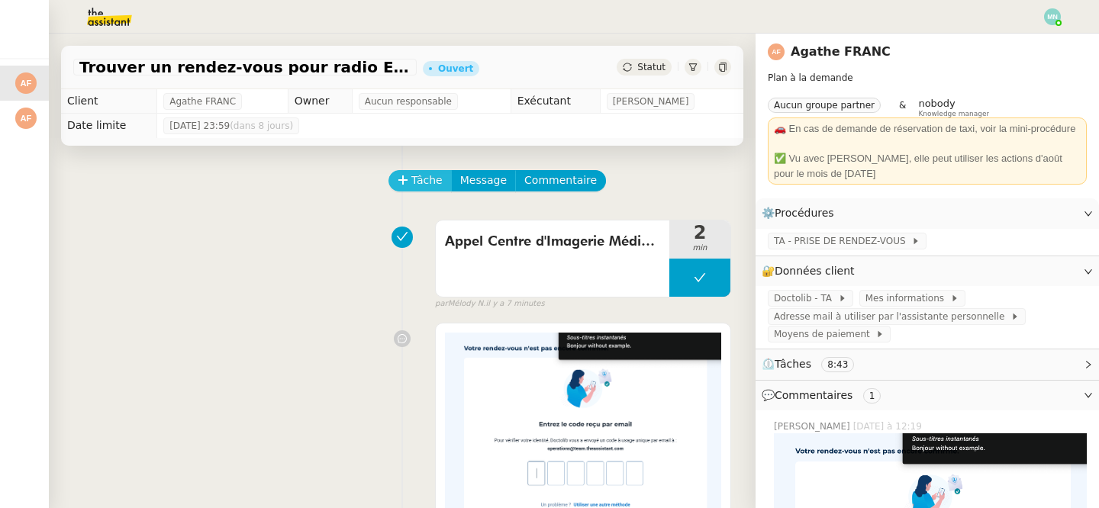
click at [415, 183] on span "Tâche" at bounding box center [426, 181] width 31 height 18
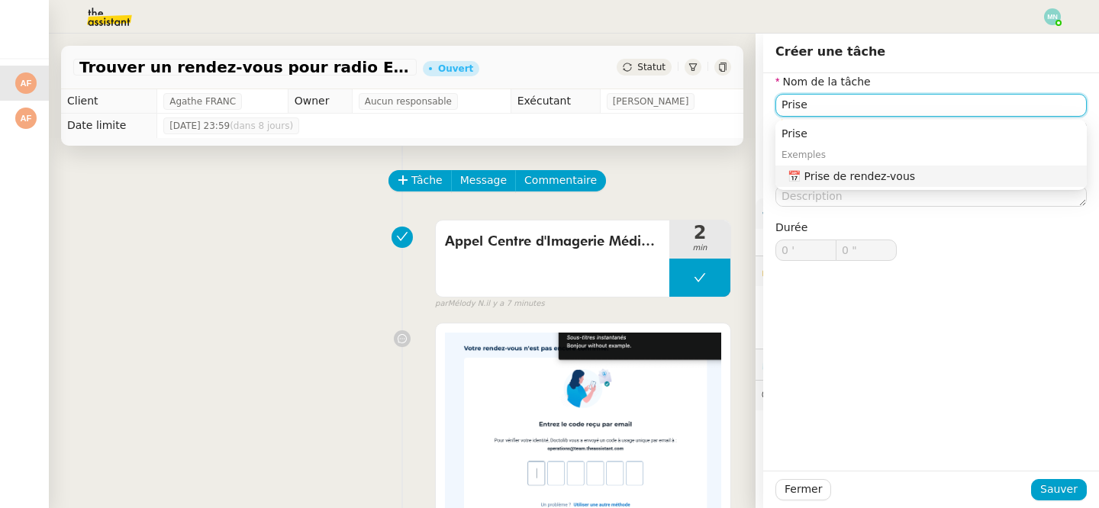
click at [894, 176] on div "📅 Prise de rendez-vous" at bounding box center [933, 176] width 293 height 14
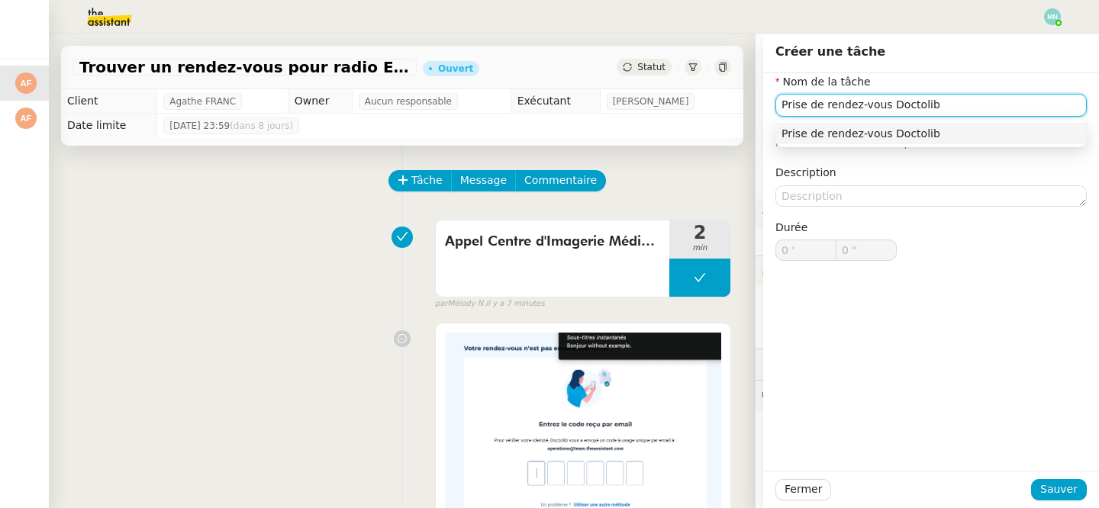
click at [975, 134] on div "Prise de rendez-vous Doctolib" at bounding box center [930, 134] width 299 height 14
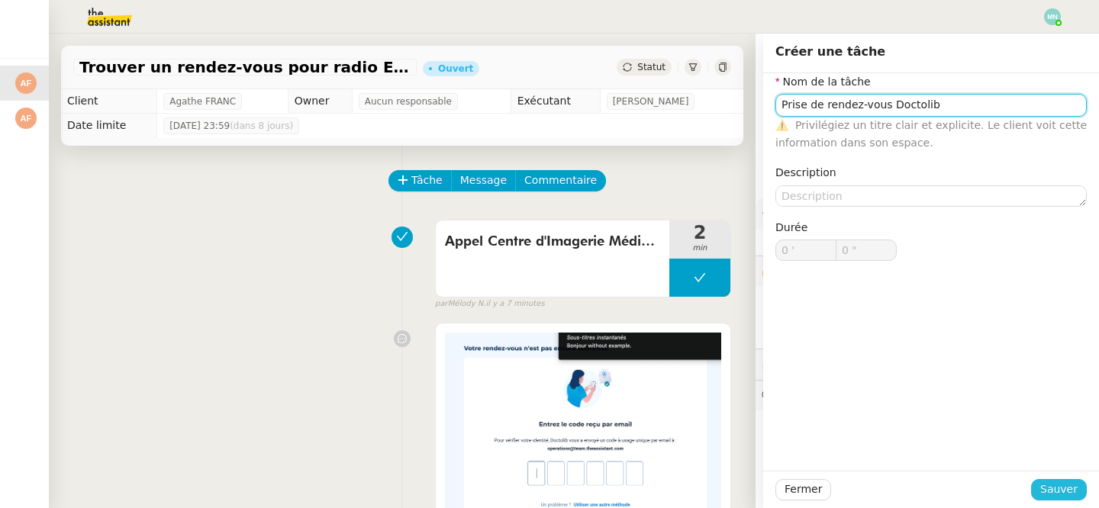
type input "Prise de rendez-vous Doctolib"
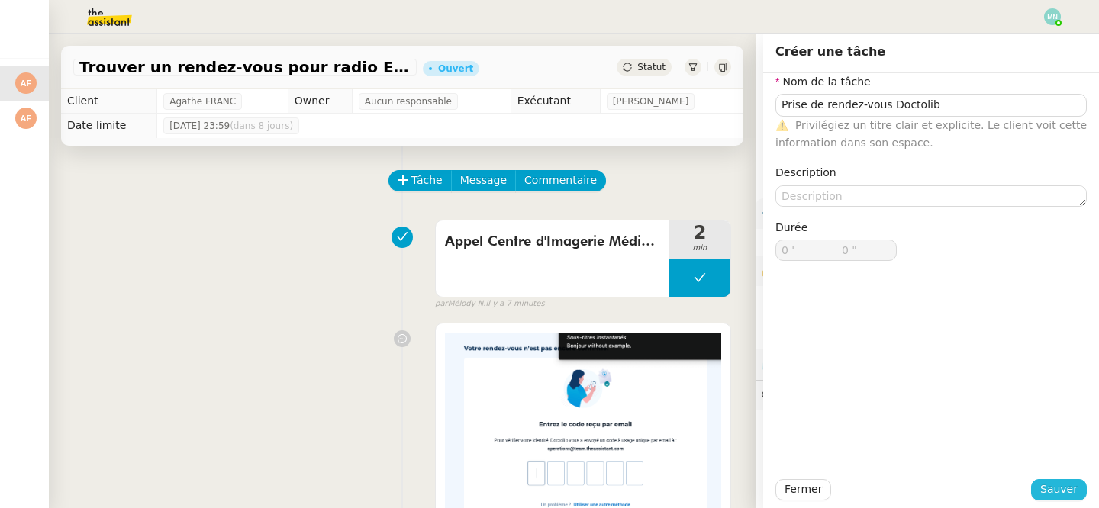
click at [1067, 484] on span "Sauver" at bounding box center [1058, 490] width 37 height 18
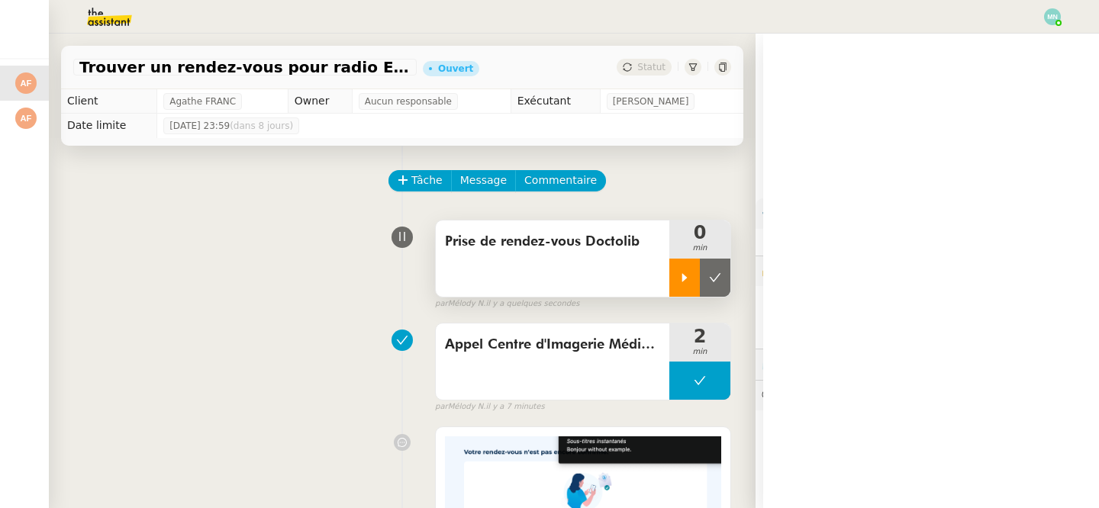
click at [673, 264] on div at bounding box center [684, 278] width 31 height 38
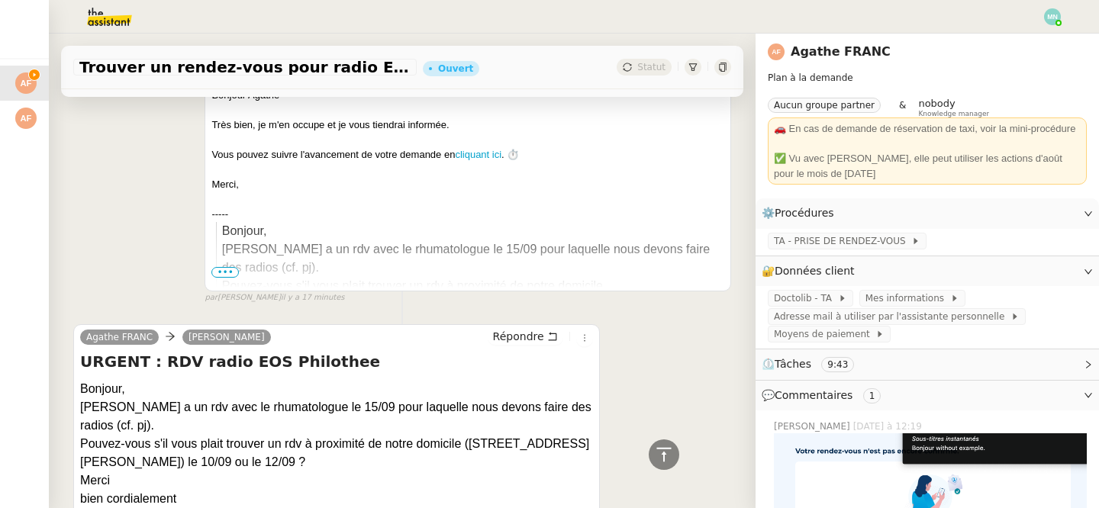
scroll to position [941, 0]
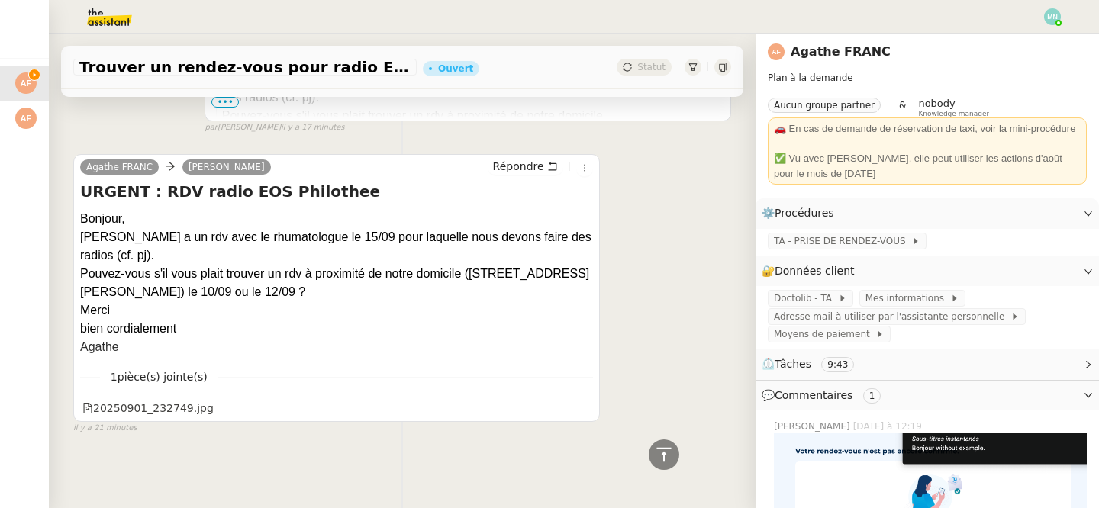
click at [81, 235] on div "[PERSON_NAME] a un rdv avec le rhumatologue le 15/09 pour laquelle nous devons …" at bounding box center [336, 246] width 513 height 37
click at [74, 237] on div "Agathe FRANC Marie Répondre URGENT : RDV radio EOS Philothee Bonjour, Philothee…" at bounding box center [336, 288] width 526 height 269
drag, startPoint x: 79, startPoint y: 237, endPoint x: 134, endPoint y: 237, distance: 54.9
click at [134, 237] on div "[PERSON_NAME] a un rdv avec le rhumatologue le 15/09 pour laquelle nous devons …" at bounding box center [336, 246] width 513 height 37
click at [846, 246] on span "TA - PRISE DE RENDEZ-VOUS" at bounding box center [842, 240] width 137 height 15
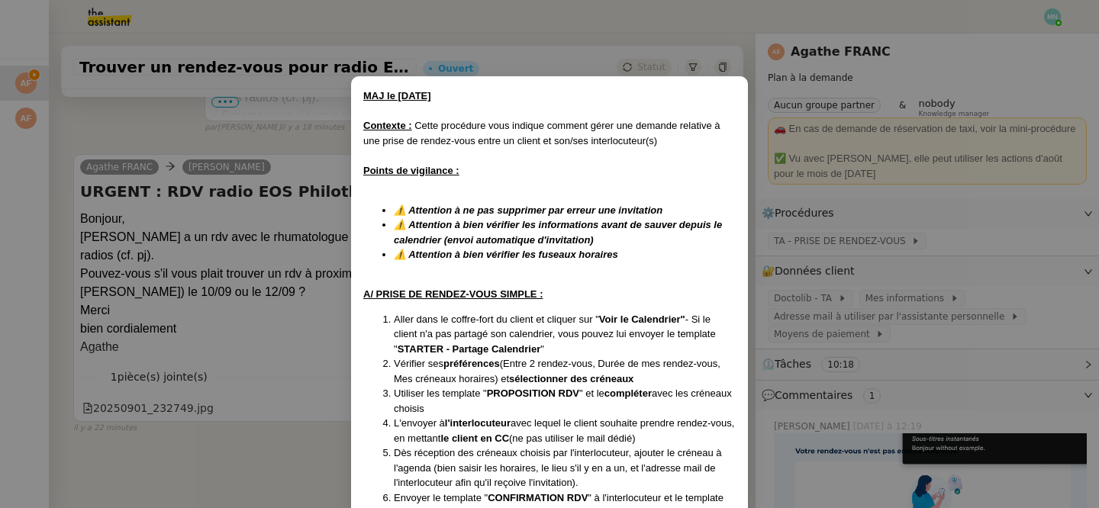
click at [726, 95] on div "MAJ le 26/12/24" at bounding box center [549, 96] width 372 height 15
click at [322, 123] on nz-modal-container "MAJ le 26/12/24 Contexte : Cette procédure vous indique comment gérer une deman…" at bounding box center [549, 254] width 1099 height 508
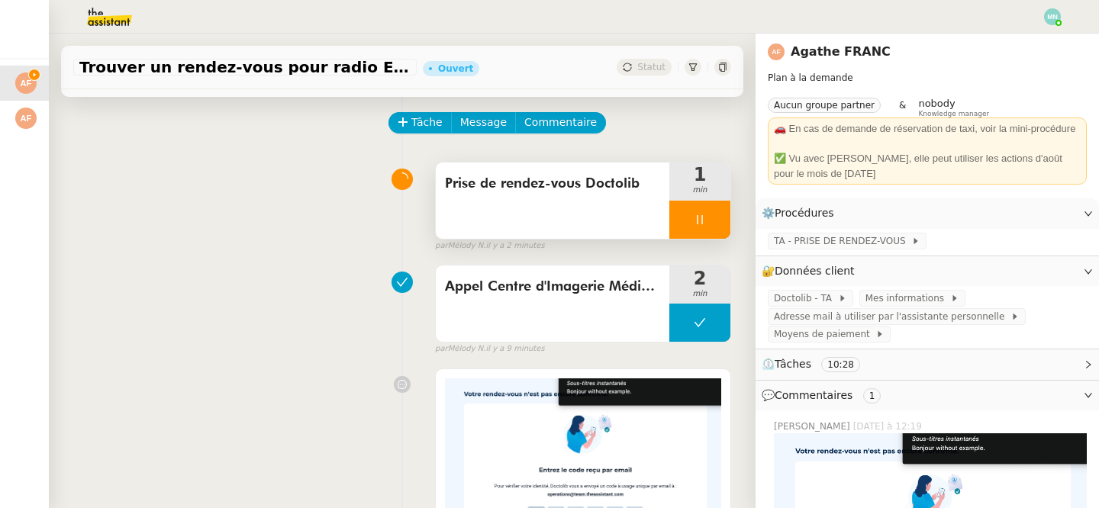
scroll to position [0, 0]
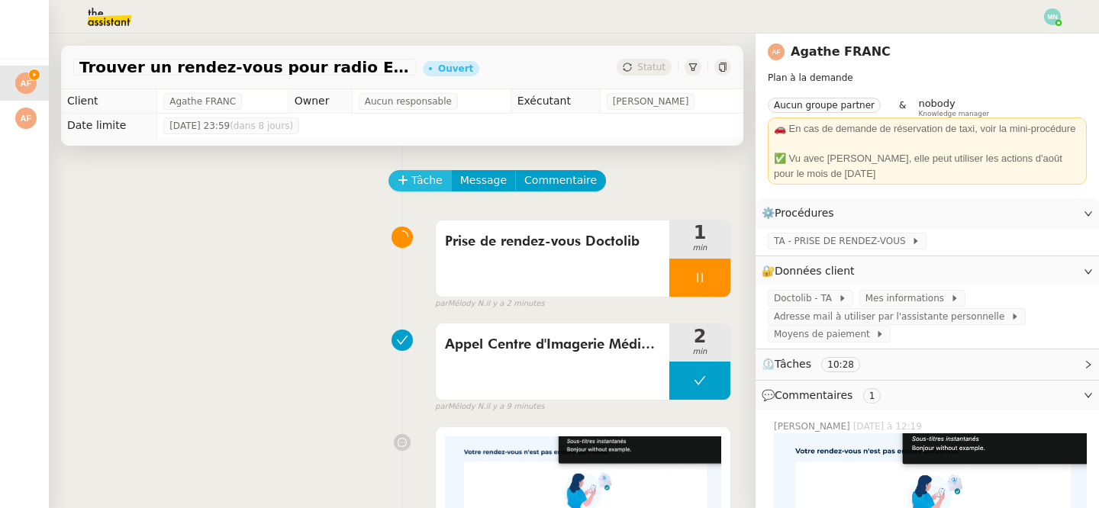
click at [402, 176] on icon at bounding box center [402, 179] width 1 height 8
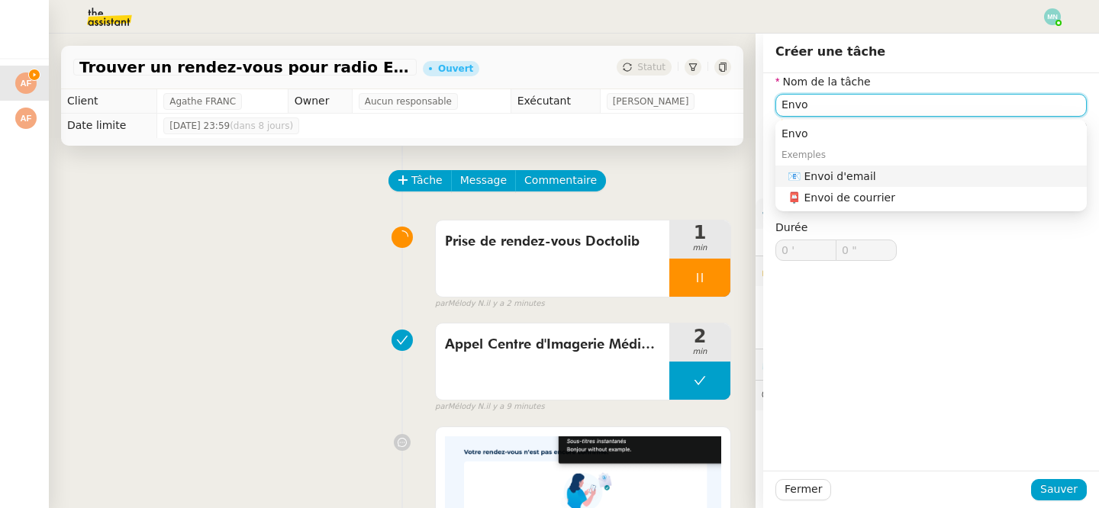
click at [861, 169] on div "📧 Envoi d'email" at bounding box center [933, 176] width 293 height 14
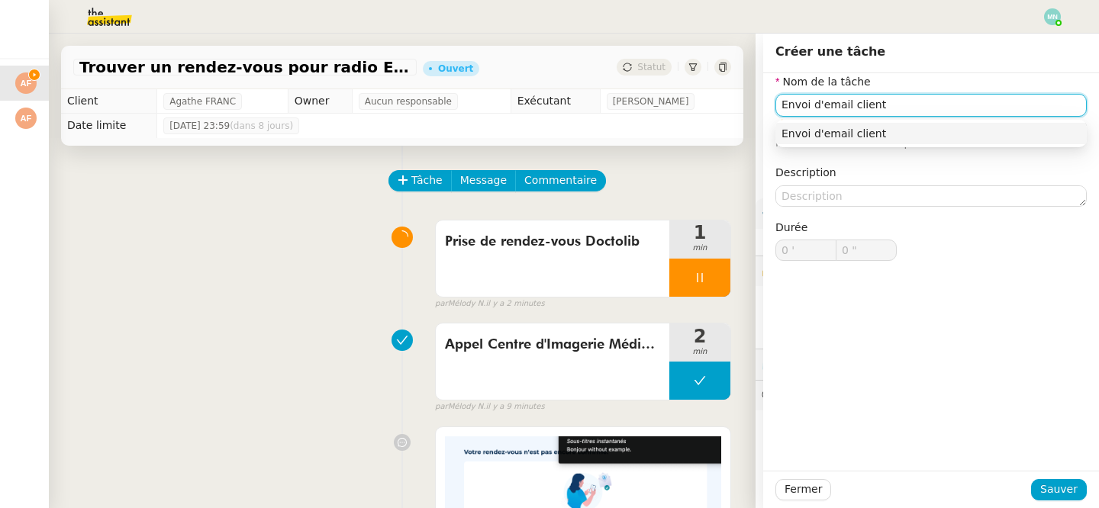
click at [916, 138] on div "Envoi d'email client" at bounding box center [930, 134] width 299 height 14
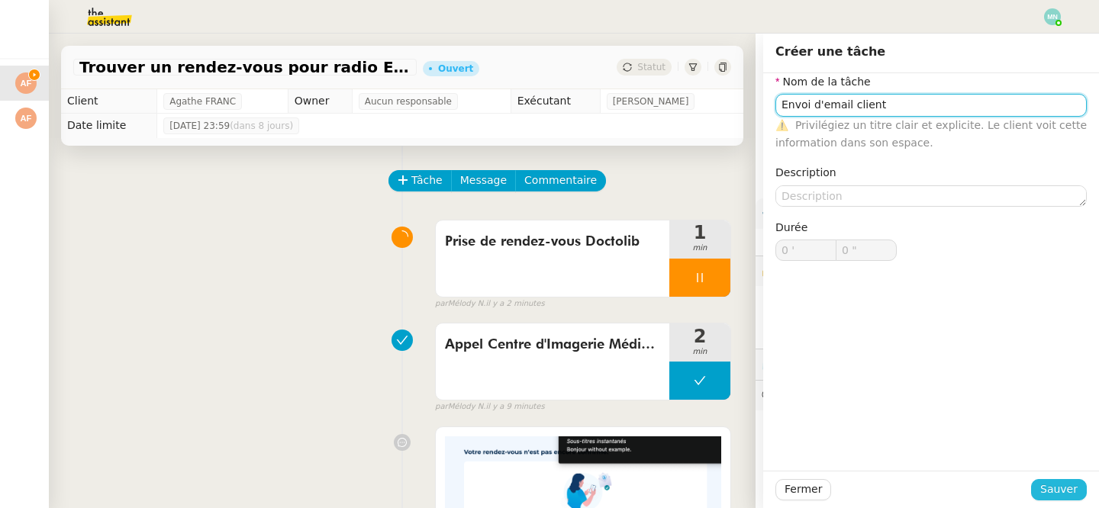
type input "Envoi d'email client"
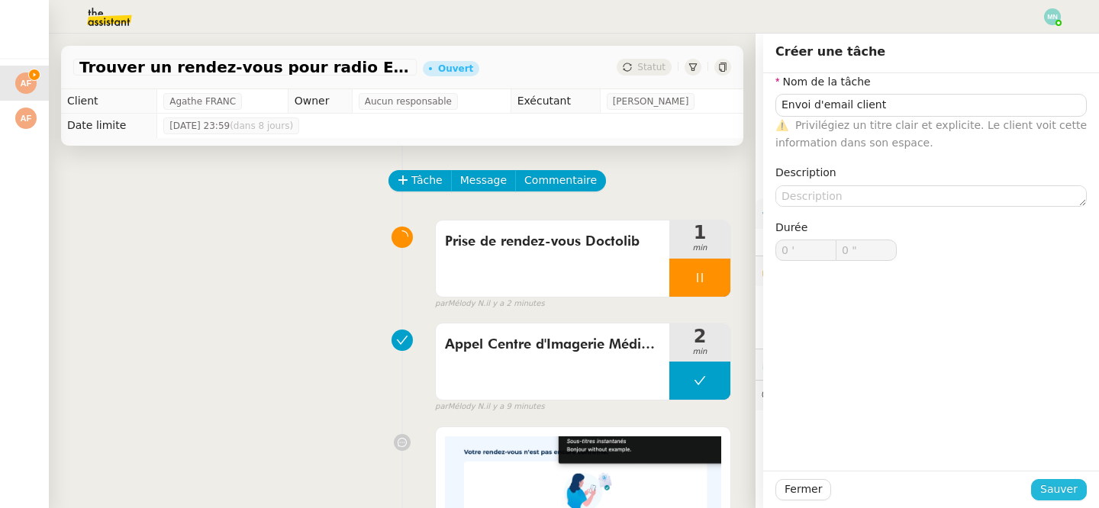
click at [1073, 490] on span "Sauver" at bounding box center [1058, 490] width 37 height 18
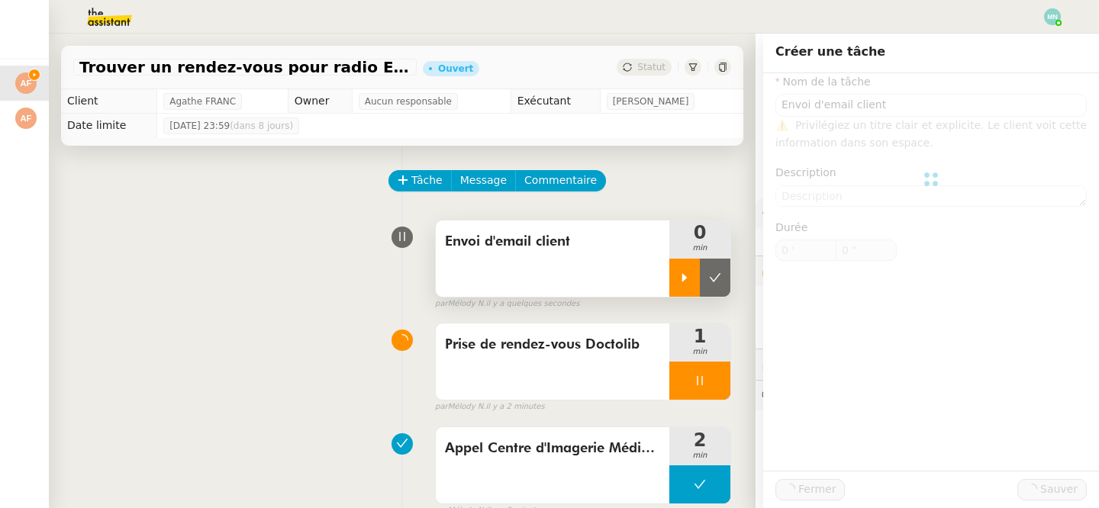
click at [674, 280] on div at bounding box center [684, 278] width 31 height 38
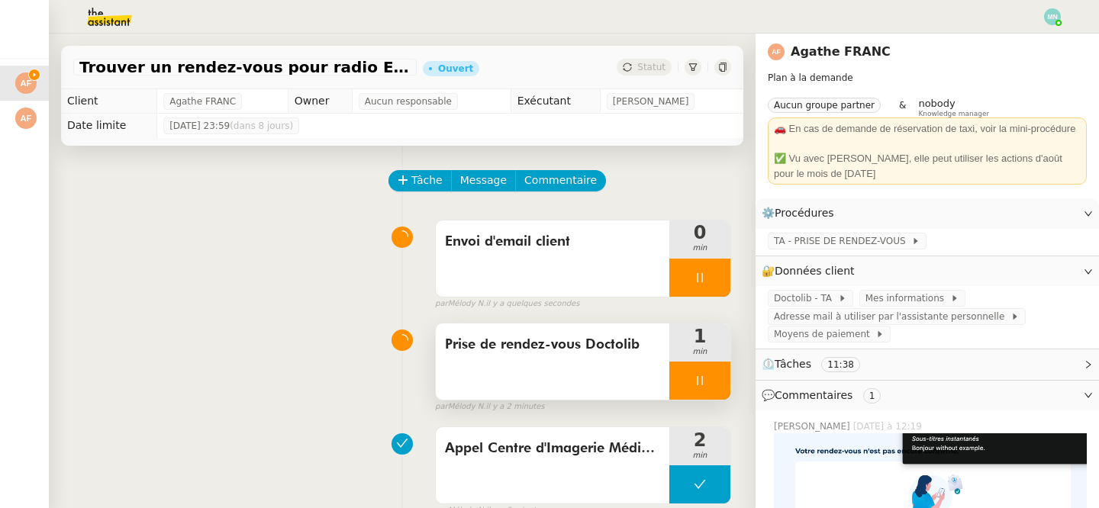
click at [685, 391] on div at bounding box center [699, 381] width 61 height 38
click at [694, 391] on div at bounding box center [684, 381] width 31 height 38
click at [712, 391] on div at bounding box center [699, 381] width 61 height 38
click at [719, 386] on icon at bounding box center [715, 381] width 12 height 12
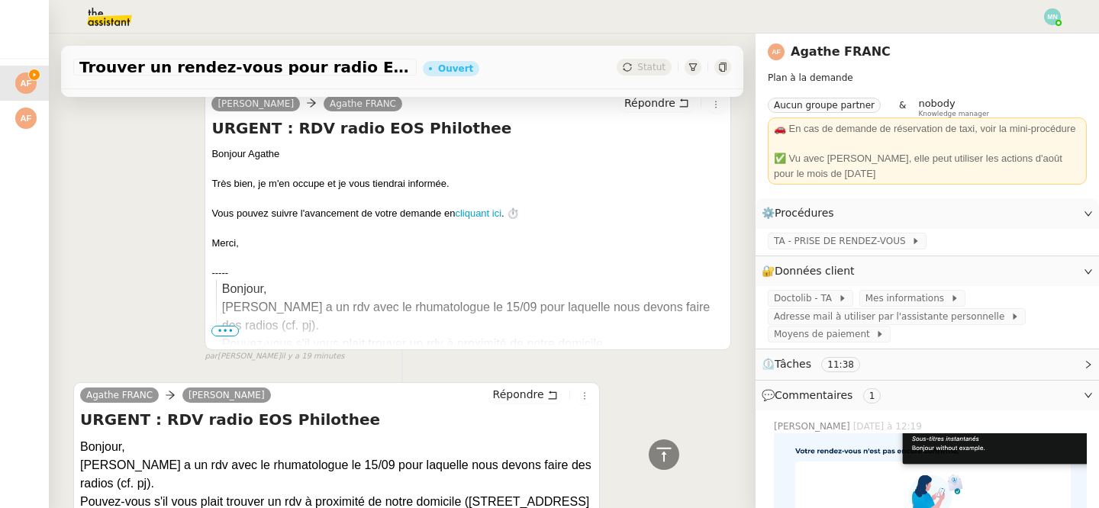
scroll to position [1045, 0]
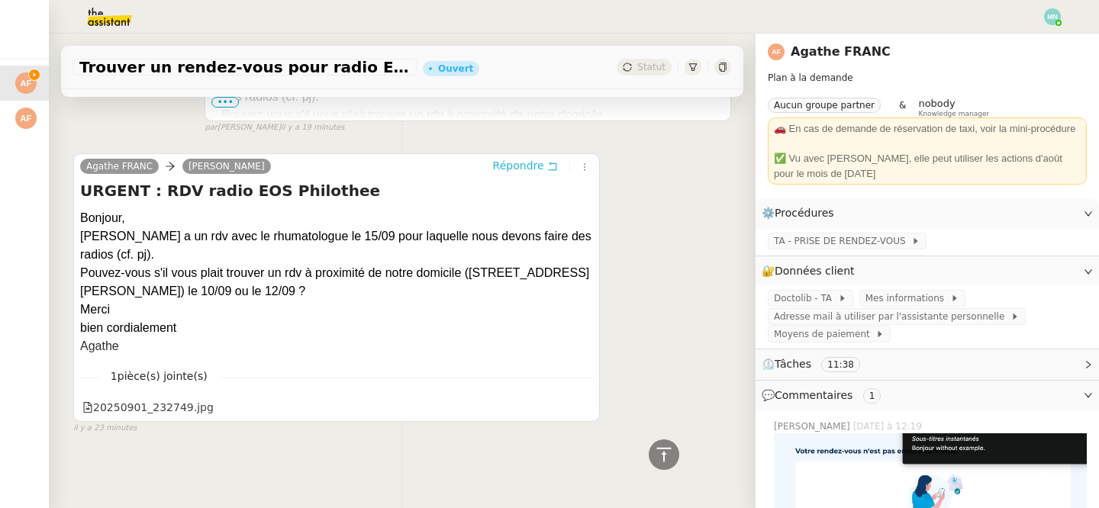
click at [525, 161] on span "Répondre" at bounding box center [518, 165] width 51 height 15
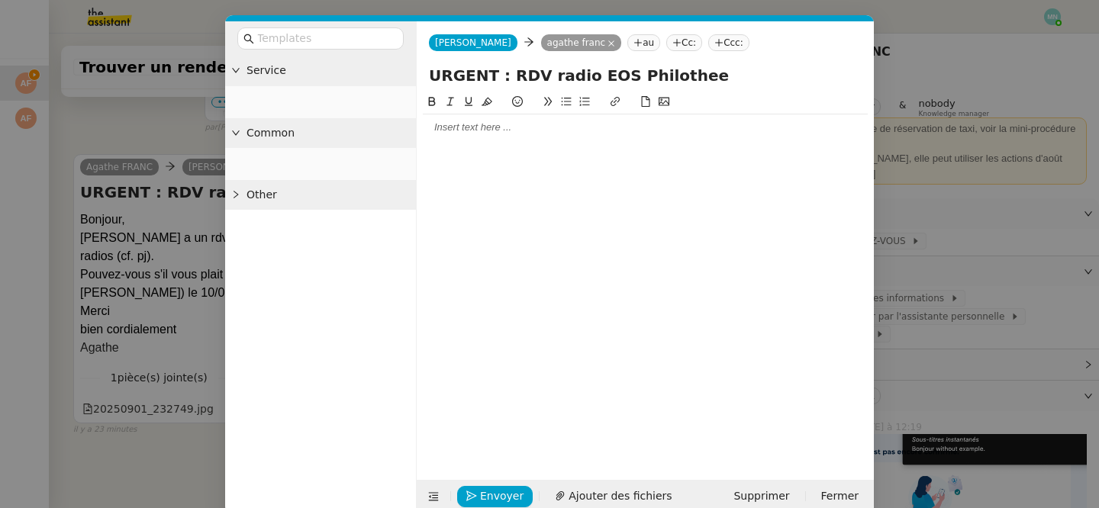
scroll to position [1161, 0]
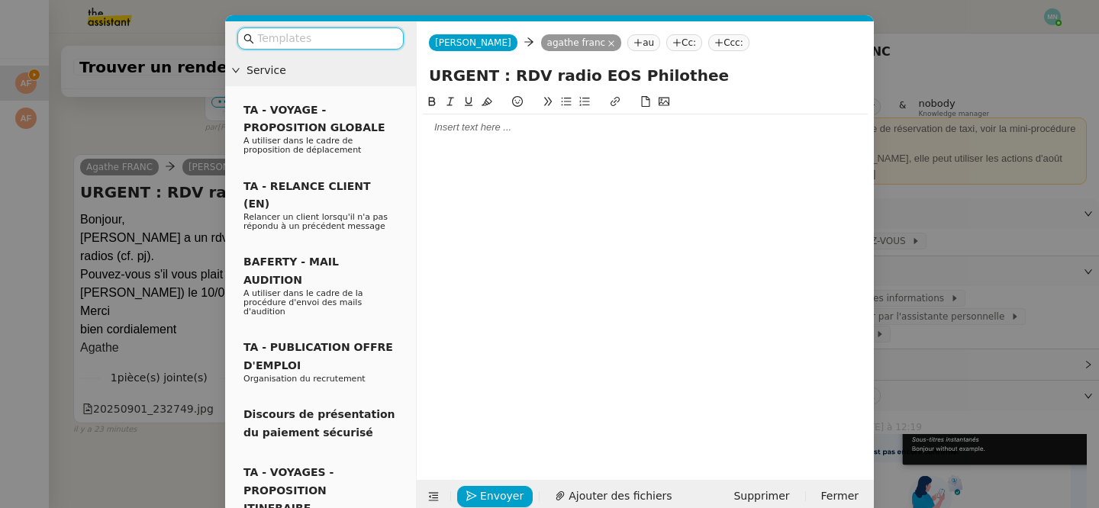
click at [465, 130] on div at bounding box center [645, 128] width 445 height 14
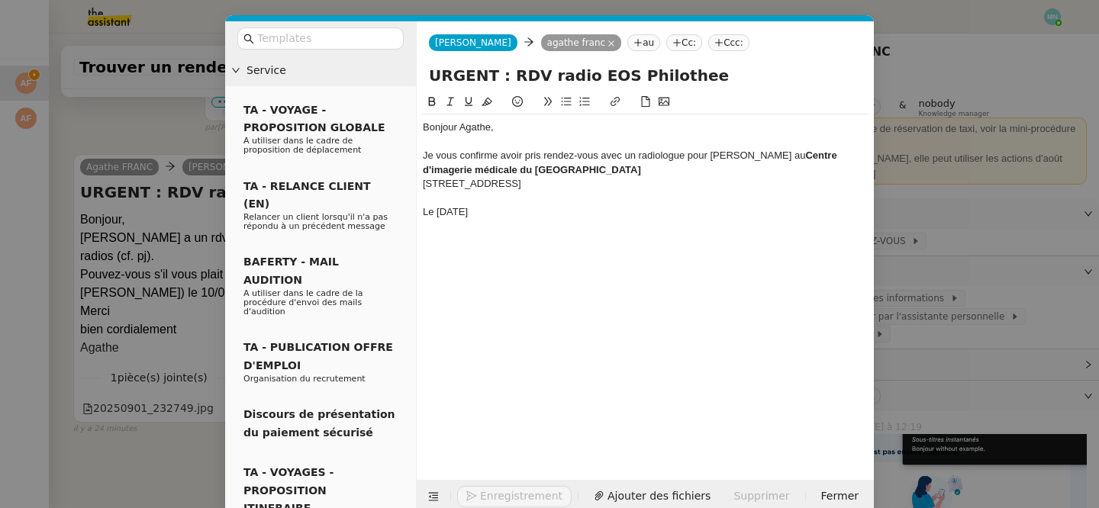
scroll to position [1266, 0]
click at [179, 316] on nz-modal-container "Service TA - VOYAGE - PROPOSITION GLOBALE A utiliser dans le cadre de propositi…" at bounding box center [549, 254] width 1099 height 508
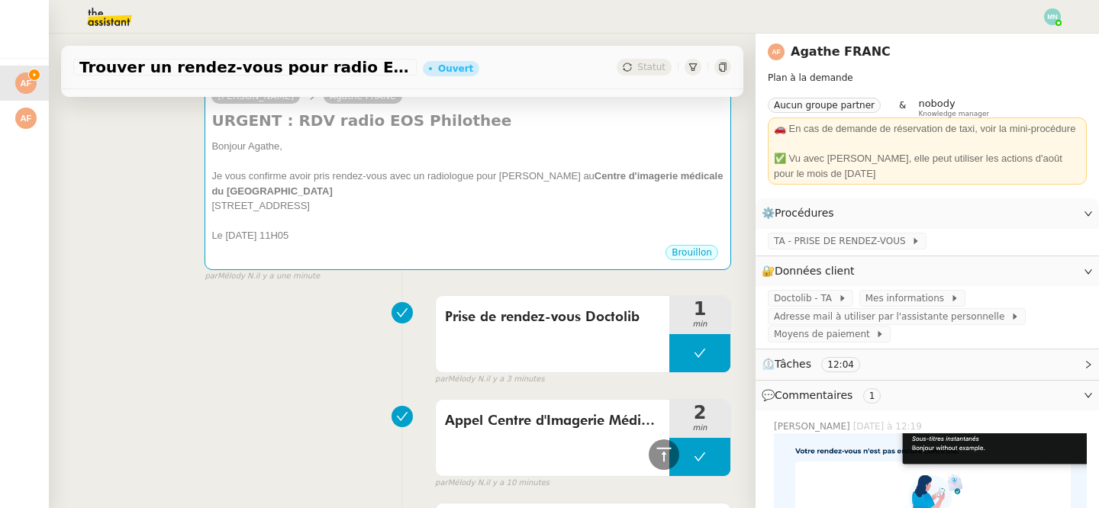
scroll to position [0, 0]
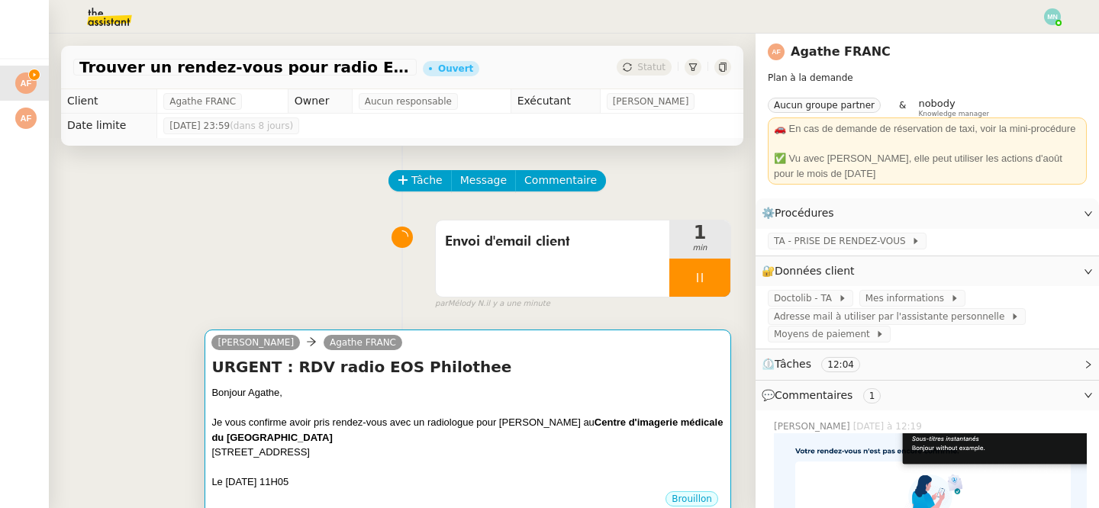
click at [505, 441] on div "Je vous confirme avoir pris rendez-vous avec un radiologue pour Philothee au Ce…" at bounding box center [467, 430] width 513 height 30
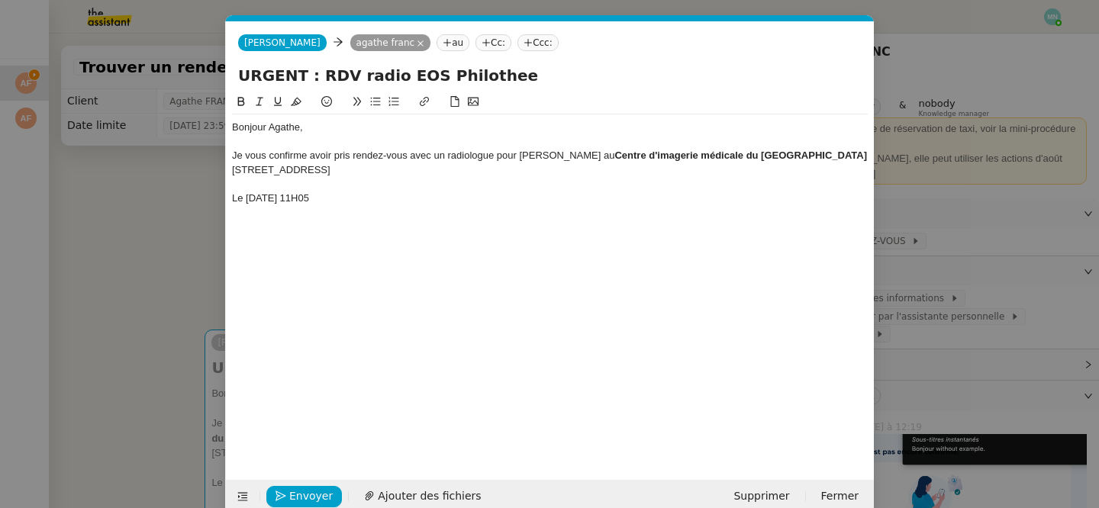
scroll to position [0, 32]
click at [407, 202] on div "Le mardi 10 septembre à 11H05" at bounding box center [550, 199] width 636 height 14
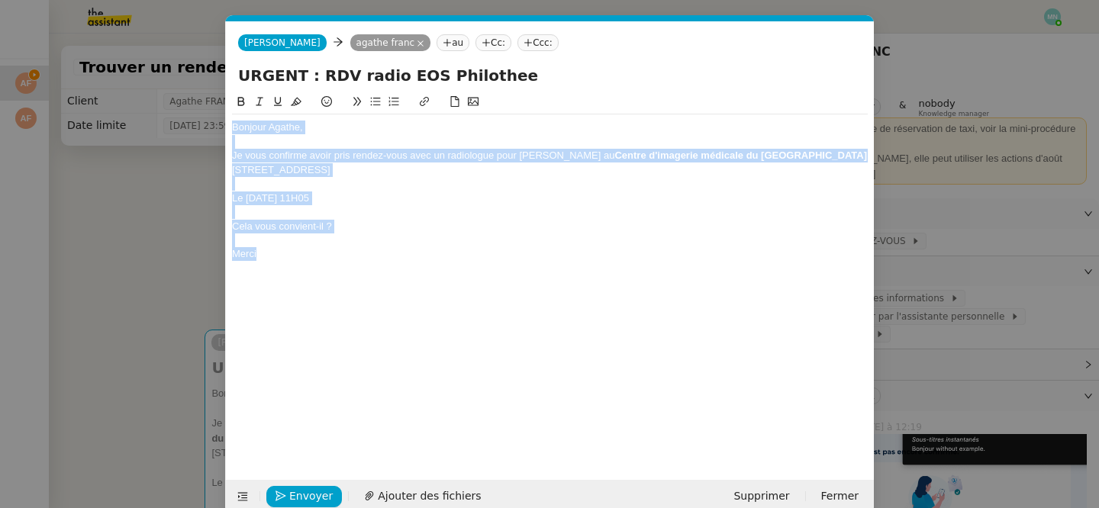
drag, startPoint x: 281, startPoint y: 254, endPoint x: 182, endPoint y: 107, distance: 177.1
click at [182, 107] on nz-modal-container "Service TA - VOYAGE - PROPOSITION GLOBALE A utiliser dans le cadre de propositi…" at bounding box center [549, 254] width 1099 height 508
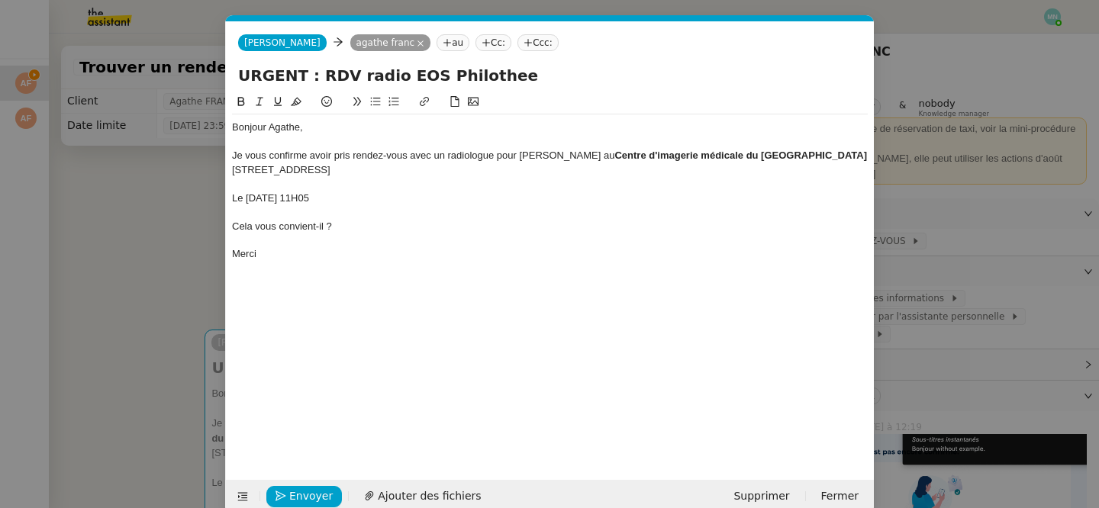
click at [359, 236] on div at bounding box center [550, 240] width 636 height 14
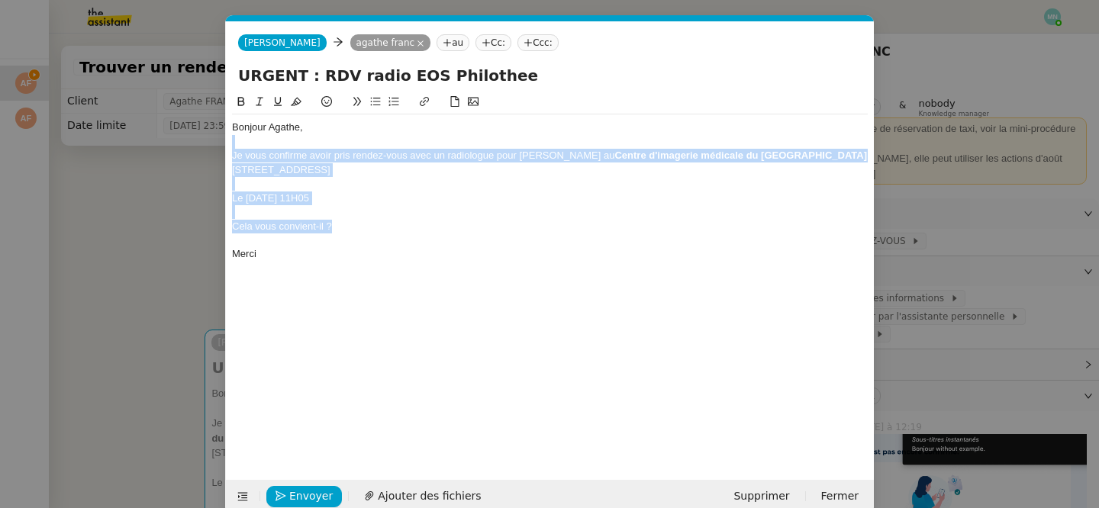
drag, startPoint x: 349, startPoint y: 230, endPoint x: 210, endPoint y: 145, distance: 163.7
click at [210, 145] on nz-modal-container "Service TA - VOYAGE - PROPOSITION GLOBALE A utiliser dans le cadre de propositi…" at bounding box center [549, 254] width 1099 height 508
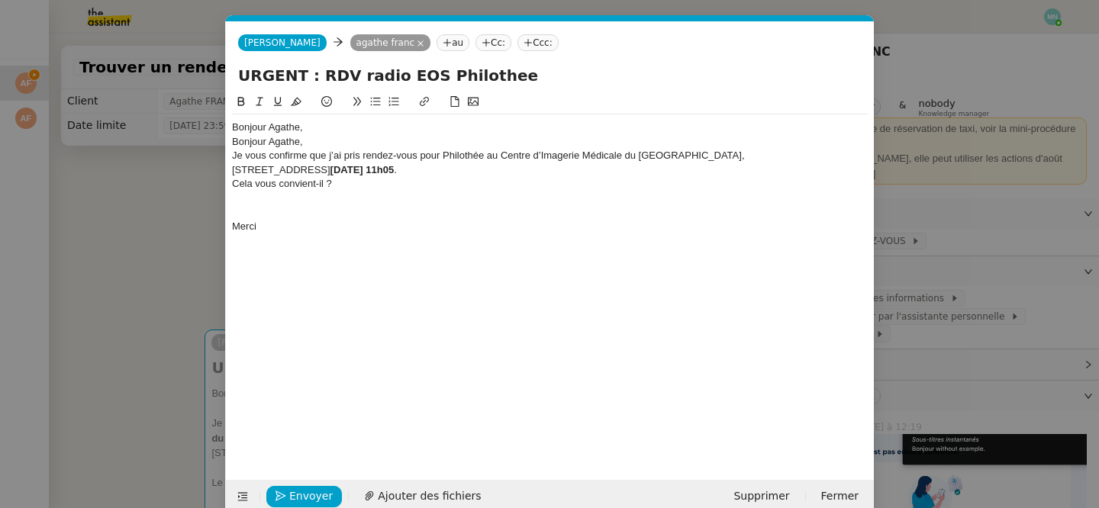
scroll to position [0, 0]
drag, startPoint x: 320, startPoint y: 140, endPoint x: 193, endPoint y: 138, distance: 127.4
click at [193, 138] on nz-modal-container "Service TA - VOYAGE - PROPOSITION GLOBALE A utiliser dans le cadre de propositi…" at bounding box center [549, 254] width 1099 height 508
click at [726, 153] on div "Je vous confirme que j’ai pris rendez-vous pour Philothée au Centre d’Imagerie …" at bounding box center [550, 156] width 636 height 14
click at [580, 186] on div "203 Rue de Lourmel, 75015 Paris, le mardi 10 septembre à 11h05 ." at bounding box center [550, 184] width 636 height 14
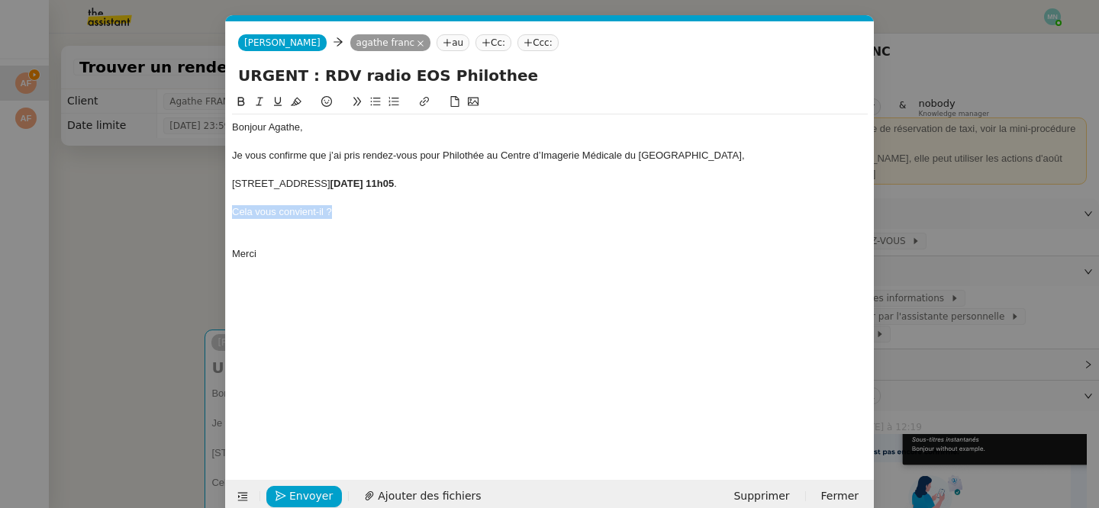
drag, startPoint x: 372, startPoint y: 217, endPoint x: 208, endPoint y: 212, distance: 164.1
click at [208, 212] on nz-modal-container "Service TA - VOYAGE - PROPOSITION GLOBALE A utiliser dans le cadre de propositi…" at bounding box center [549, 254] width 1099 height 508
click at [374, 101] on icon at bounding box center [375, 101] width 11 height 11
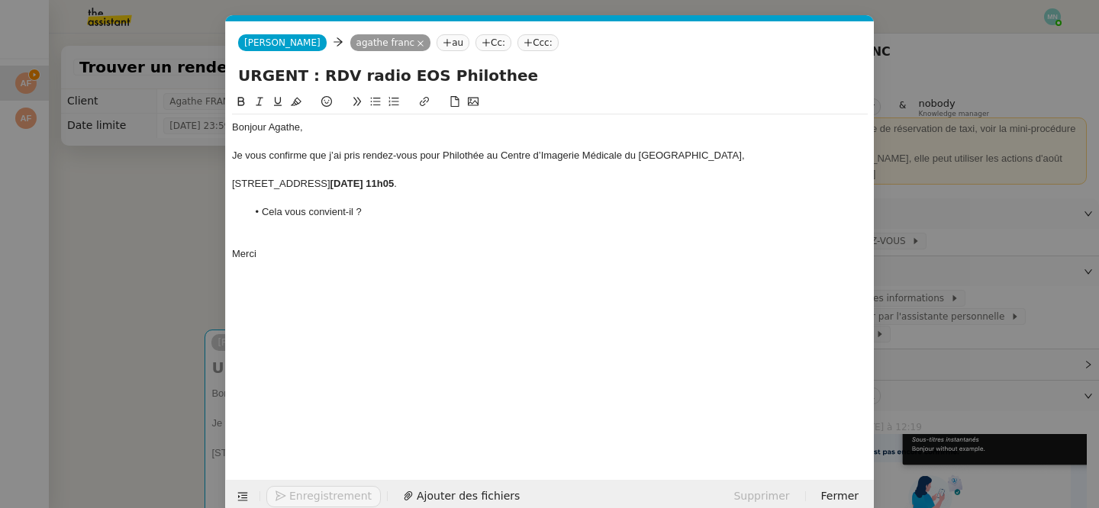
click at [264, 234] on div at bounding box center [550, 240] width 636 height 14
drag, startPoint x: 385, startPoint y: 182, endPoint x: 229, endPoint y: 182, distance: 155.6
click at [229, 183] on nz-spin "Bonjour Agathe, Je vous confirme que j’ai pris rendez-vous pour Philothée au Ce…" at bounding box center [550, 277] width 648 height 369
click at [545, 247] on div "Bonjour Agathe, Je vous confirme que j’ai pris rendez-vous pour Philothée au Ce…" at bounding box center [550, 183] width 636 height 139
click at [119, 224] on nz-modal-container "Service TA - VOYAGE - PROPOSITION GLOBALE A utiliser dans le cadre de propositi…" at bounding box center [549, 254] width 1099 height 508
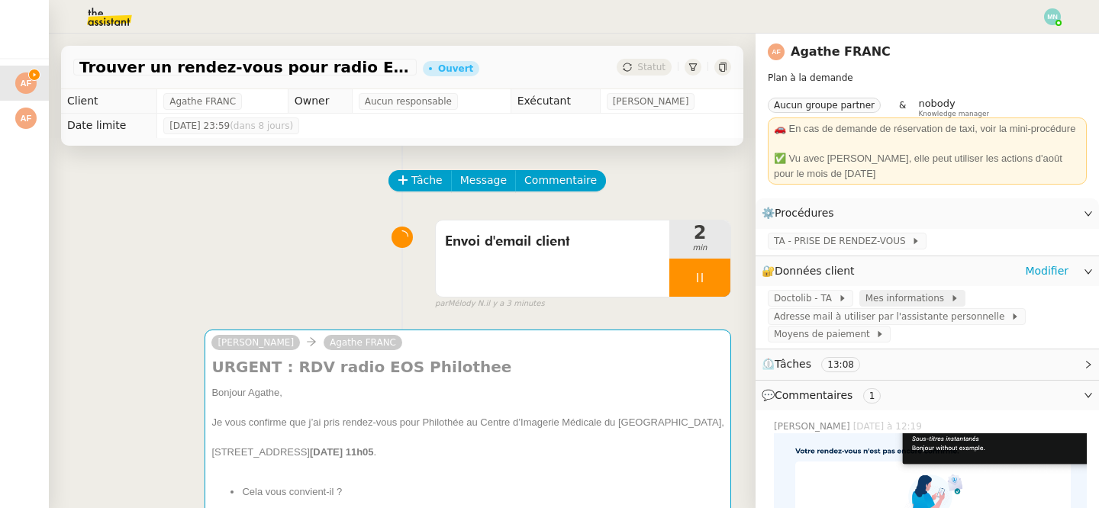
click at [888, 301] on span "Mes informations" at bounding box center [907, 298] width 85 height 15
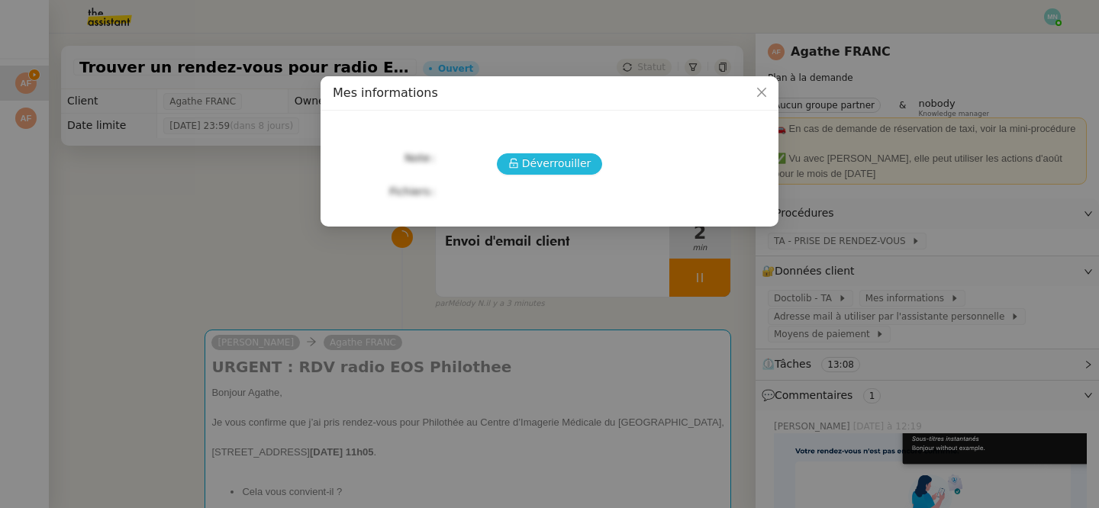
click at [575, 160] on span "Déverrouiller" at bounding box center [556, 164] width 69 height 18
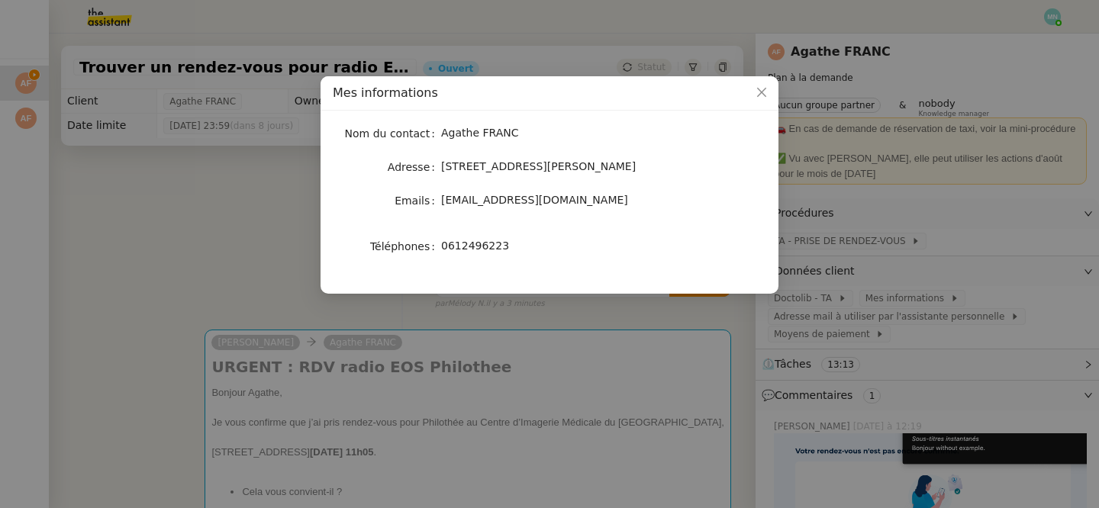
drag, startPoint x: 668, startPoint y: 174, endPoint x: 442, endPoint y: 169, distance: 226.7
click at [442, 169] on div "18 Rue Daniel Stern, 75015 Paris, France" at bounding box center [567, 167] width 253 height 18
click at [272, 274] on nz-modal-container "Mes informations Nom du contact Agathe FRANC Adresse 18 Rue Daniel Stern, 75015…" at bounding box center [549, 254] width 1099 height 508
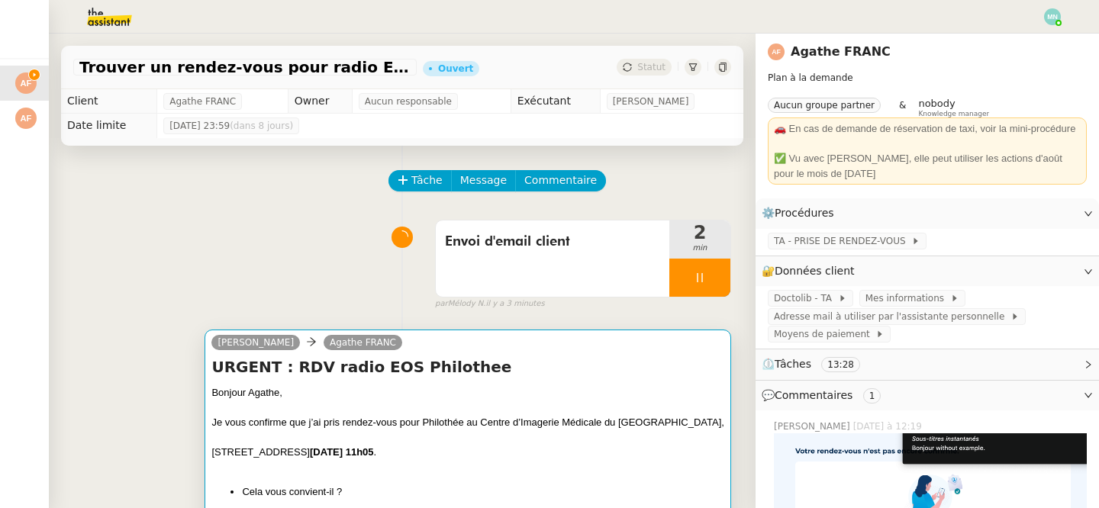
click at [578, 410] on div at bounding box center [467, 408] width 513 height 15
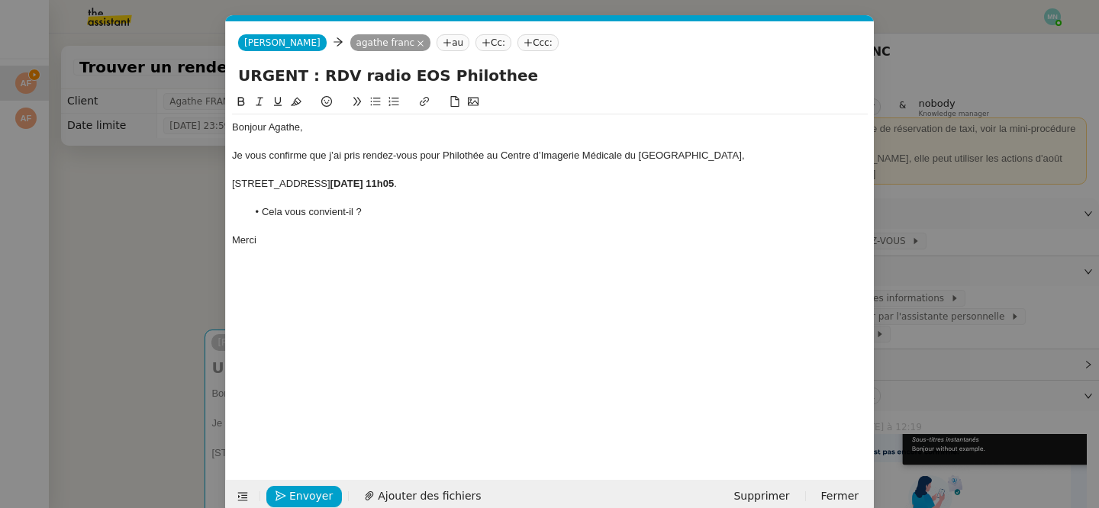
scroll to position [0, 32]
click at [317, 496] on span "Envoyer" at bounding box center [310, 497] width 43 height 18
click at [317, 496] on span "Confirmer l'envoi" at bounding box center [335, 497] width 92 height 18
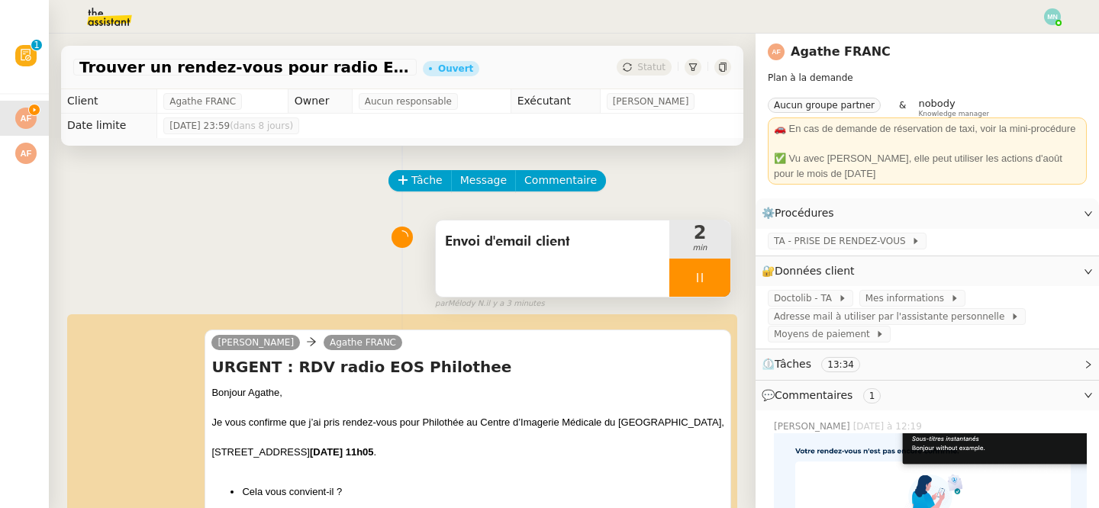
click at [690, 268] on div at bounding box center [699, 278] width 61 height 38
click at [728, 275] on button at bounding box center [715, 278] width 31 height 38
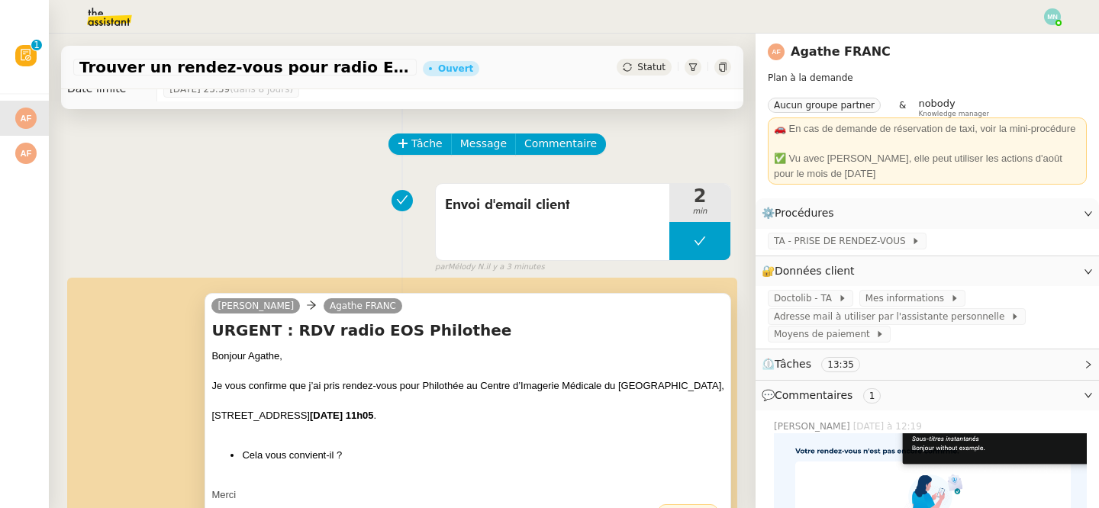
scroll to position [0, 0]
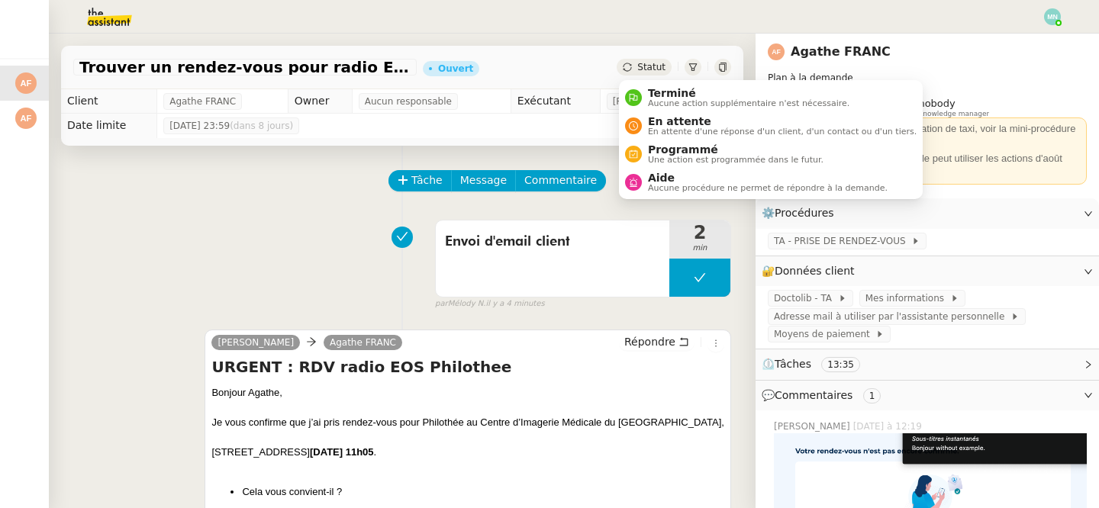
click at [652, 65] on span "Statut" at bounding box center [651, 67] width 28 height 11
click at [672, 129] on span "En attente d'une réponse d'un client, d'un contact ou d'un tiers." at bounding box center [782, 131] width 269 height 8
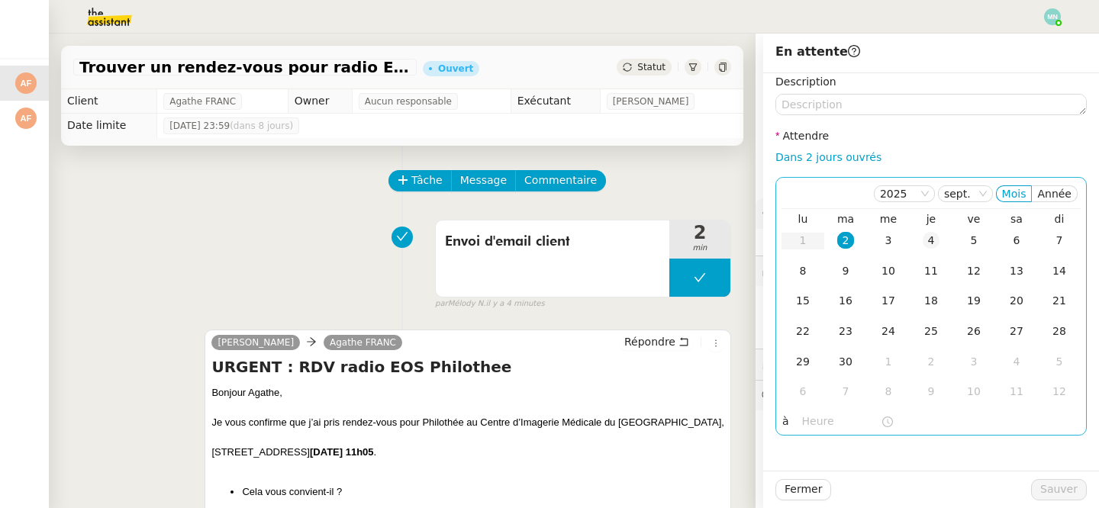
click at [932, 246] on div "4" at bounding box center [930, 240] width 17 height 17
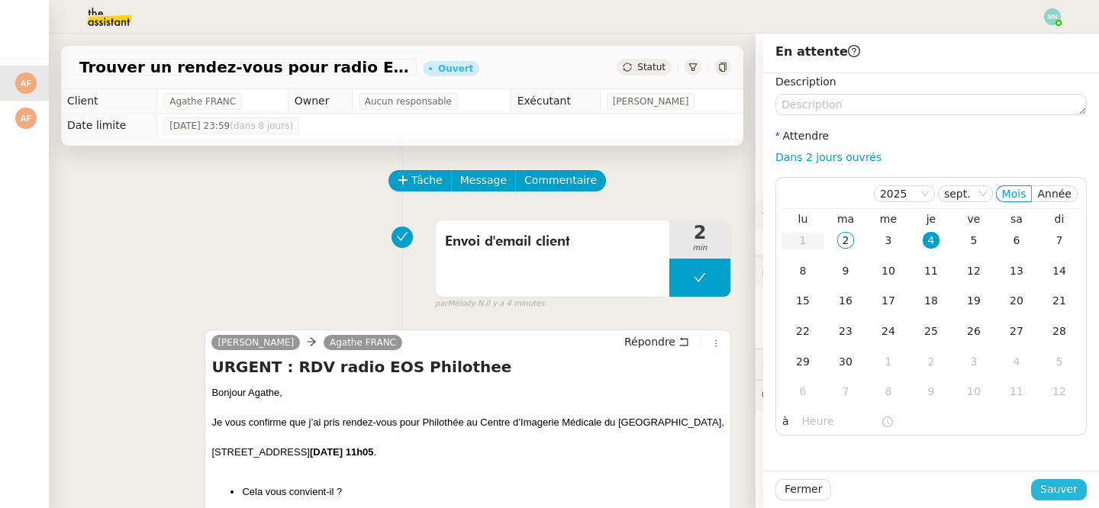
click at [1052, 491] on span "Sauver" at bounding box center [1058, 490] width 37 height 18
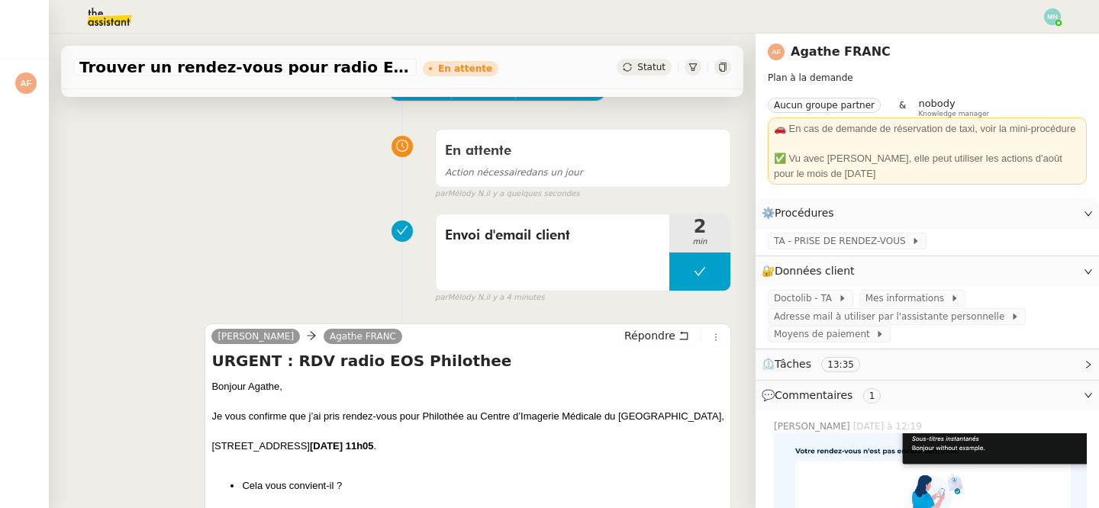
scroll to position [85, 0]
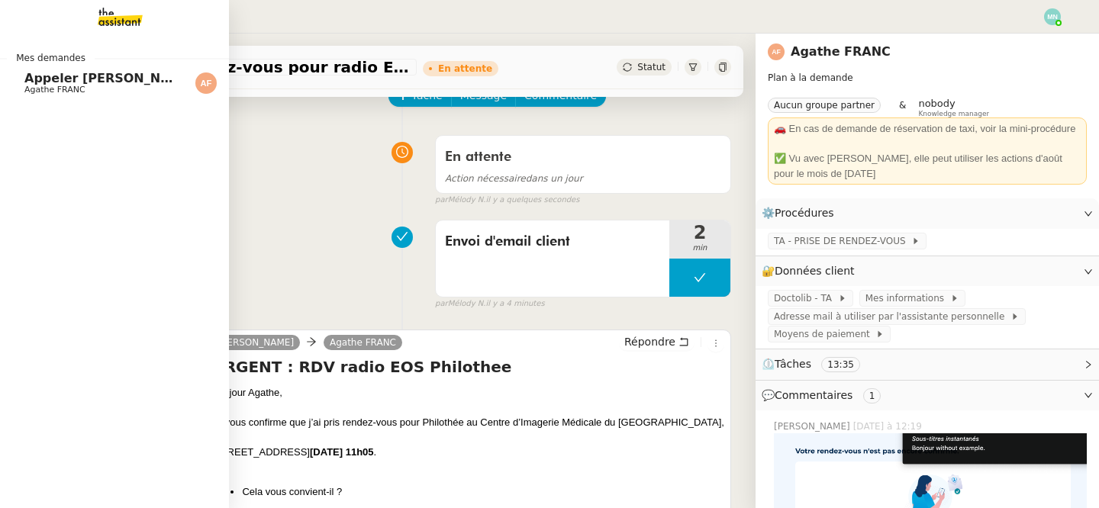
click at [49, 86] on span "Agathe FRANC" at bounding box center [54, 90] width 61 height 10
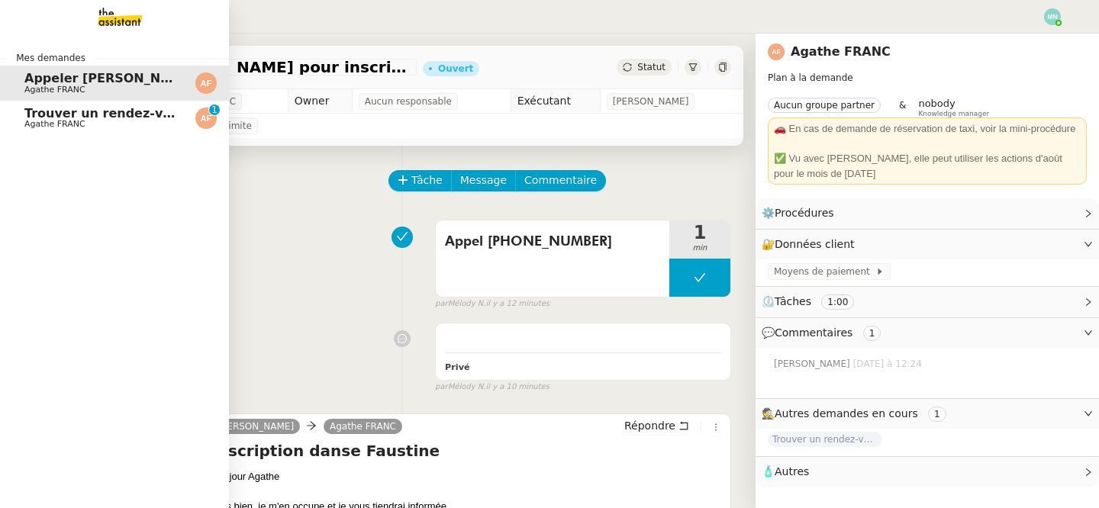
click at [43, 109] on span "Trouver un rendez-vous pour radio EOS" at bounding box center [159, 113] width 270 height 14
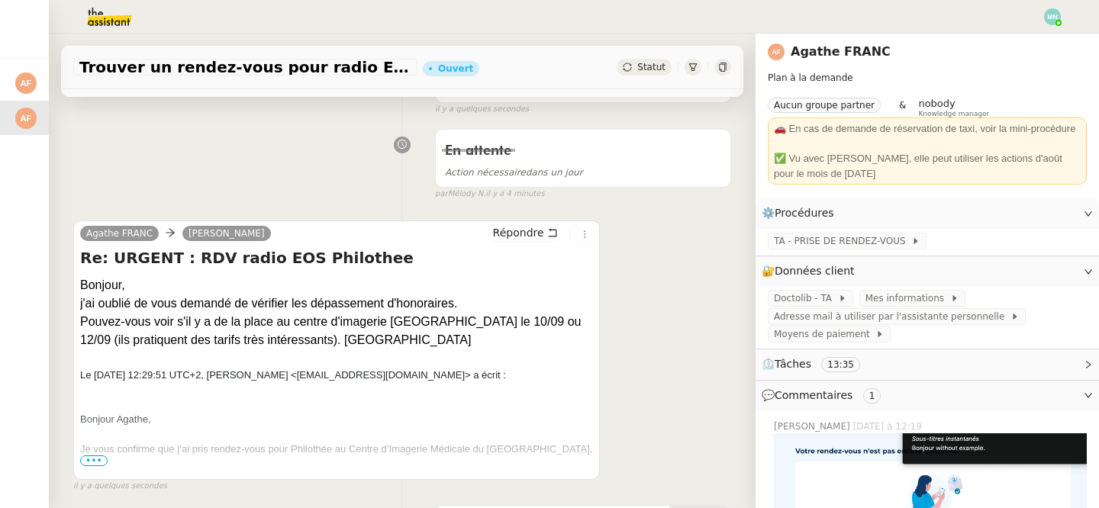
scroll to position [188, 0]
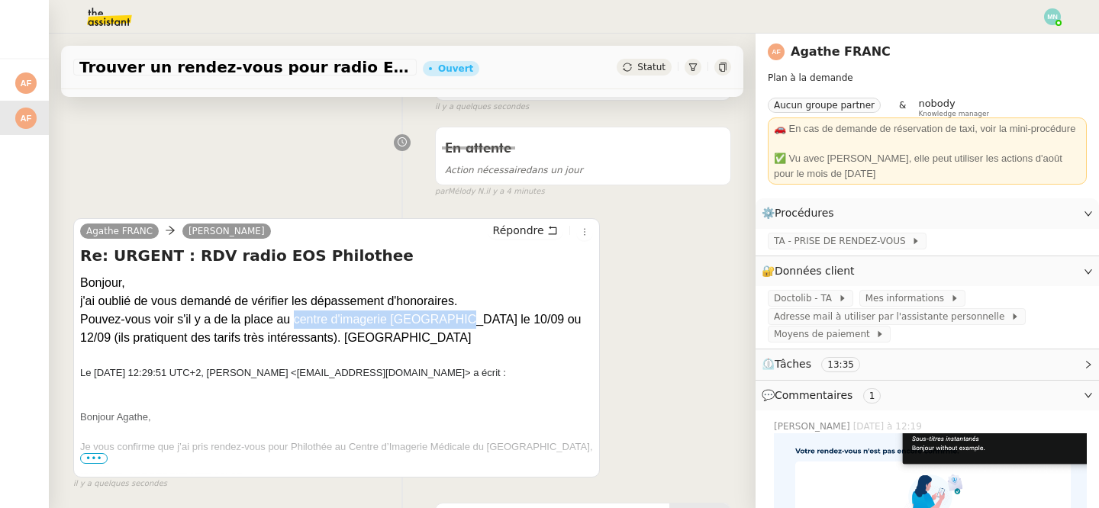
drag, startPoint x: 294, startPoint y: 319, endPoint x: 465, endPoint y: 320, distance: 170.9
click at [465, 320] on div "Pouvez-vous voir s'il y a de la place au centre d'imagerie [GEOGRAPHIC_DATA] le…" at bounding box center [336, 329] width 513 height 37
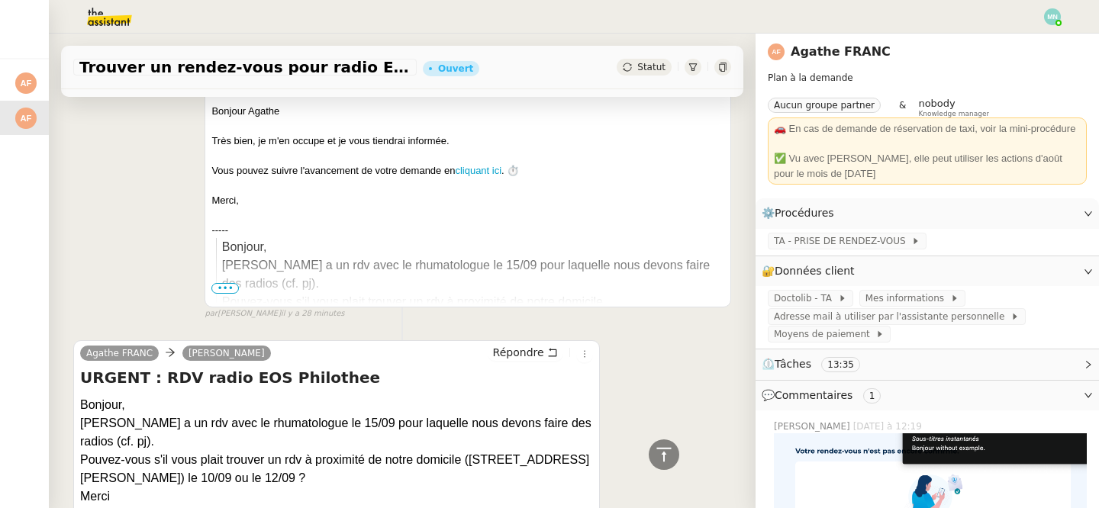
scroll to position [1808, 0]
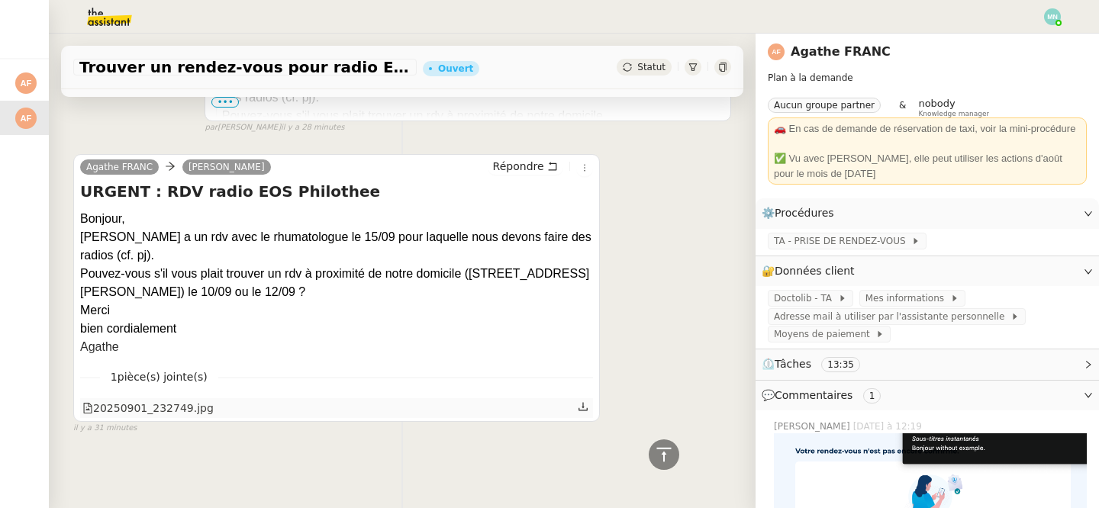
click at [159, 408] on div "20250901_232749.jpg" at bounding box center [147, 409] width 131 height 18
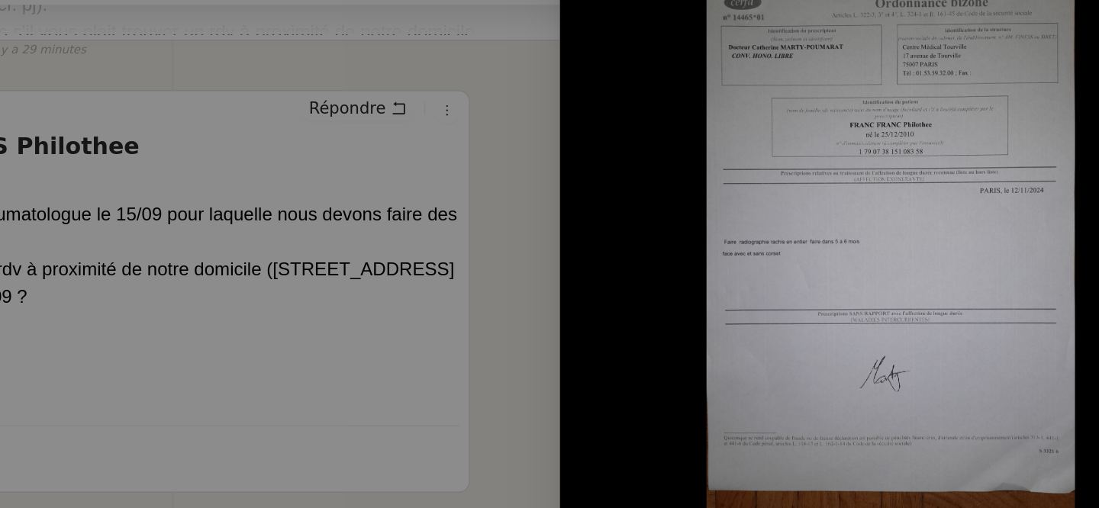
click at [598, 257] on div at bounding box center [549, 254] width 1099 height 508
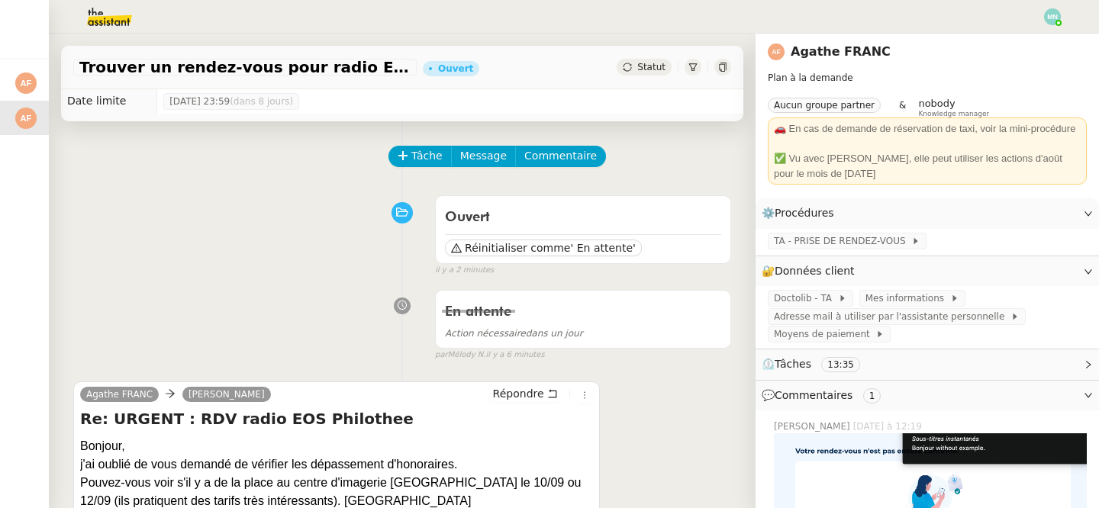
scroll to position [0, 0]
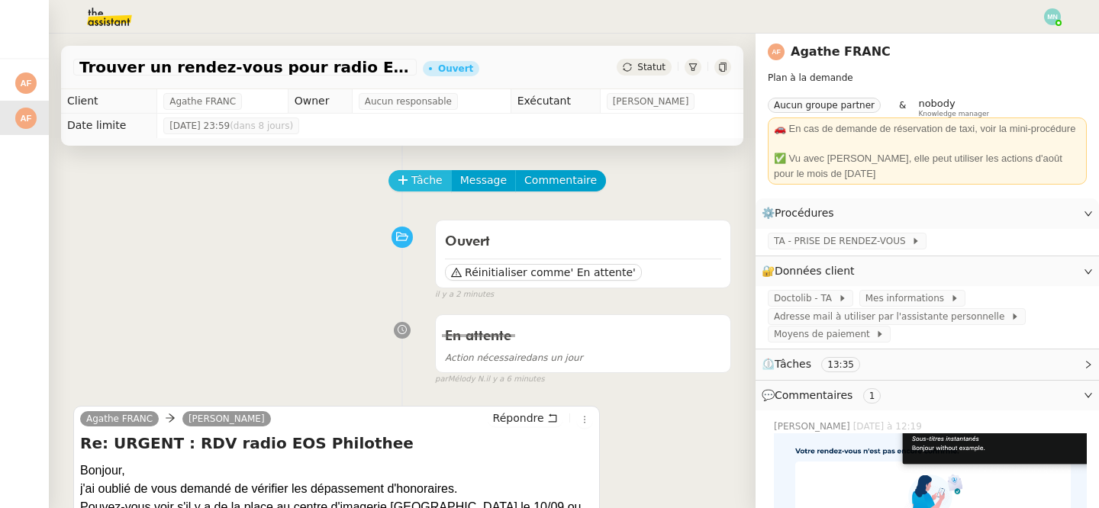
click at [434, 179] on span "Tâche" at bounding box center [426, 181] width 31 height 18
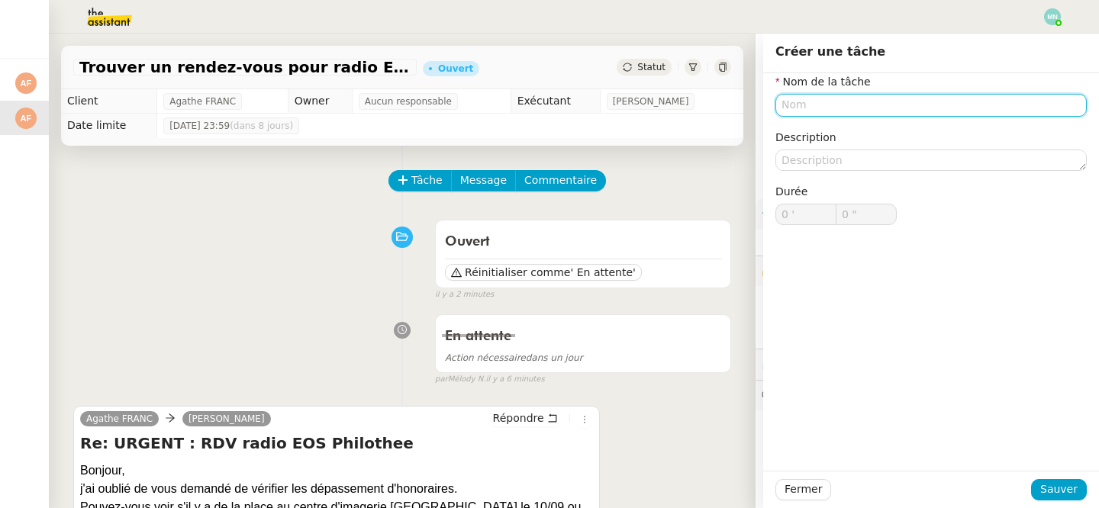
type input "R"
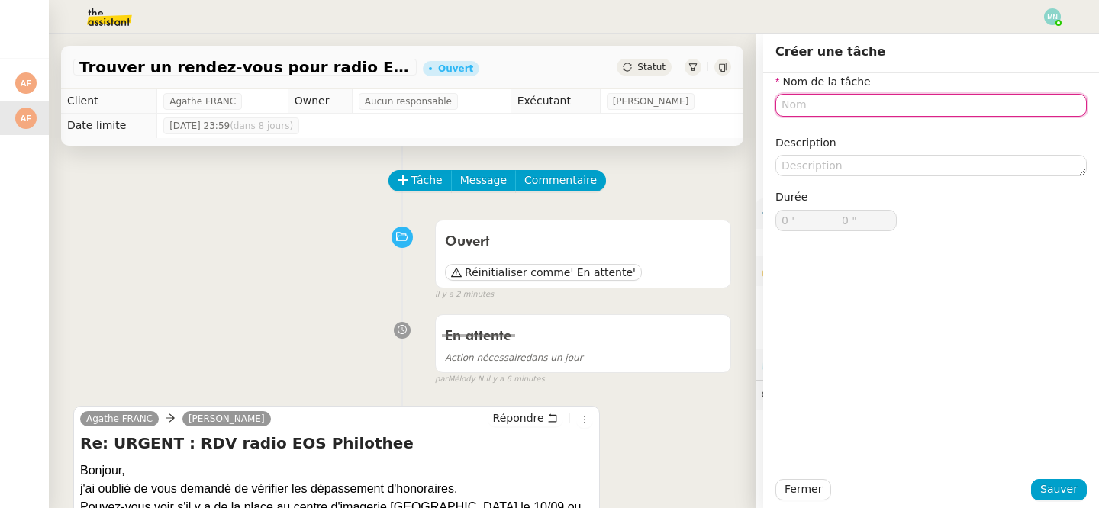
type input "B"
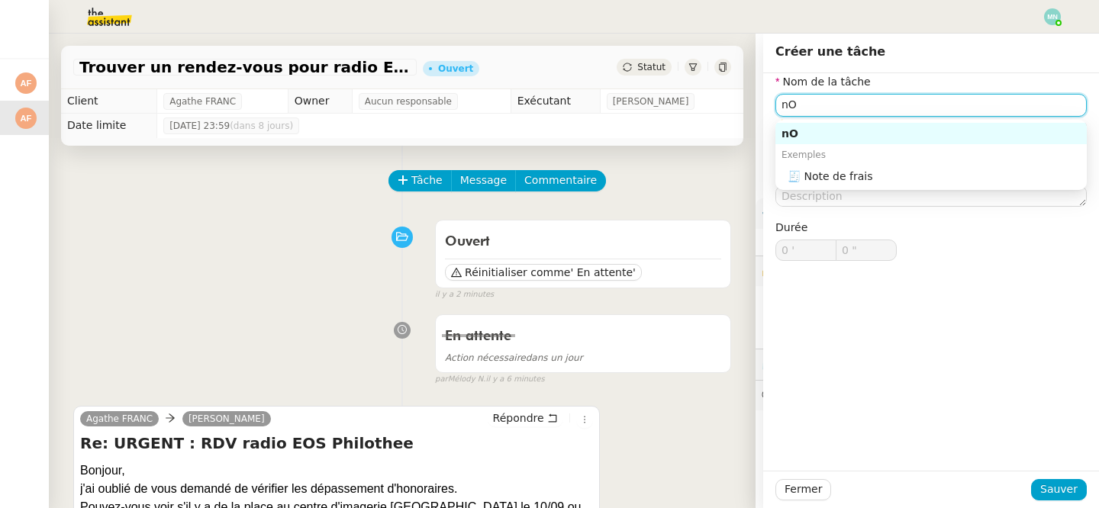
type input "n"
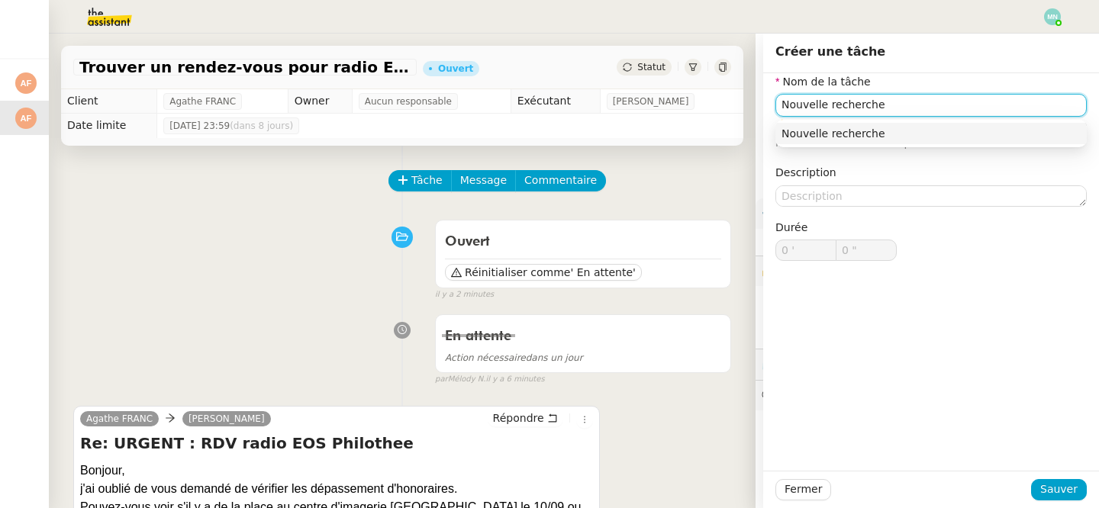
click at [854, 134] on div "Nouvelle recherche" at bounding box center [930, 134] width 299 height 14
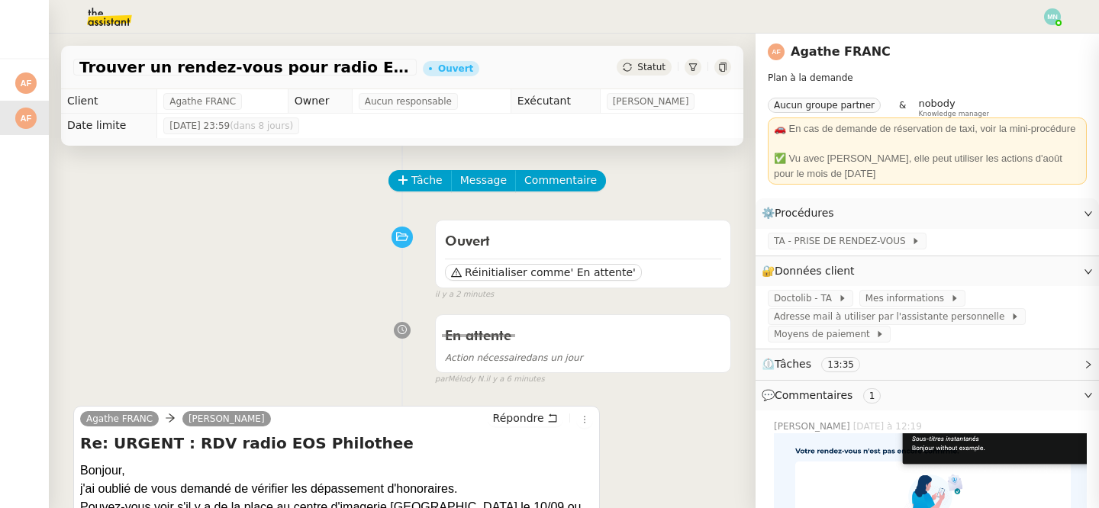
type input "Nouvelle recherche"
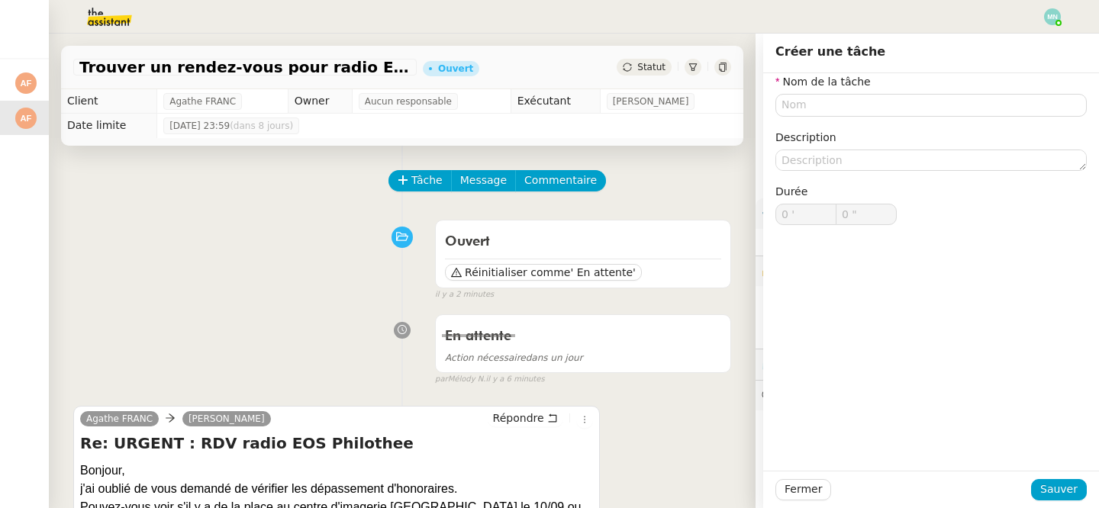
type input "0 '"
type input "0 ""
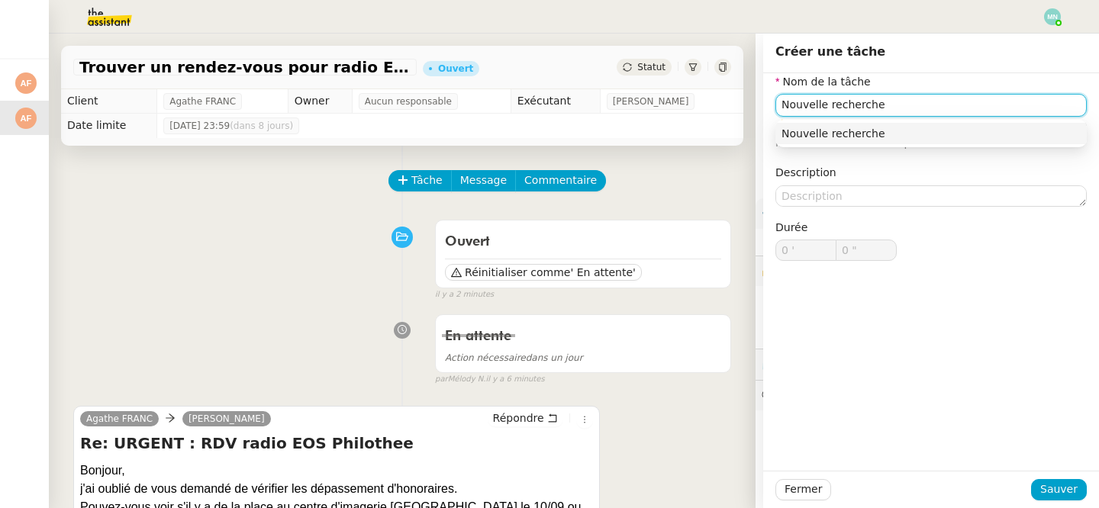
click at [916, 136] on div "Nouvelle recherche" at bounding box center [930, 134] width 299 height 14
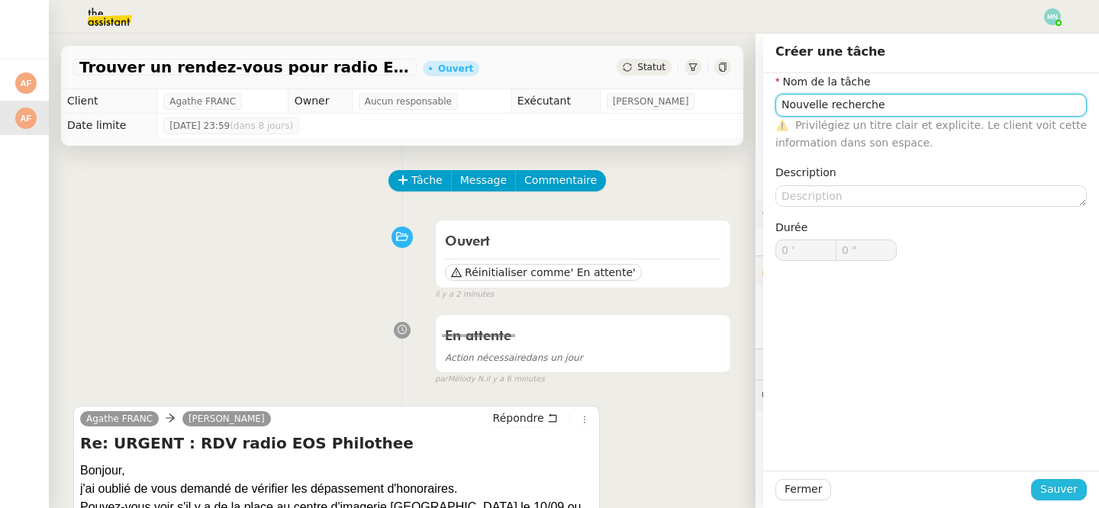
type input "Nouvelle recherche"
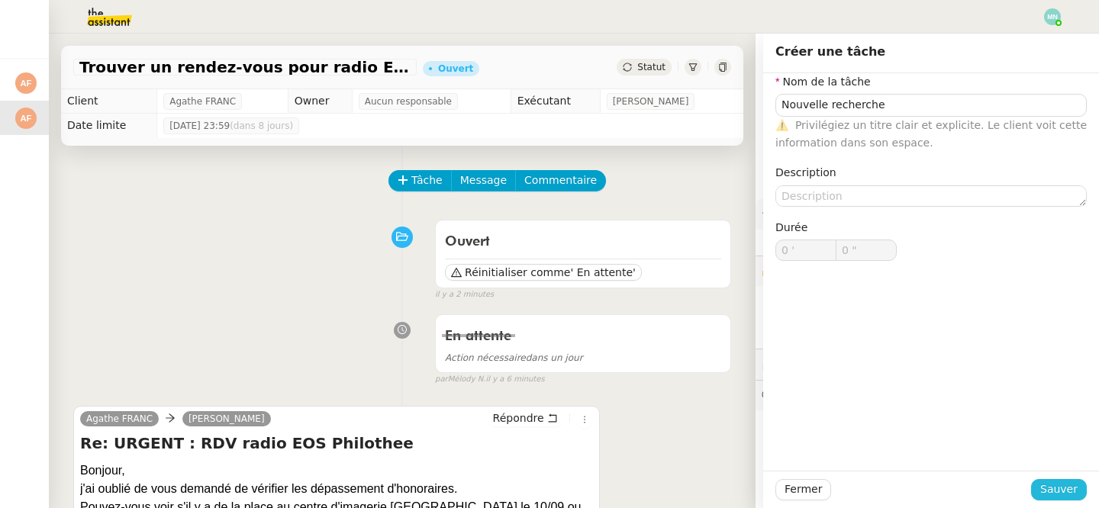
click at [1064, 485] on span "Sauver" at bounding box center [1058, 490] width 37 height 18
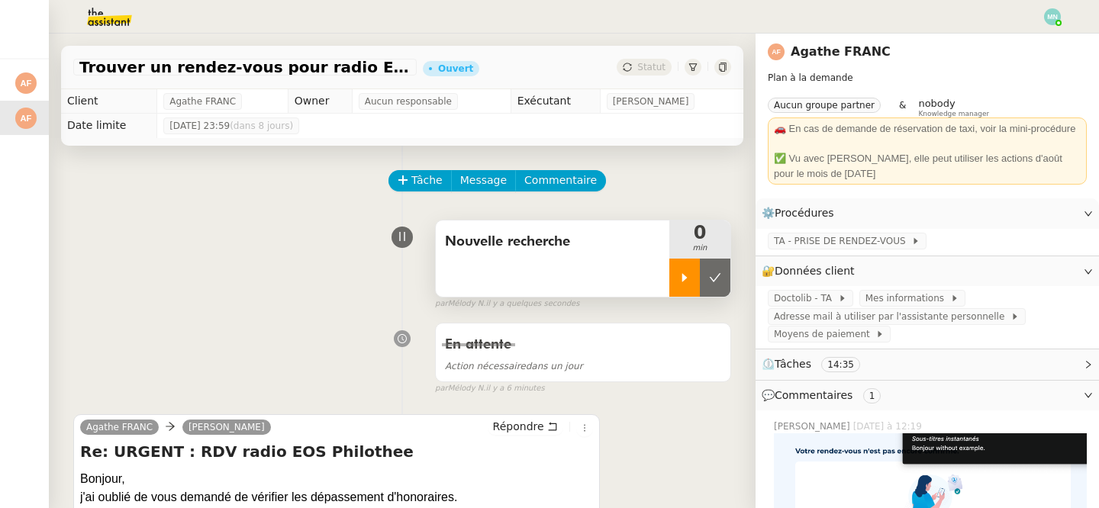
click at [688, 282] on icon at bounding box center [684, 278] width 12 height 12
click at [426, 170] on button "Tâche" at bounding box center [419, 180] width 63 height 21
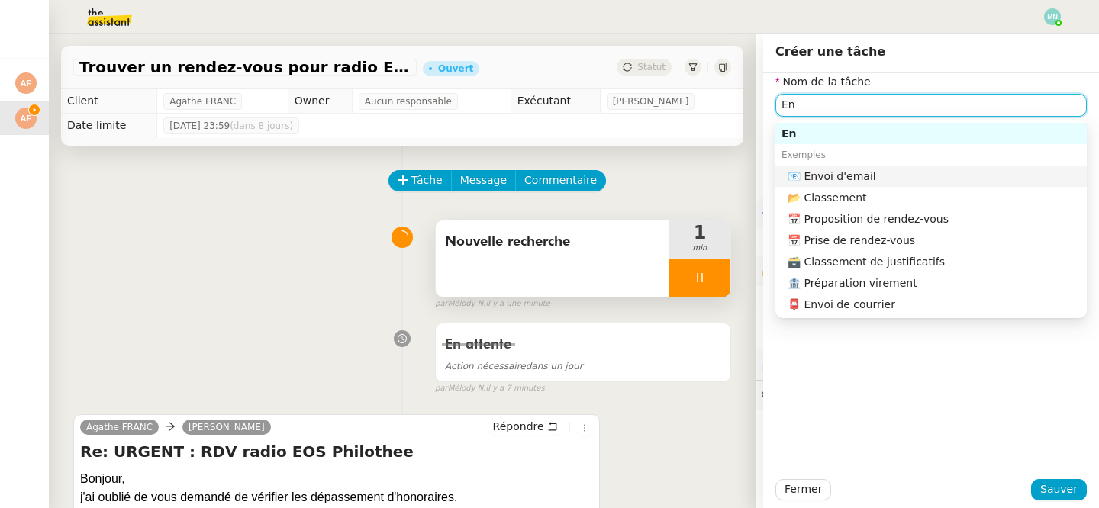
click at [871, 177] on div "📧 Envoi d'email" at bounding box center [933, 176] width 293 height 14
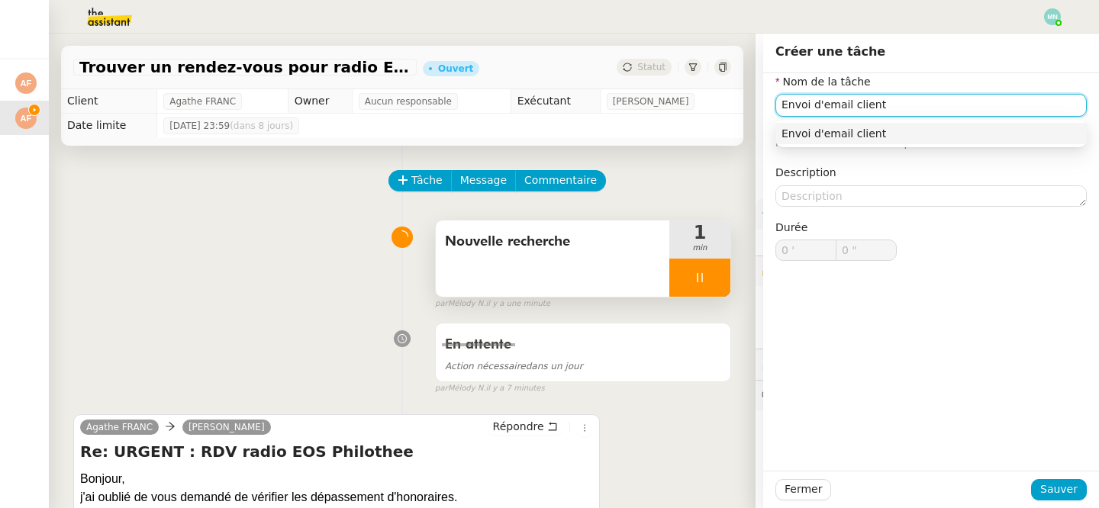
click at [986, 130] on div "Envoi d'email client" at bounding box center [930, 134] width 299 height 14
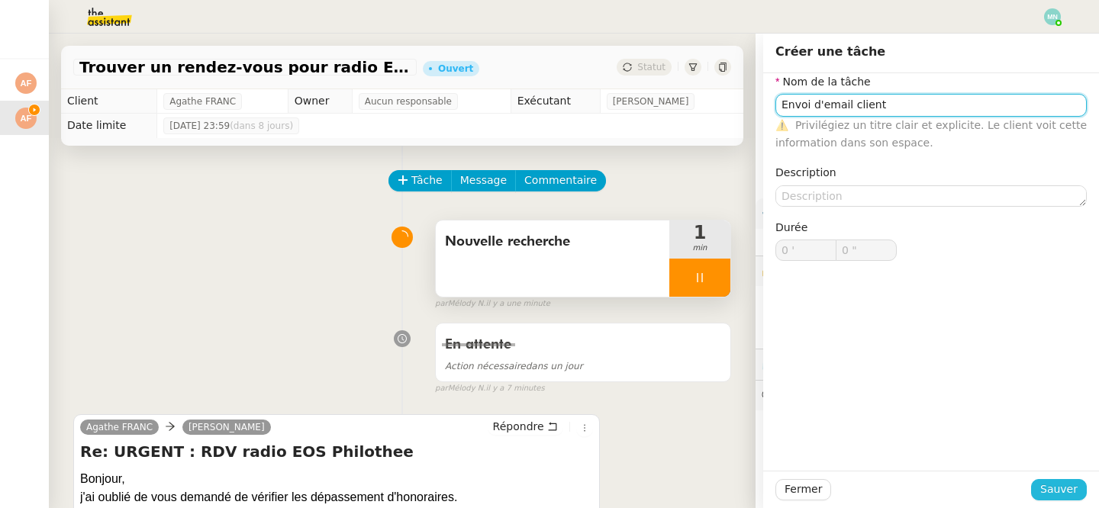
type input "Envoi d'email client"
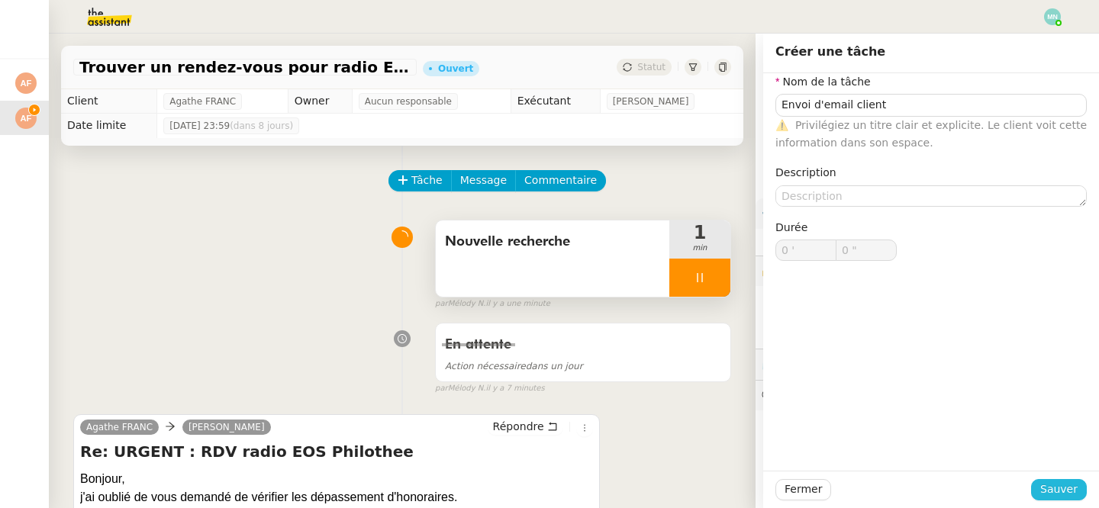
click at [1060, 486] on span "Sauver" at bounding box center [1058, 490] width 37 height 18
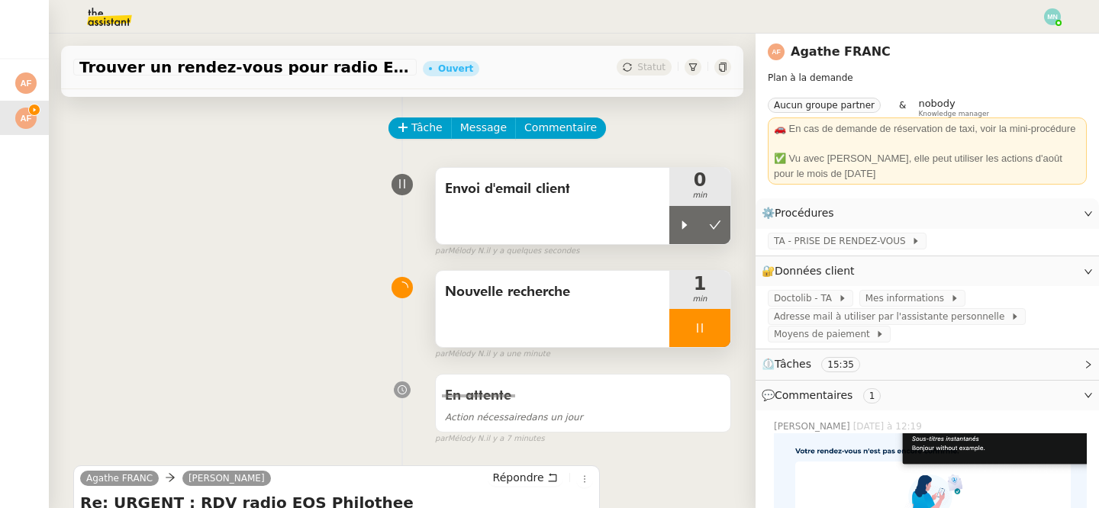
scroll to position [18, 0]
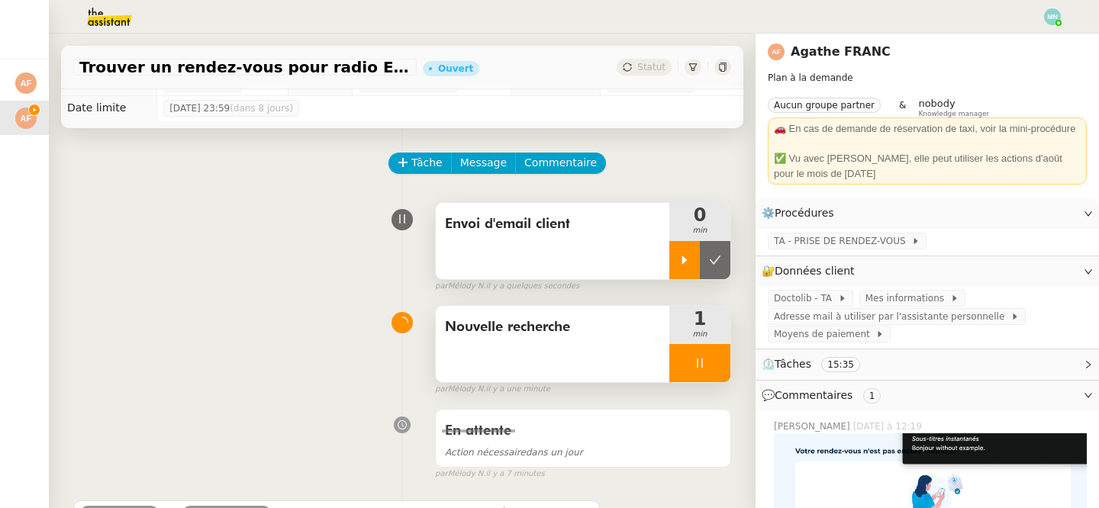
click at [674, 256] on div at bounding box center [684, 260] width 31 height 38
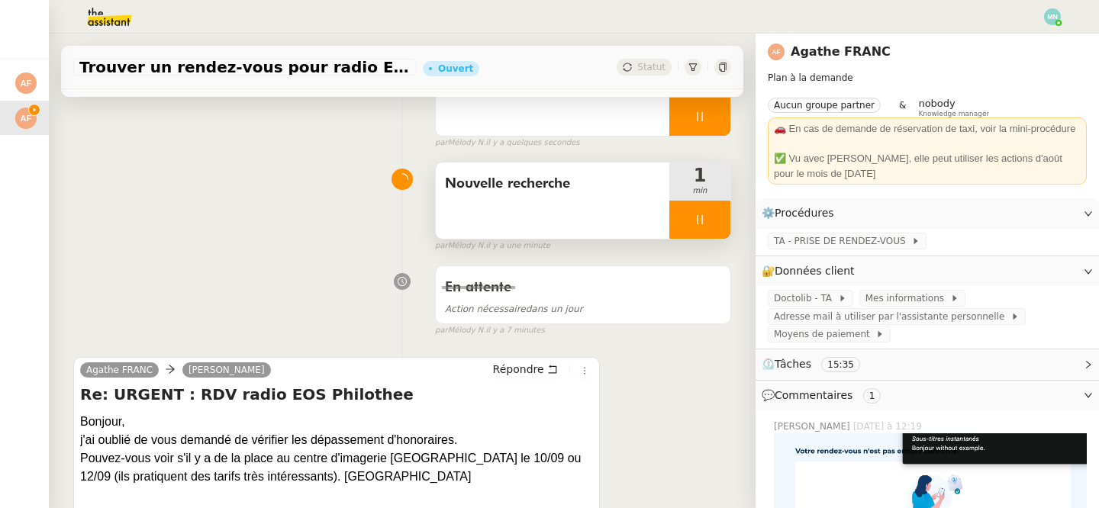
scroll to position [266, 0]
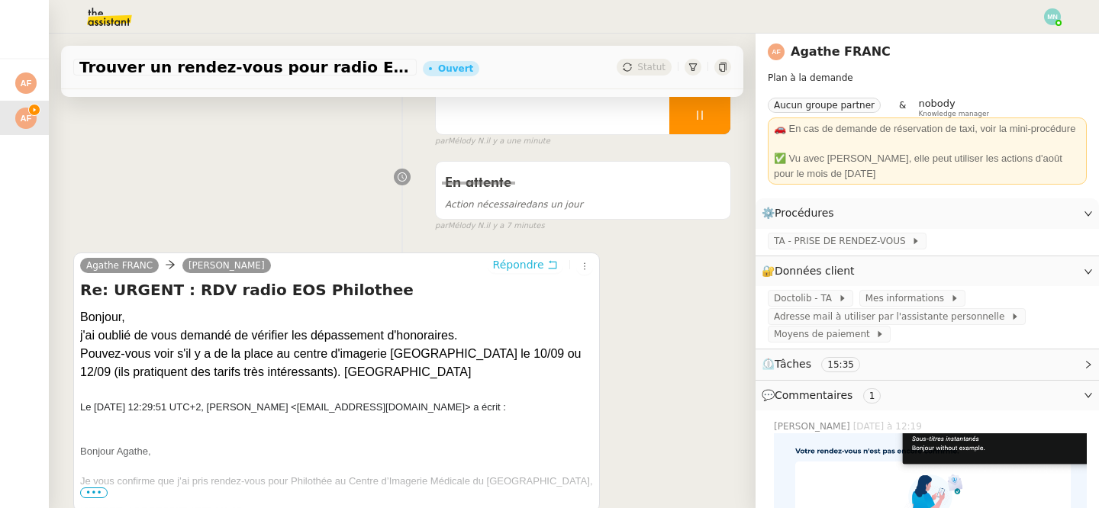
click at [543, 266] on span "Répondre" at bounding box center [518, 264] width 51 height 15
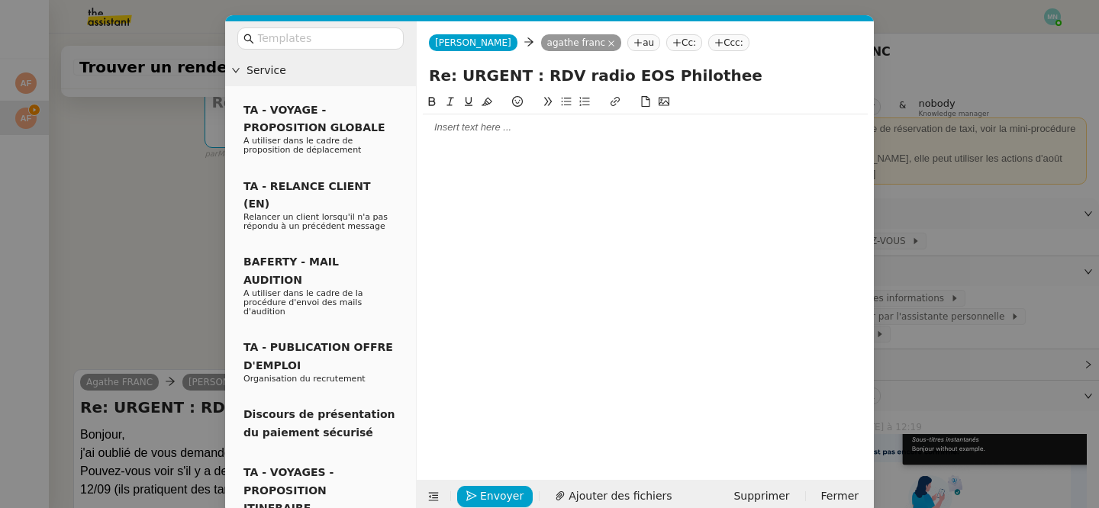
click at [481, 130] on div at bounding box center [645, 128] width 445 height 14
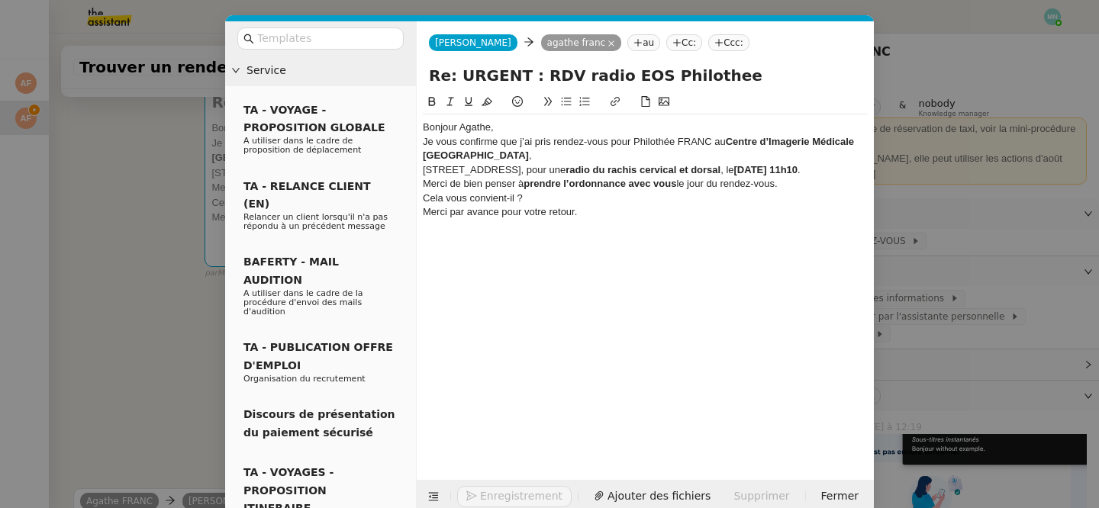
click at [521, 124] on div "Bonjour Agathe," at bounding box center [645, 128] width 445 height 14
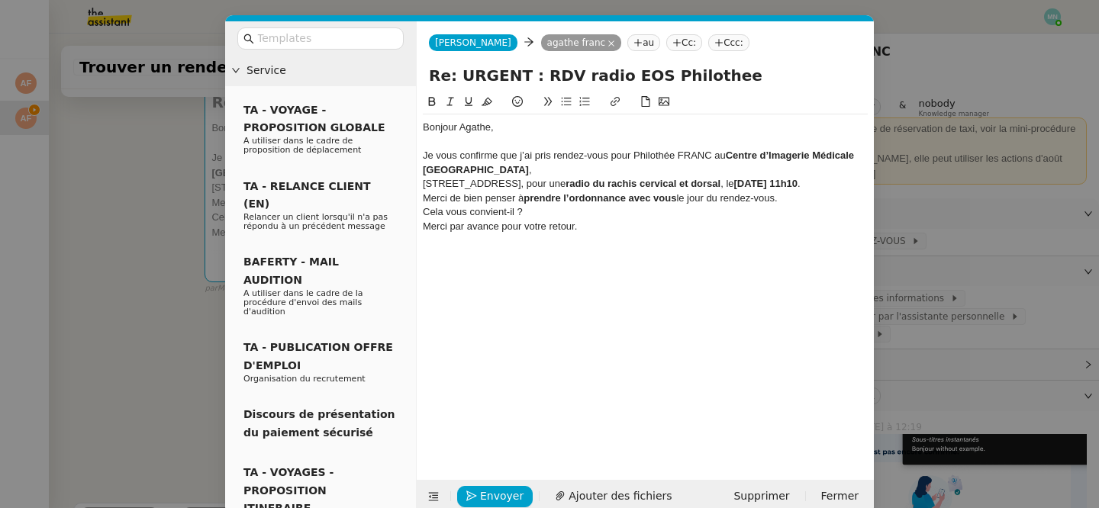
click at [480, 167] on div "Je vous confirme que j’ai pris rendez-vous pour Philothée FRANC au Centre d’Ima…" at bounding box center [645, 163] width 445 height 28
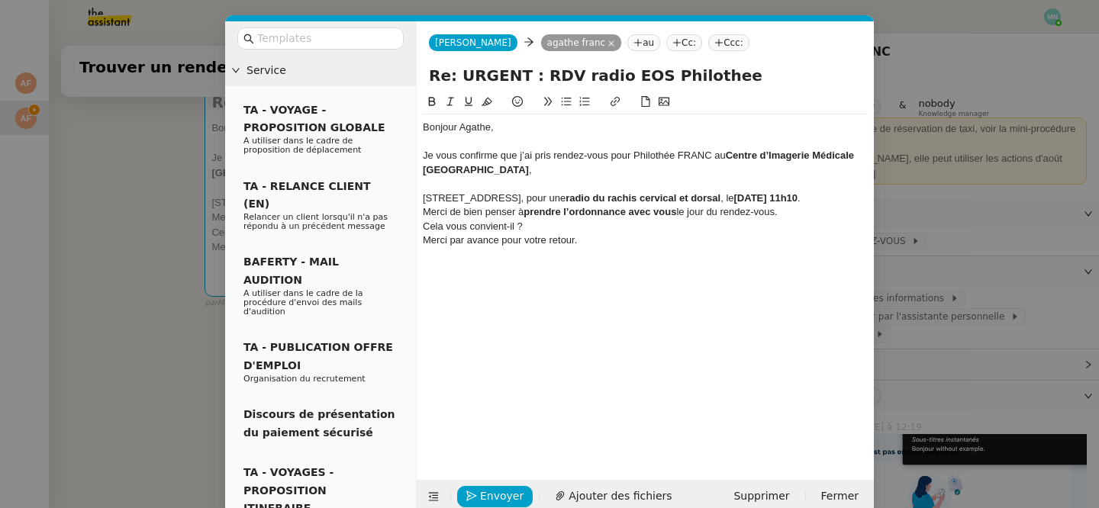
click at [533, 205] on div "19 Avenue de Tourville, 75007 Paris, pour une radio du rachis cervical et dorsa…" at bounding box center [645, 199] width 445 height 14
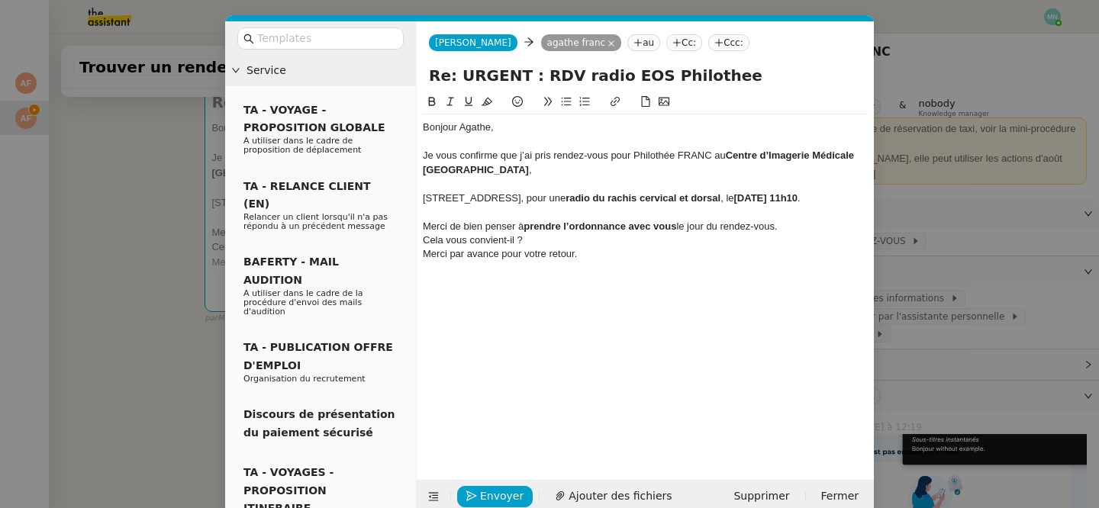
click at [794, 233] on div "Merci de bien penser à prendre l’ordonnance avec vous le jour du rendez-vous." at bounding box center [645, 227] width 445 height 14
click at [545, 261] on div "Cela vous convient-il ?" at bounding box center [645, 254] width 445 height 14
drag, startPoint x: 545, startPoint y: 269, endPoint x: 420, endPoint y: 268, distance: 125.1
click at [419, 268] on nz-spin "Bonjour Agathe, Je vous confirme que j’ai pris rendez-vous pour Philothée FRANC…" at bounding box center [645, 277] width 457 height 369
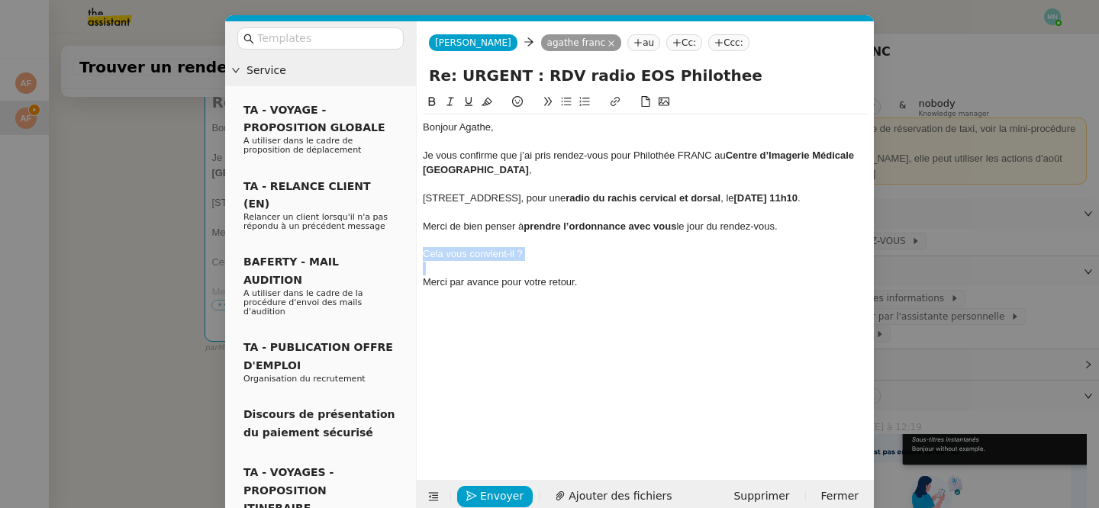
click at [564, 97] on icon at bounding box center [566, 101] width 11 height 11
drag, startPoint x: 745, startPoint y: 197, endPoint x: 786, endPoint y: 200, distance: 41.3
click at [787, 200] on div "19 Avenue de Tourville, 75007 Paris, pour une radio du rachis cervical et dorsa…" at bounding box center [645, 199] width 445 height 14
click at [151, 240] on nz-modal-container "Service TA - VOYAGE - PROPOSITION GLOBALE A utiliser dans le cadre de propositi…" at bounding box center [549, 254] width 1099 height 508
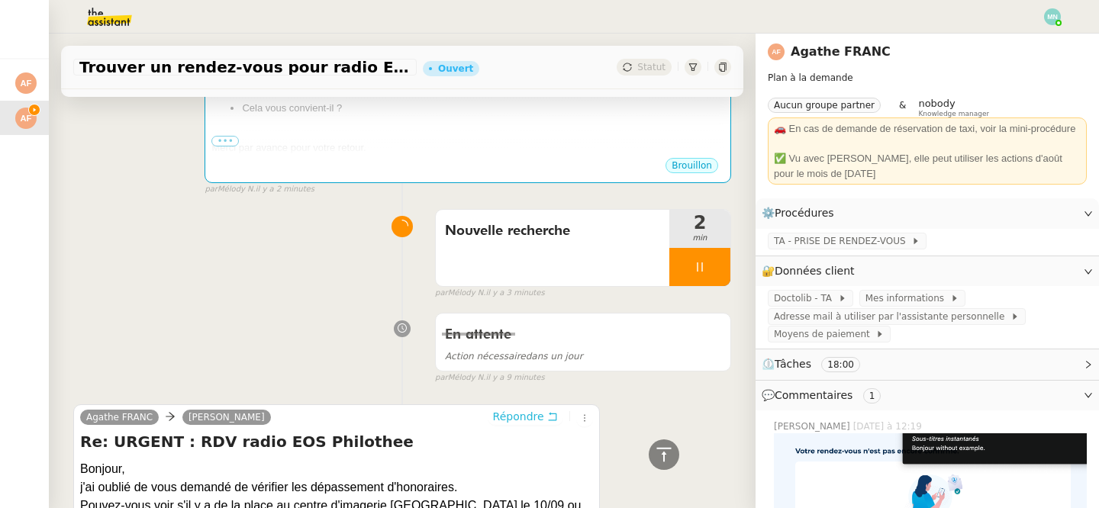
scroll to position [298, 0]
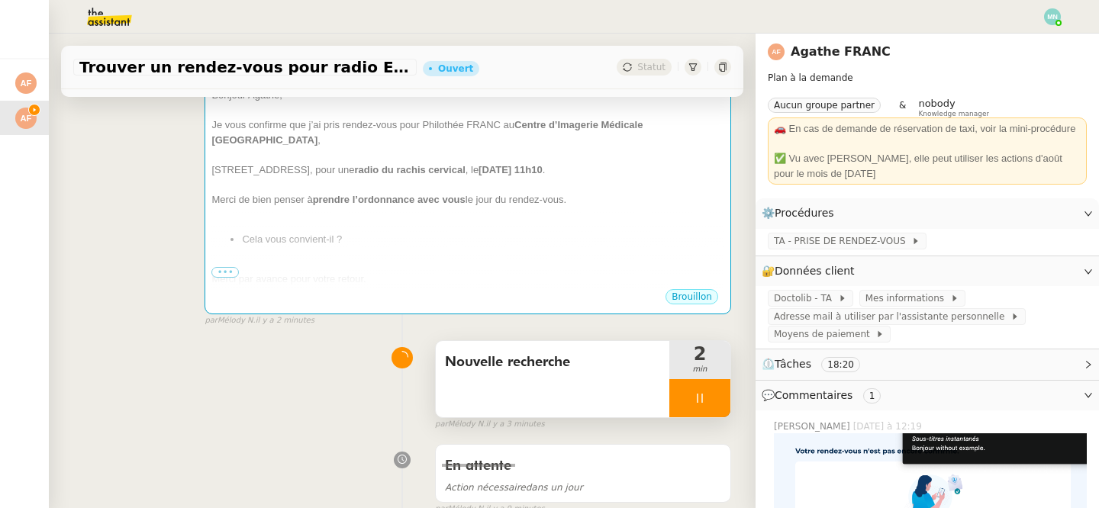
click at [688, 381] on div at bounding box center [699, 398] width 61 height 38
click at [711, 386] on button at bounding box center [715, 398] width 31 height 38
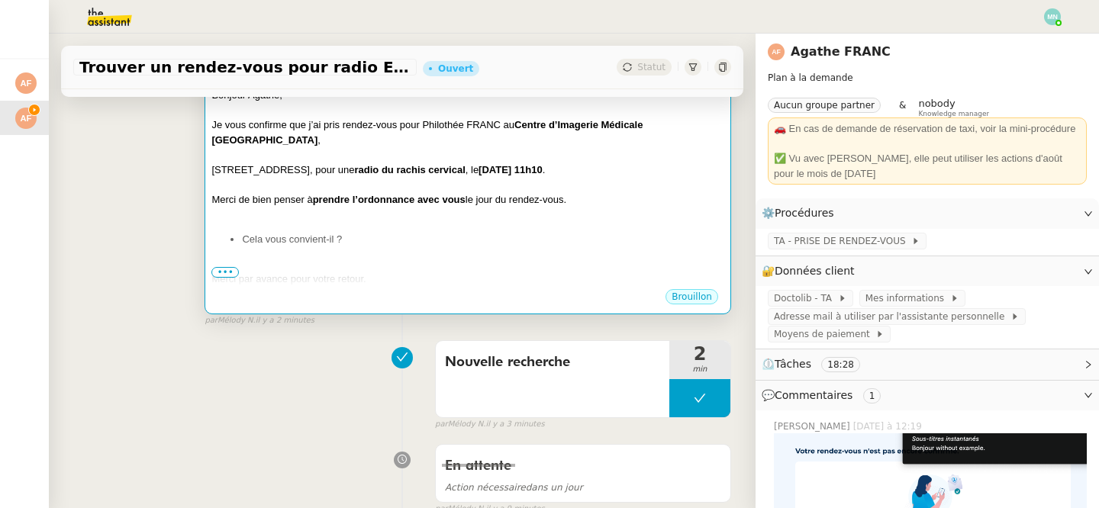
click at [620, 177] on div at bounding box center [467, 184] width 513 height 15
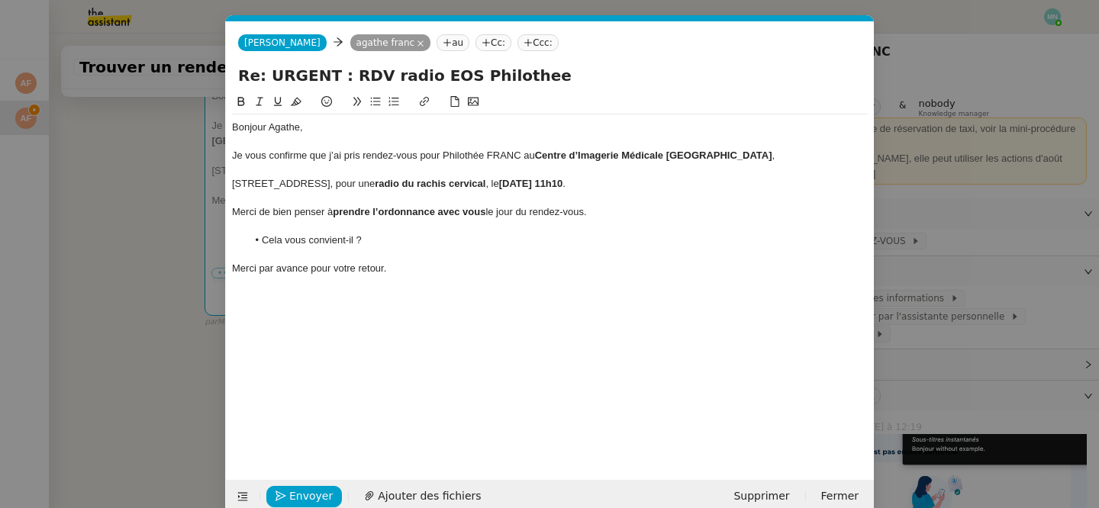
scroll to position [0, 32]
click at [301, 503] on span "Envoyer" at bounding box center [310, 497] width 43 height 18
click at [301, 503] on span "Confirmer l'envoi" at bounding box center [335, 497] width 92 height 18
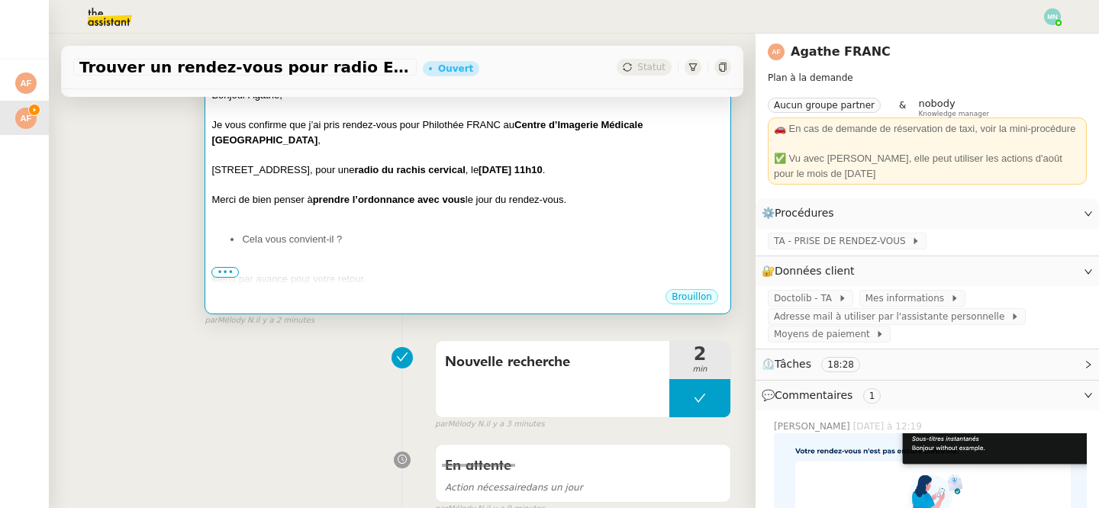
scroll to position [0, 0]
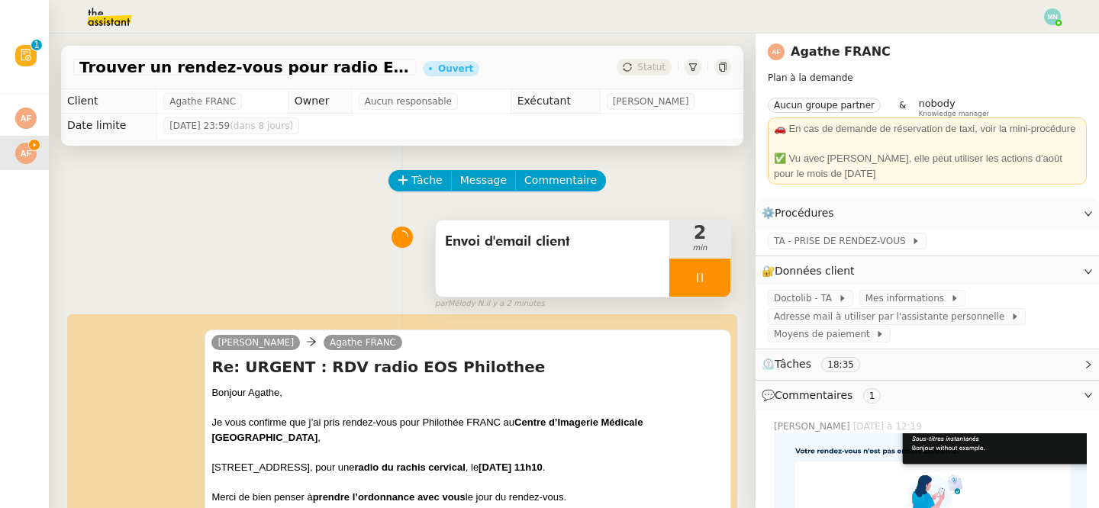
click at [690, 269] on div at bounding box center [699, 278] width 61 height 38
click at [714, 273] on icon at bounding box center [715, 278] width 12 height 12
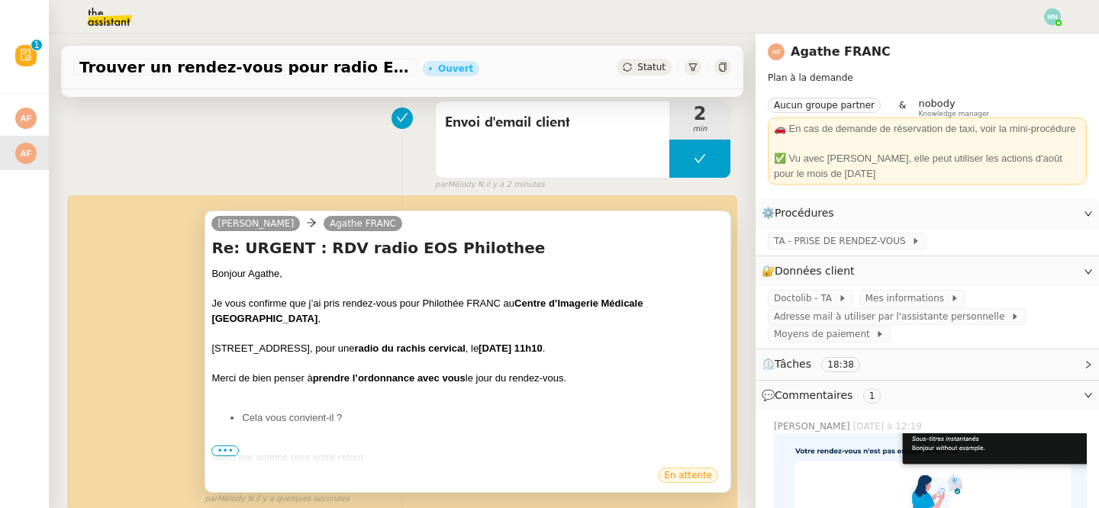
scroll to position [156, 0]
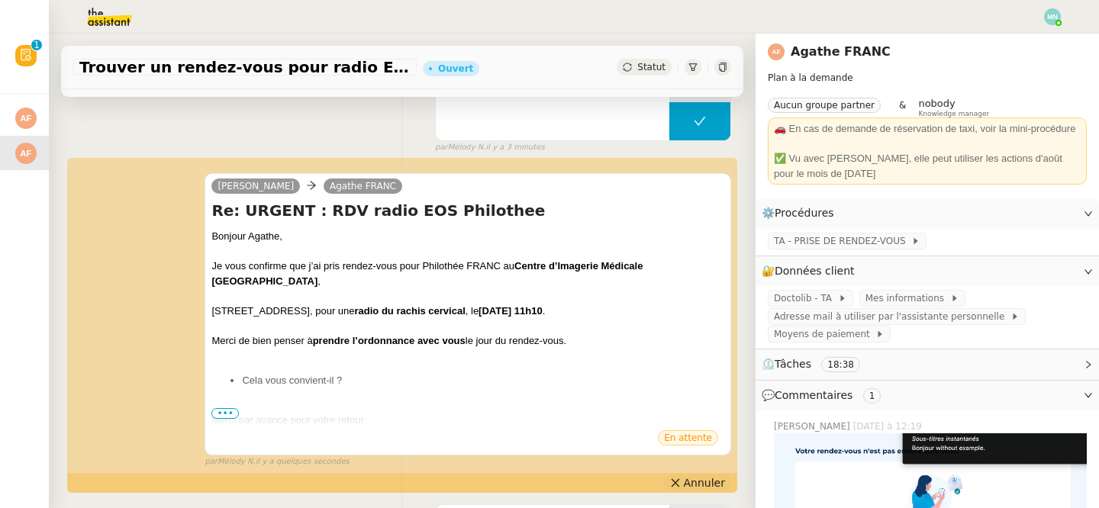
click at [692, 481] on span "Annuler" at bounding box center [704, 482] width 41 height 15
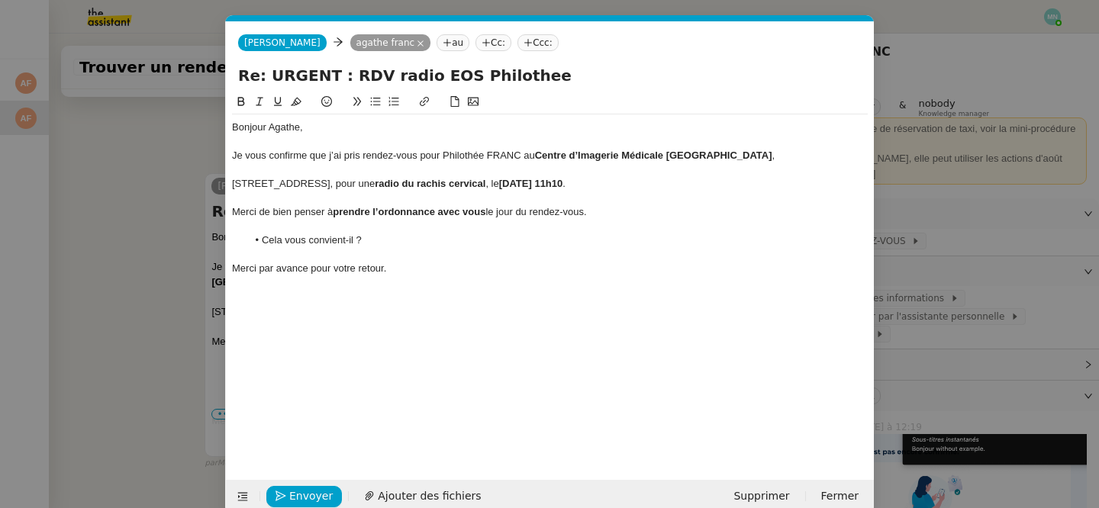
scroll to position [0, 32]
click at [311, 153] on div "Je vous confirme que j’ai pris rendez-vous pour Philothée FRANC au Centre d’Ima…" at bounding box center [550, 156] width 636 height 14
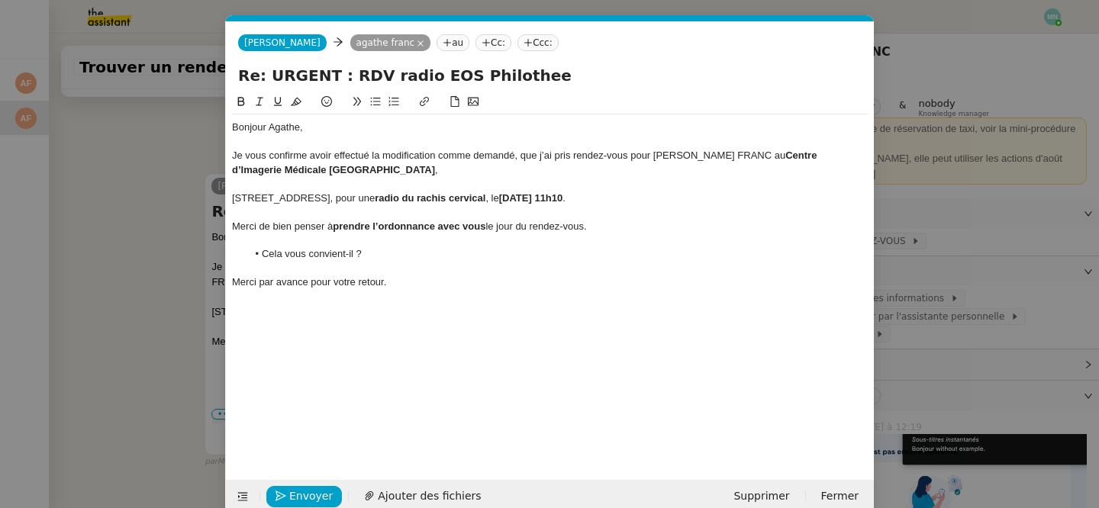
click at [538, 154] on div "Je vous confirme avoir effectué la modification comme demandé, que j’ai pris re…" at bounding box center [550, 163] width 636 height 28
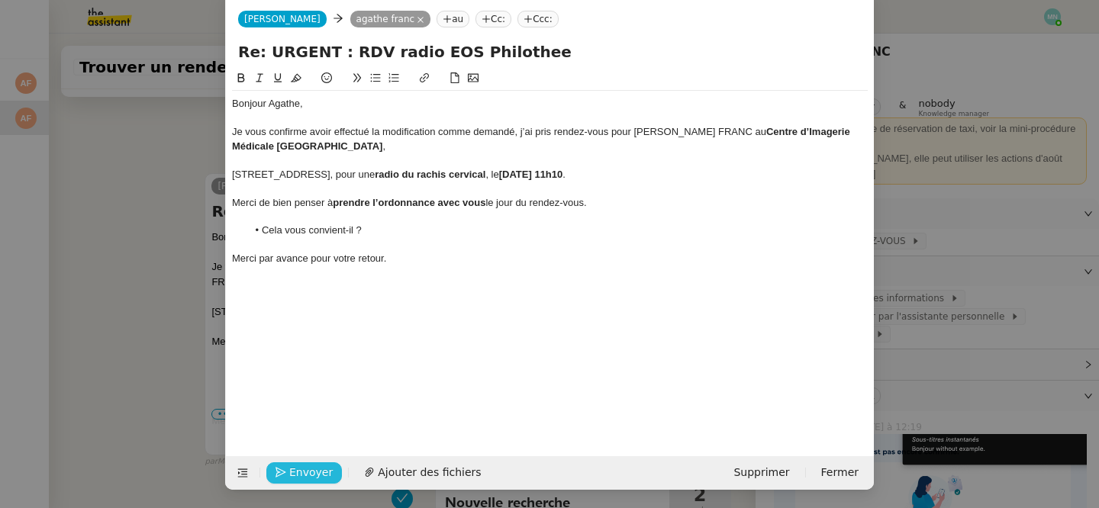
click at [303, 472] on span "Envoyer" at bounding box center [310, 473] width 43 height 18
click at [303, 472] on span "Confirmer l'envoi" at bounding box center [335, 473] width 92 height 18
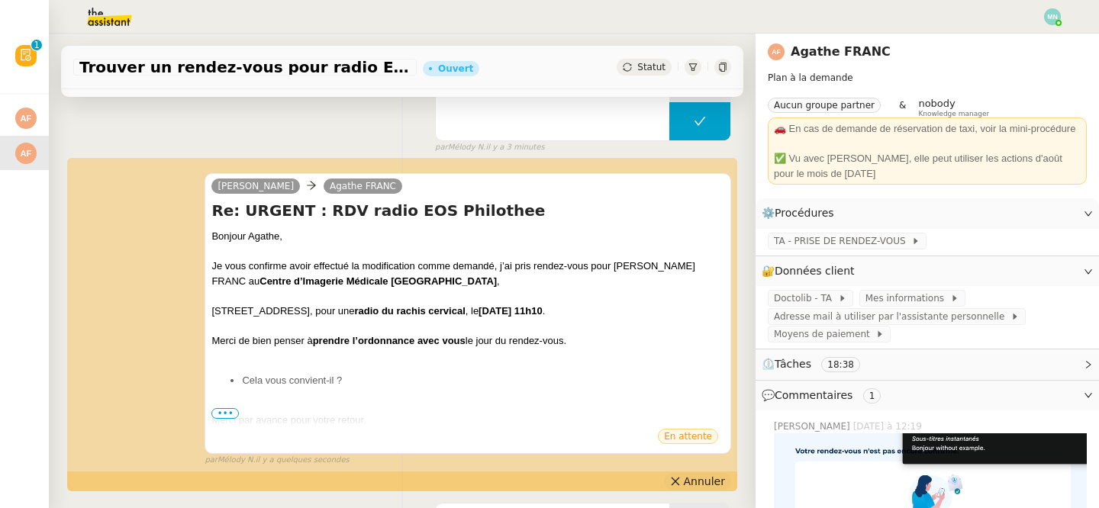
click at [711, 478] on span "Annuler" at bounding box center [704, 481] width 41 height 15
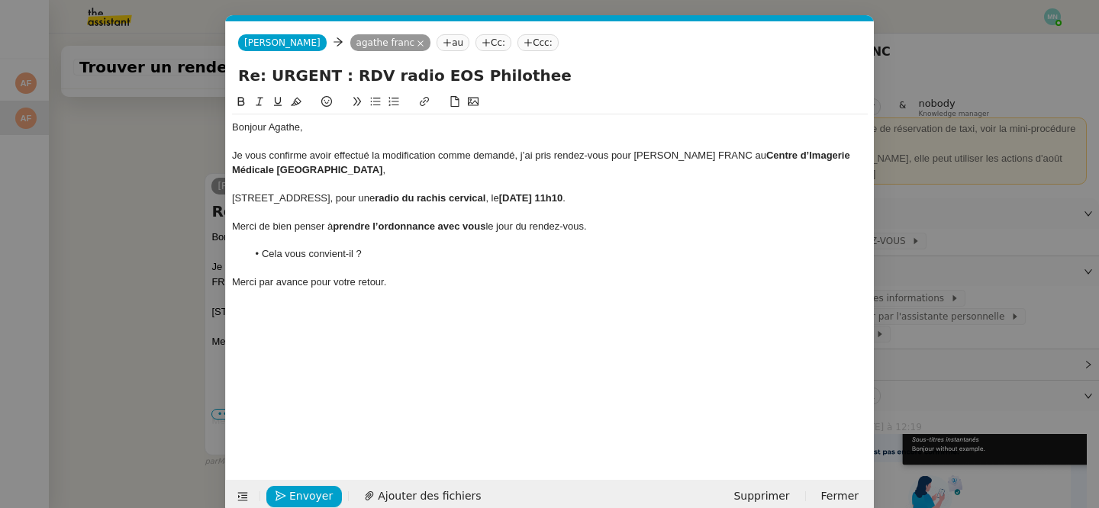
scroll to position [0, 32]
click at [369, 152] on div "Je vous confirme avoir effectué la modification comme demandé, j’ai pris rendez…" at bounding box center [550, 163] width 636 height 28
click at [302, 497] on span "Envoyer" at bounding box center [310, 497] width 43 height 18
click at [302, 497] on span "Confirmer l'envoi" at bounding box center [335, 497] width 92 height 18
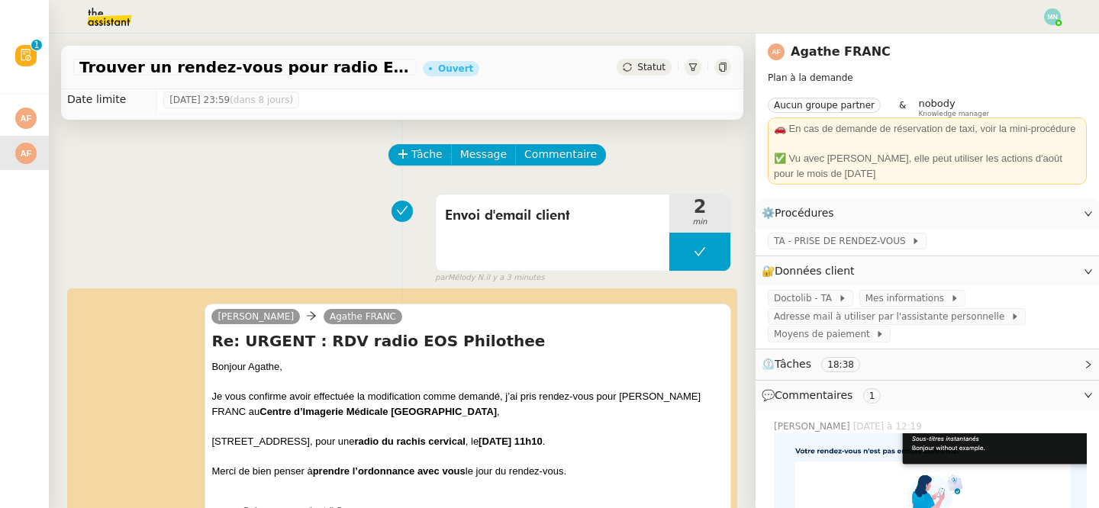
scroll to position [0, 0]
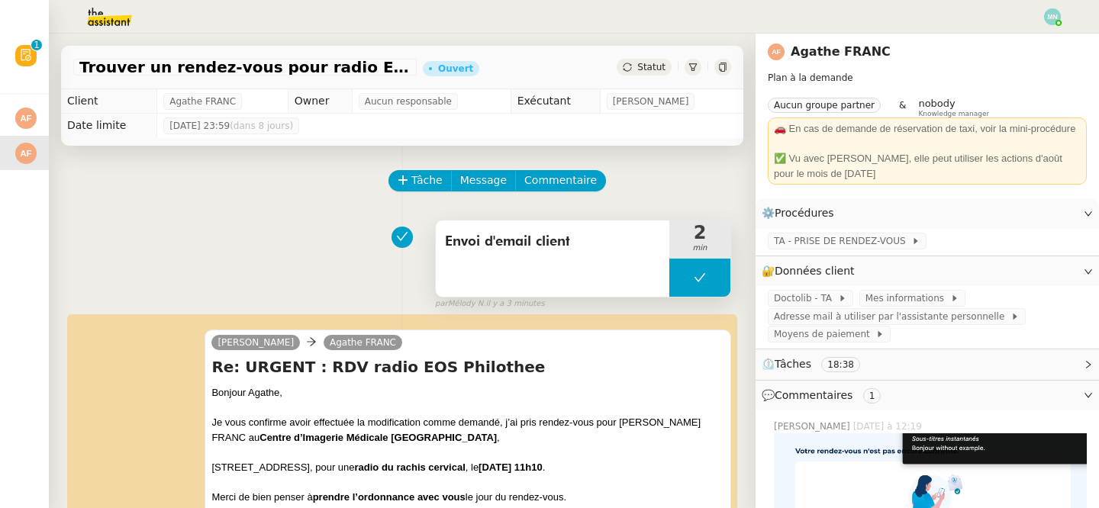
click at [684, 279] on button at bounding box center [699, 278] width 61 height 38
click at [718, 285] on button at bounding box center [715, 278] width 31 height 38
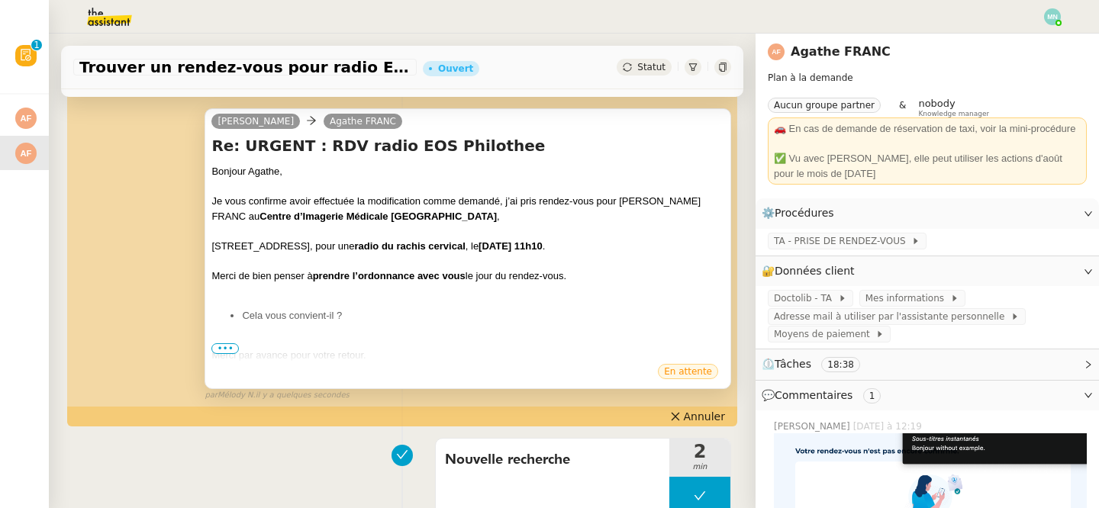
scroll to position [222, 0]
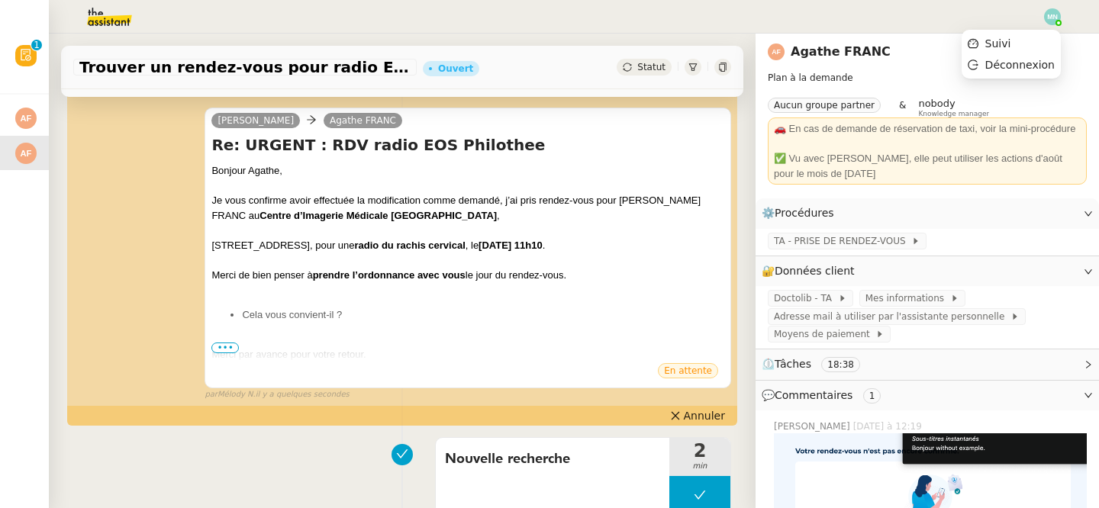
click at [1048, 19] on img at bounding box center [1052, 16] width 17 height 17
click at [1025, 43] on li "Suivi" at bounding box center [1010, 43] width 99 height 21
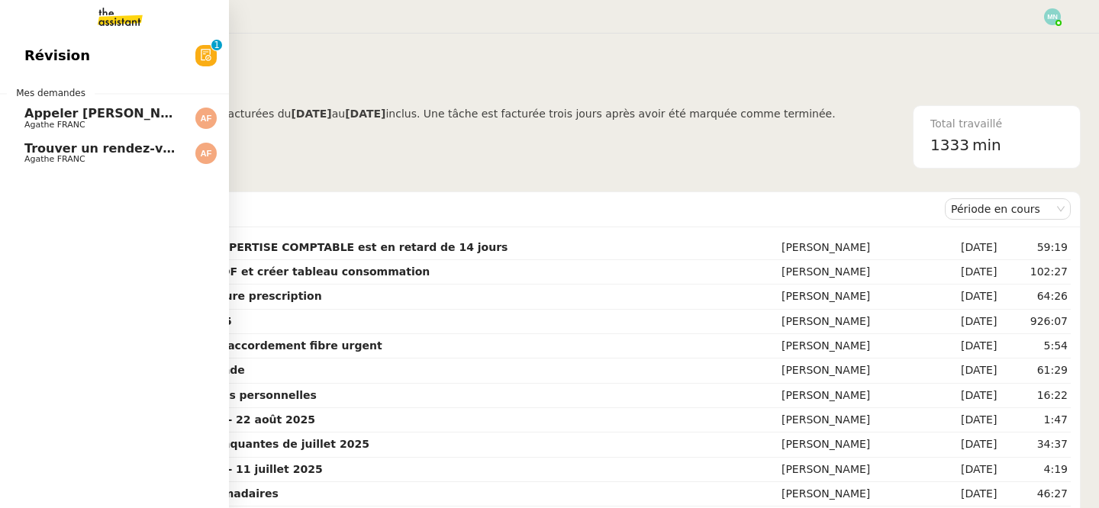
click at [43, 154] on span "Trouver un rendez-vous pour radio EOS" at bounding box center [159, 148] width 270 height 14
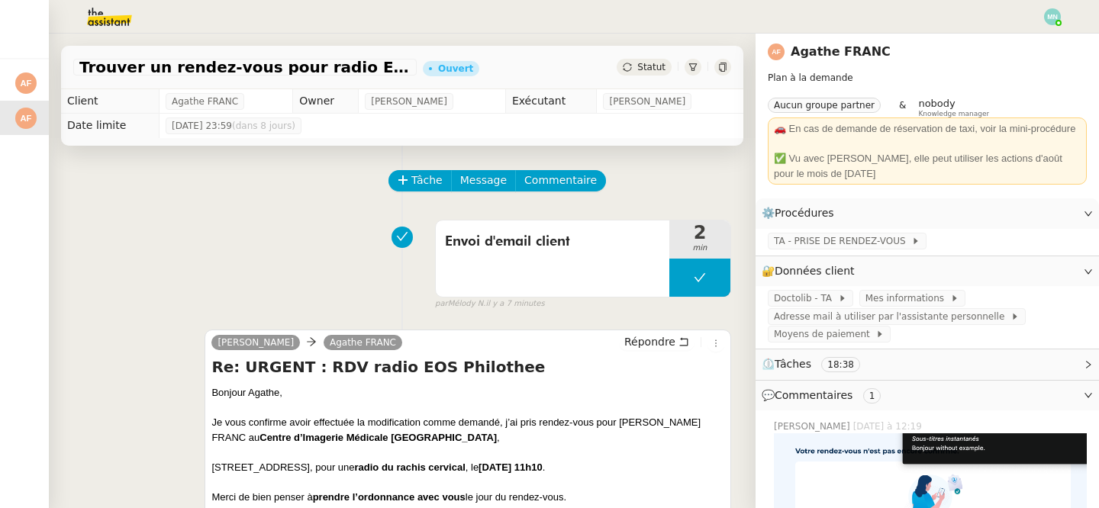
click at [641, 72] on span "Statut" at bounding box center [651, 67] width 28 height 11
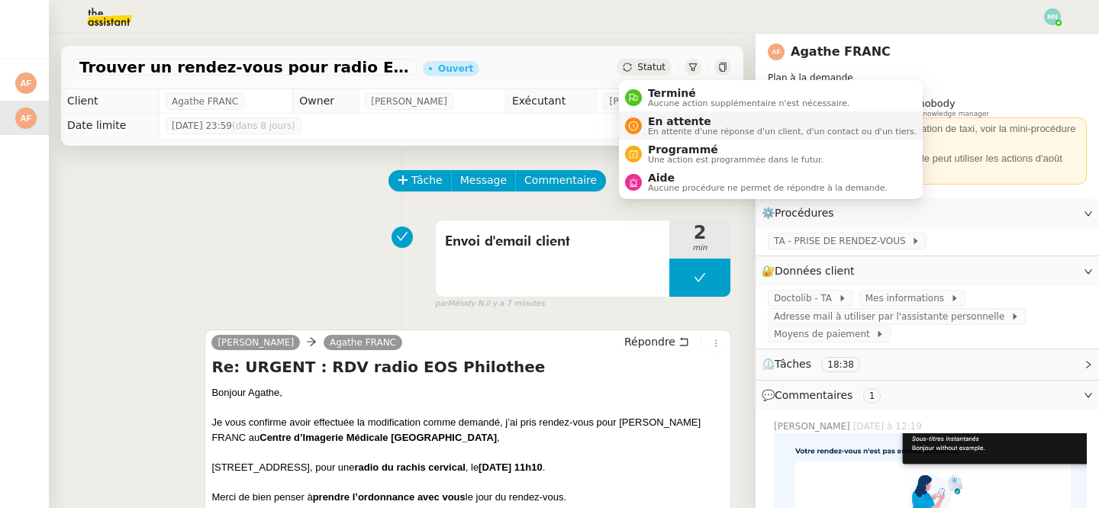
click at [670, 120] on span "En attente" at bounding box center [782, 121] width 269 height 12
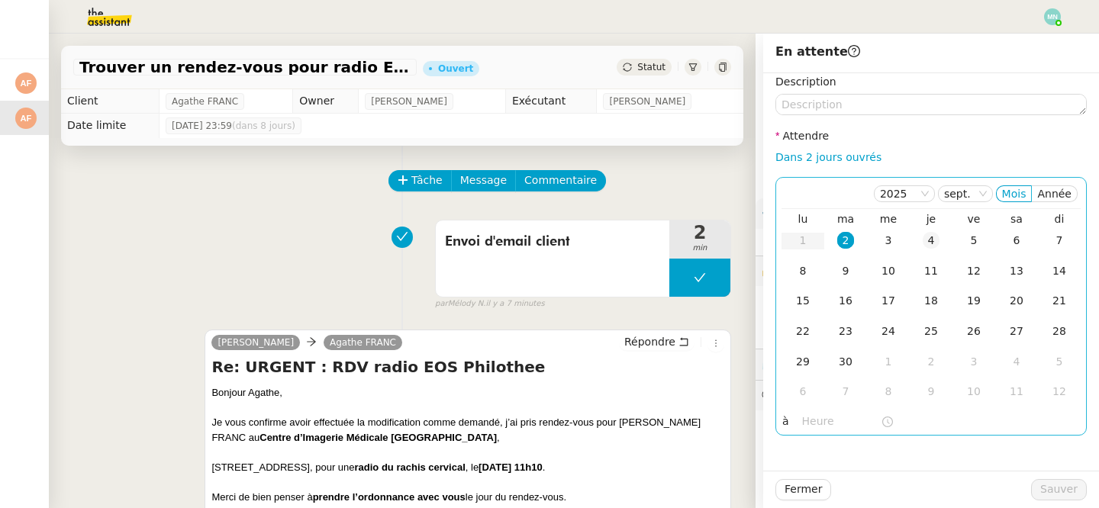
click at [919, 240] on td "4" at bounding box center [930, 241] width 43 height 31
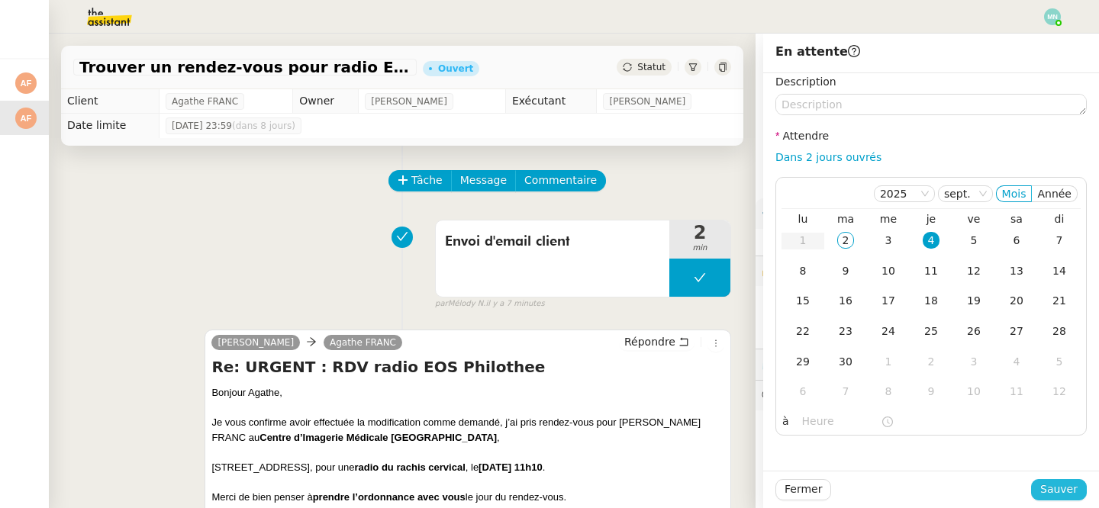
click at [1048, 486] on span "Sauver" at bounding box center [1058, 490] width 37 height 18
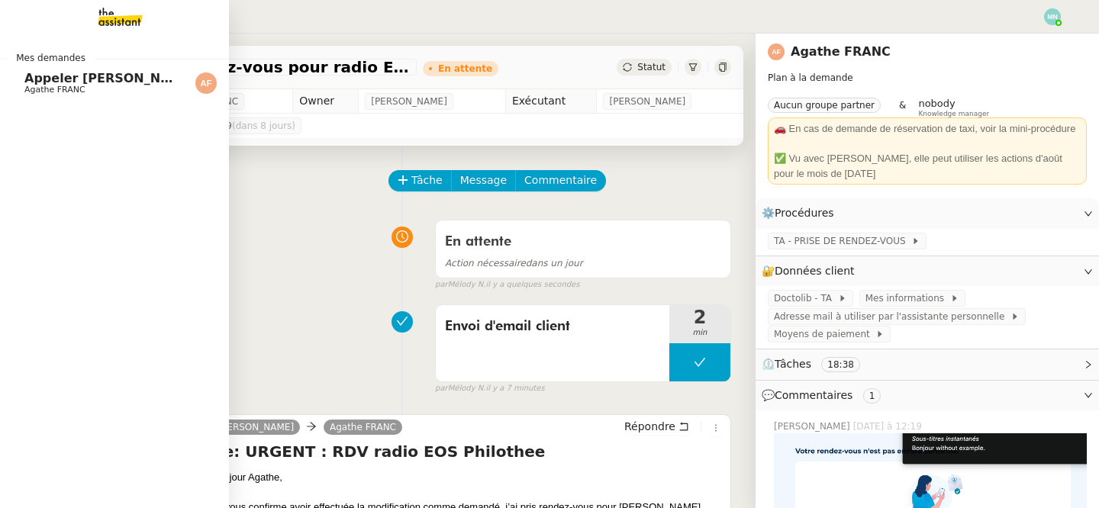
click at [24, 80] on span "Appeler [PERSON_NAME] pour inscription danse" at bounding box center [189, 78] width 330 height 14
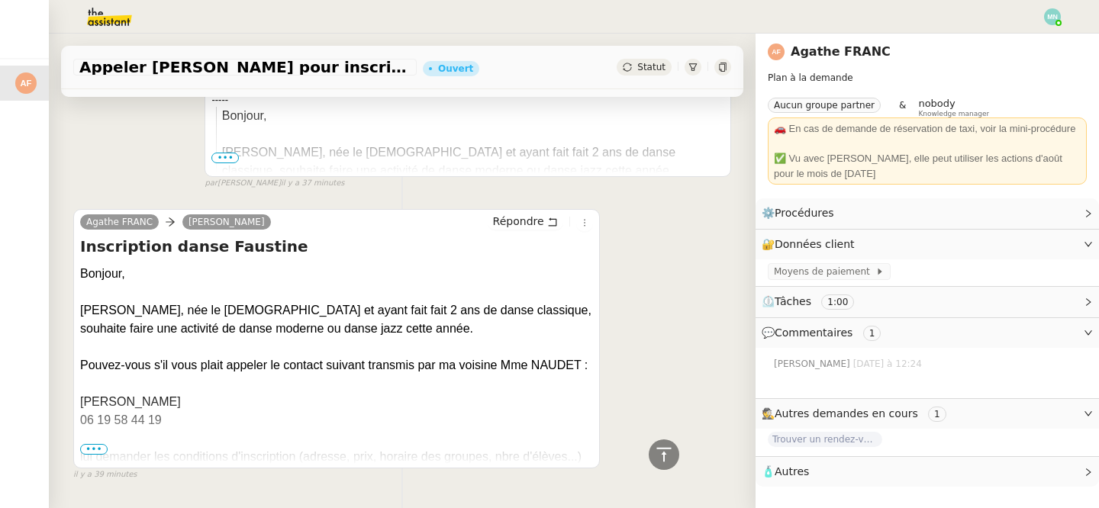
scroll to position [497, 0]
click at [98, 450] on span "•••" at bounding box center [93, 448] width 27 height 11
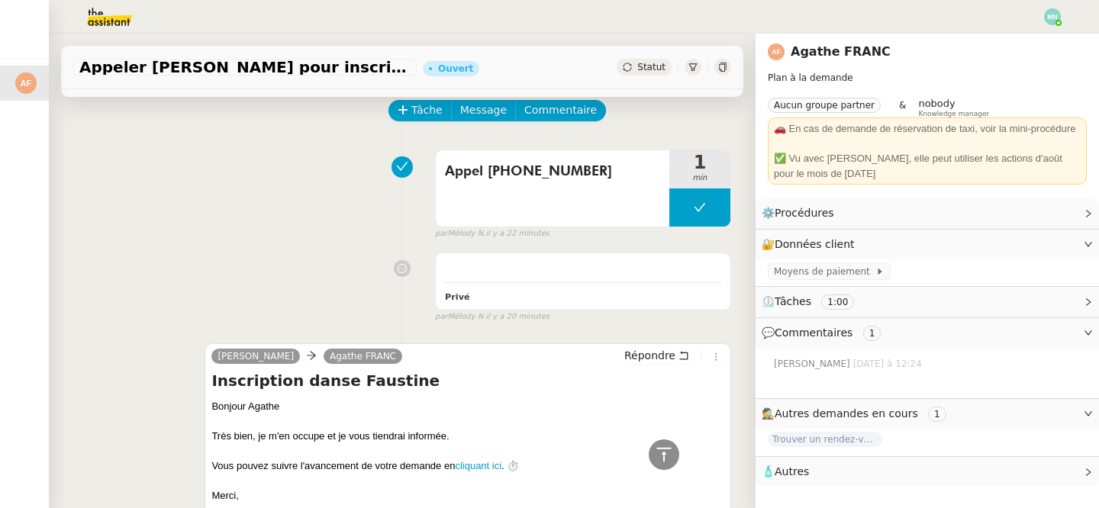
scroll to position [0, 0]
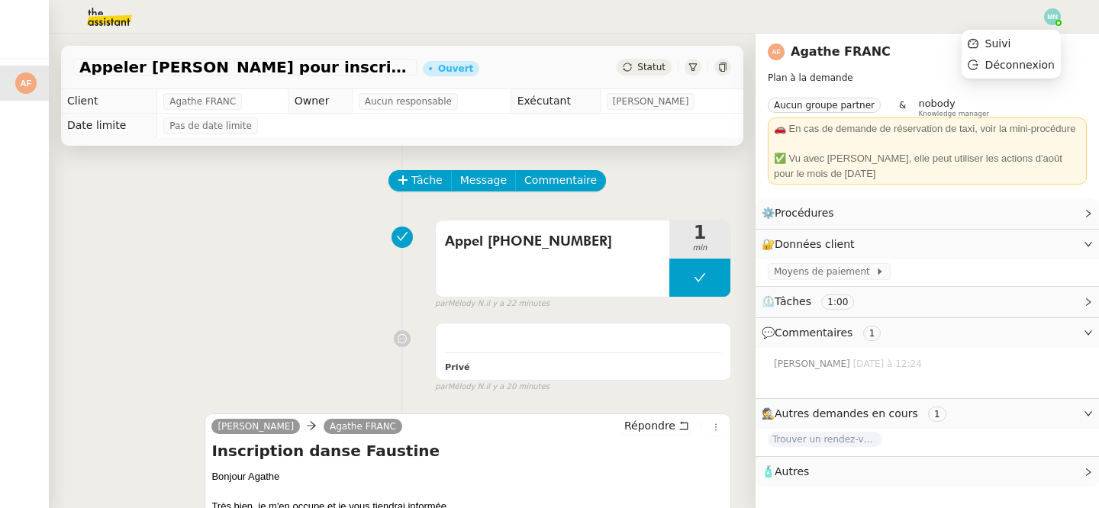
click at [1058, 14] on img at bounding box center [1052, 16] width 17 height 17
click at [1016, 40] on li "Suivi" at bounding box center [1010, 43] width 99 height 21
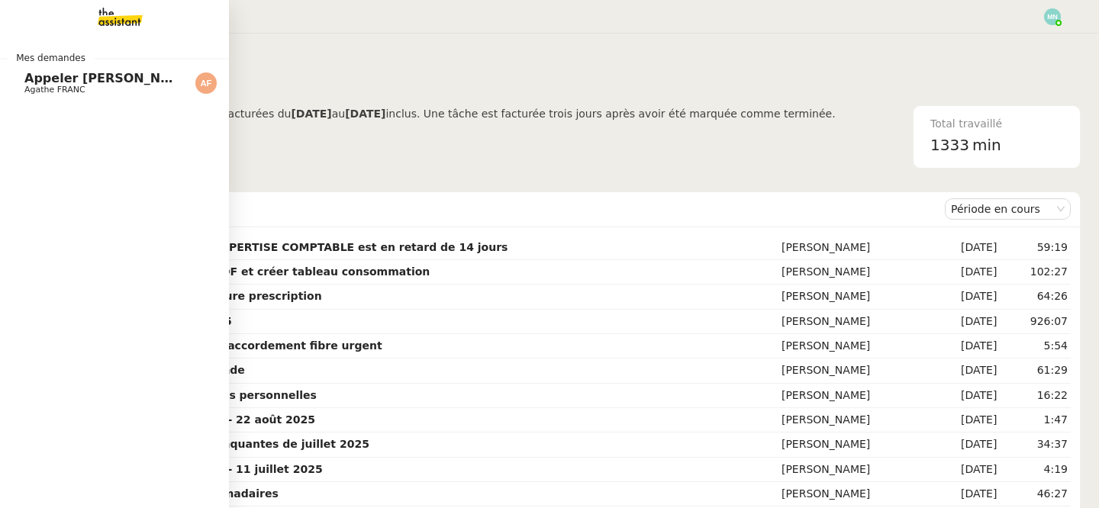
click at [51, 89] on span "Agathe FRANC" at bounding box center [54, 90] width 61 height 10
